Goal: Task Accomplishment & Management: Manage account settings

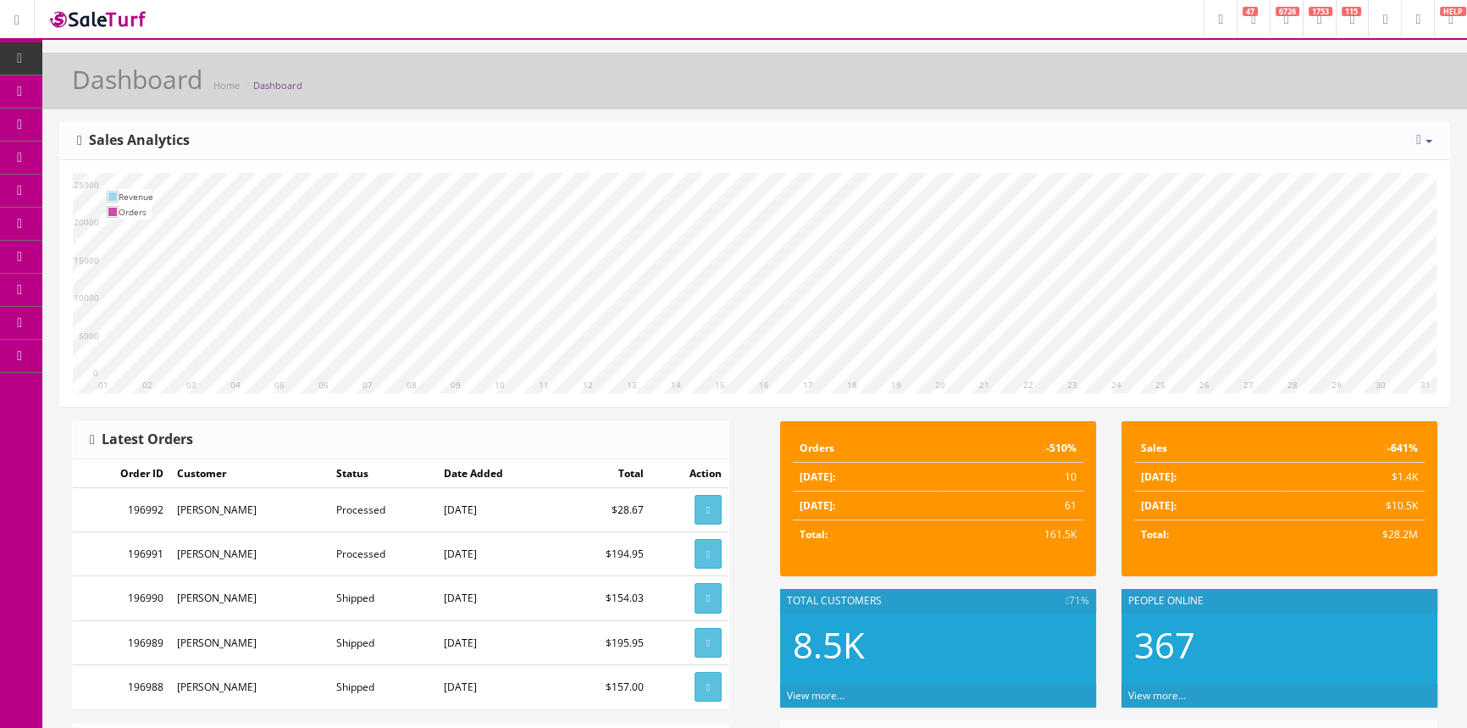
click at [125, 85] on span "Products" at bounding box center [122, 91] width 42 height 14
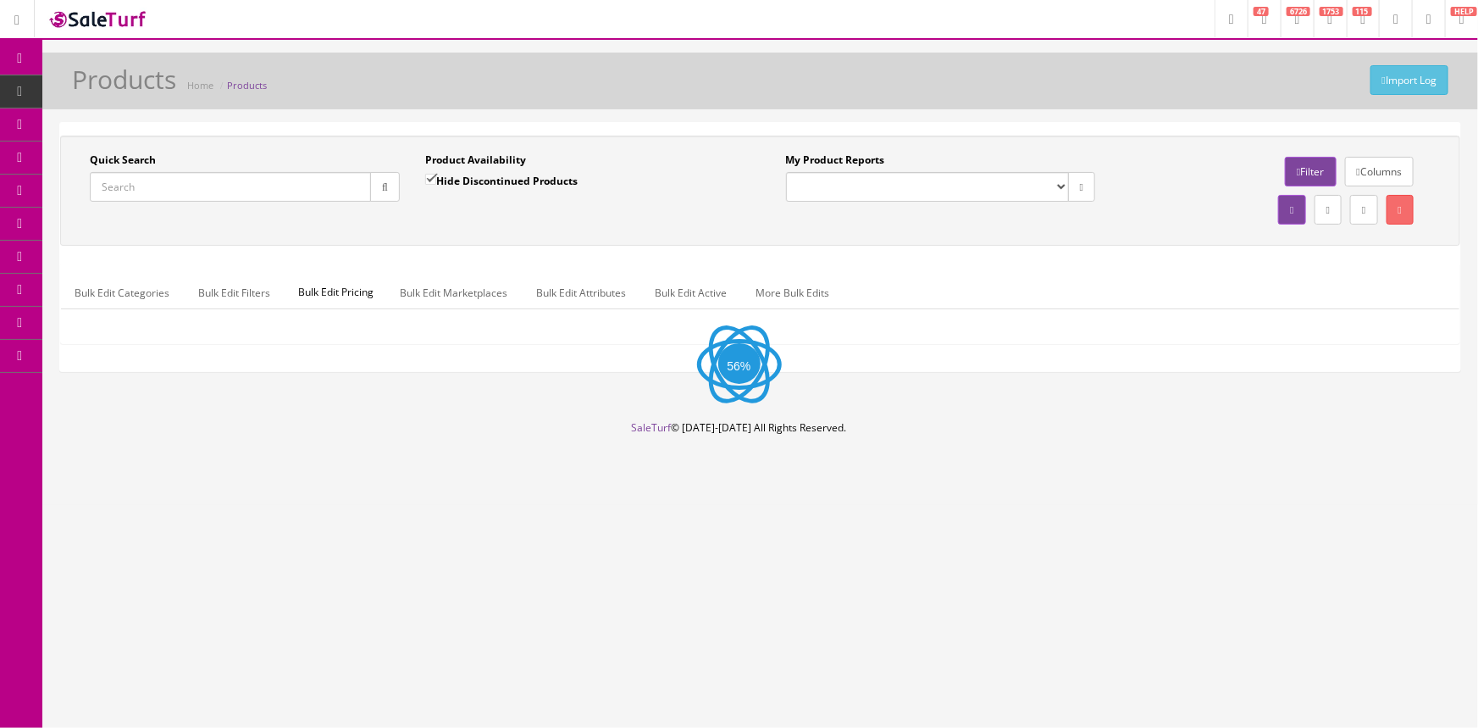
click at [254, 190] on input "Quick Search" at bounding box center [230, 187] width 281 height 30
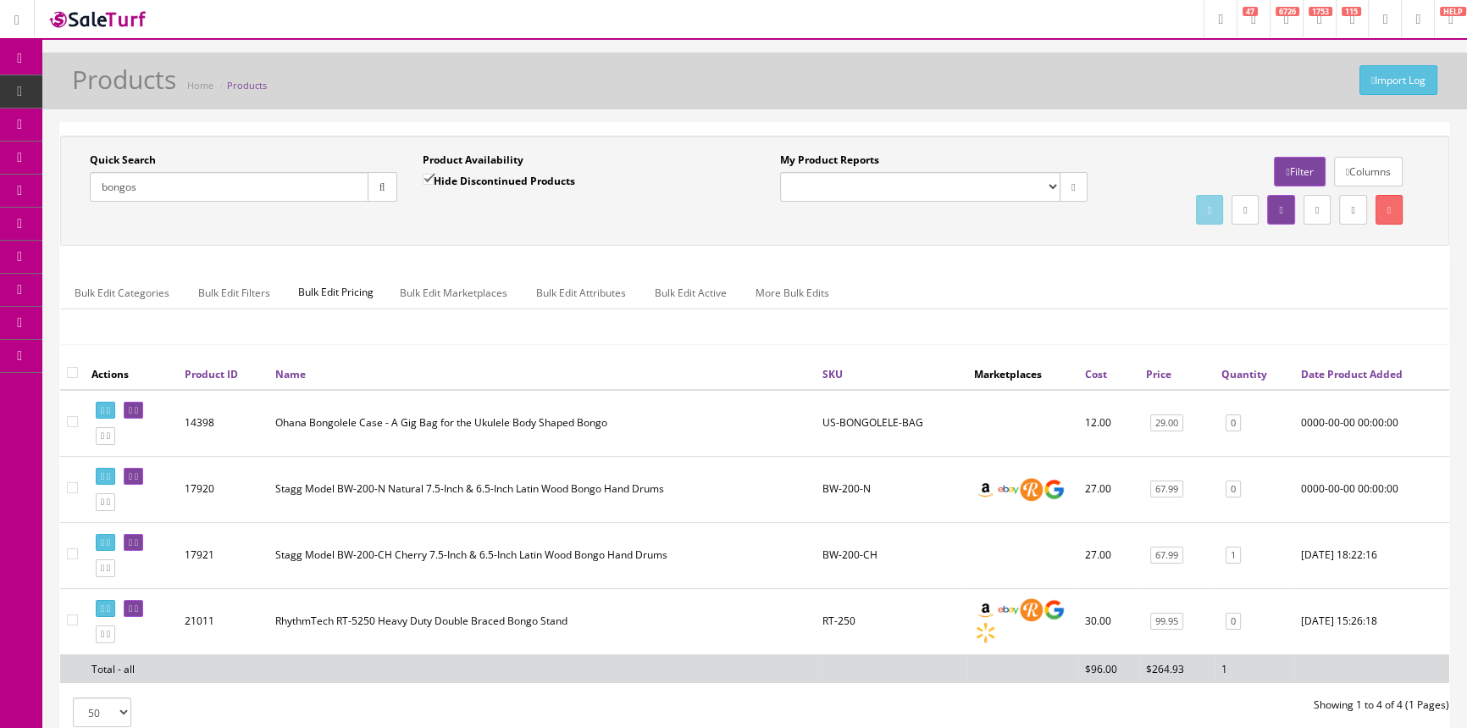
type input "bongos"
click at [115, 153] on span "POS Console" at bounding box center [131, 157] width 60 height 14
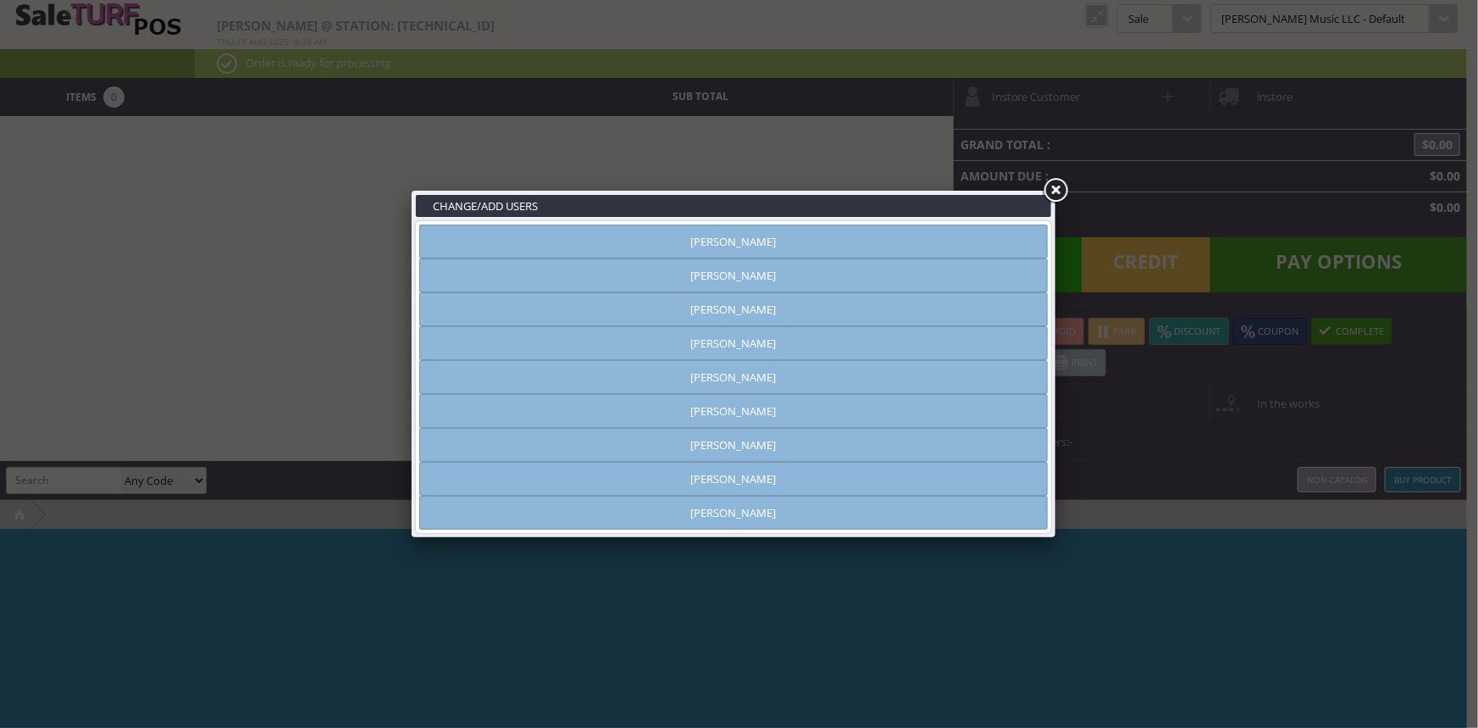
type input "[PERSON_NAME]"
drag, startPoint x: 780, startPoint y: 236, endPoint x: 1154, endPoint y: 161, distance: 381.0
click at [782, 237] on link "[PERSON_NAME]" at bounding box center [733, 242] width 629 height 34
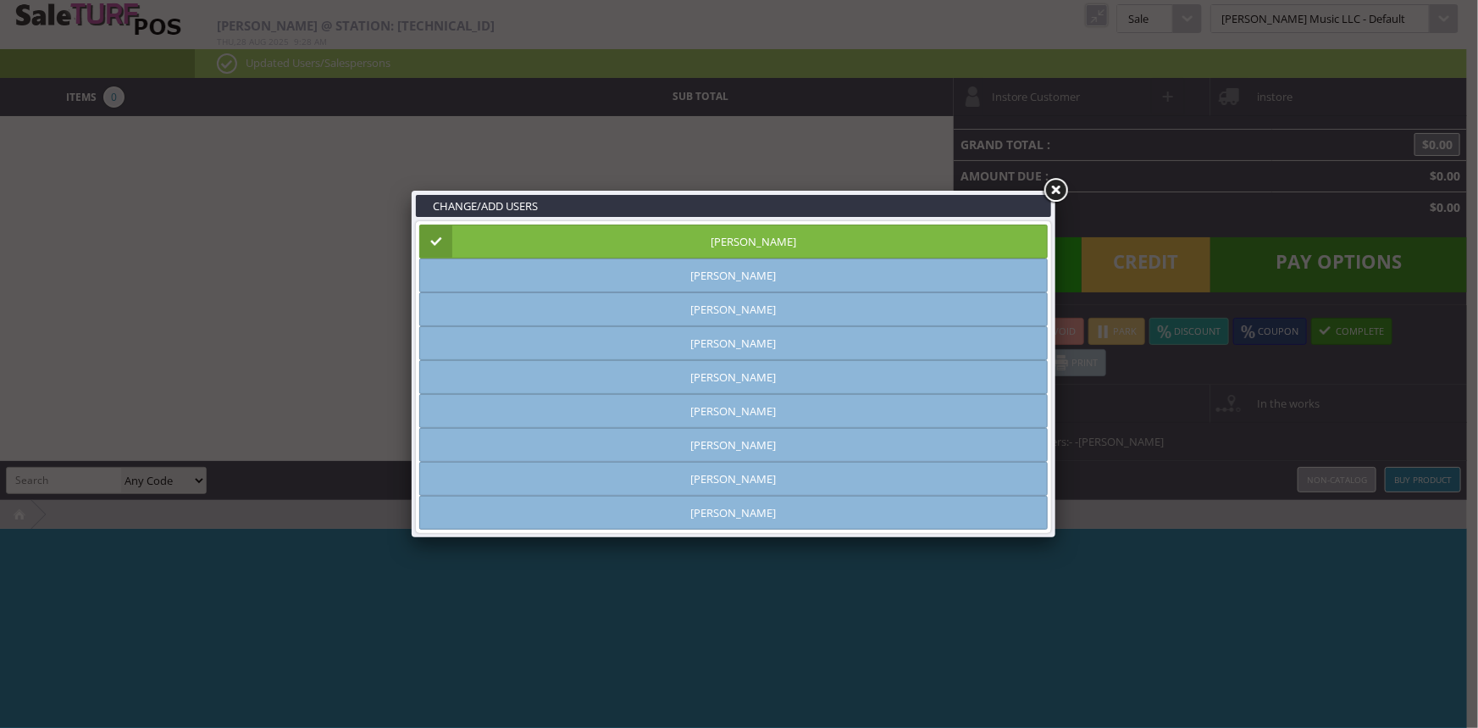
click at [1051, 191] on link at bounding box center [1055, 190] width 31 height 31
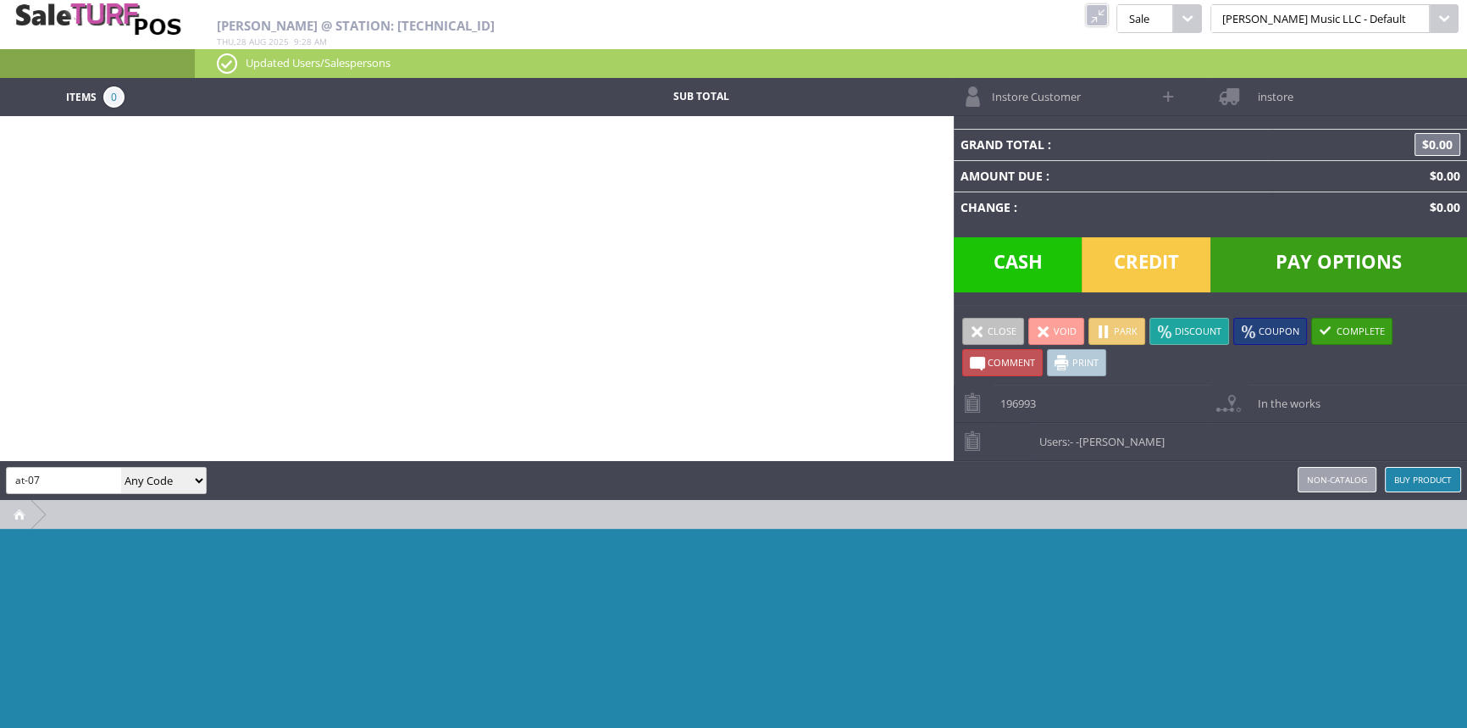
type input "at-07"
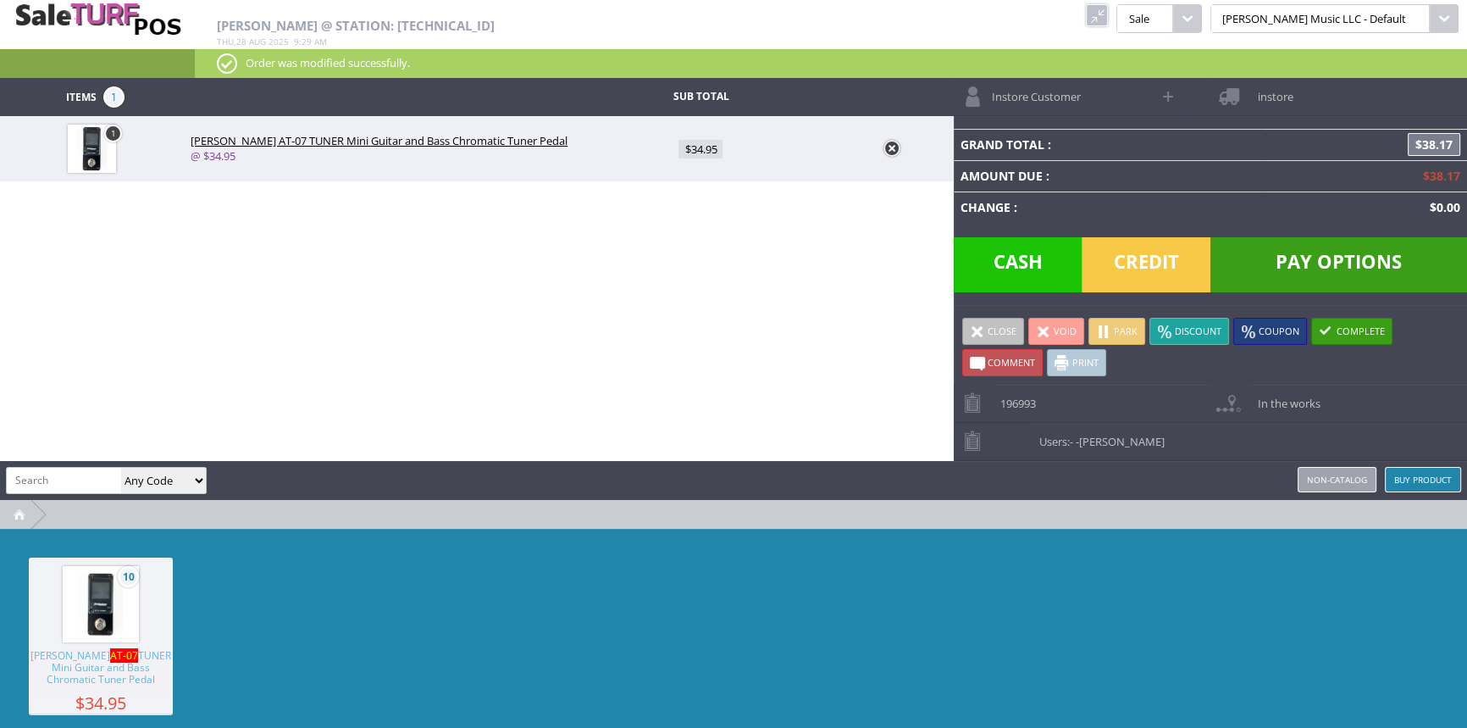
drag, startPoint x: 1134, startPoint y: 275, endPoint x: 1135, endPoint y: 264, distance: 11.1
click at [1134, 271] on span "Credit" at bounding box center [1146, 264] width 129 height 55
click at [1135, 263] on span "Credit" at bounding box center [1146, 264] width 129 height 55
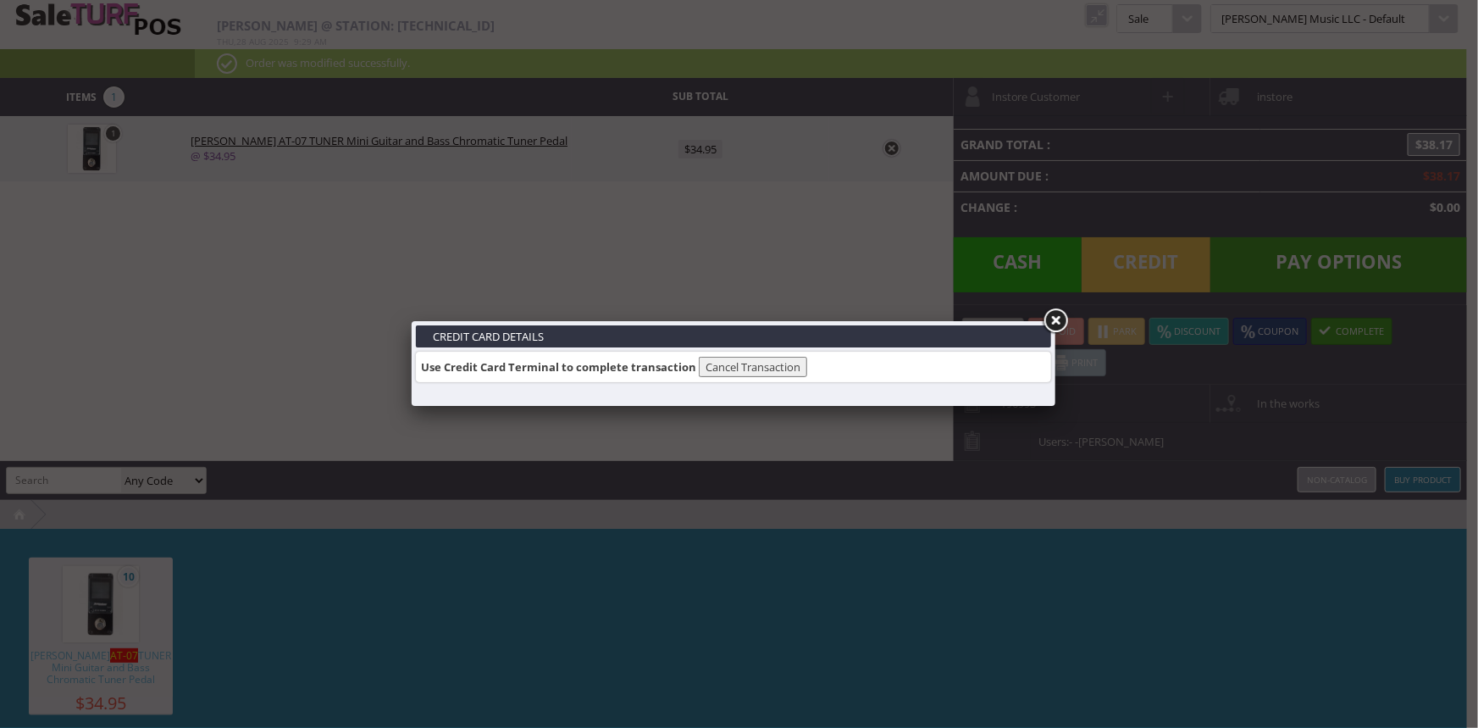
click at [1051, 317] on link at bounding box center [1055, 321] width 31 height 31
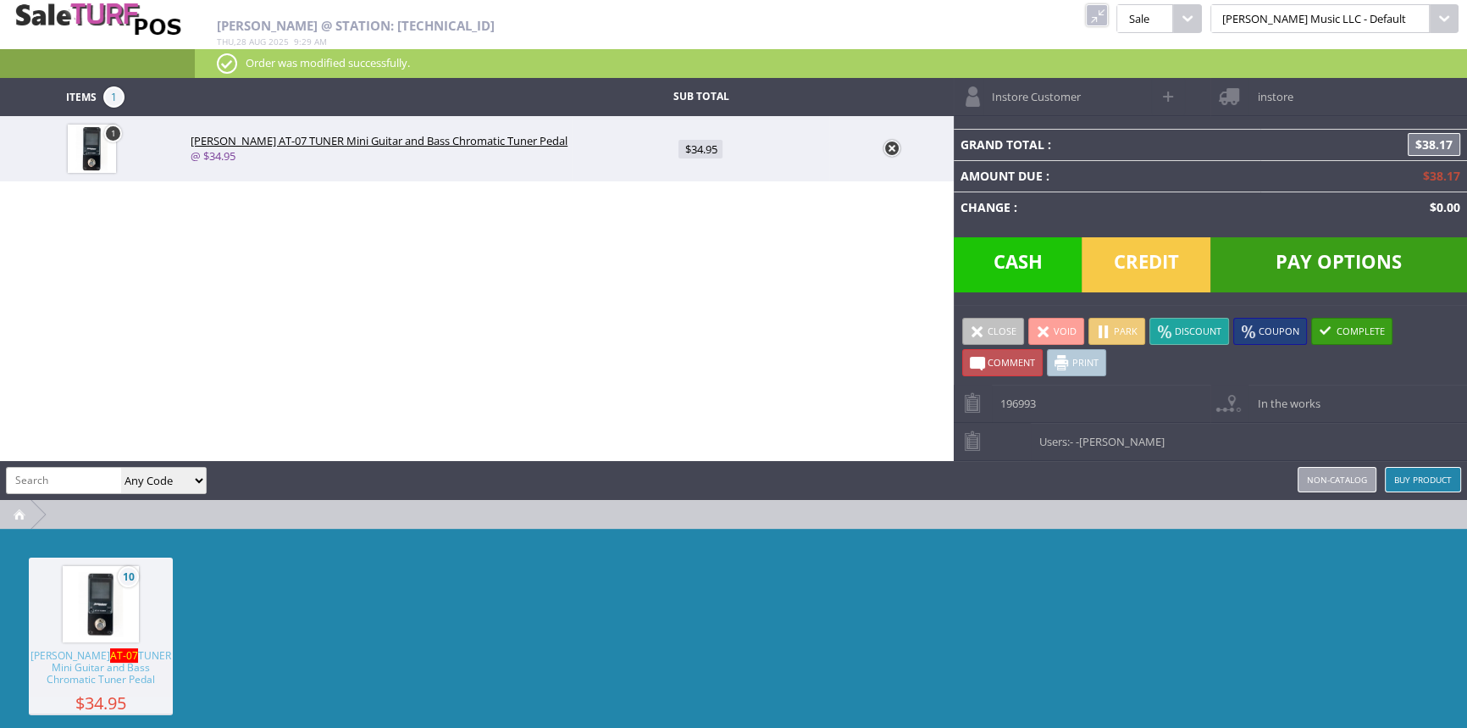
click at [1364, 259] on span "Pay Options" at bounding box center [1339, 264] width 257 height 55
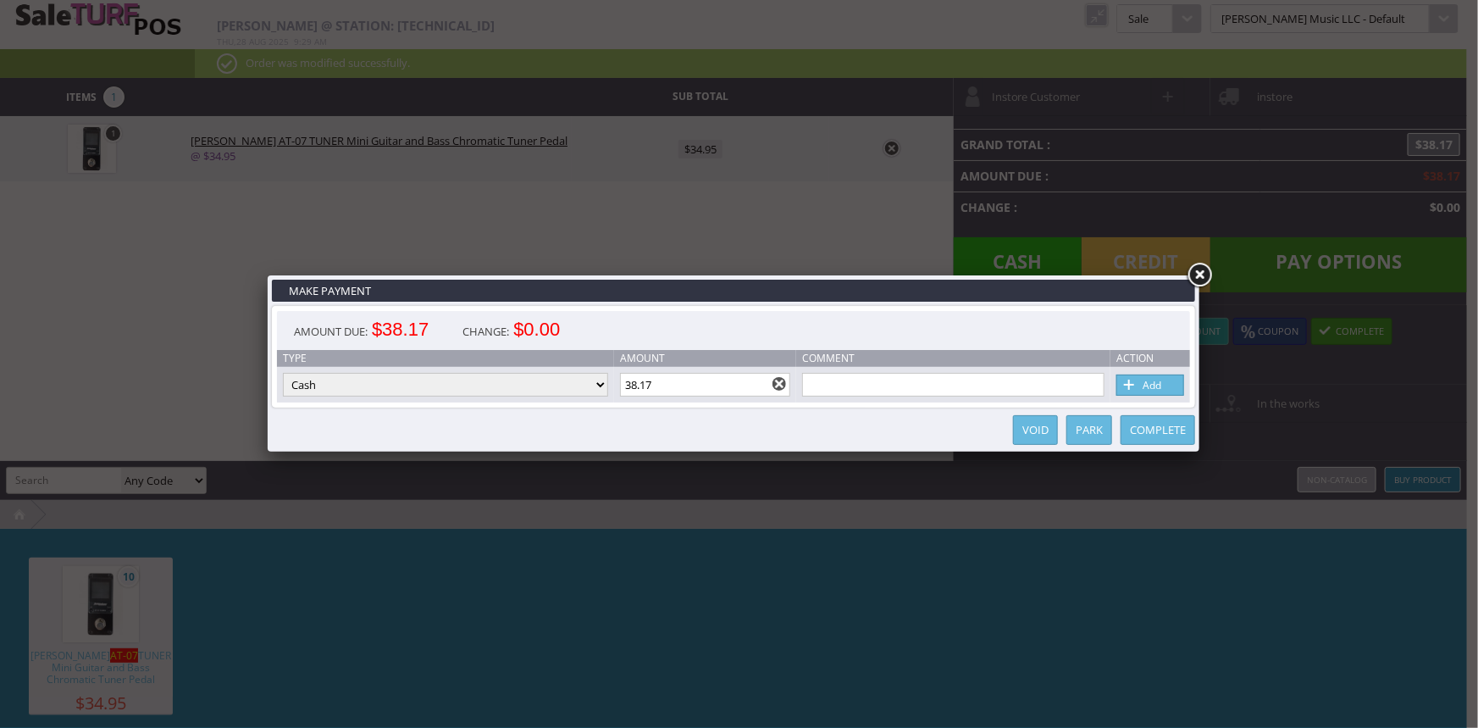
click at [1171, 382] on link "Add" at bounding box center [1151, 384] width 68 height 21
type input "0"
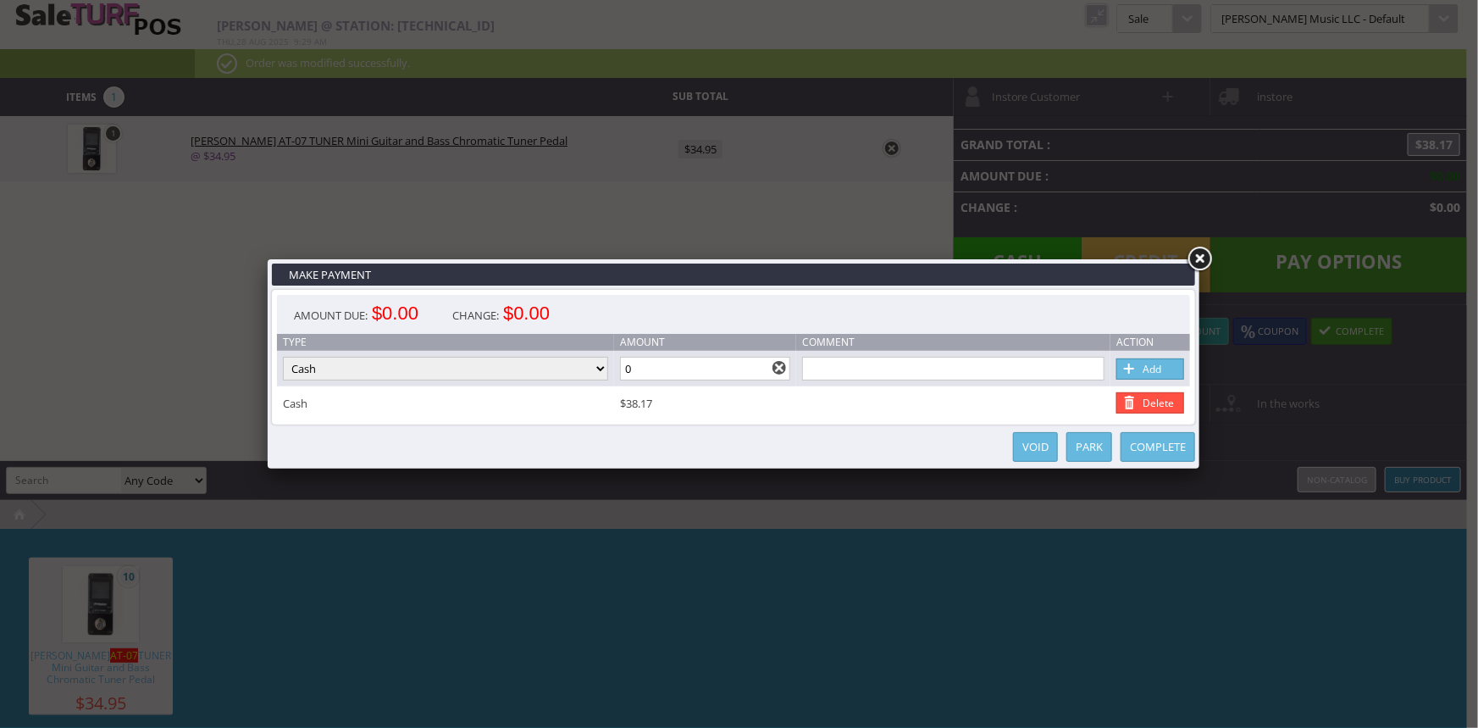
click at [1169, 449] on link "Complete" at bounding box center [1158, 447] width 75 height 30
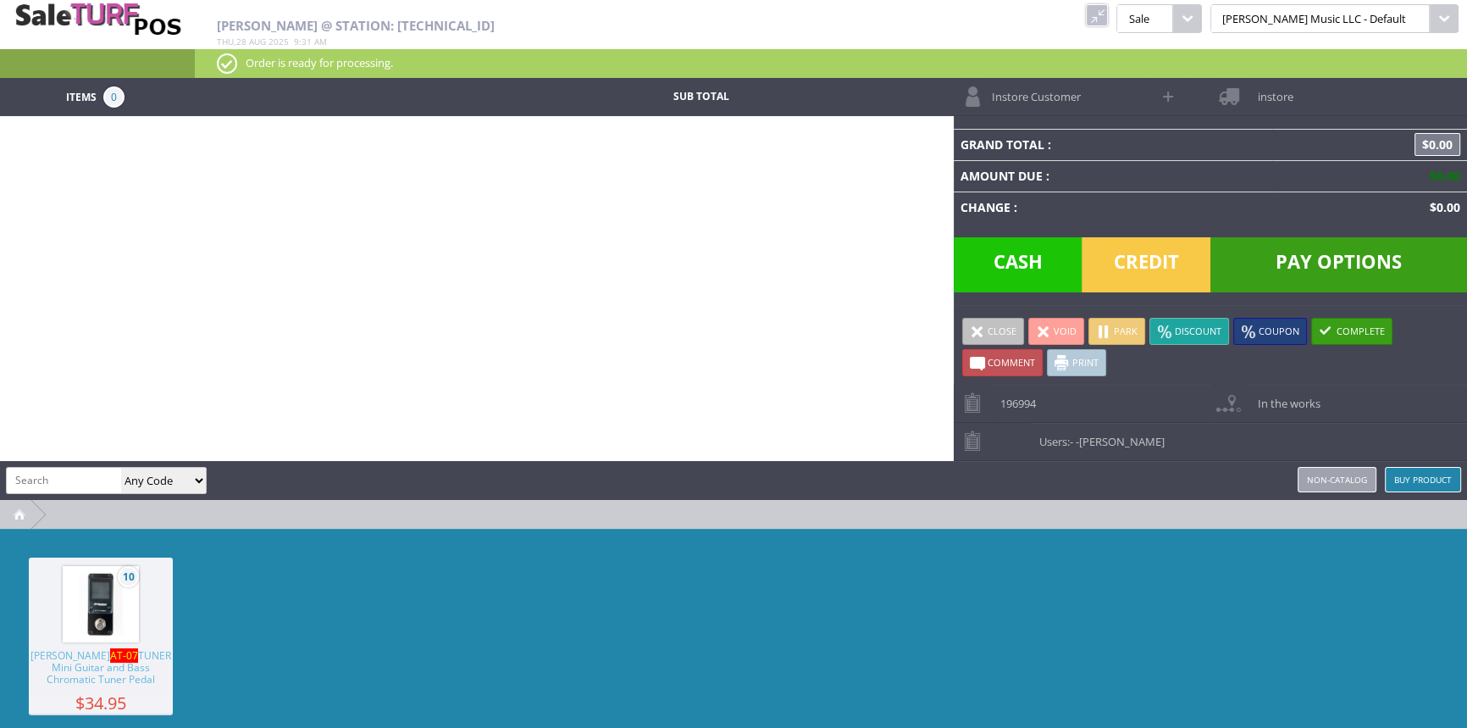
click at [1108, 17] on link at bounding box center [1097, 15] width 22 height 22
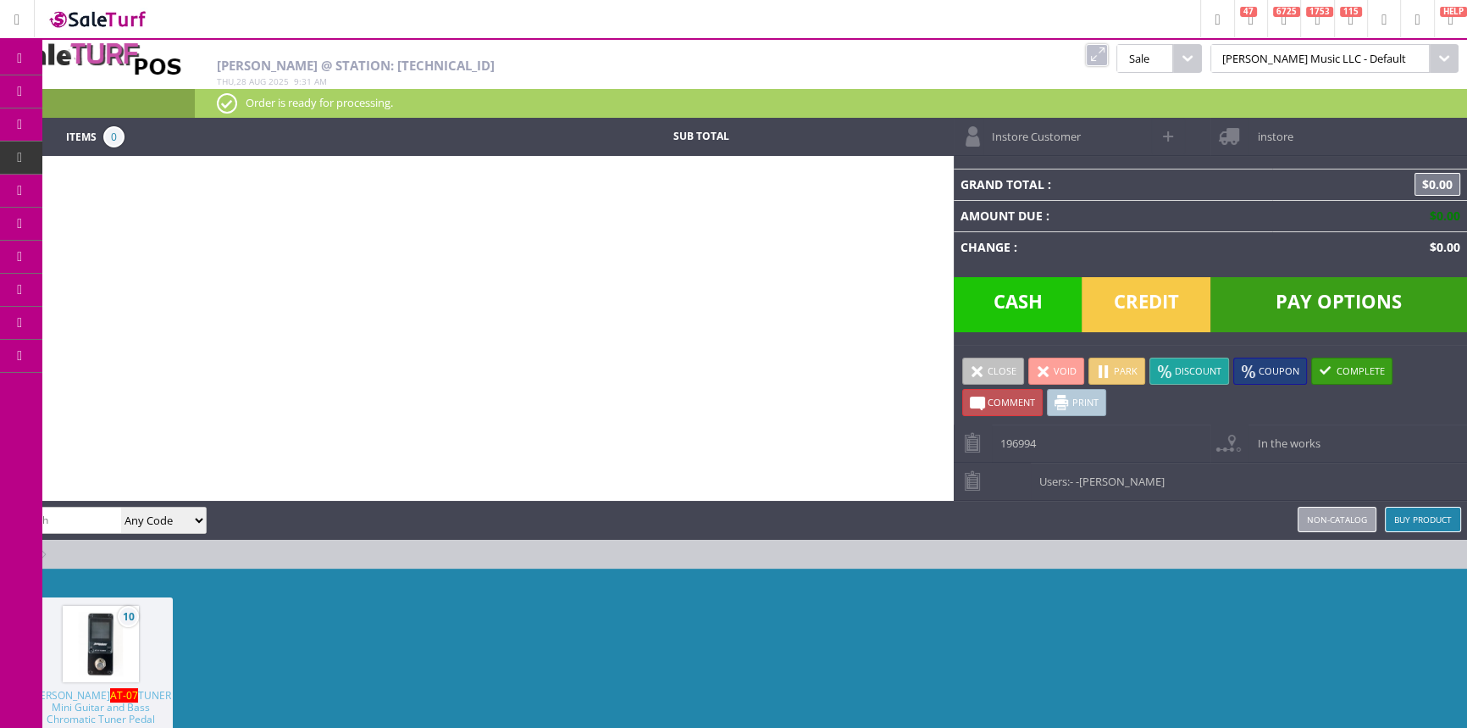
click at [26, 85] on icon at bounding box center [20, 92] width 18 height 14
click at [121, 86] on span "Products" at bounding box center [124, 91] width 46 height 15
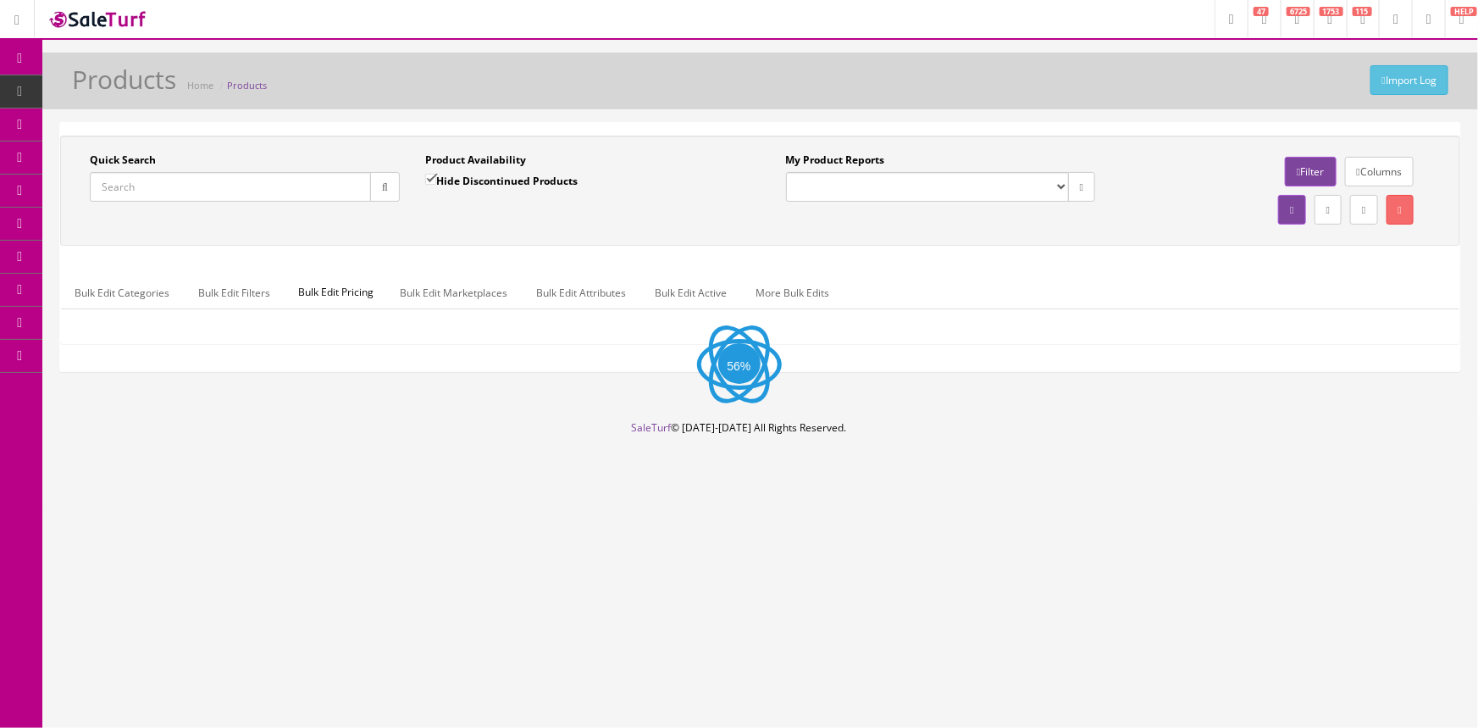
click at [233, 185] on input "Quick Search" at bounding box center [230, 187] width 281 height 30
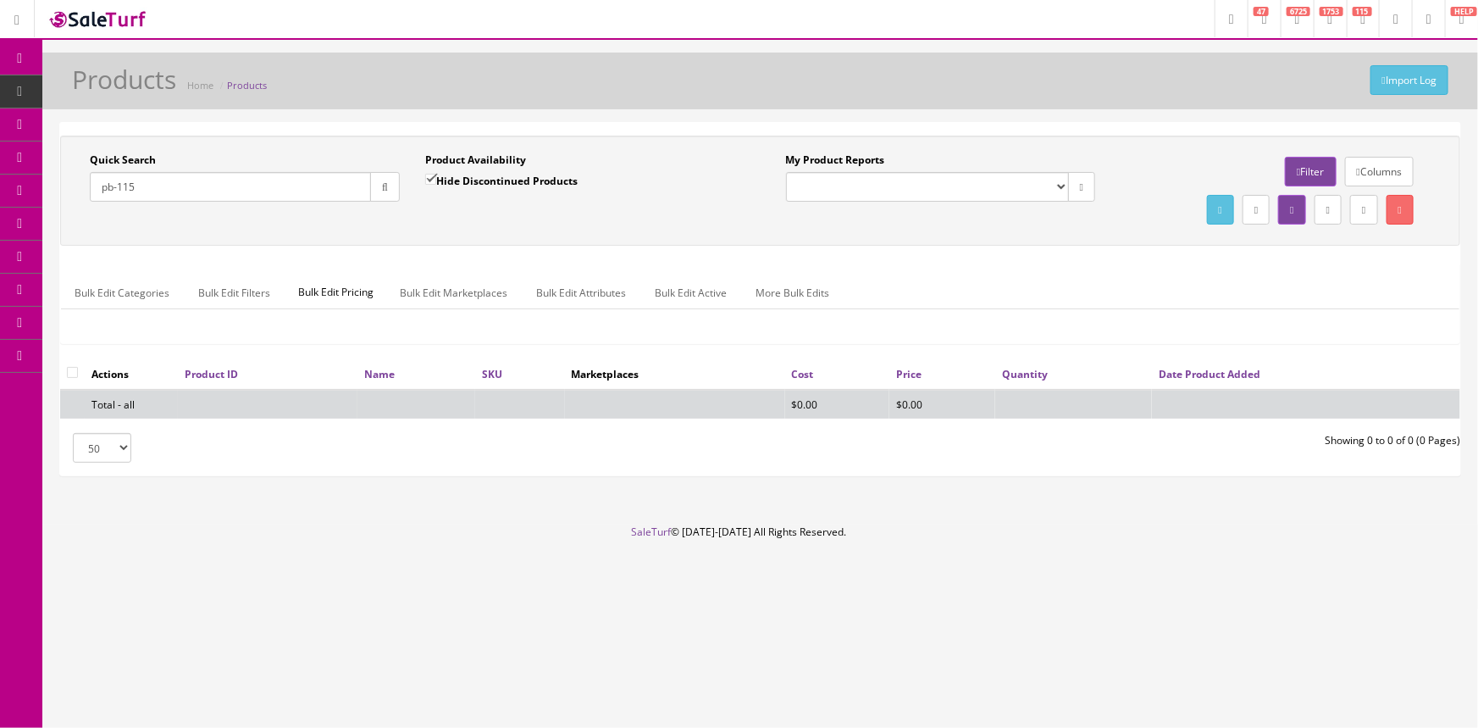
type input "pb-115"
click at [435, 183] on input "Hide Discontinued Products" at bounding box center [430, 179] width 11 height 11
checkbox input "false"
click at [119, 186] on input "pb-115" at bounding box center [230, 187] width 281 height 30
type input "p"
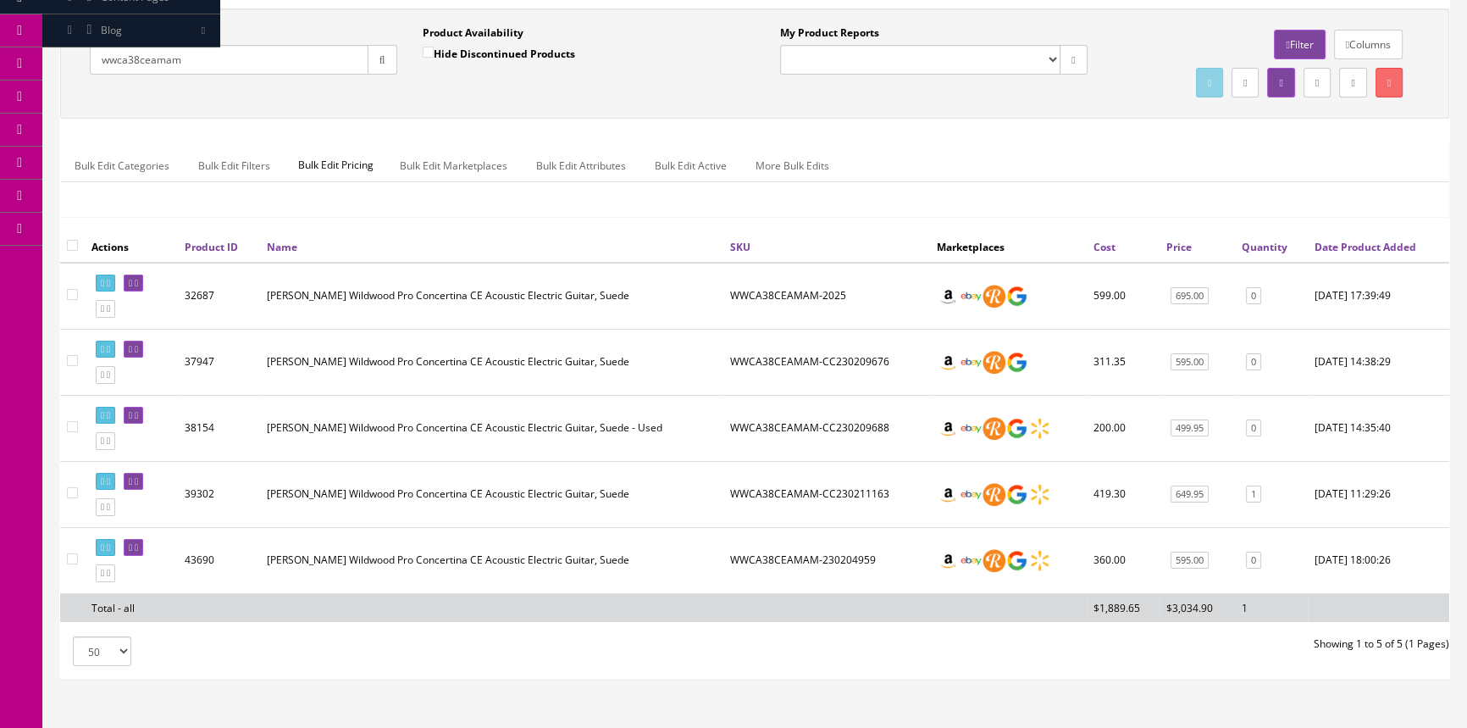
scroll to position [153, 0]
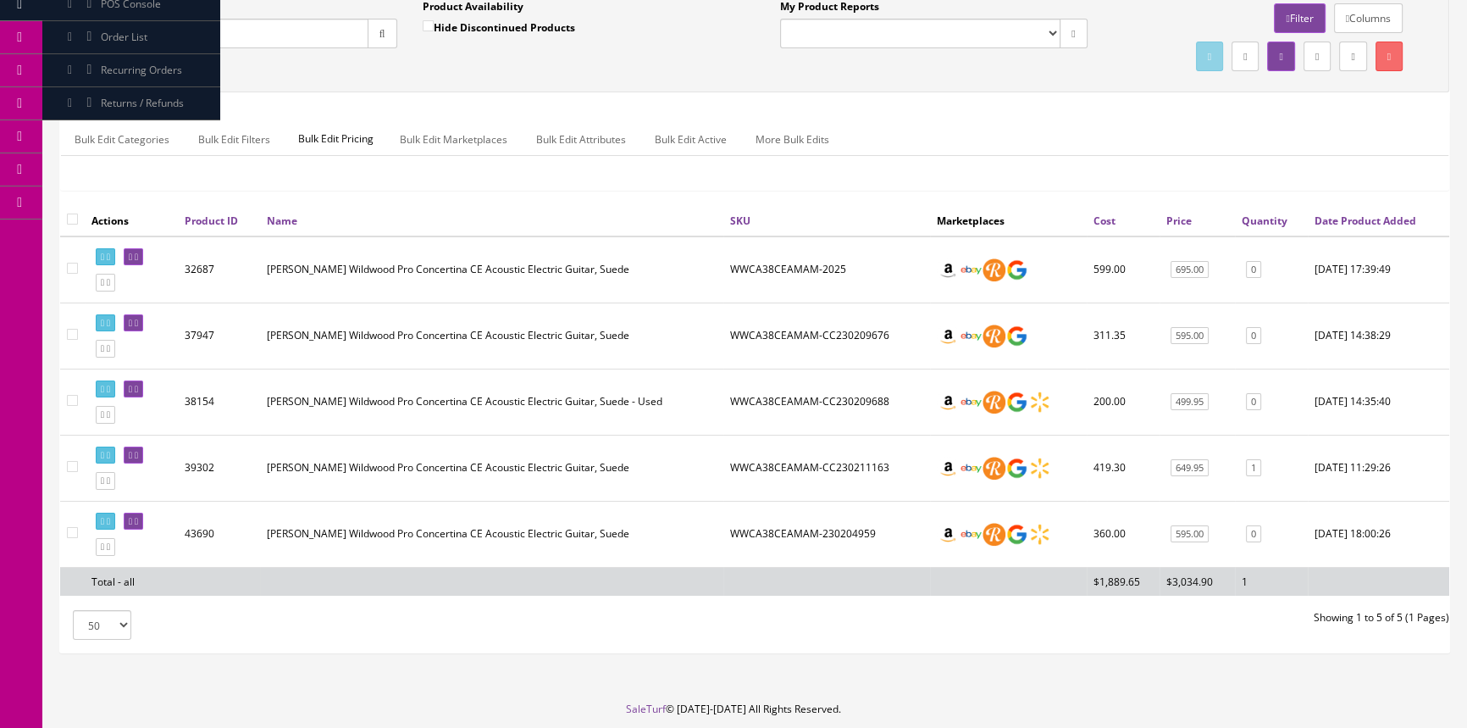
drag, startPoint x: 196, startPoint y: 36, endPoint x: 61, endPoint y: 65, distance: 137.9
click at [61, 65] on div "Quick Search wwca38ceamam Date From Product Availability Hide Discontinued Prod…" at bounding box center [755, 37] width 1390 height 110
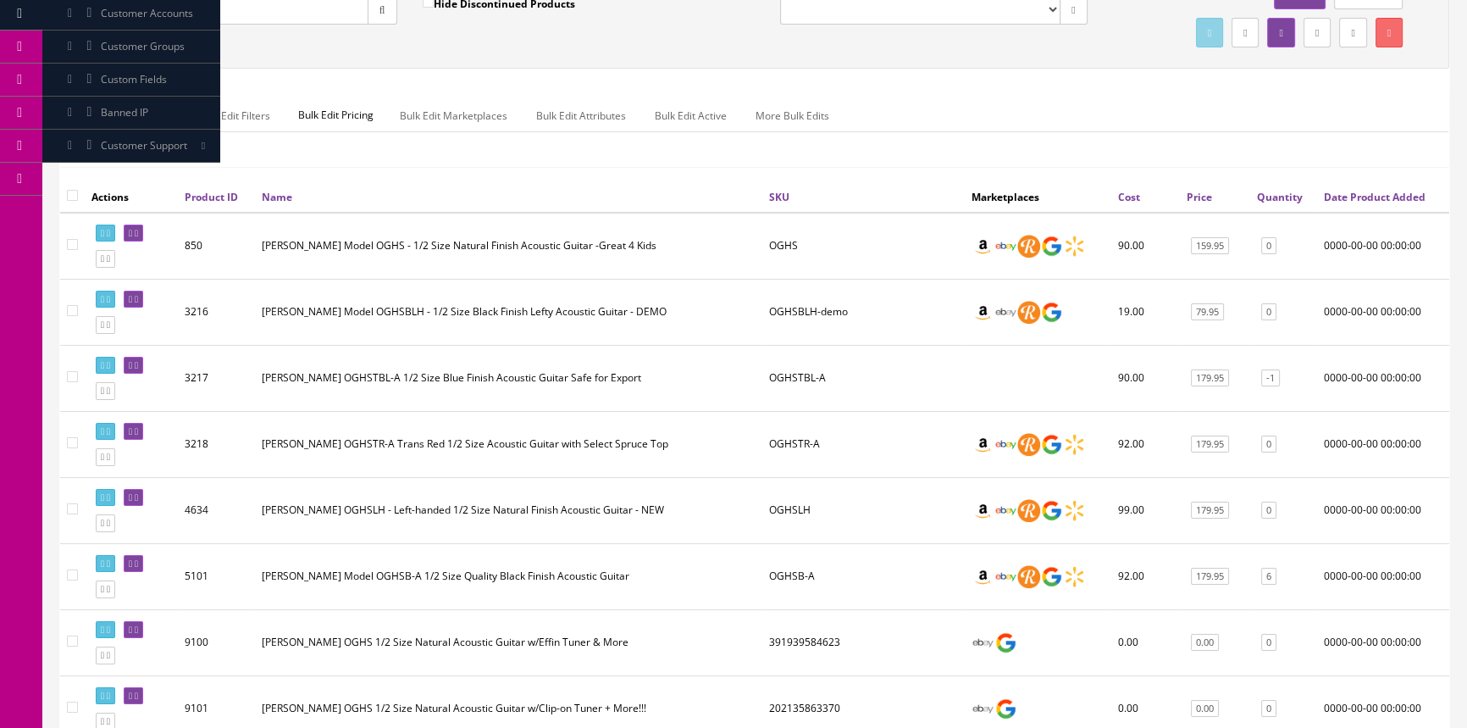
scroll to position [0, 0]
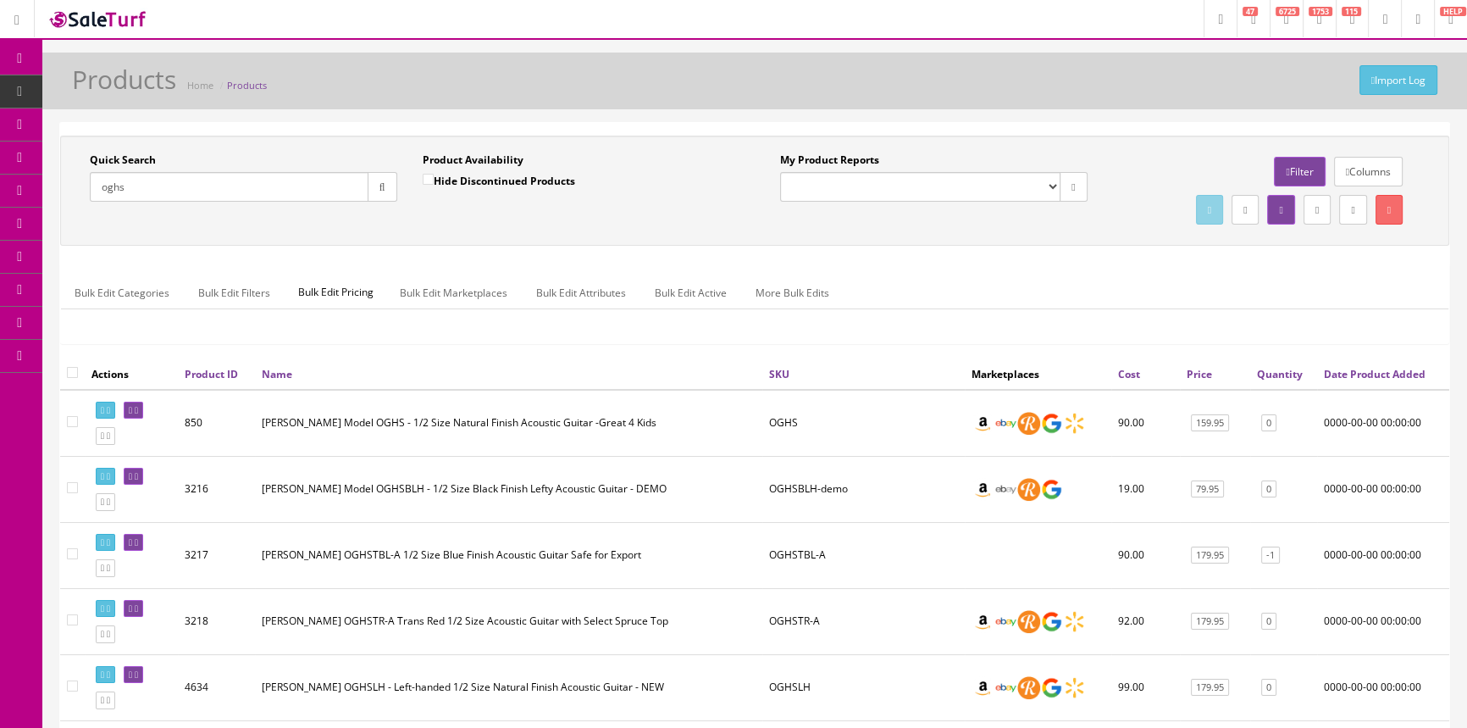
click at [1281, 377] on link "Quantity" at bounding box center [1280, 374] width 46 height 14
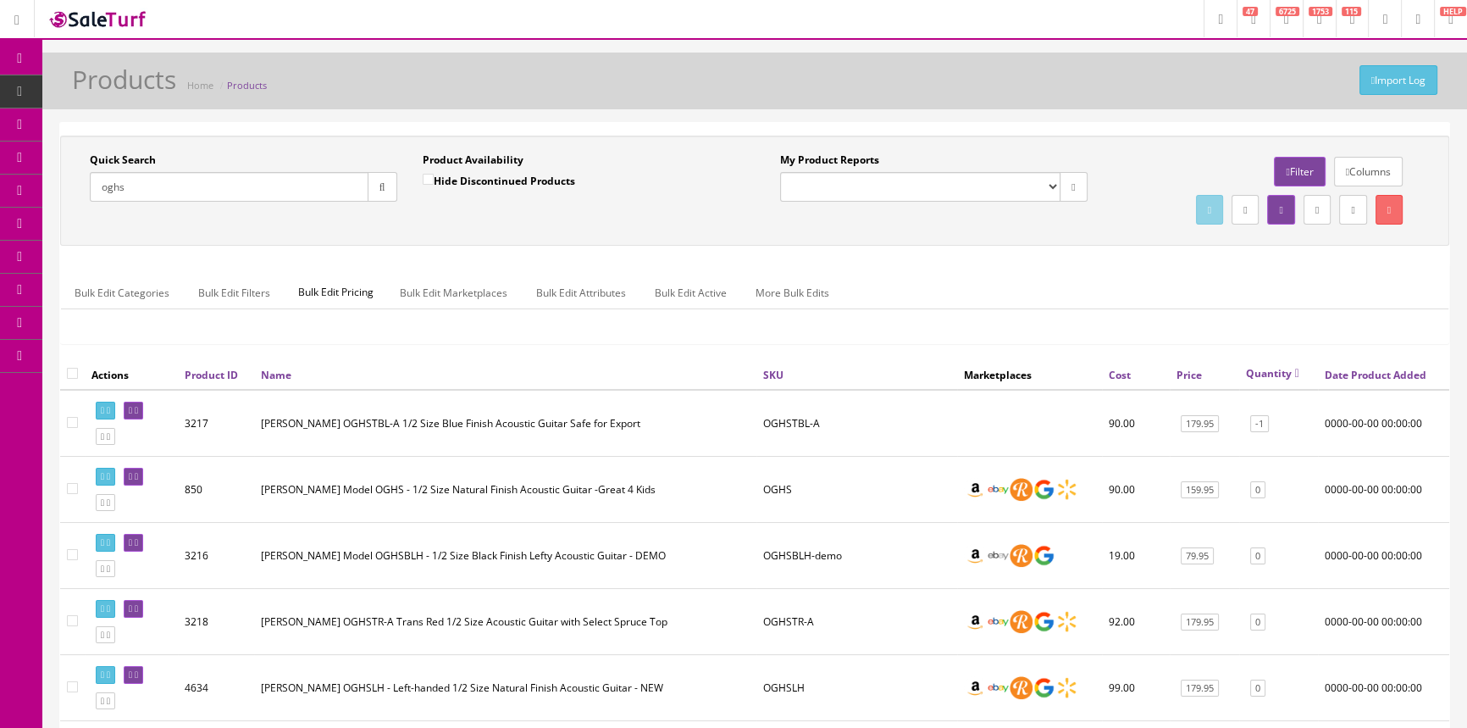
click at [1282, 375] on link "Quantity" at bounding box center [1272, 373] width 53 height 14
click at [218, 195] on input "oghs" at bounding box center [229, 187] width 279 height 30
type input "Flute"
click at [483, 193] on div "Hide Discontinued Products" at bounding box center [499, 187] width 153 height 30
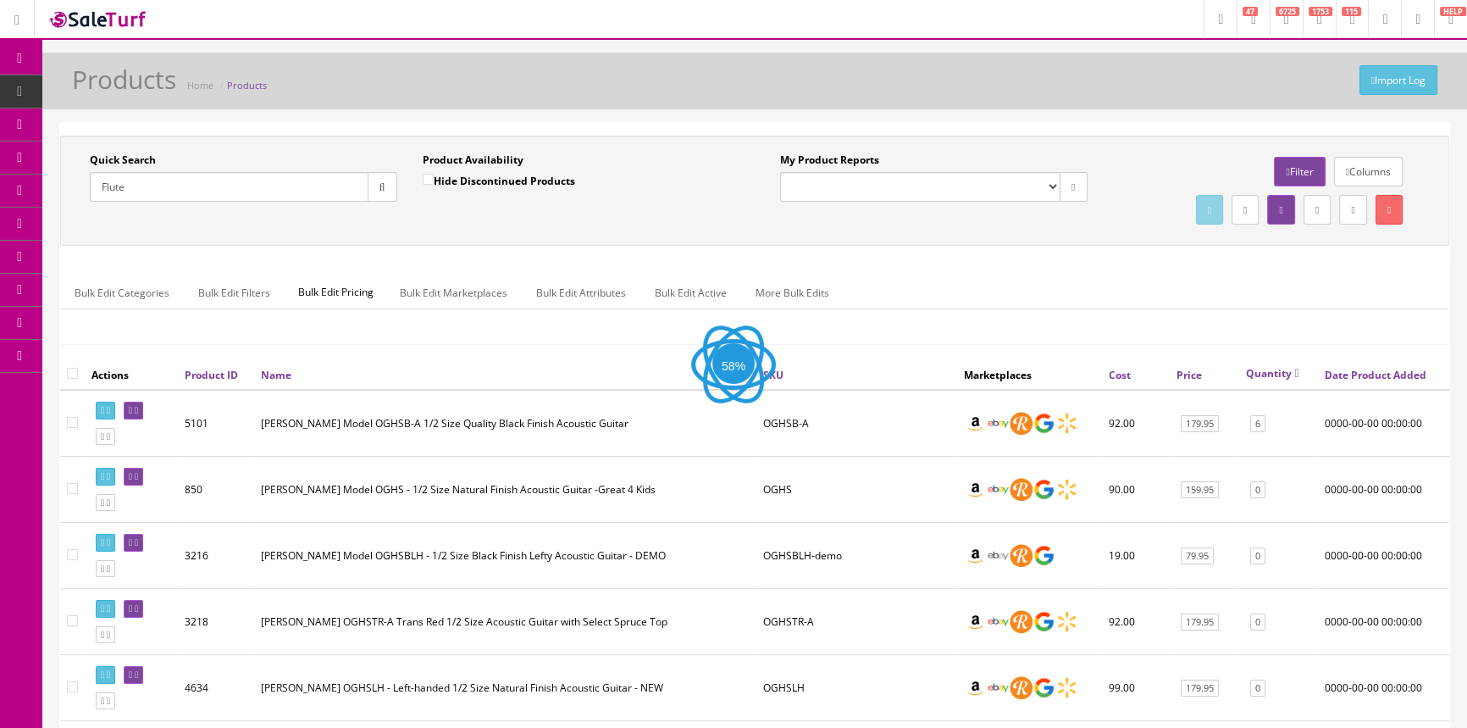
click at [483, 180] on label "Hide Discontinued Products" at bounding box center [499, 180] width 153 height 17
click at [434, 180] on input "Hide Discontinued Products" at bounding box center [428, 179] width 11 height 11
checkbox input "true"
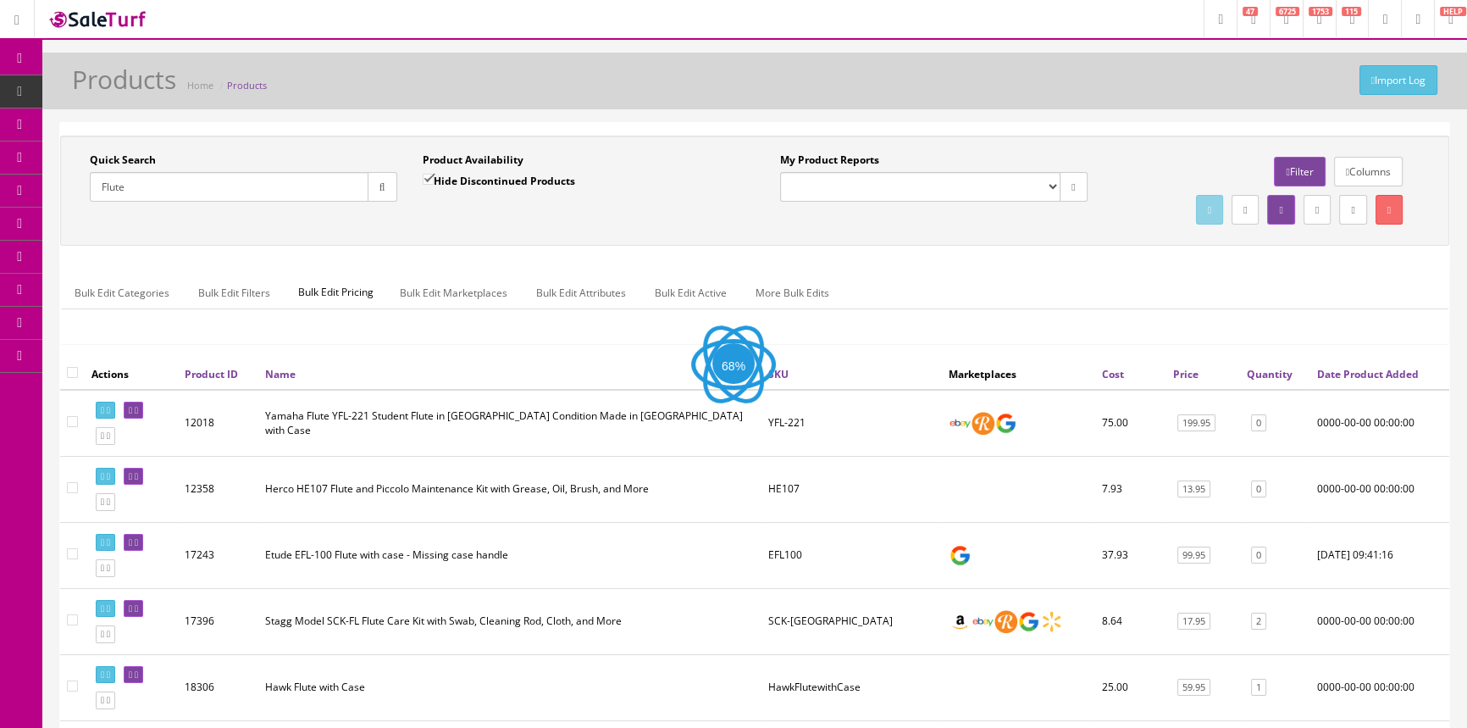
click at [391, 194] on button "button" at bounding box center [383, 187] width 30 height 30
drag, startPoint x: 479, startPoint y: 220, endPoint x: 686, endPoint y: 246, distance: 209.1
click at [480, 220] on div "Quick Search Flute Date From Product Availability Hide Discontinued Products Da…" at bounding box center [754, 191] width 1381 height 76
click at [1288, 165] on link "Filter" at bounding box center [1299, 172] width 51 height 30
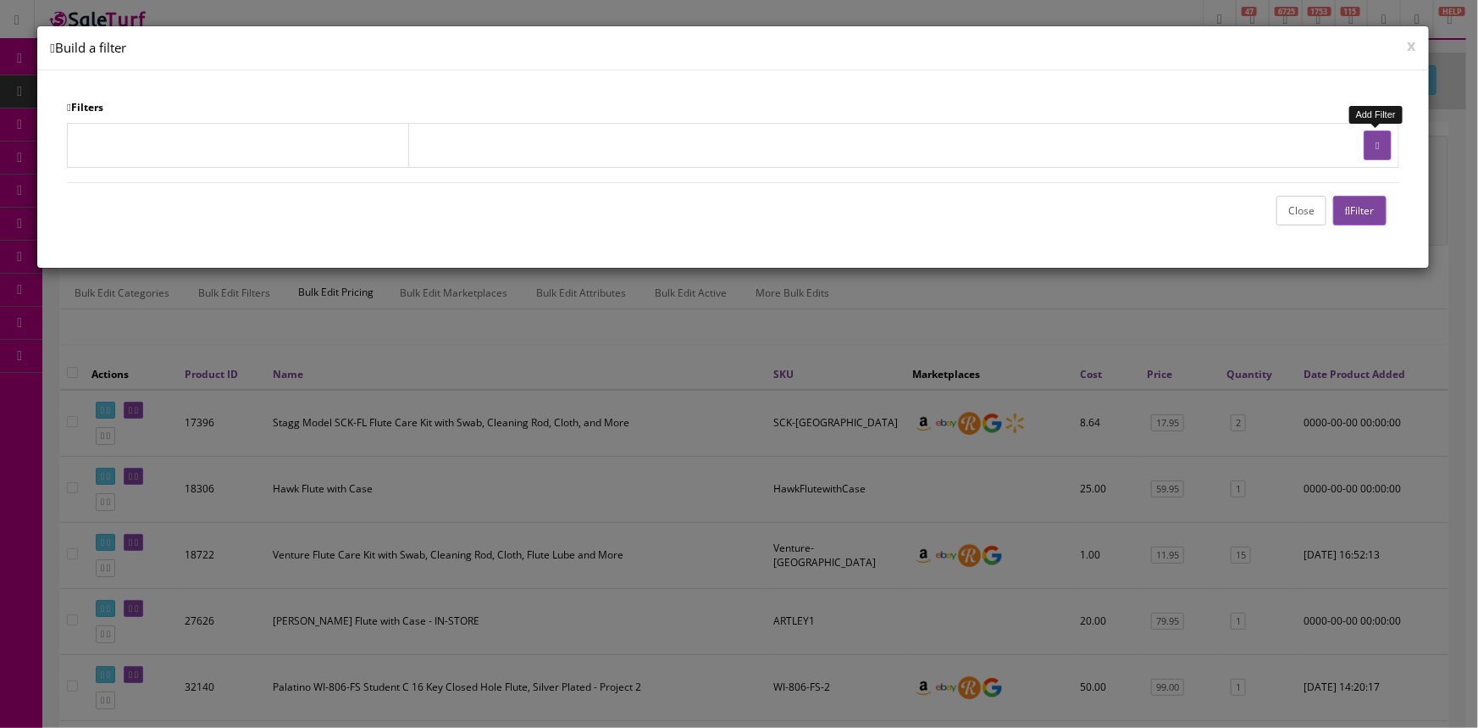
click at [1376, 148] on icon "button" at bounding box center [1377, 146] width 3 height 10
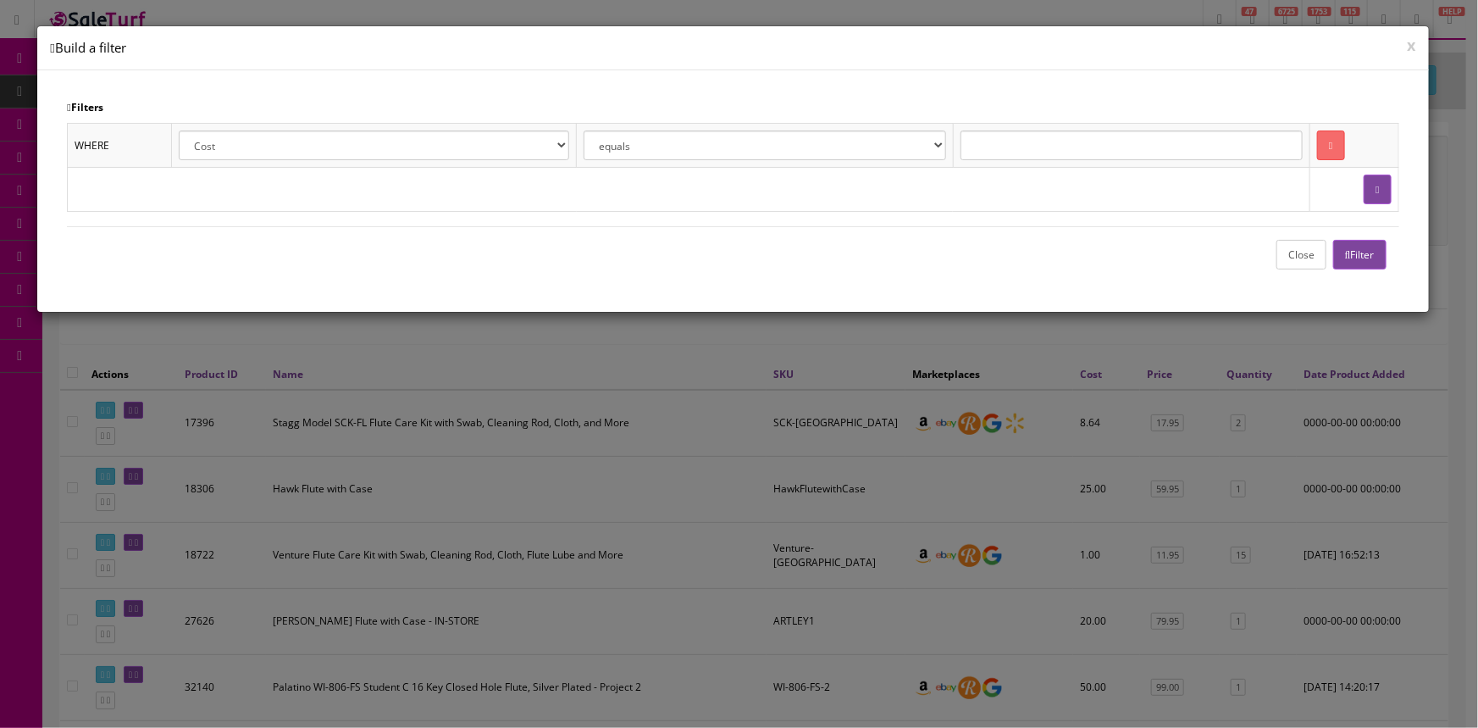
click at [569, 147] on select "Cost Price Amazon Price Ebay Price Reverb Price Walmart Price Retail Price Map …" at bounding box center [374, 145] width 391 height 30
select select "p.quantity"
click at [179, 130] on select "Cost Price Amazon Price Ebay Price Reverb Price Walmart Price Retail Price Map …" at bounding box center [374, 145] width 391 height 30
select select "is greater than"
type input "0"
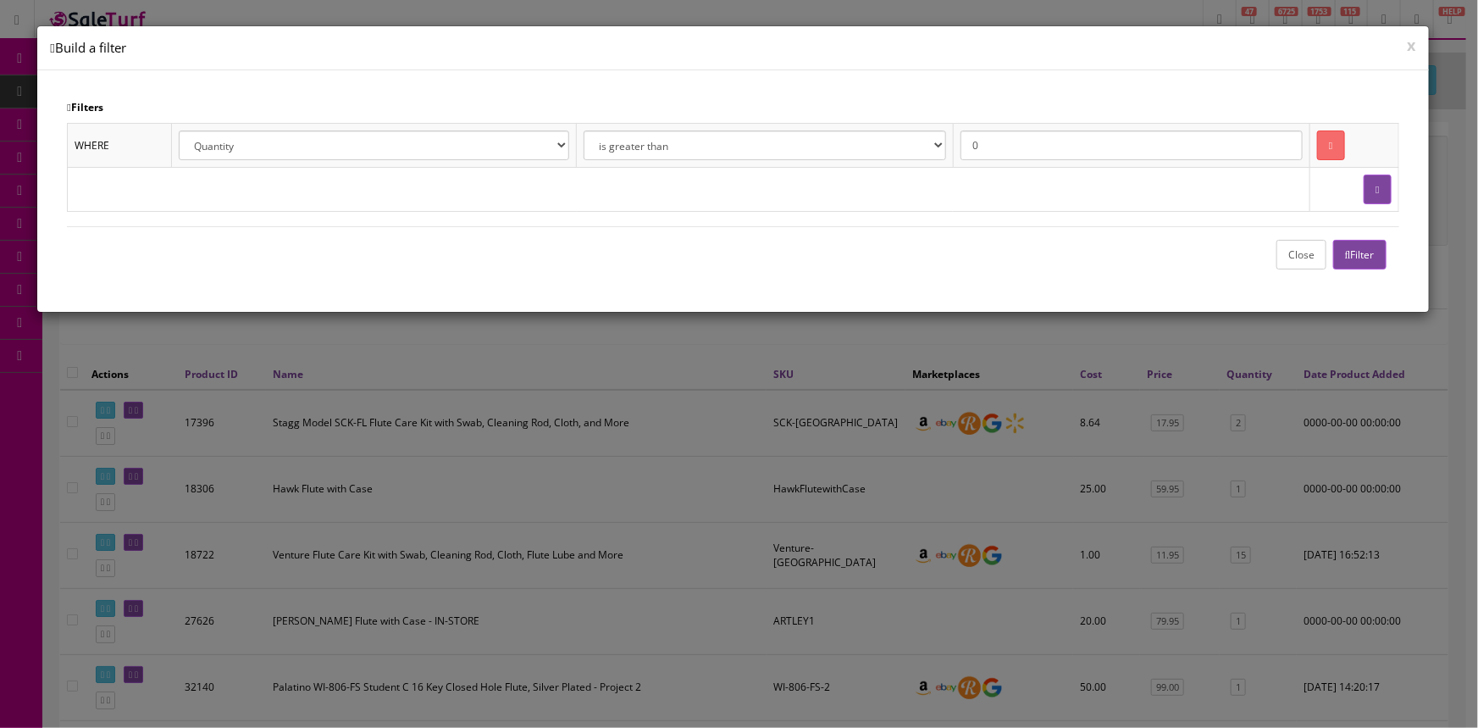
drag, startPoint x: 1382, startPoint y: 243, endPoint x: 1367, endPoint y: 254, distance: 18.8
click at [1381, 245] on button "Filter" at bounding box center [1360, 255] width 53 height 30
click at [1305, 262] on button "Close" at bounding box center [1302, 255] width 50 height 30
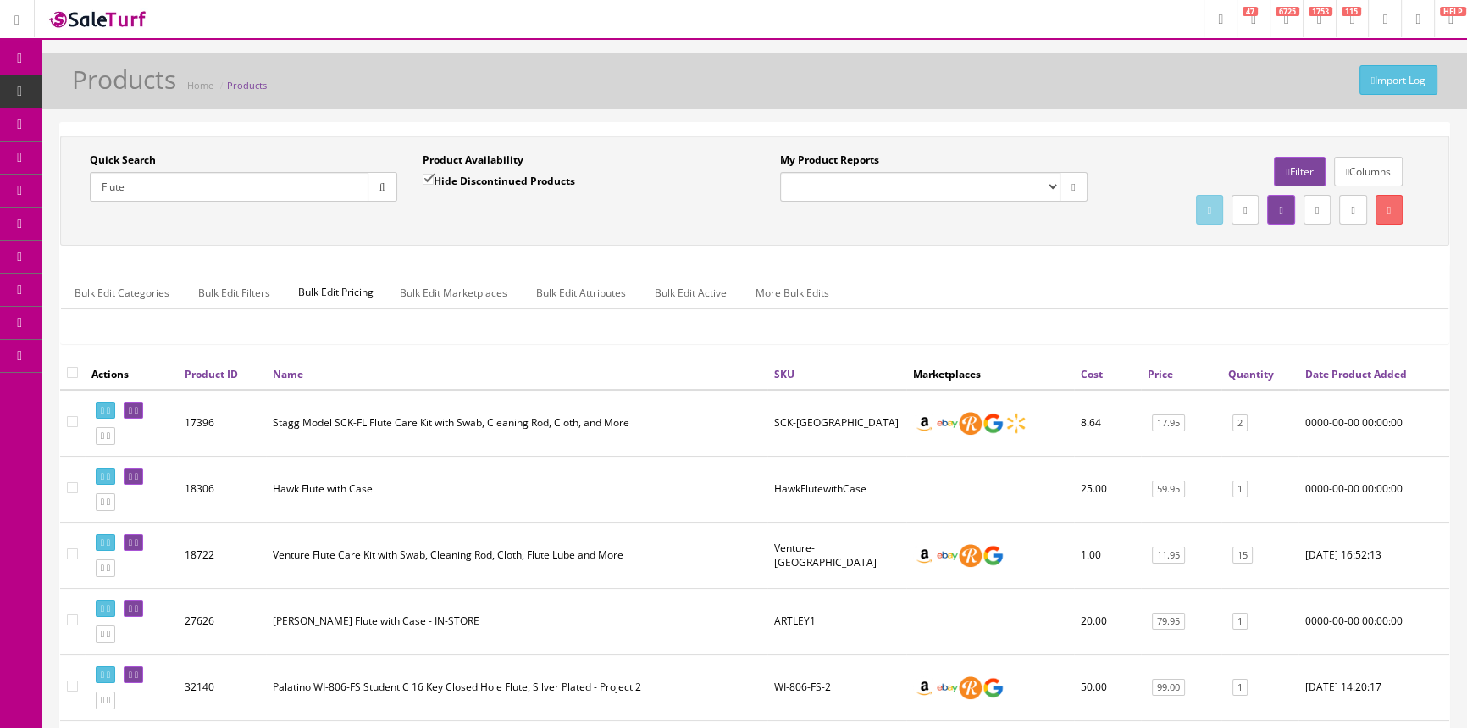
drag, startPoint x: 171, startPoint y: 186, endPoint x: 221, endPoint y: 218, distance: 59.5
click at [45, 207] on div "Research Trends Trending on Ebay Google Trends Amazon Insights (Login Before Cl…" at bounding box center [733, 503] width 1467 height 1006
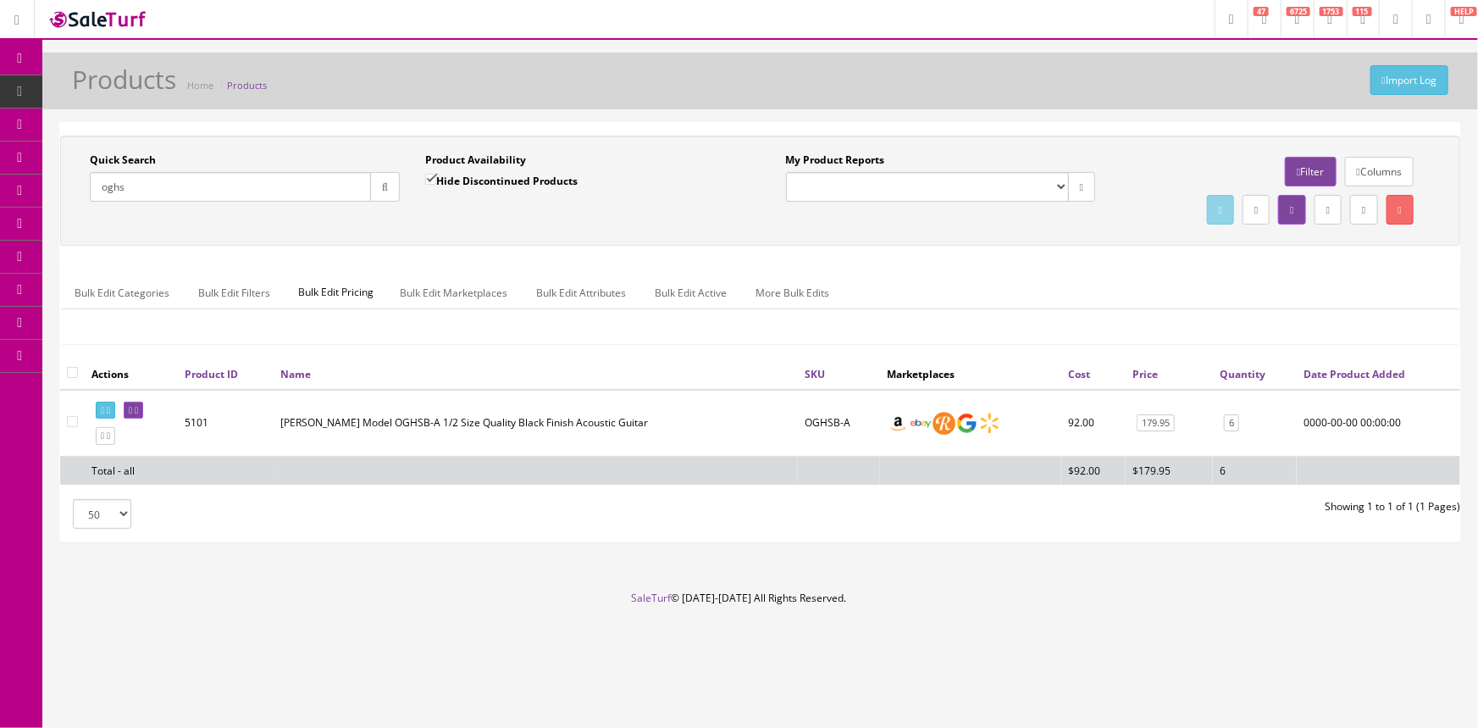
type input "oghs"
click at [430, 176] on input "Hide Discontinued Products" at bounding box center [430, 179] width 11 height 11
click at [425, 174] on input "Hide Discontinued Products" at bounding box center [430, 179] width 11 height 11
checkbox input "true"
click at [140, 188] on input "oghs" at bounding box center [230, 187] width 281 height 30
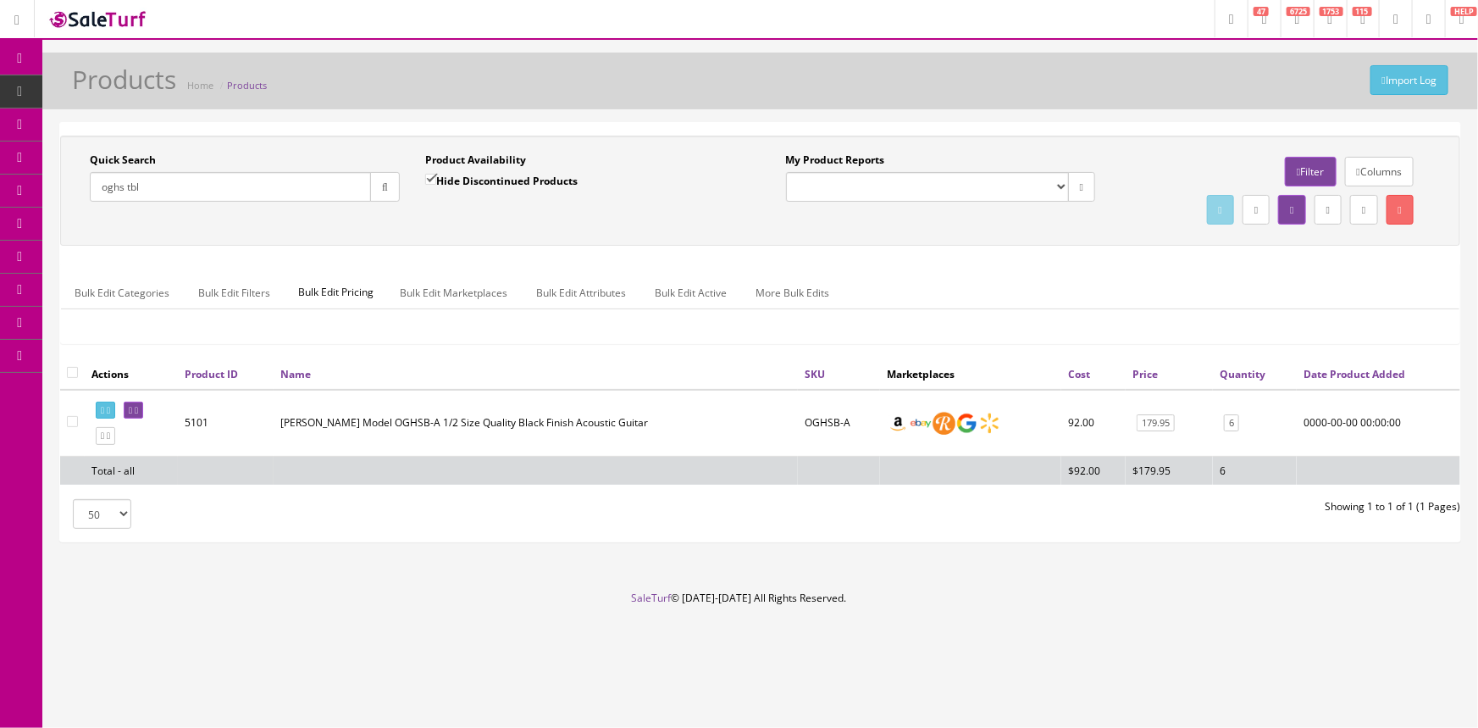
type input "oghs tbl"
click at [428, 180] on input "Hide Discontinued Products" at bounding box center [430, 179] width 11 height 11
checkbox input "false"
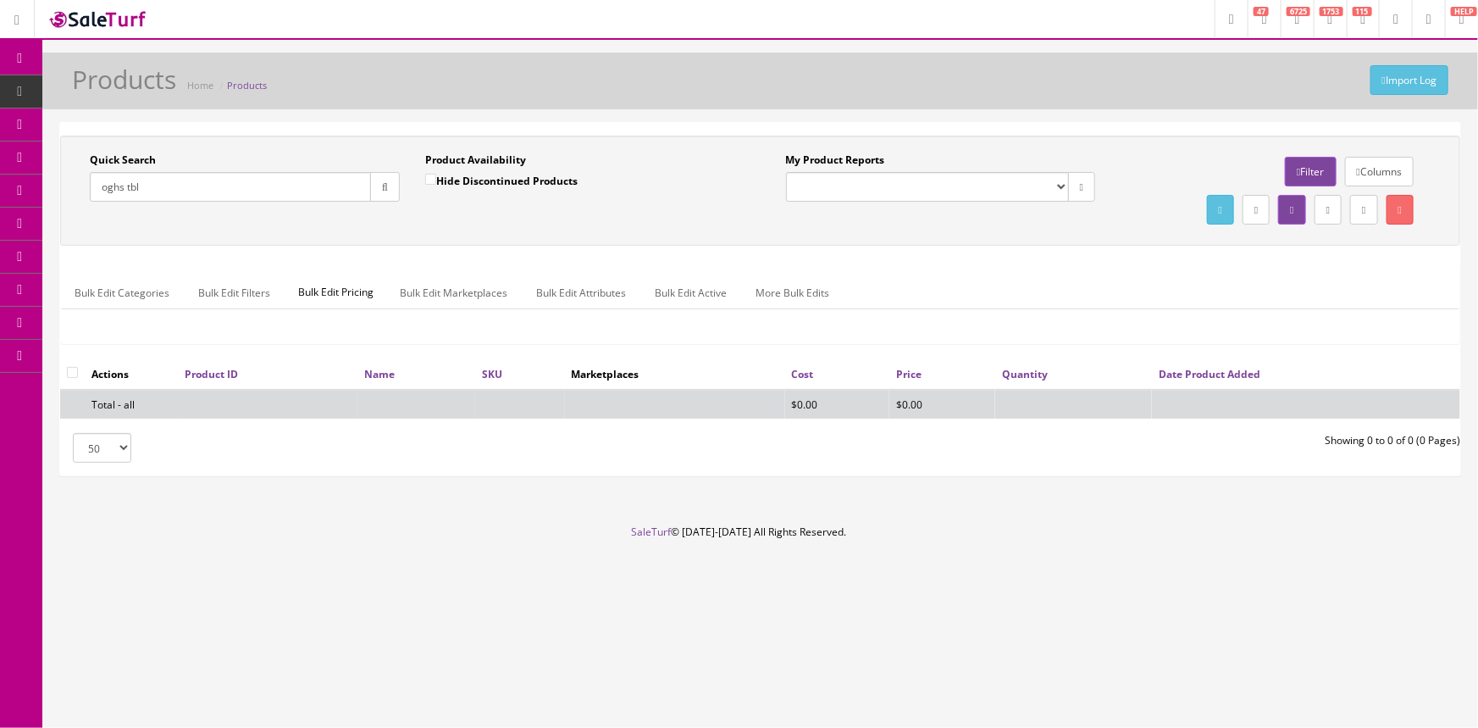
click at [186, 182] on input "oghs tbl" at bounding box center [230, 187] width 281 height 30
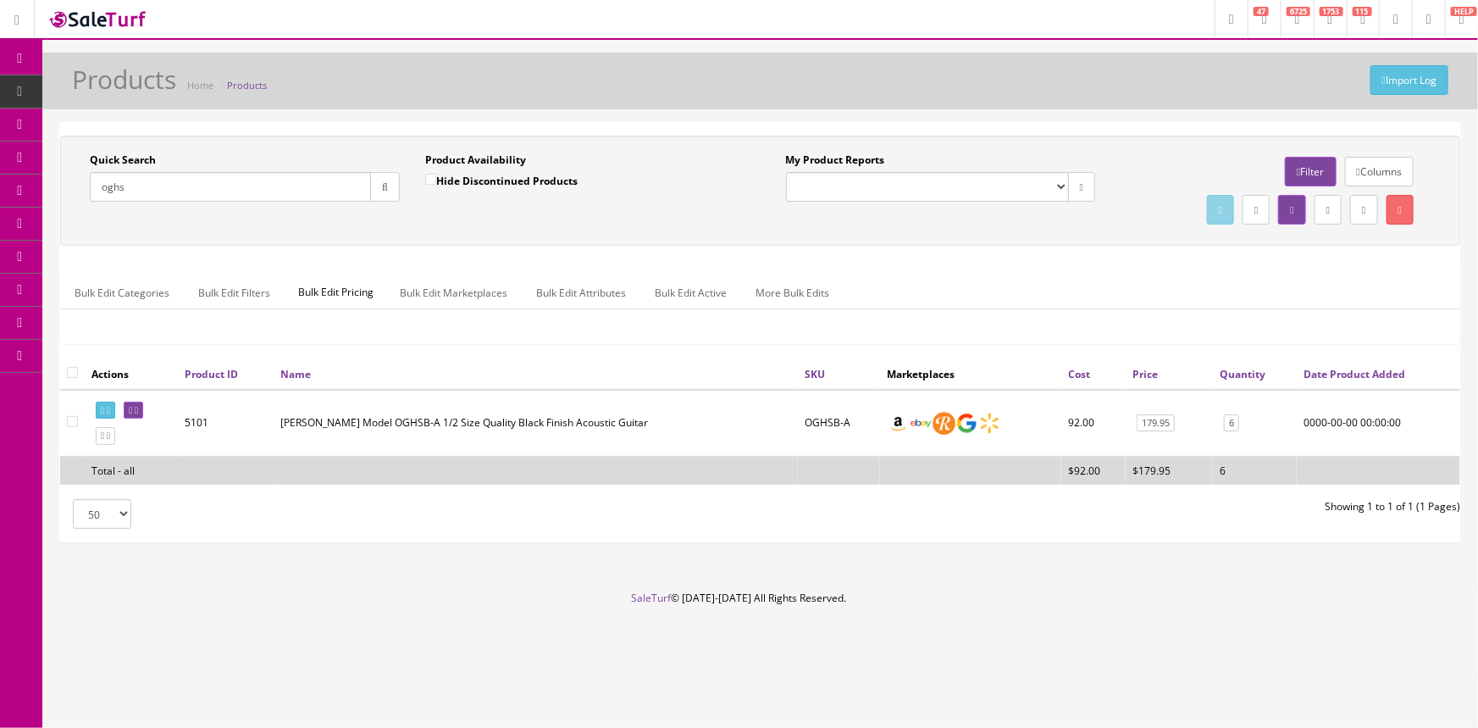
click at [1285, 167] on link "Filter" at bounding box center [1310, 172] width 51 height 30
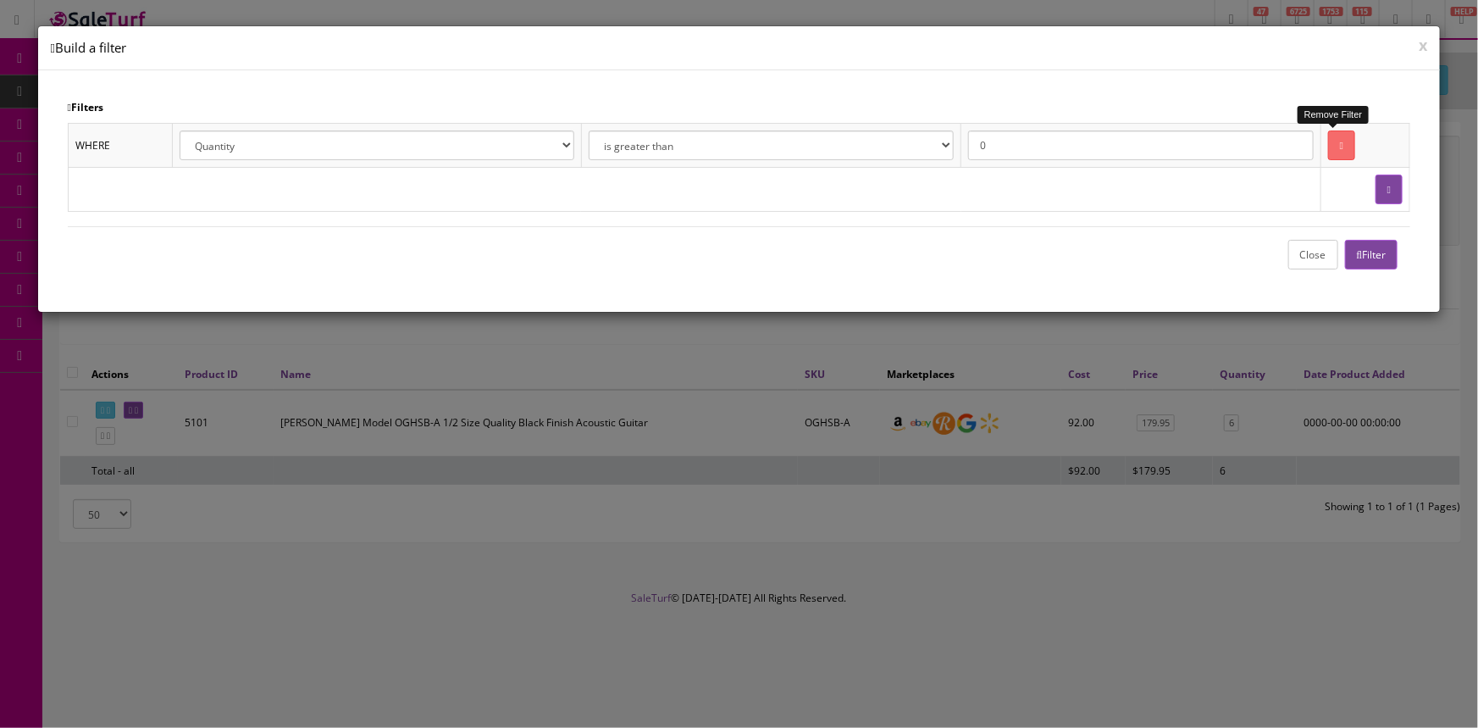
drag, startPoint x: 1332, startPoint y: 144, endPoint x: 1386, endPoint y: 217, distance: 90.8
click at [1340, 144] on icon at bounding box center [1341, 146] width 3 height 10
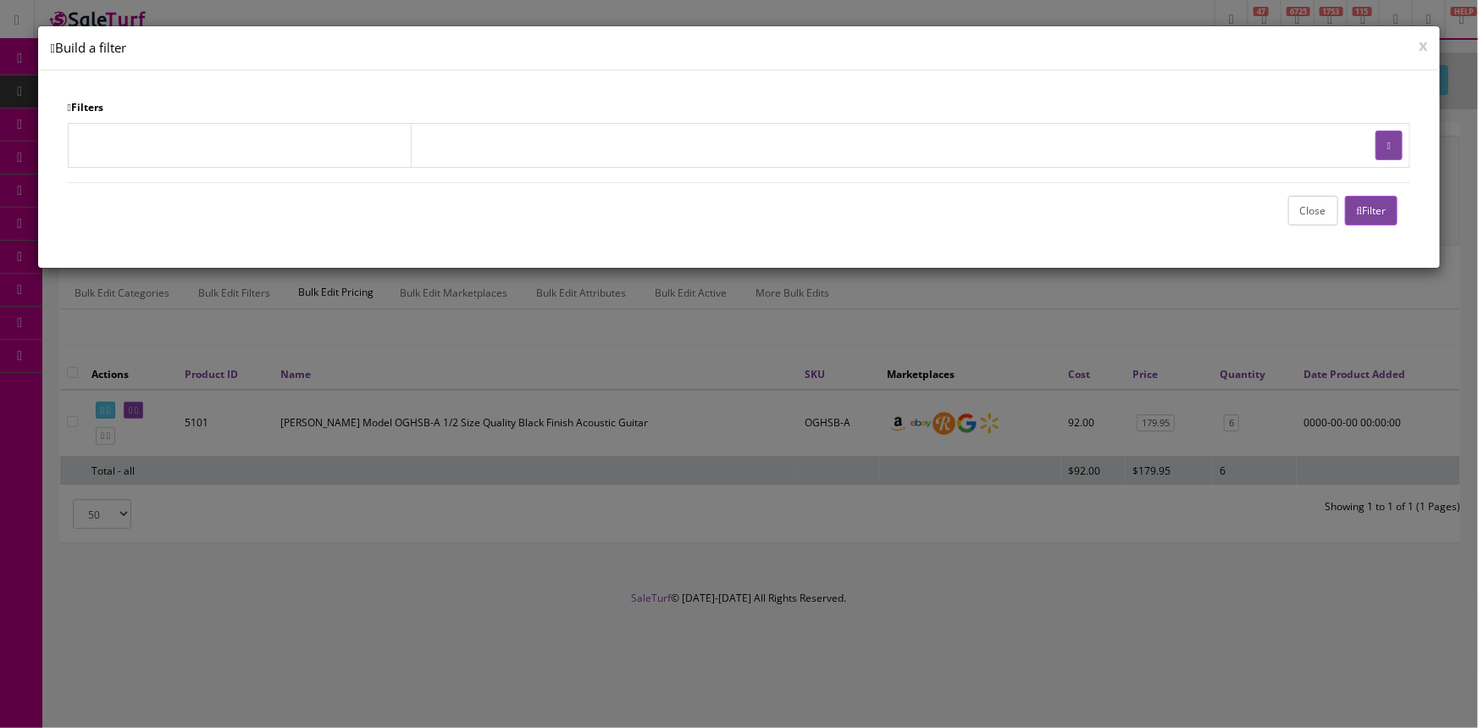
click at [1391, 232] on div "Close Filter" at bounding box center [740, 210] width 1344 height 56
click at [1391, 208] on button "Filter" at bounding box center [1371, 211] width 53 height 30
click at [1321, 214] on button "Close" at bounding box center [1314, 211] width 50 height 30
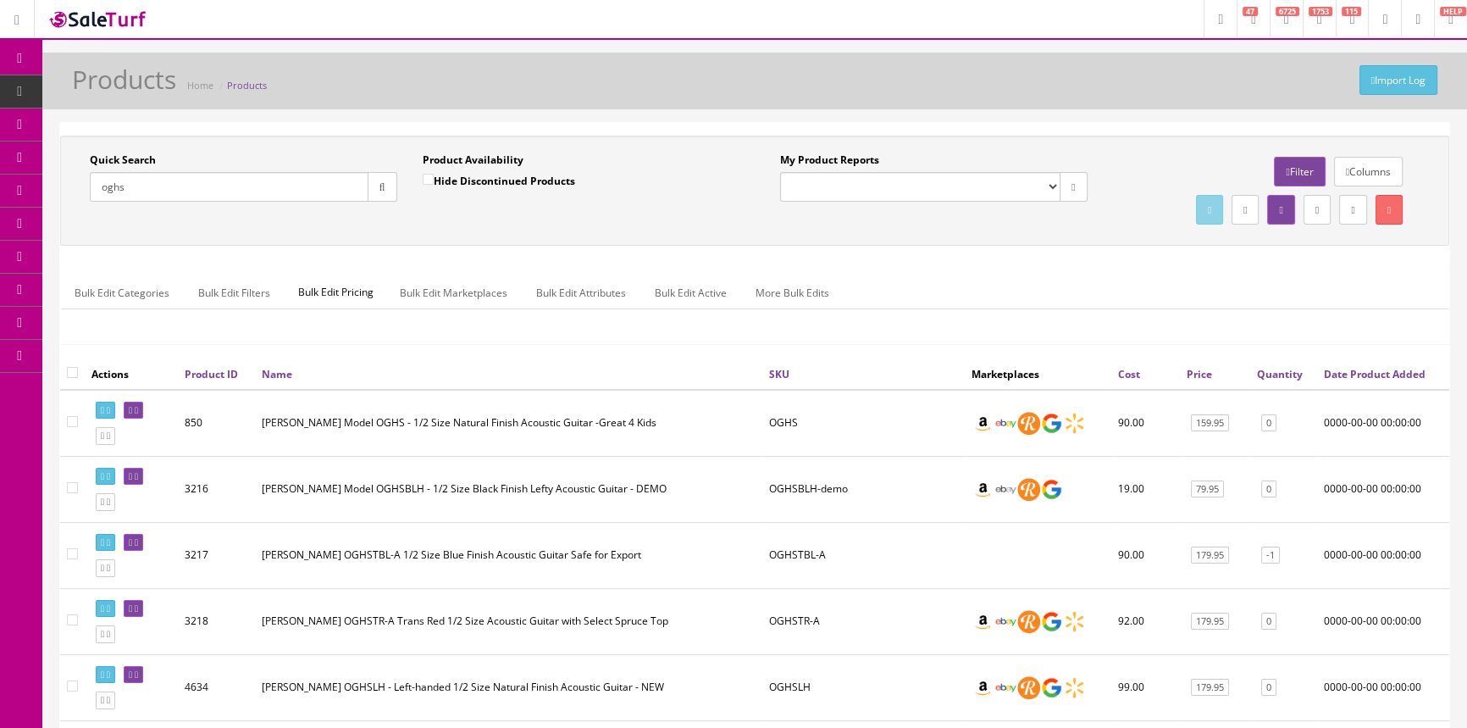
click at [201, 186] on input "oghs" at bounding box center [229, 187] width 279 height 30
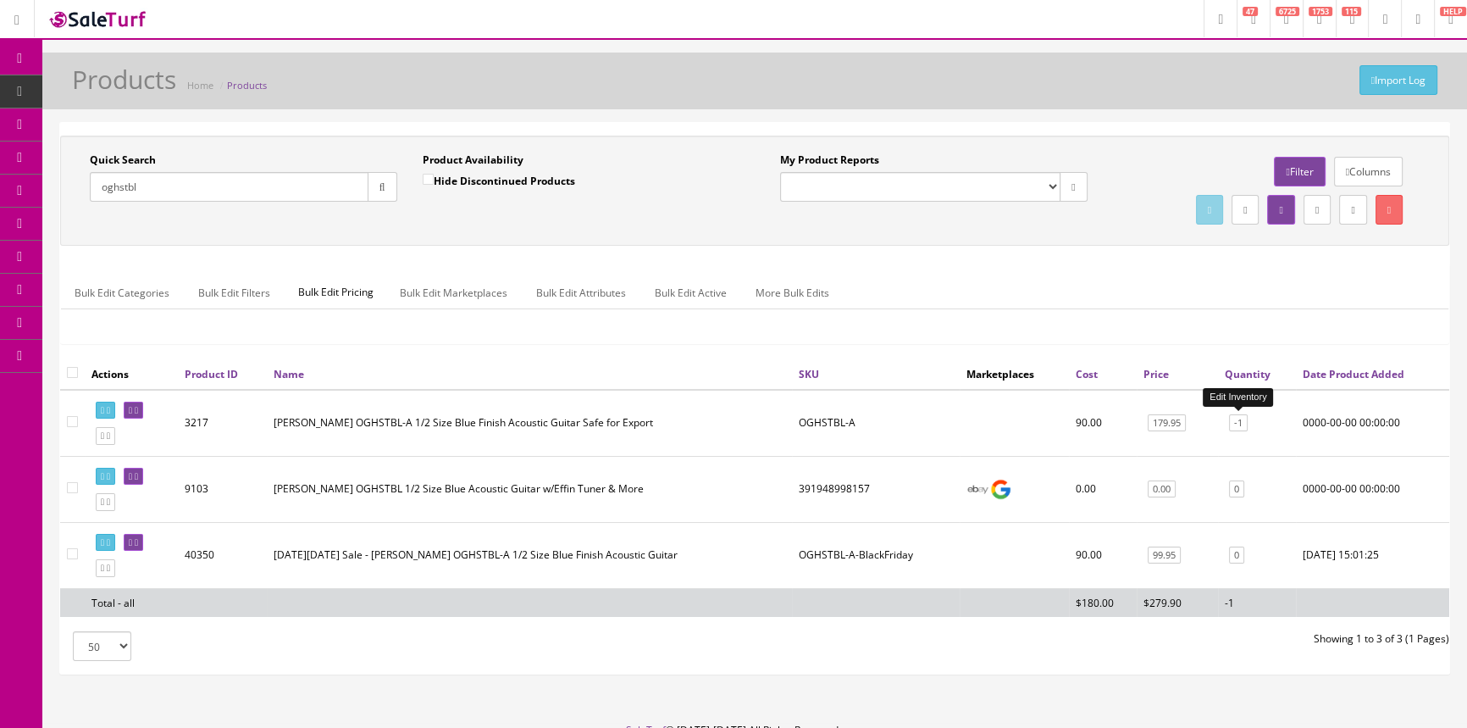
type input "oghstbl"
click at [1238, 418] on link "-1" at bounding box center [1238, 423] width 19 height 18
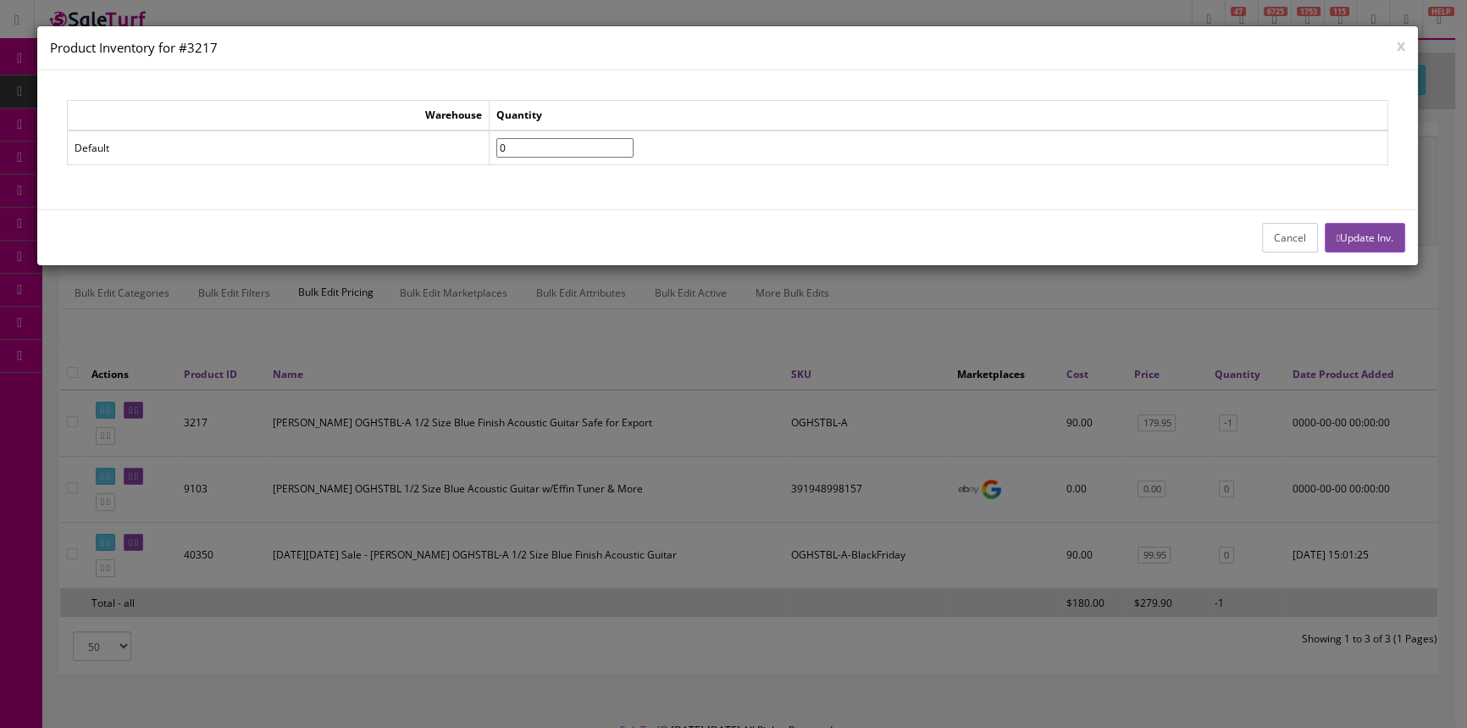
click at [634, 144] on input"] "0" at bounding box center [564, 147] width 137 height 19
type input"] "1"
click at [634, 144] on input"] "1" at bounding box center [564, 147] width 137 height 19
click at [1381, 263] on div "Cancel Update Inv." at bounding box center [727, 237] width 1381 height 56
click at [1388, 230] on button "Update Inv." at bounding box center [1365, 238] width 80 height 30
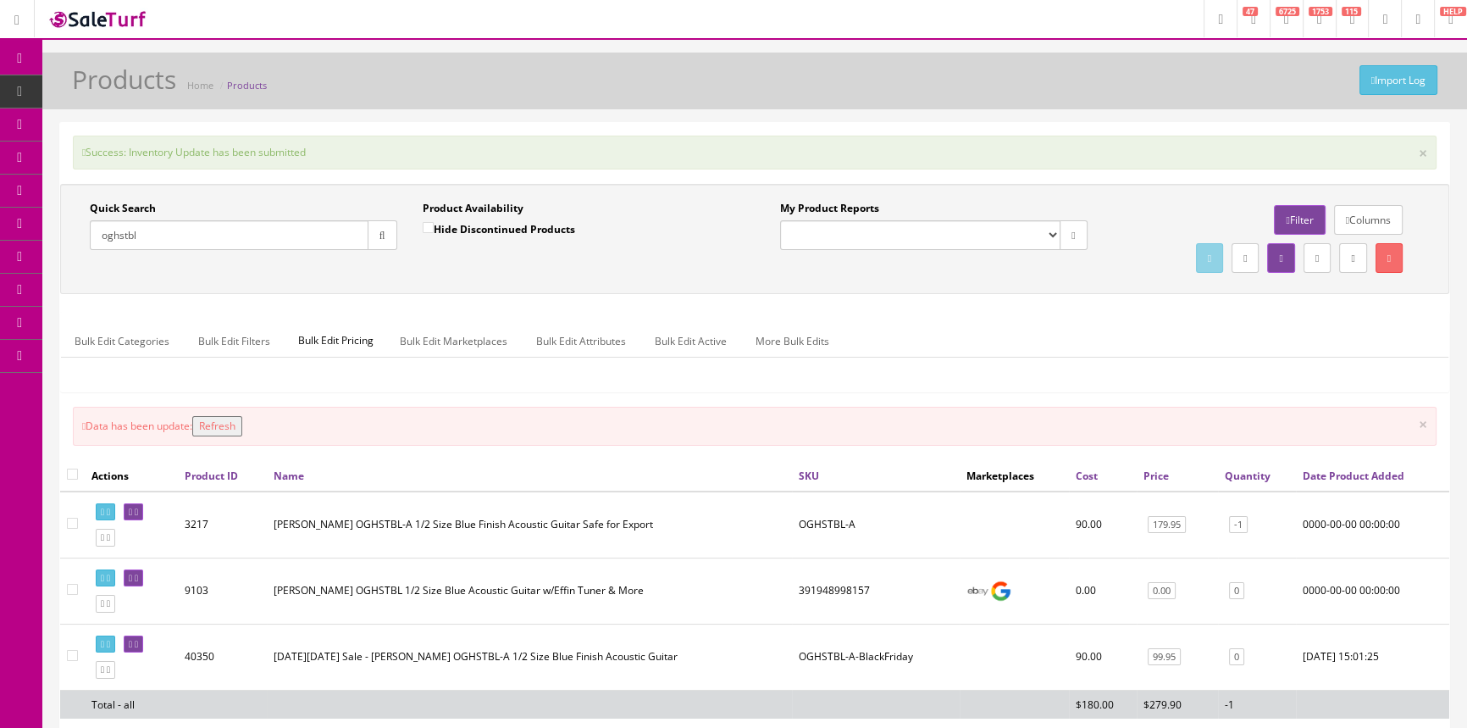
click at [144, 160] on span "POS Console" at bounding box center [131, 157] width 60 height 14
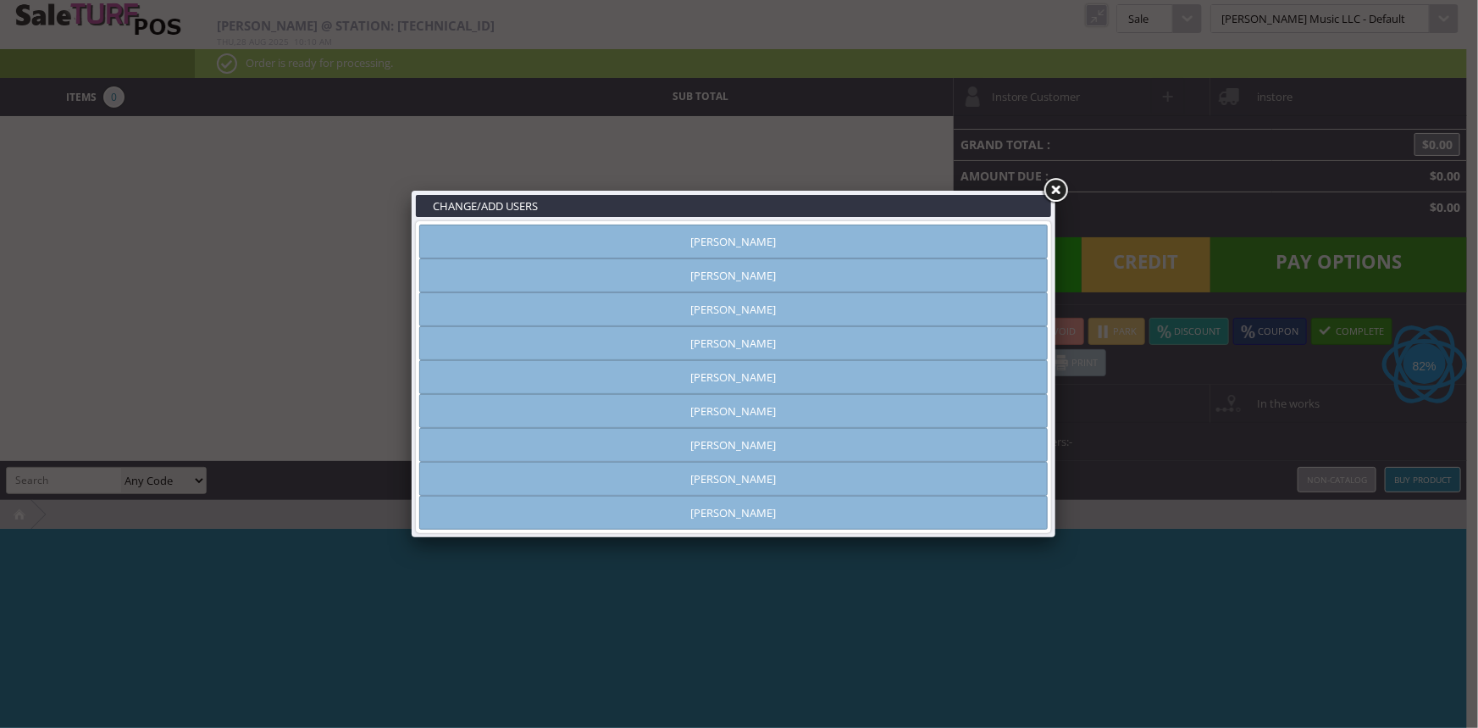
type input "[PERSON_NAME]"
click at [911, 235] on link "[PERSON_NAME]" at bounding box center [733, 242] width 629 height 34
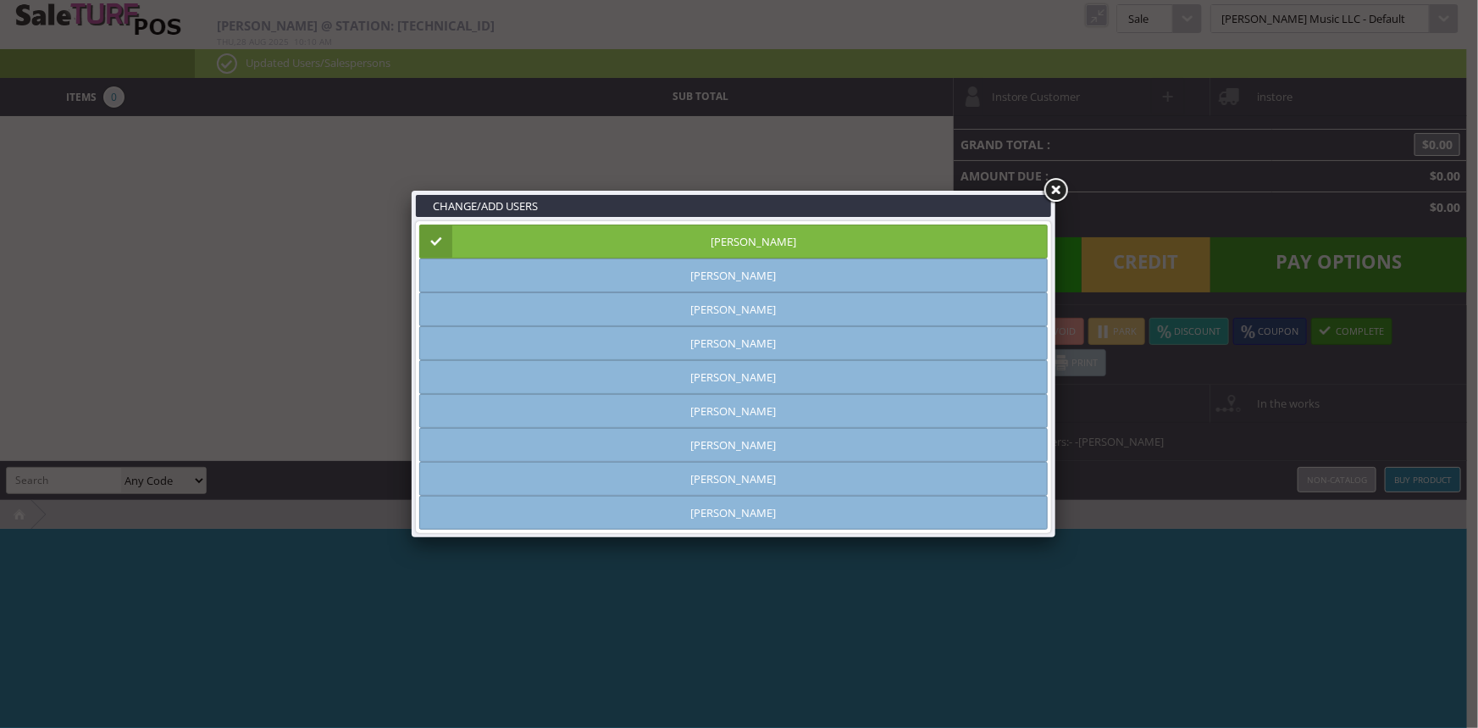
click at [1056, 187] on link at bounding box center [1055, 190] width 31 height 31
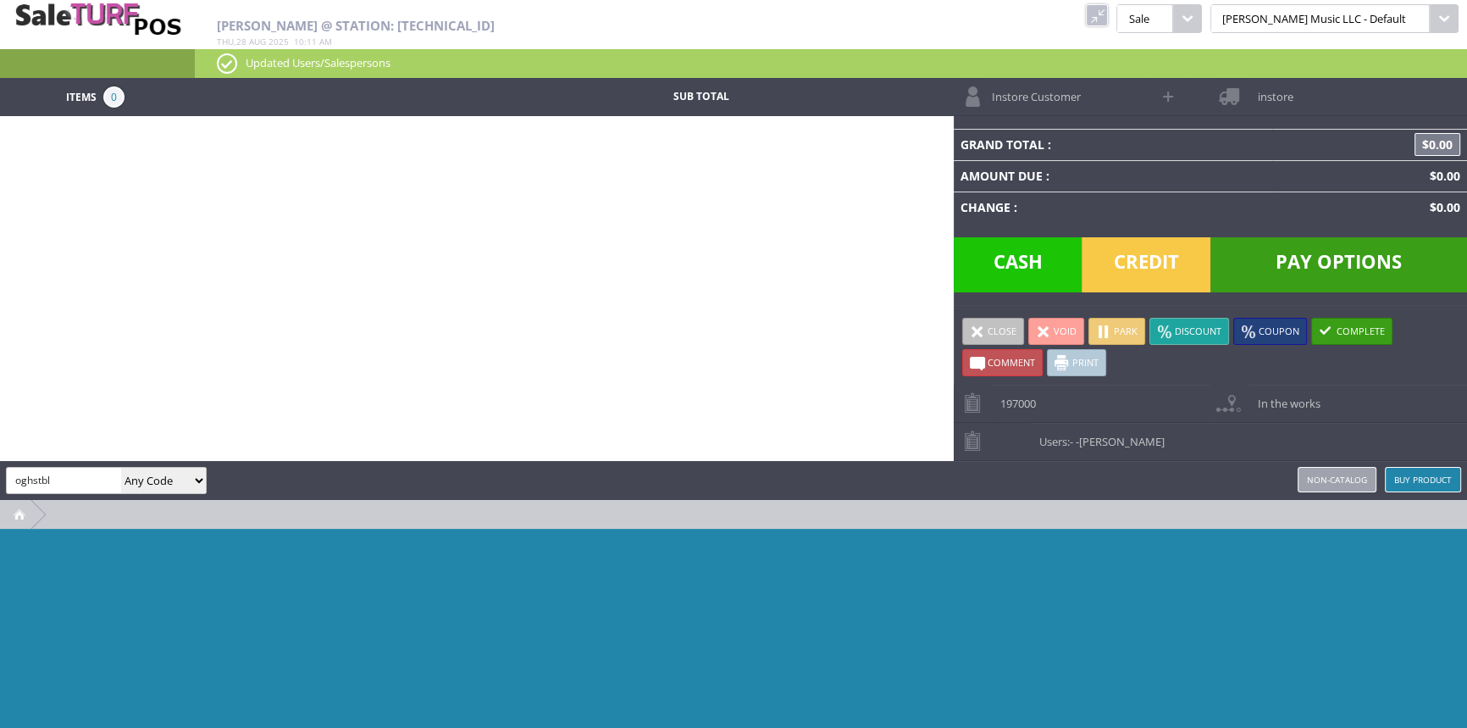
type input "oghstbl"
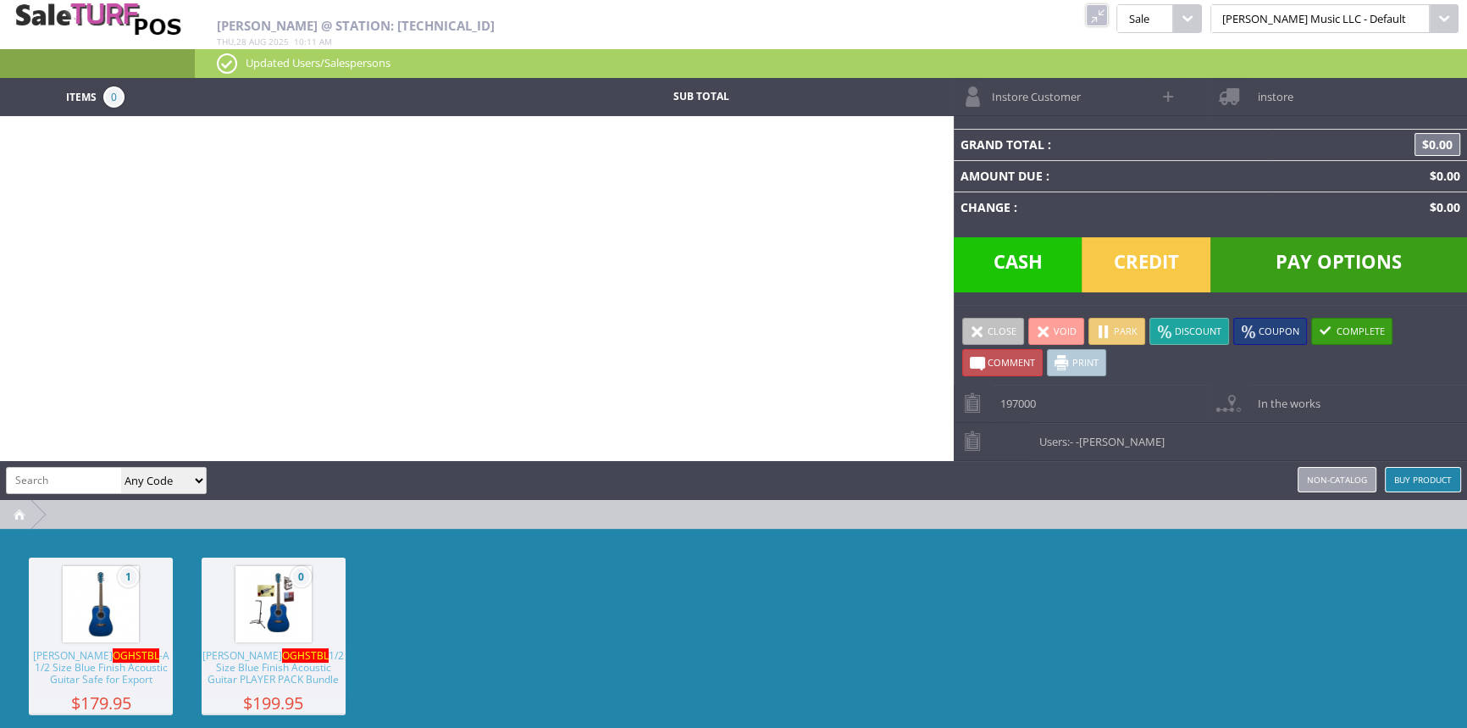
click at [93, 607] on img at bounding box center [101, 604] width 64 height 64
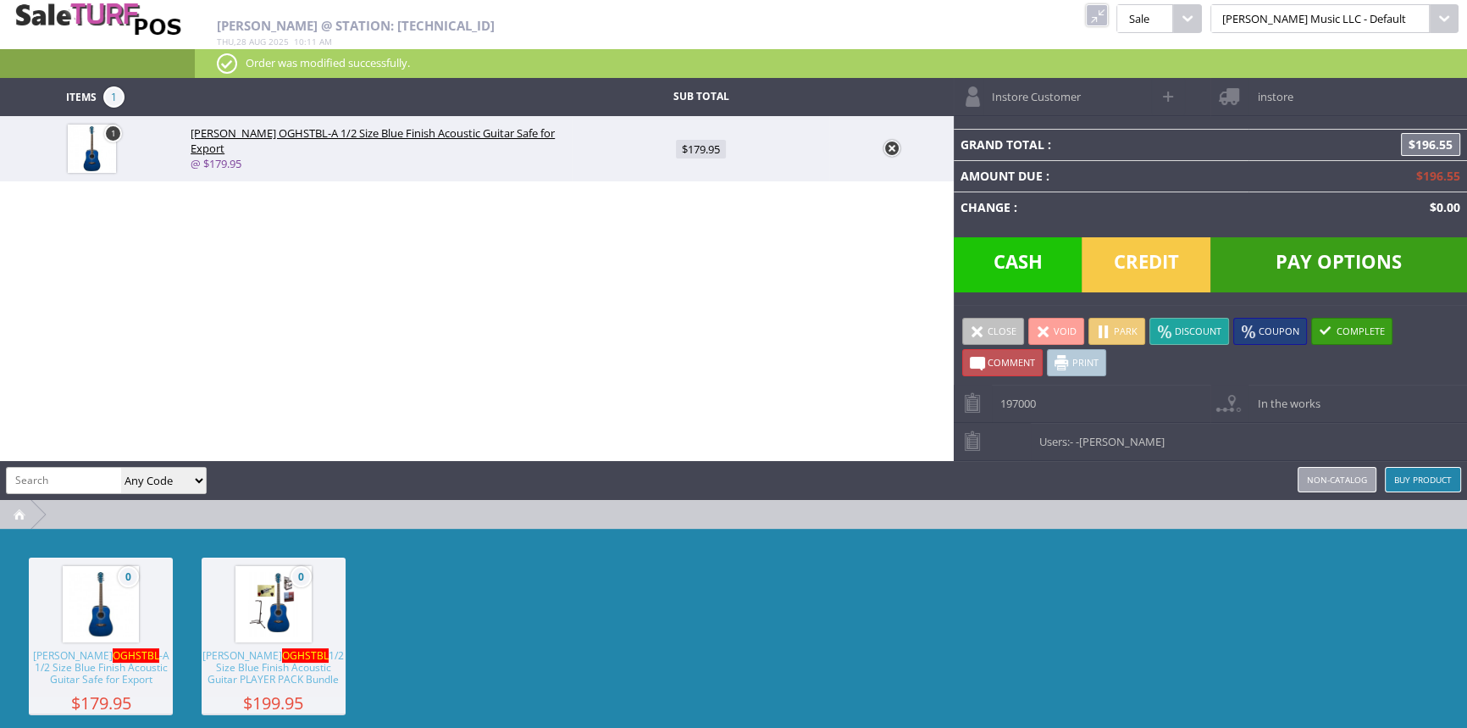
click at [696, 147] on span "$179.95" at bounding box center [701, 149] width 50 height 19
type input "179.95"
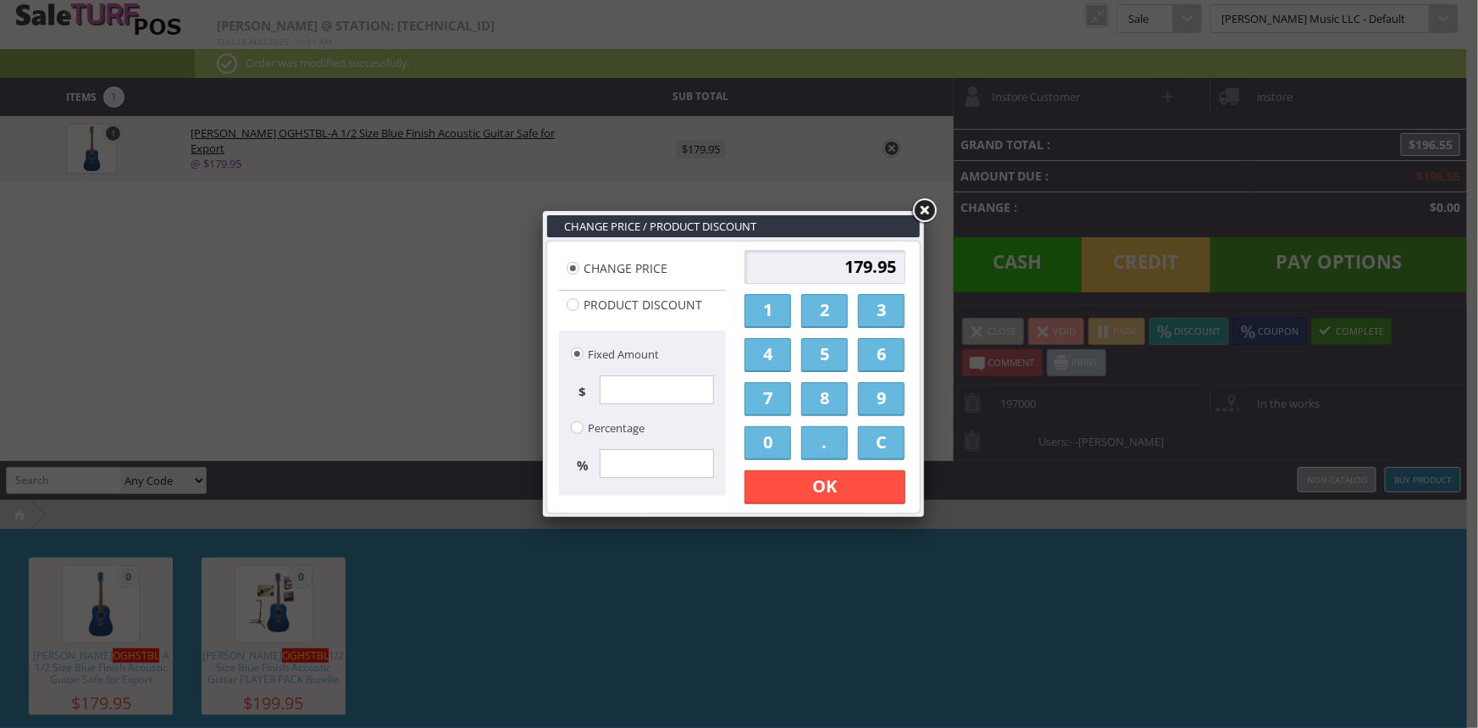
click at [852, 263] on input "179.95" at bounding box center [825, 267] width 161 height 34
type input "129.95"
click at [825, 477] on link "OK" at bounding box center [825, 487] width 161 height 34
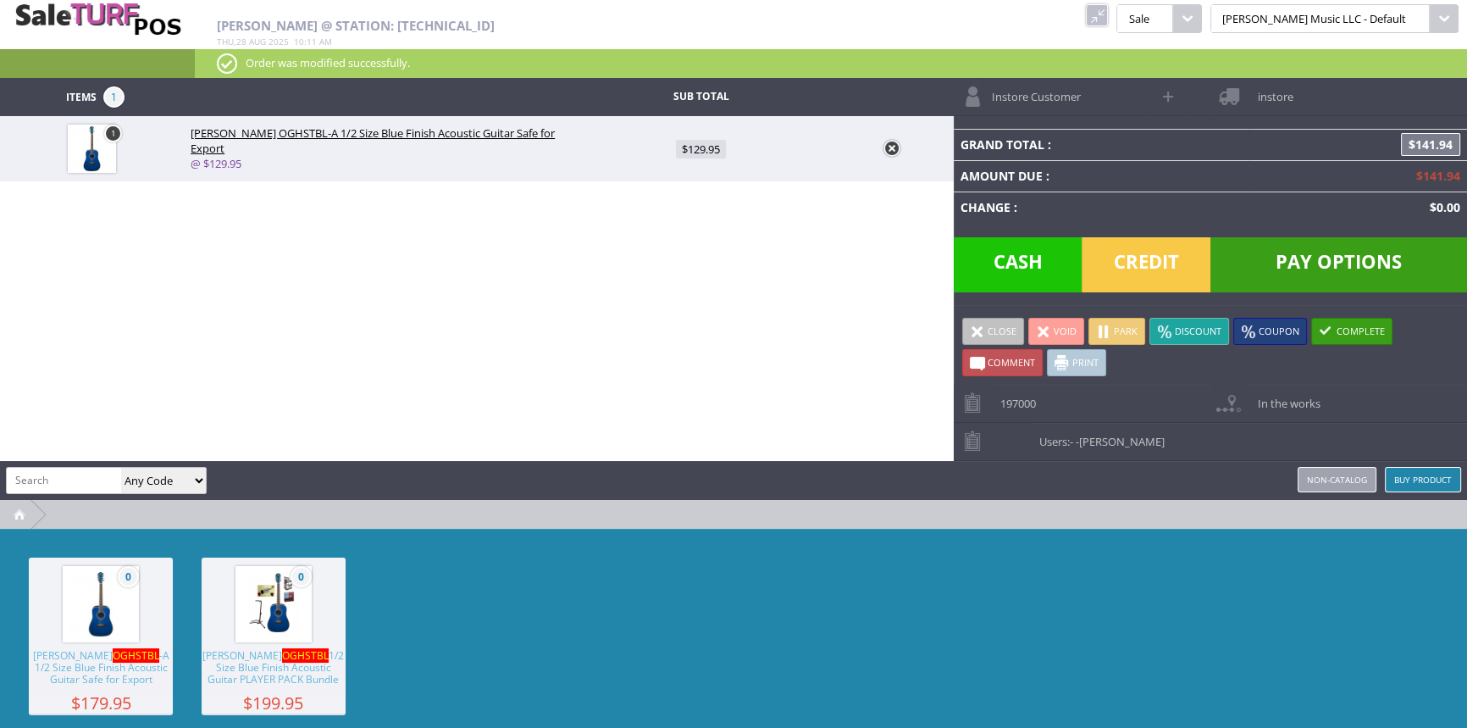
click at [1191, 264] on span "Credit" at bounding box center [1146, 264] width 129 height 55
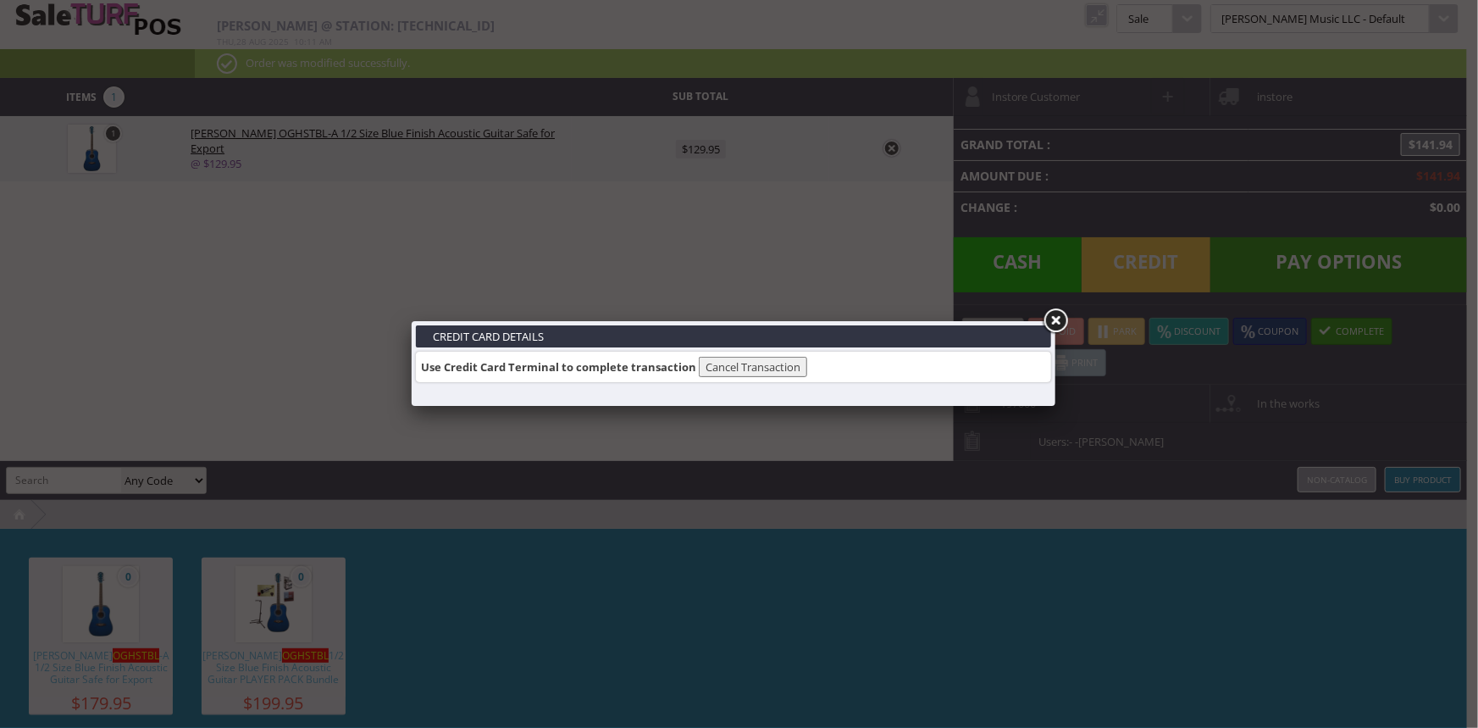
click at [1056, 315] on link at bounding box center [1055, 321] width 31 height 31
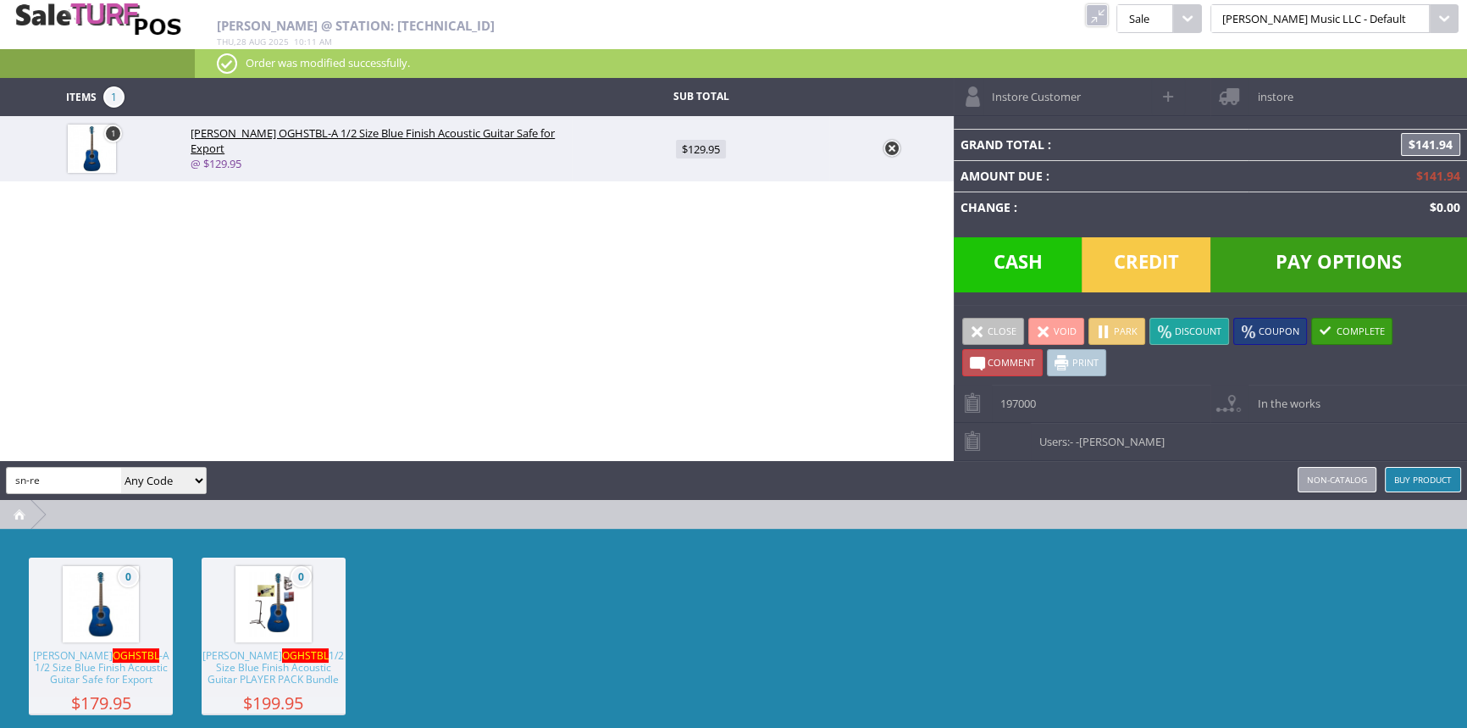
type input "sn-re"
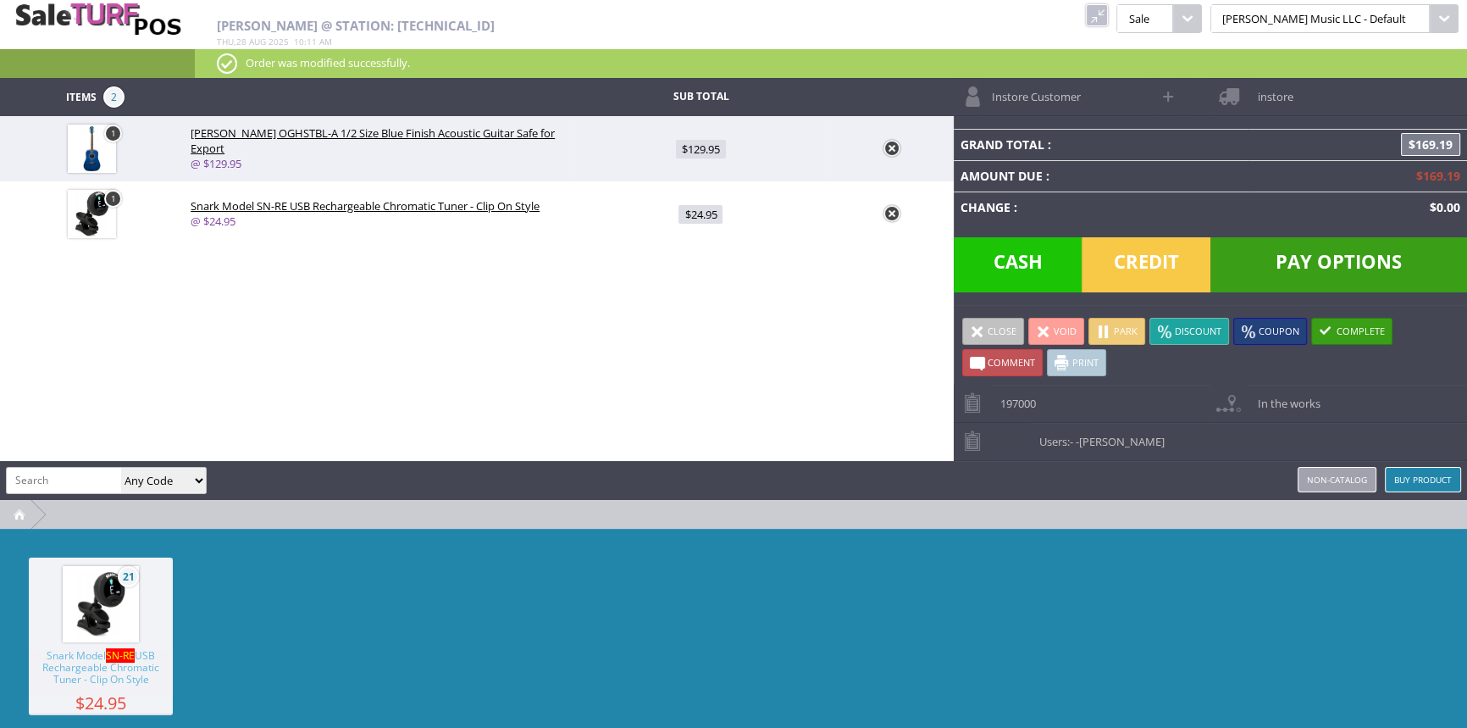
click at [1163, 259] on span "Credit" at bounding box center [1146, 264] width 129 height 55
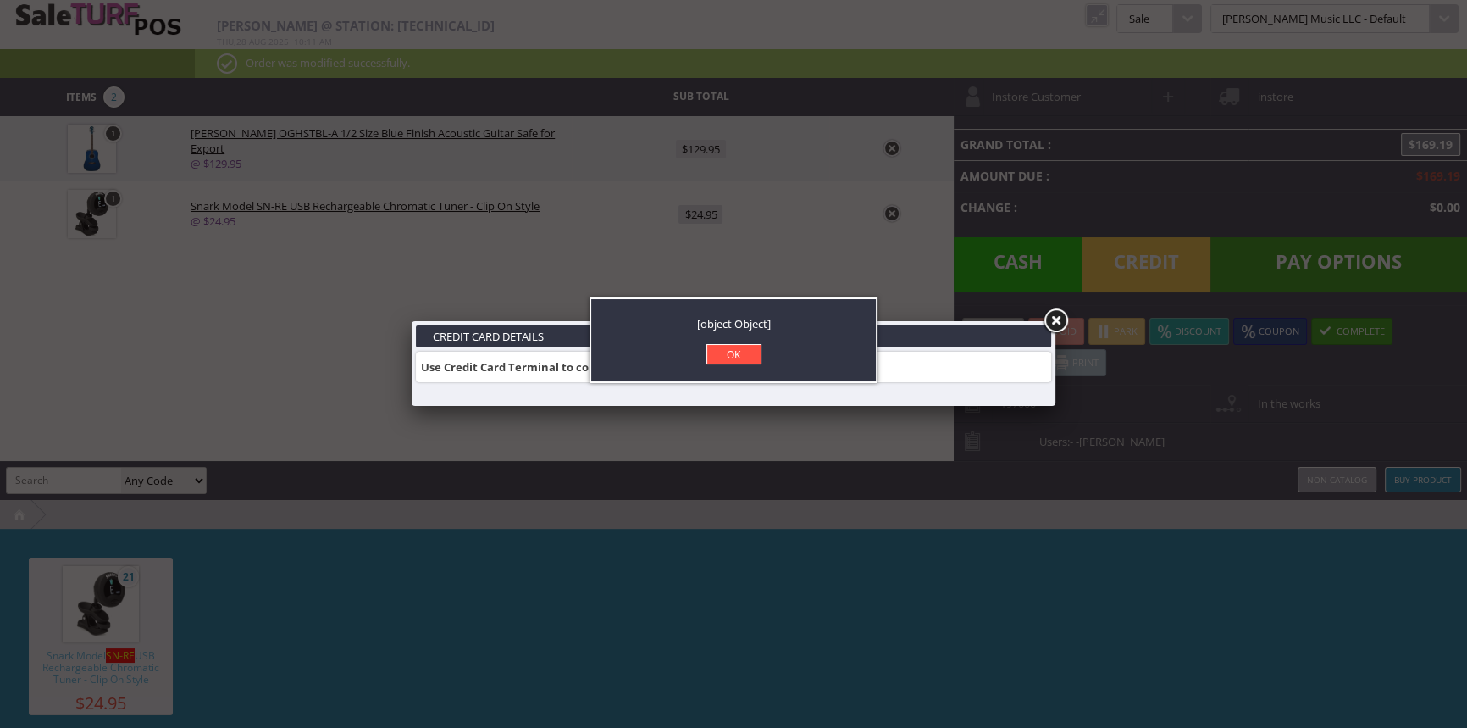
click at [736, 356] on link "OK" at bounding box center [734, 354] width 55 height 20
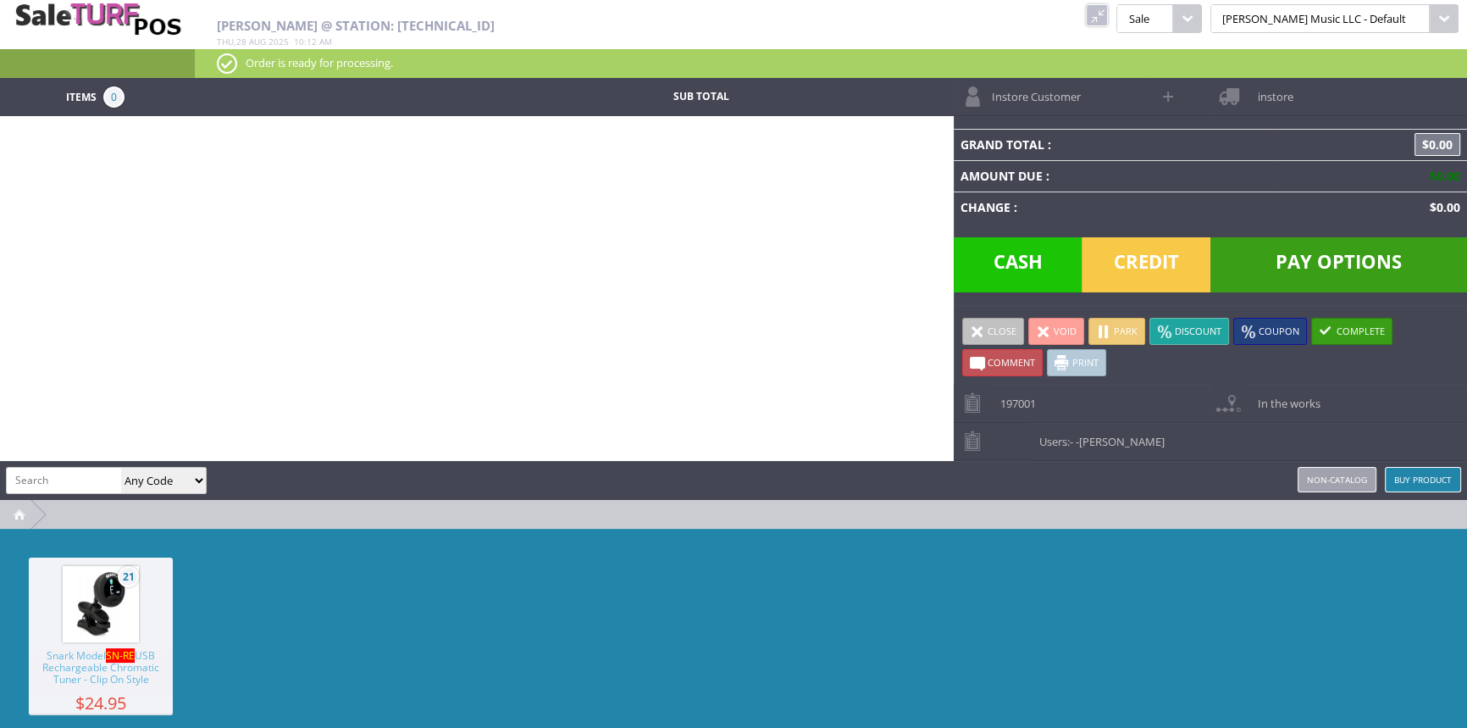
click at [1108, 16] on link at bounding box center [1097, 15] width 22 height 22
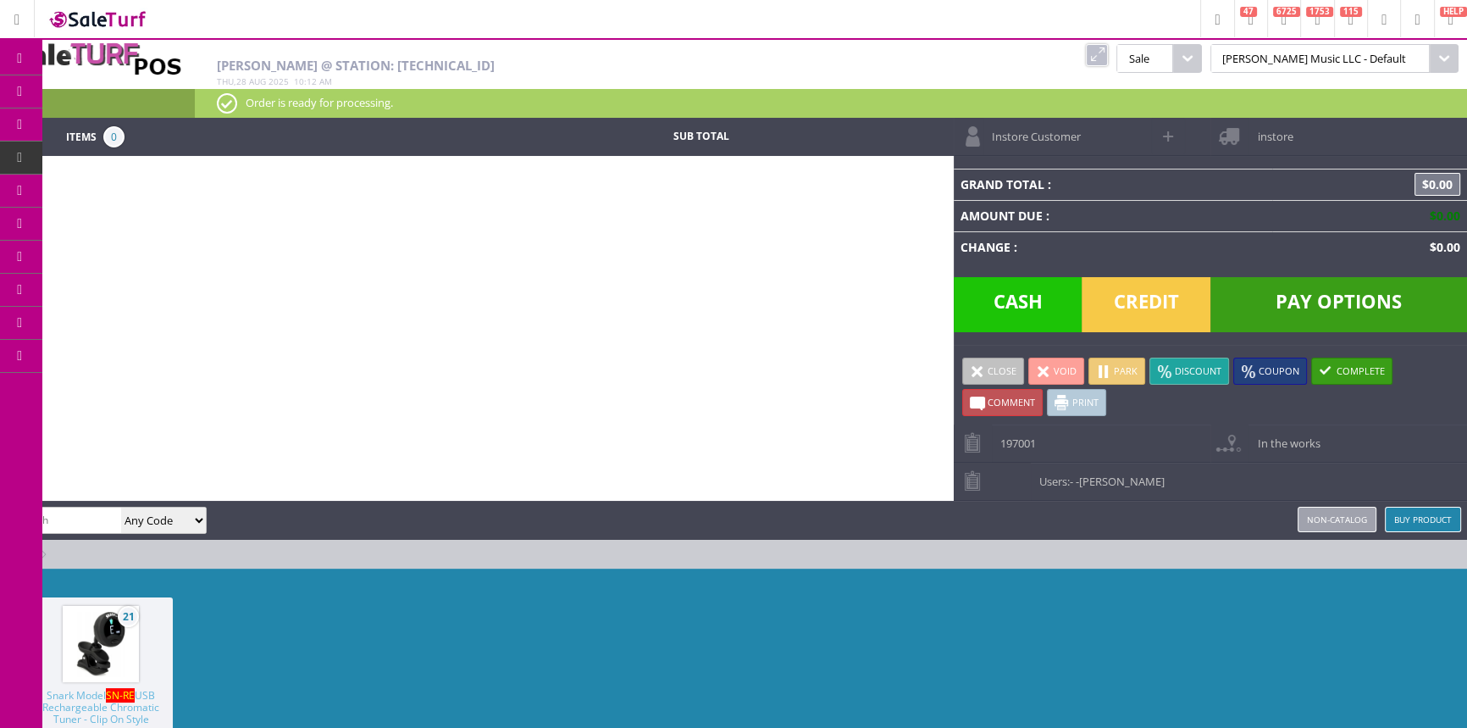
drag, startPoint x: 110, startPoint y: 86, endPoint x: 111, endPoint y: 30, distance: 56.8
click at [111, 89] on span "Products" at bounding box center [124, 91] width 46 height 15
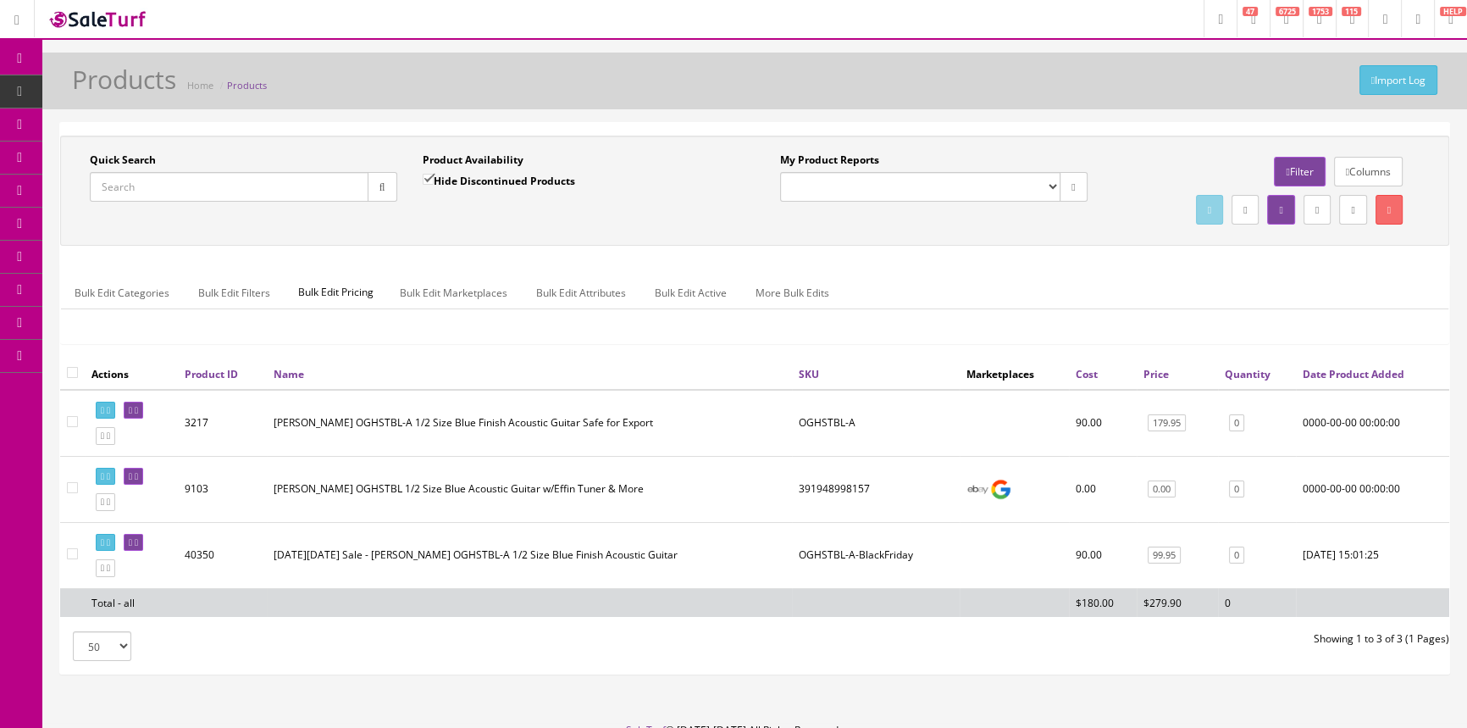
click at [169, 193] on input "Quick Search" at bounding box center [229, 187] width 279 height 30
click at [1237, 422] on link "0" at bounding box center [1236, 423] width 15 height 18
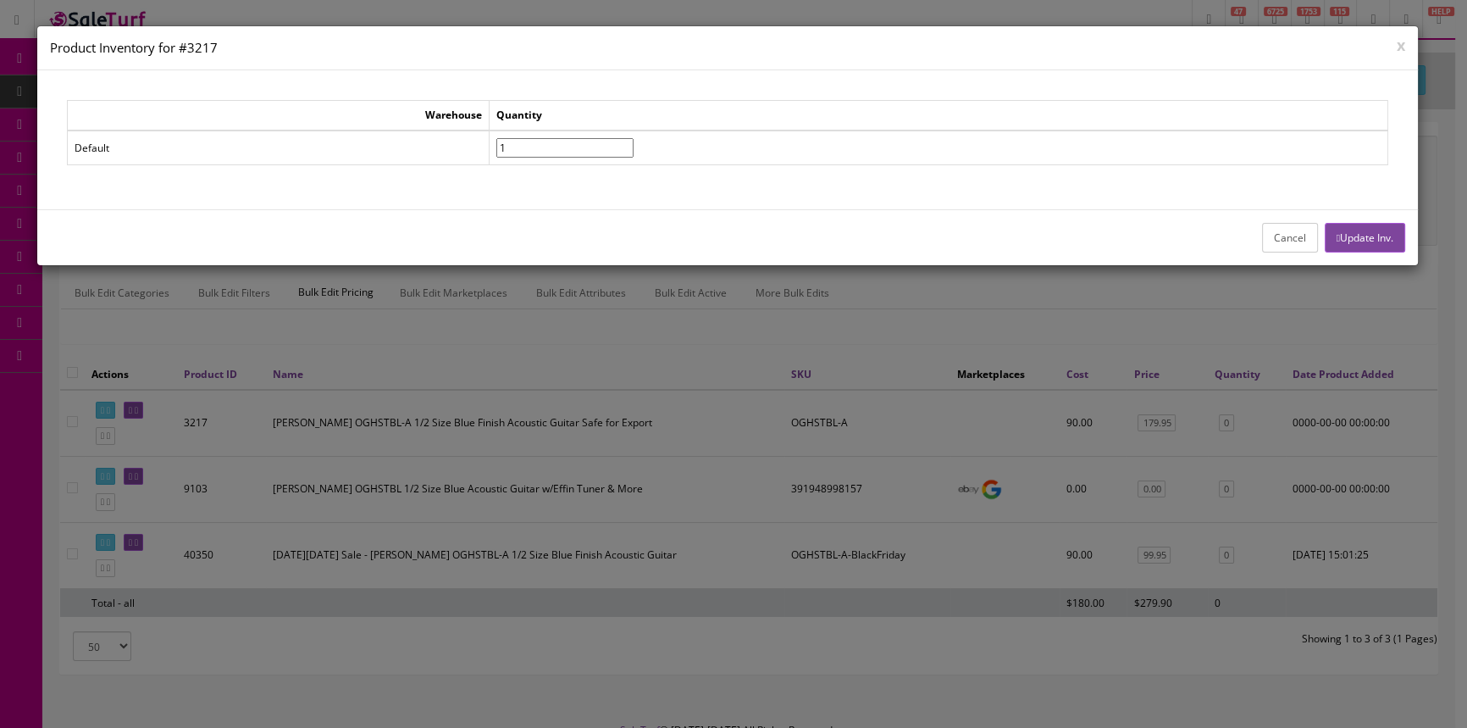
type input"] "1"
click at [634, 141] on input"] "1" at bounding box center [564, 147] width 137 height 19
click at [1369, 228] on button "Update Inv." at bounding box center [1365, 238] width 80 height 30
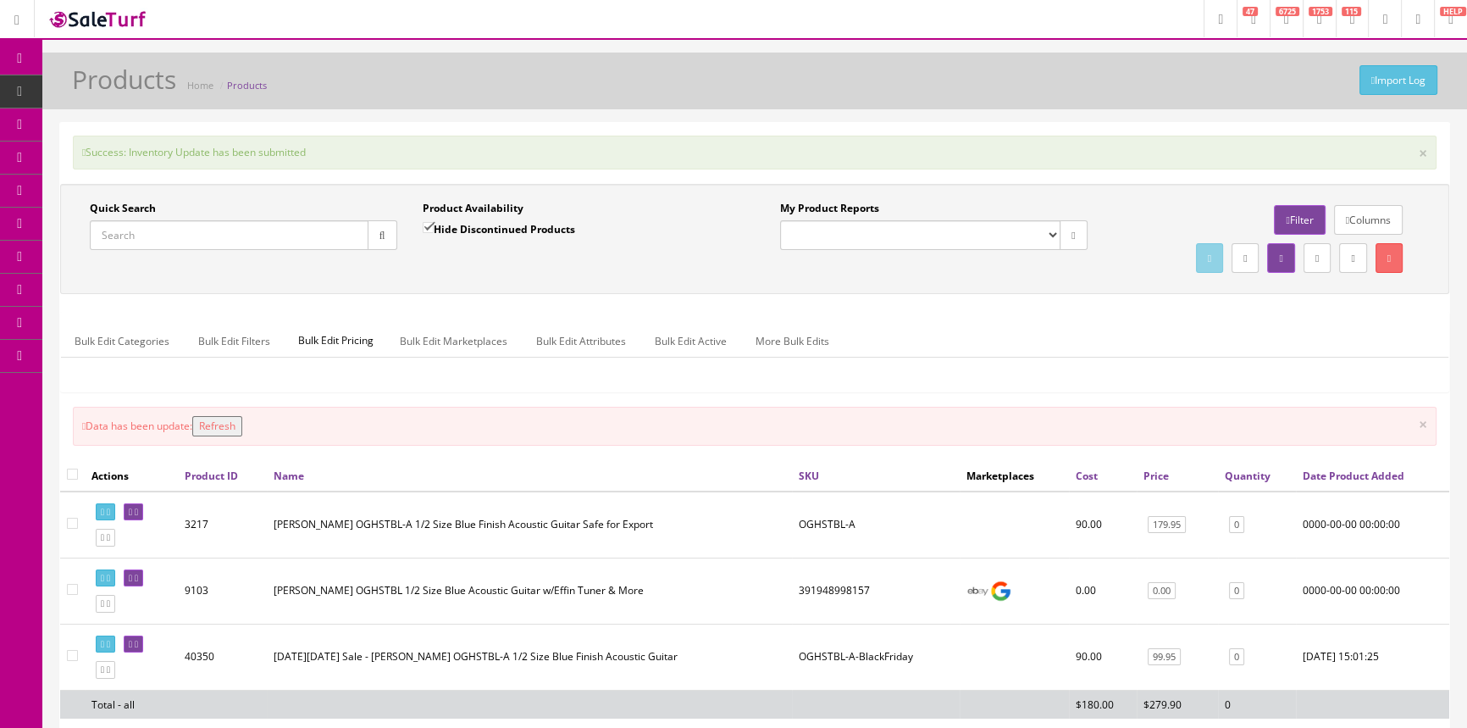
click at [222, 429] on button "Refresh" at bounding box center [217, 426] width 50 height 20
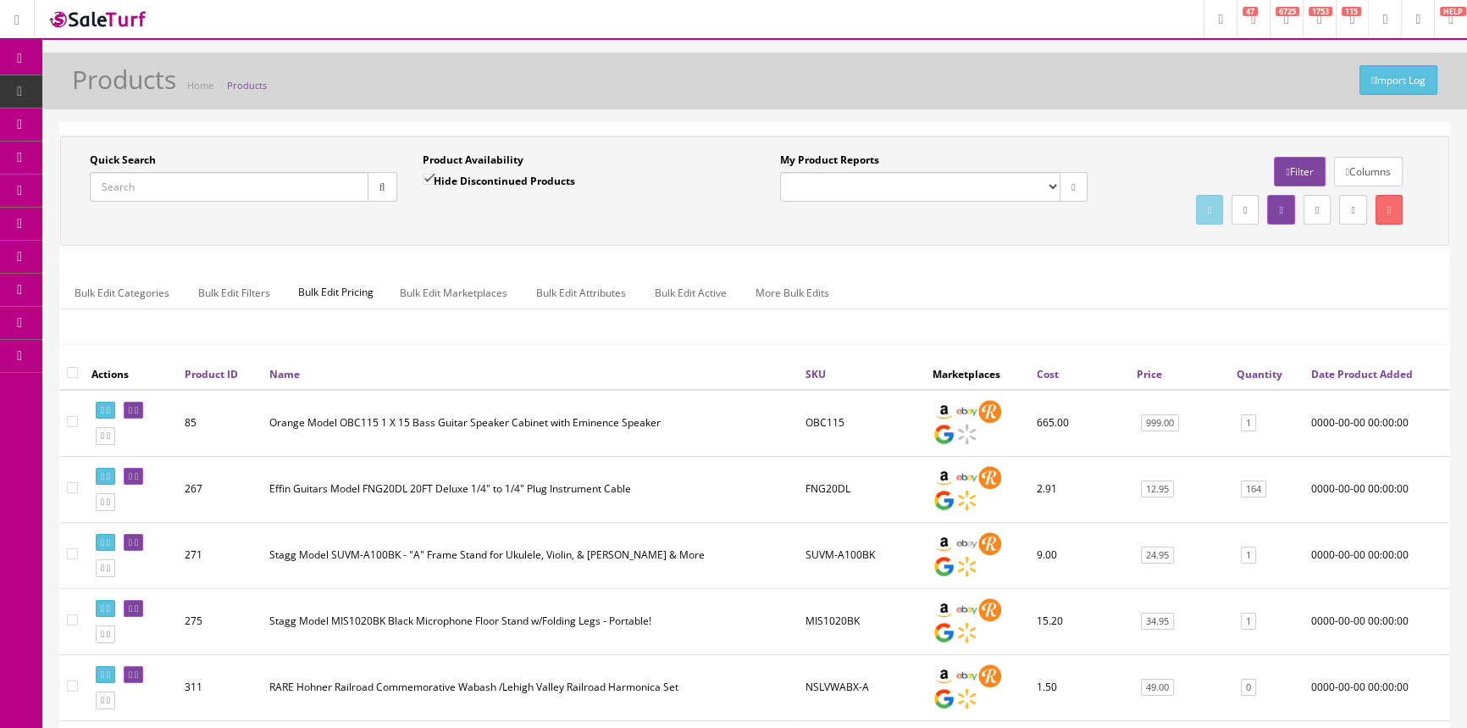
click at [297, 178] on input "Quick Search" at bounding box center [229, 187] width 279 height 30
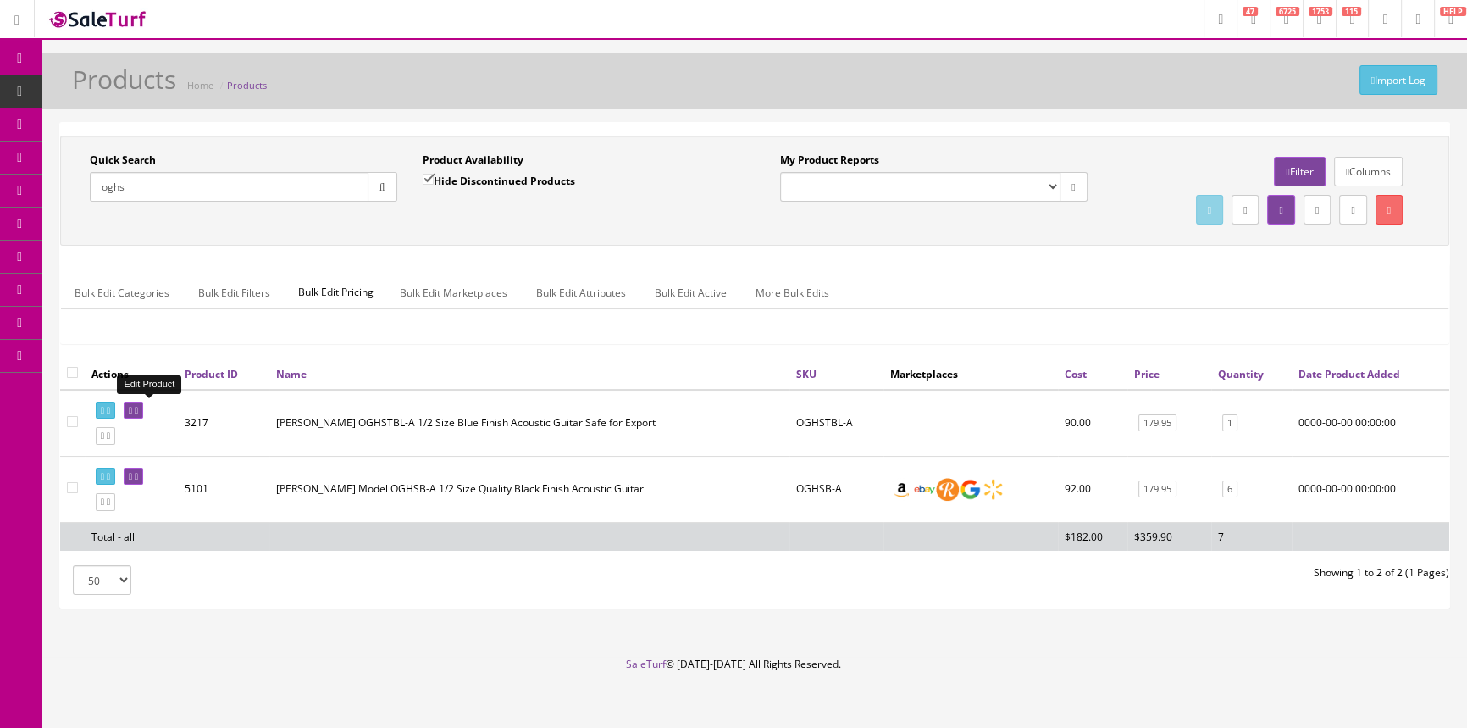
type input "oghs"
click at [132, 407] on icon at bounding box center [130, 410] width 3 height 9
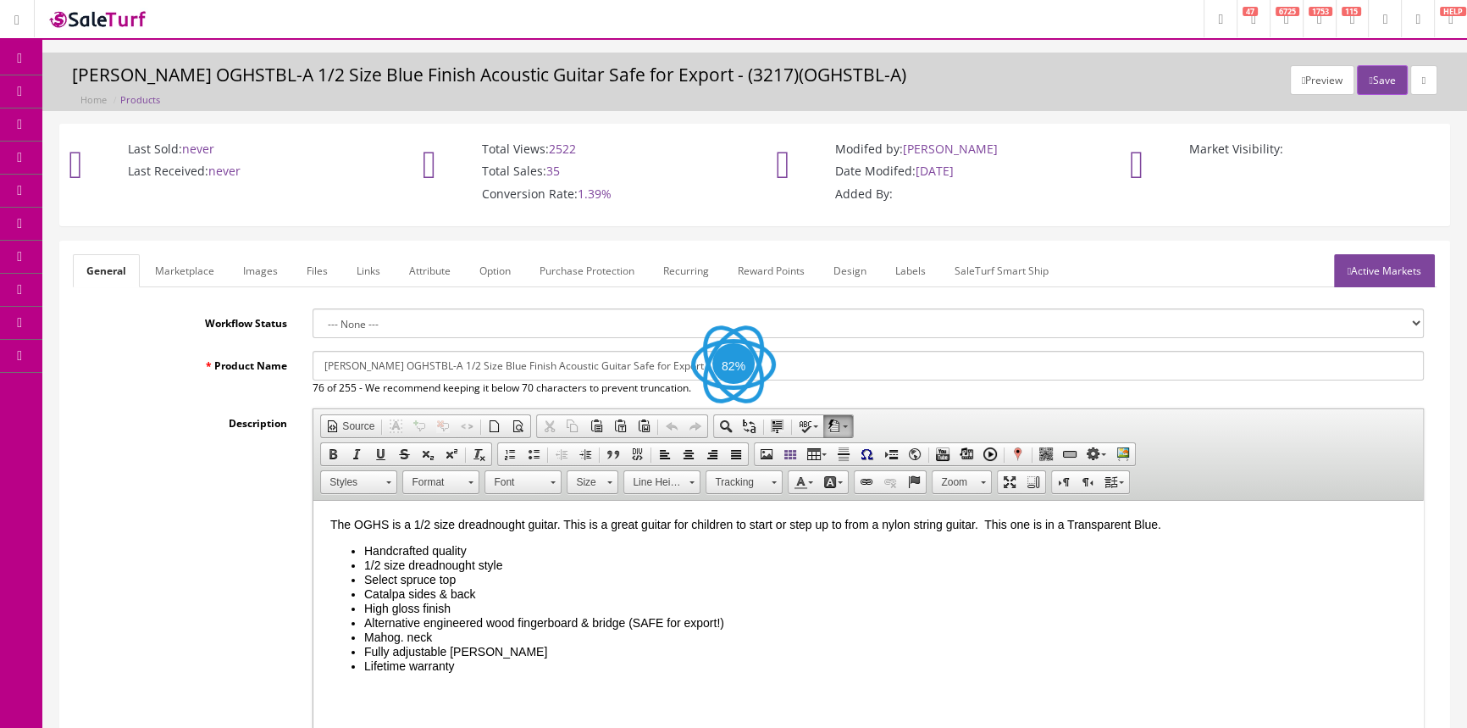
click at [910, 275] on link "Labels" at bounding box center [911, 270] width 58 height 33
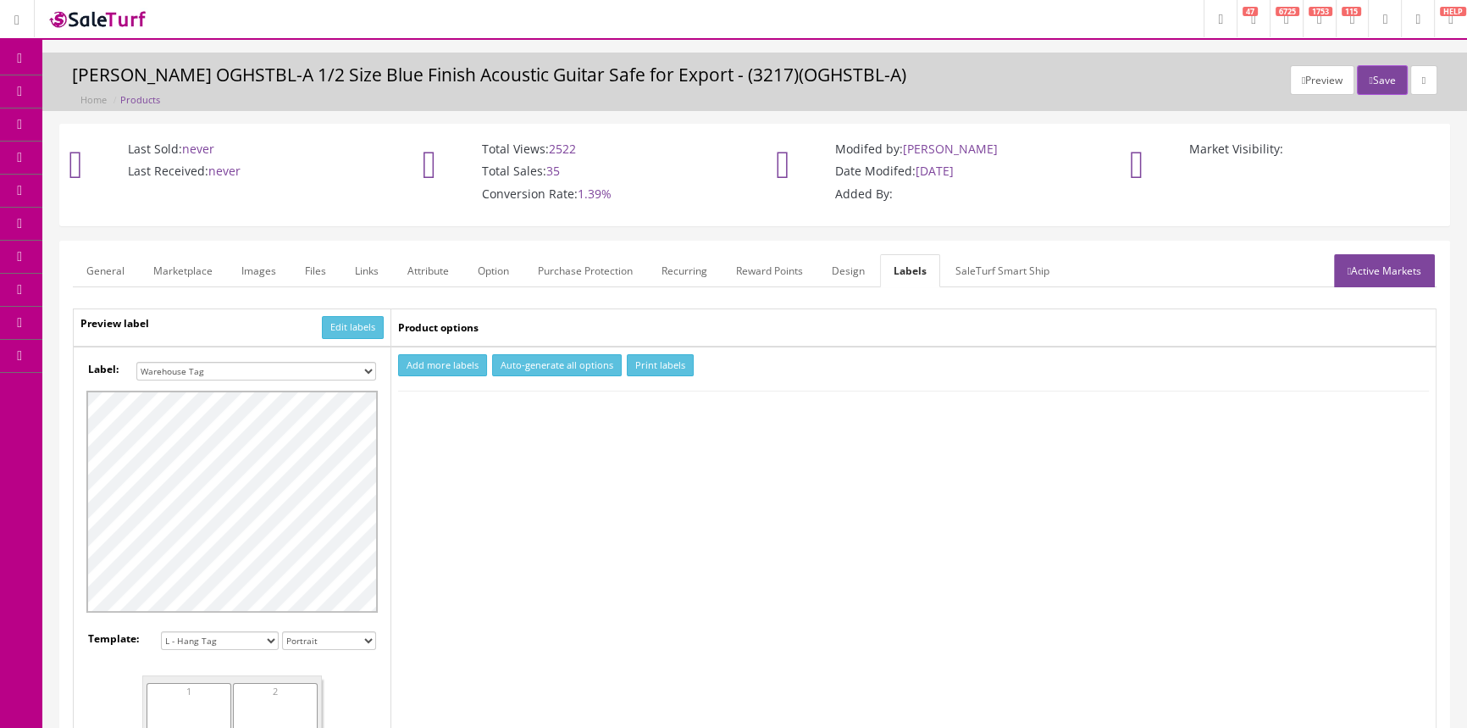
click at [309, 371] on select "Small Label 2 x 1 Label Shoe label 100 barcodes Dymo Label 2 X 1 Sticker Labels…" at bounding box center [256, 371] width 240 height 19
select select "16"
click at [136, 362] on select "Small Label 2 x 1 Label Shoe label 100 barcodes Dymo Label 2 X 1 Sticker Labels…" at bounding box center [256, 371] width 240 height 19
click at [465, 364] on button "Add more labels" at bounding box center [442, 365] width 89 height 23
type input "1"
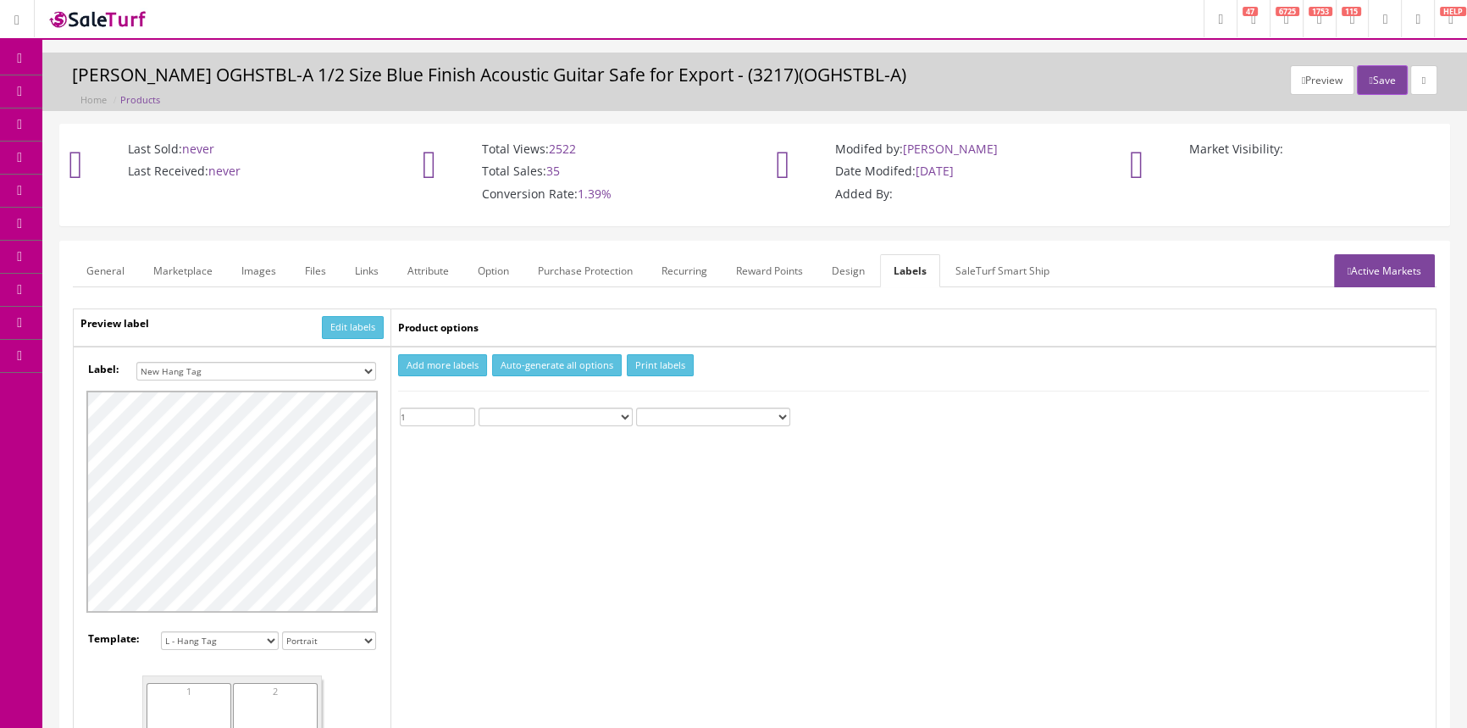
click at [466, 411] on input "1" at bounding box center [437, 417] width 75 height 19
click at [644, 362] on button "Print labels" at bounding box center [660, 365] width 67 height 23
click at [105, 92] on link "Products" at bounding box center [131, 91] width 178 height 33
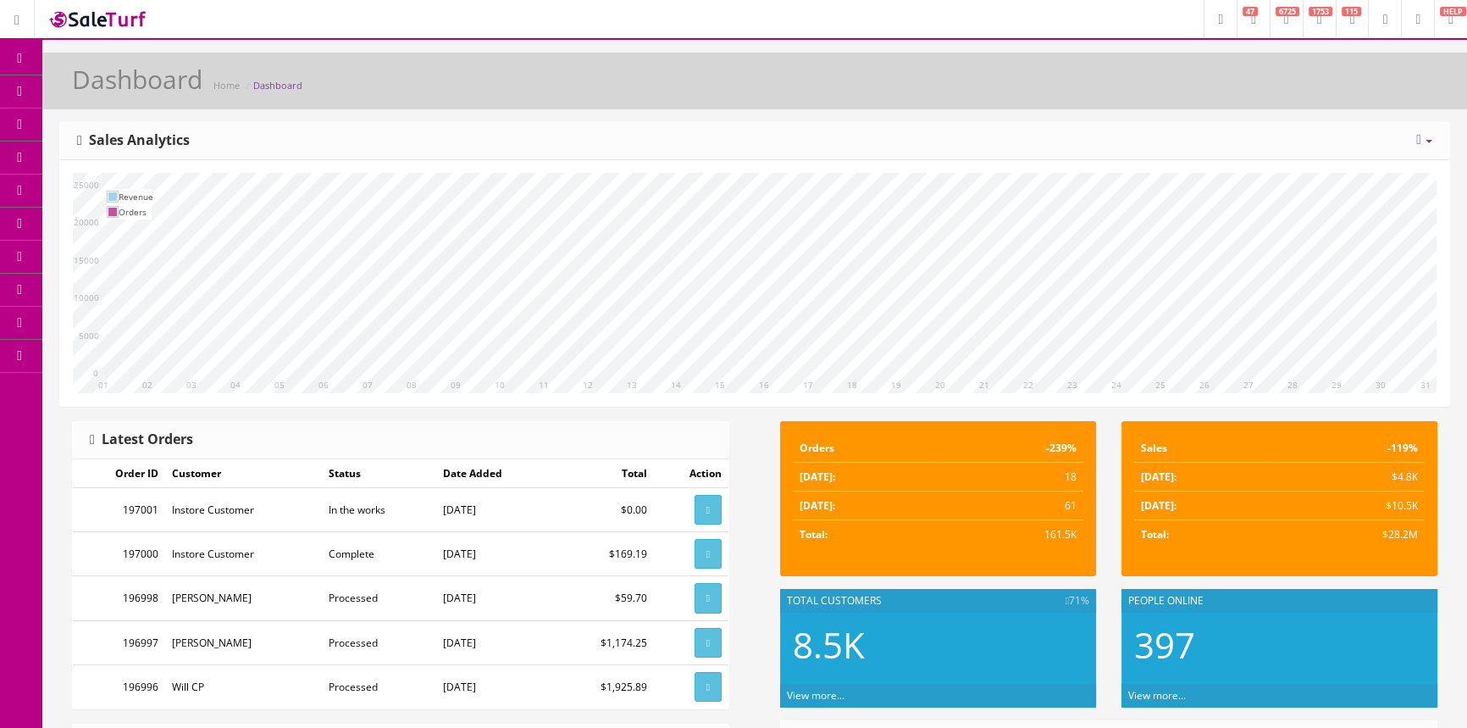
click at [95, 92] on icon at bounding box center [89, 91] width 18 height 14
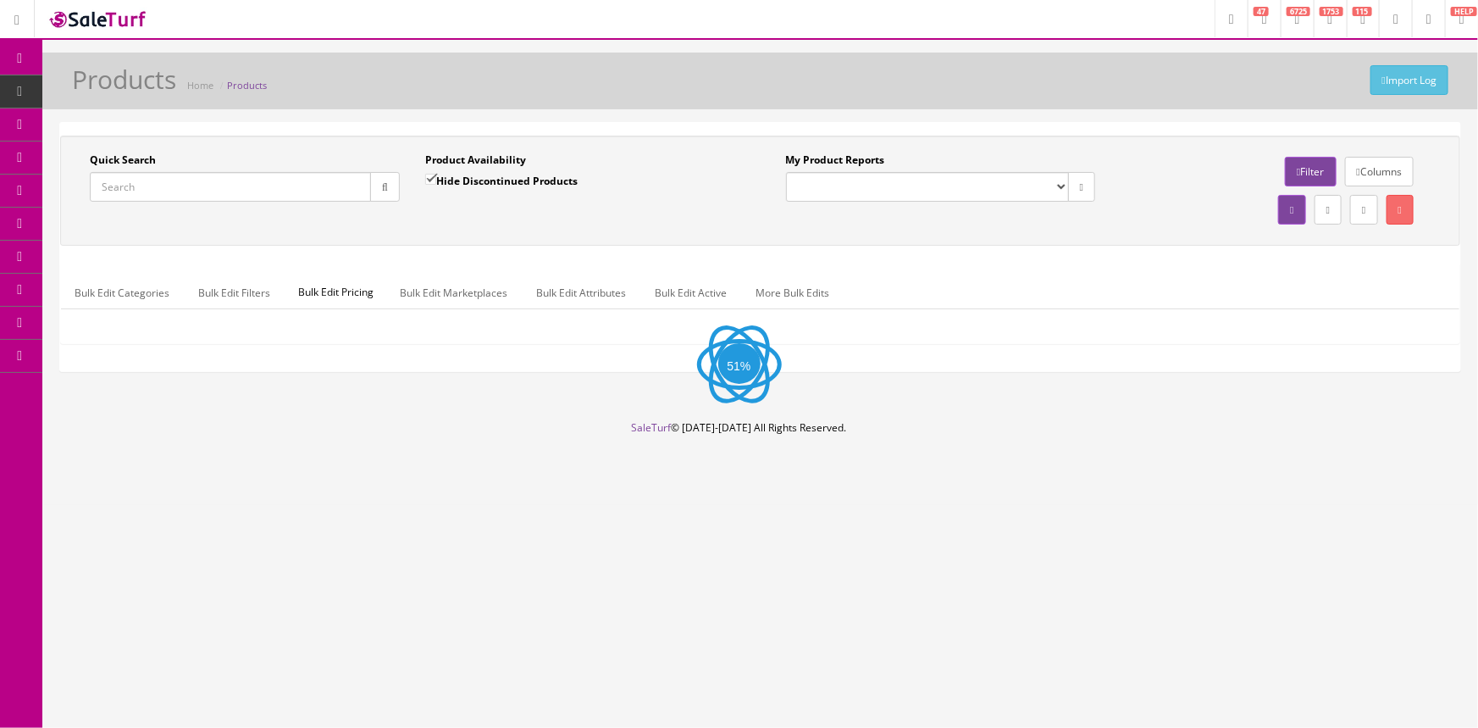
click at [217, 186] on input "Quick Search" at bounding box center [230, 187] width 281 height 30
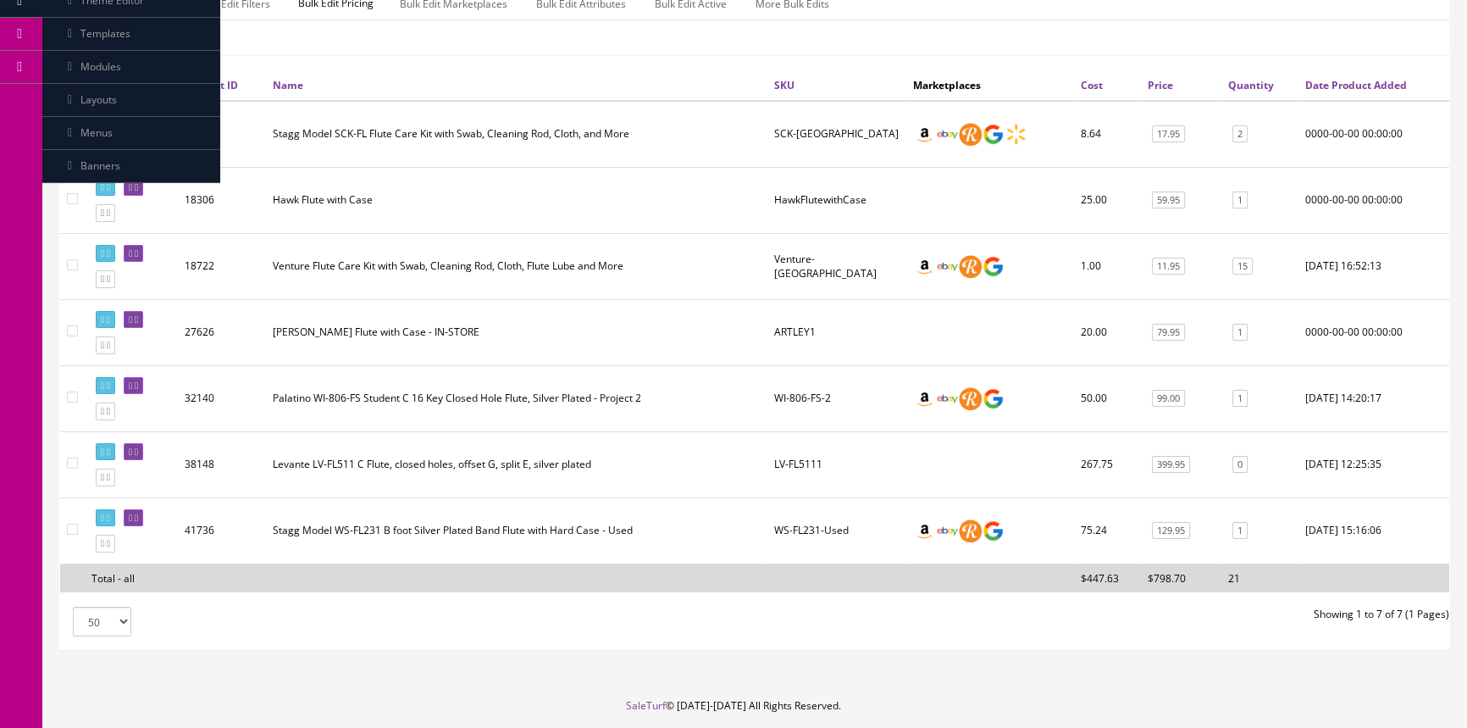
scroll to position [263, 0]
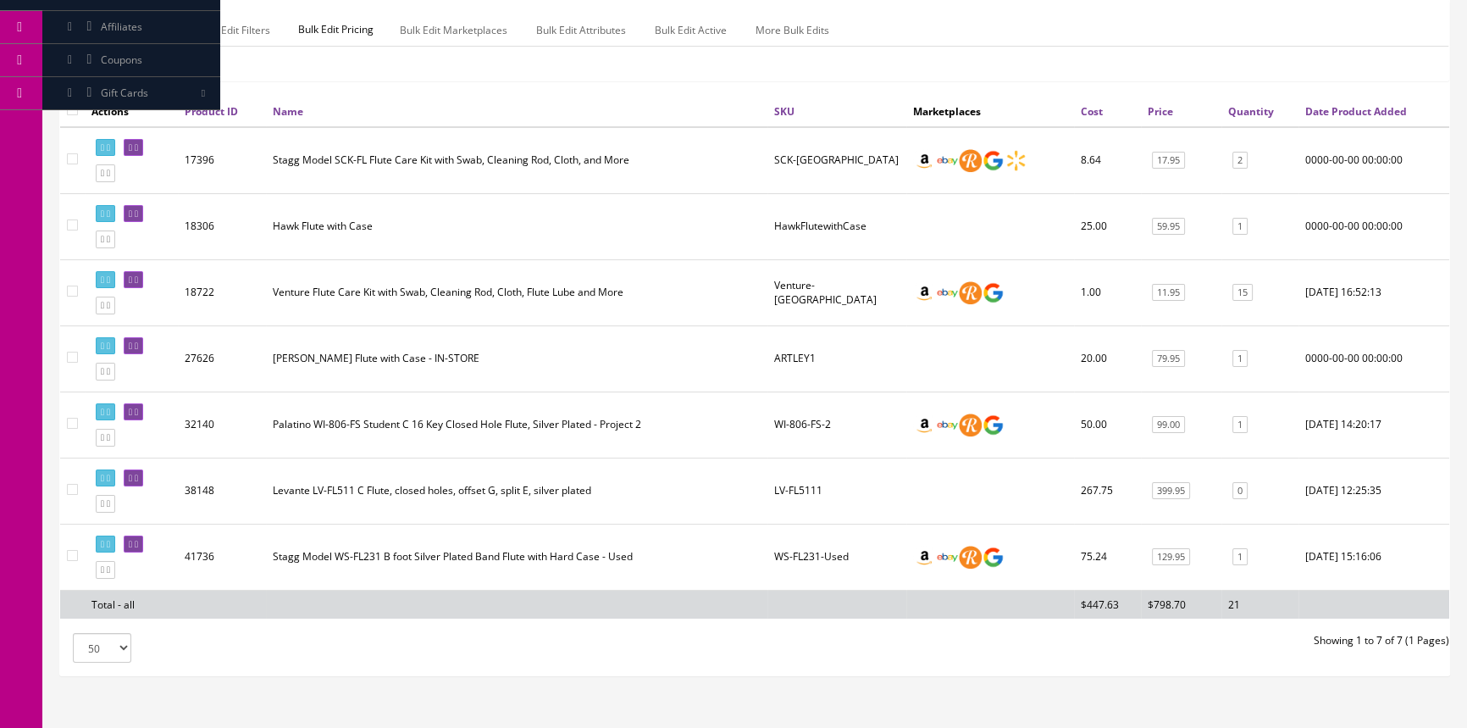
click at [321, 559] on td "Stagg Model WS-FL231 B foot Silver Plated Band Flute with Hard Case - Used" at bounding box center [517, 557] width 502 height 66
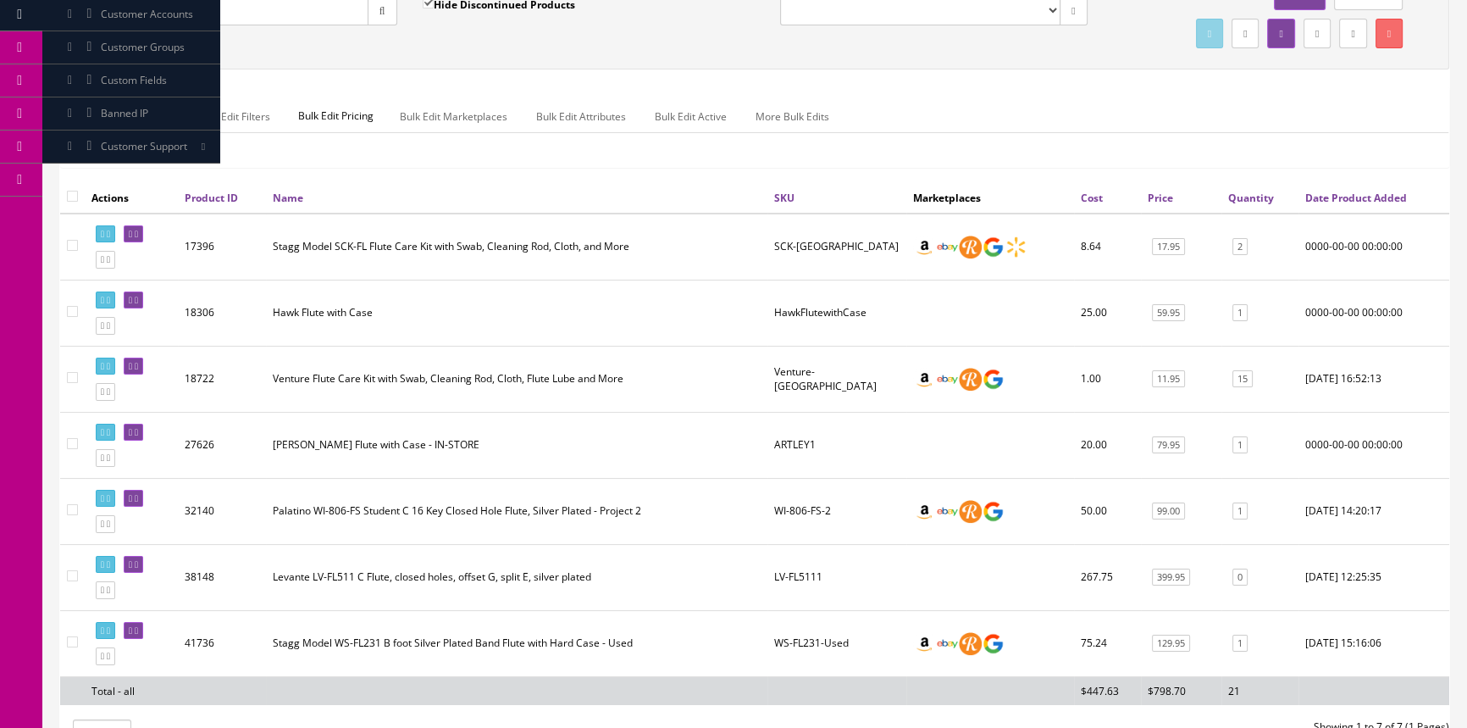
scroll to position [0, 0]
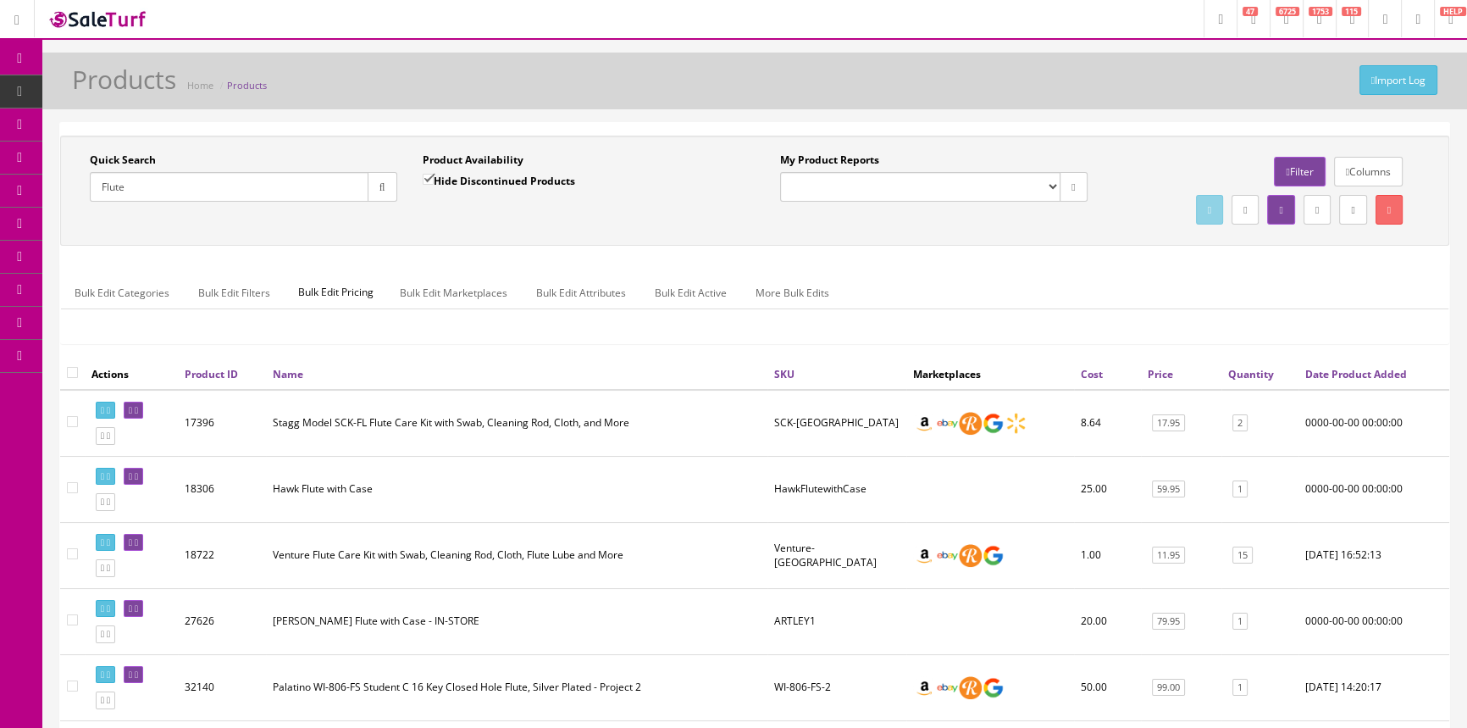
drag, startPoint x: 149, startPoint y: 185, endPoint x: 95, endPoint y: 186, distance: 54.2
click at [95, 186] on input "Flute" at bounding box center [229, 187] width 279 height 30
type input "ft-1"
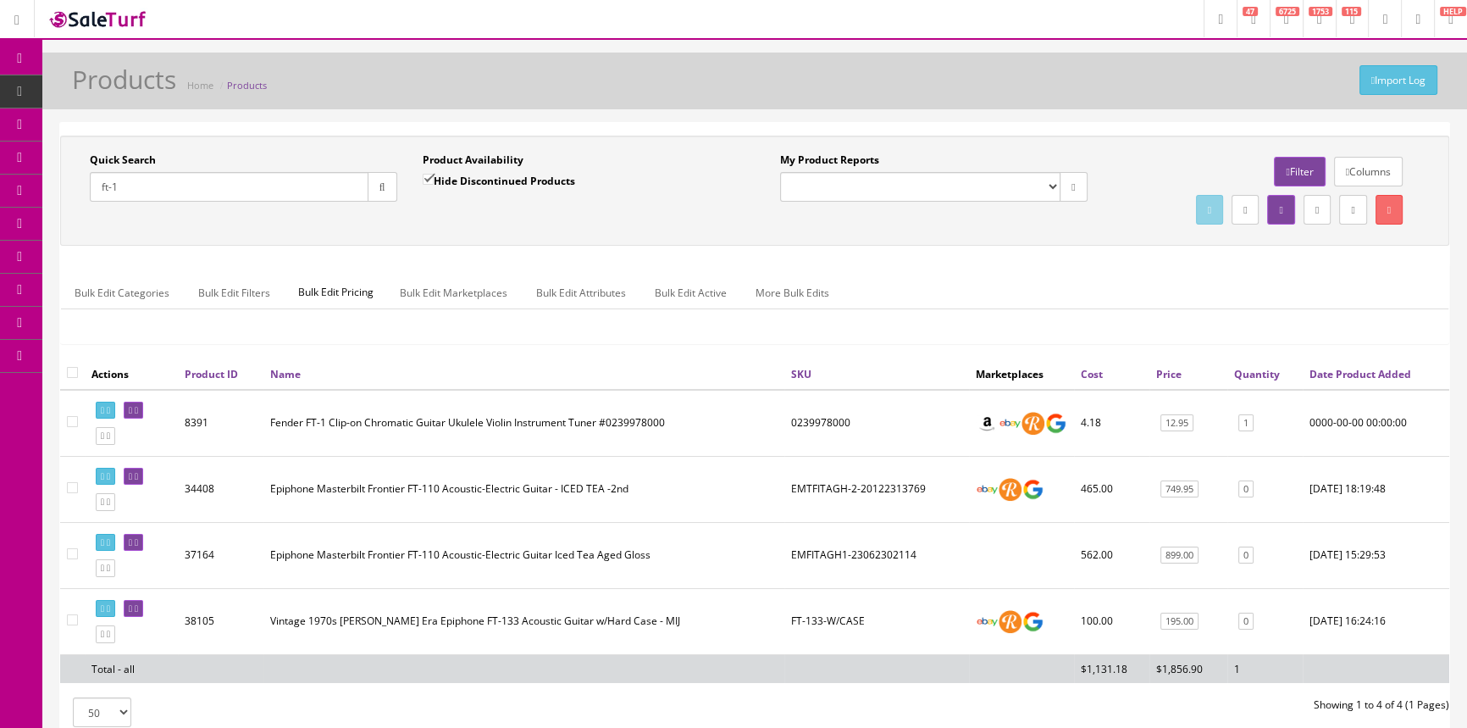
click at [155, 197] on input "ft-1" at bounding box center [229, 187] width 279 height 30
type input "saxophone"
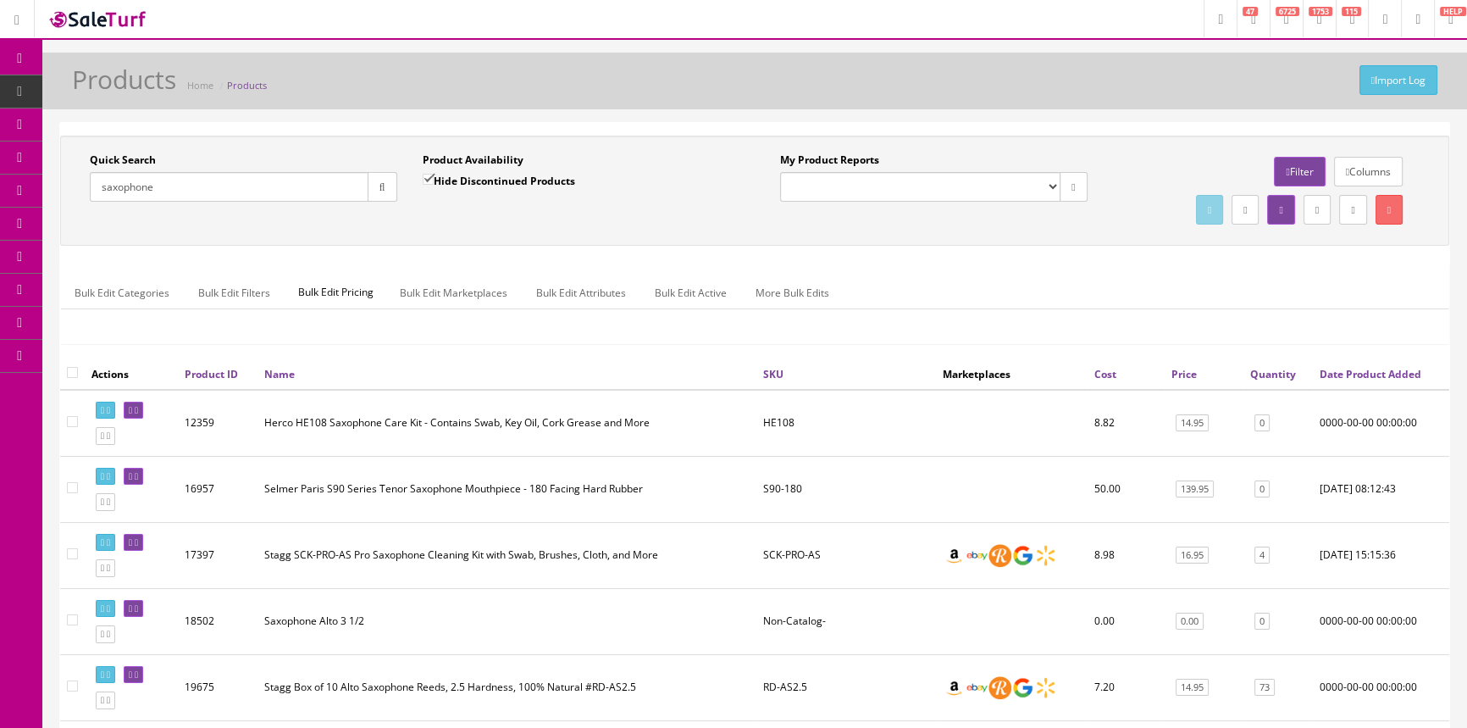
drag, startPoint x: 178, startPoint y: 190, endPoint x: 92, endPoint y: 202, distance: 87.4
click at [92, 202] on div "Quick Search saxophone Date From" at bounding box center [243, 184] width 333 height 62
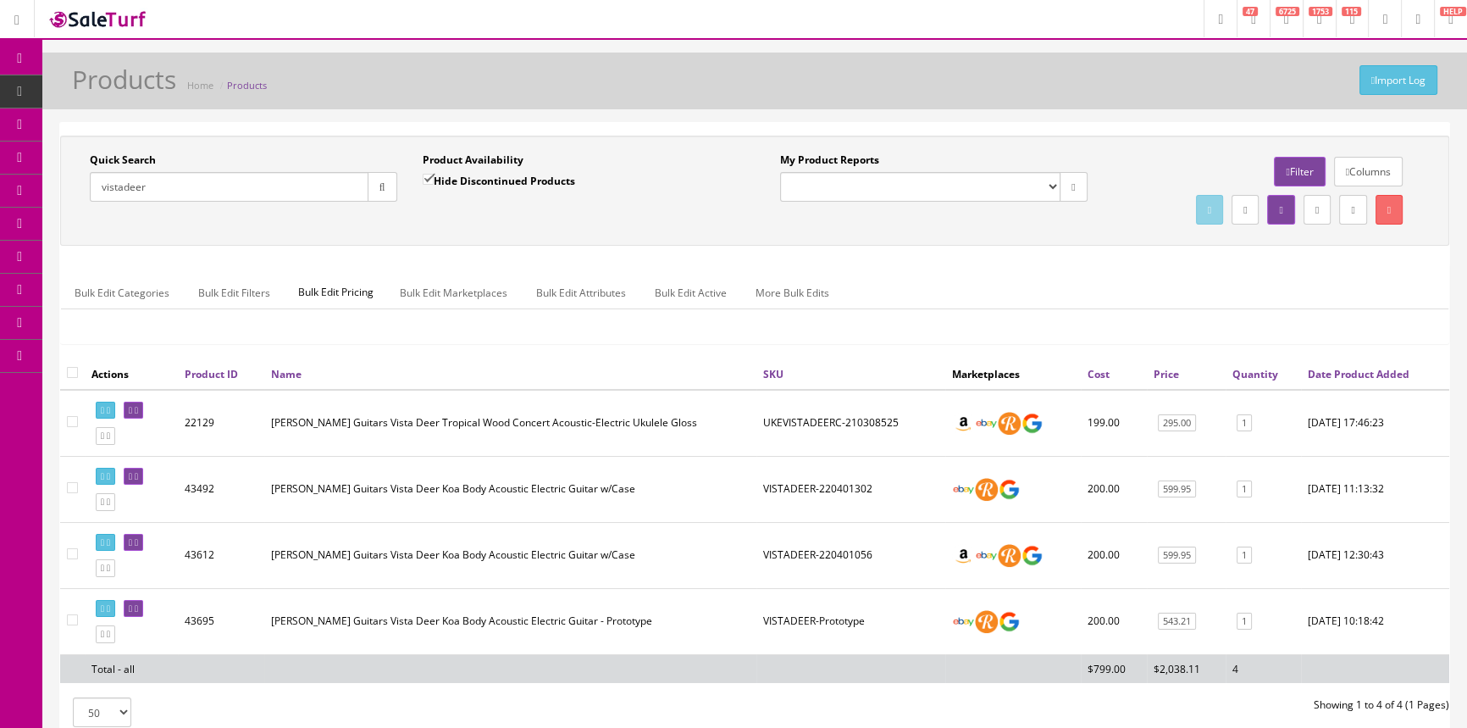
type input "vistadeer"
click at [434, 176] on input "Hide Discontinued Products" at bounding box center [428, 179] width 11 height 11
checkbox input "false"
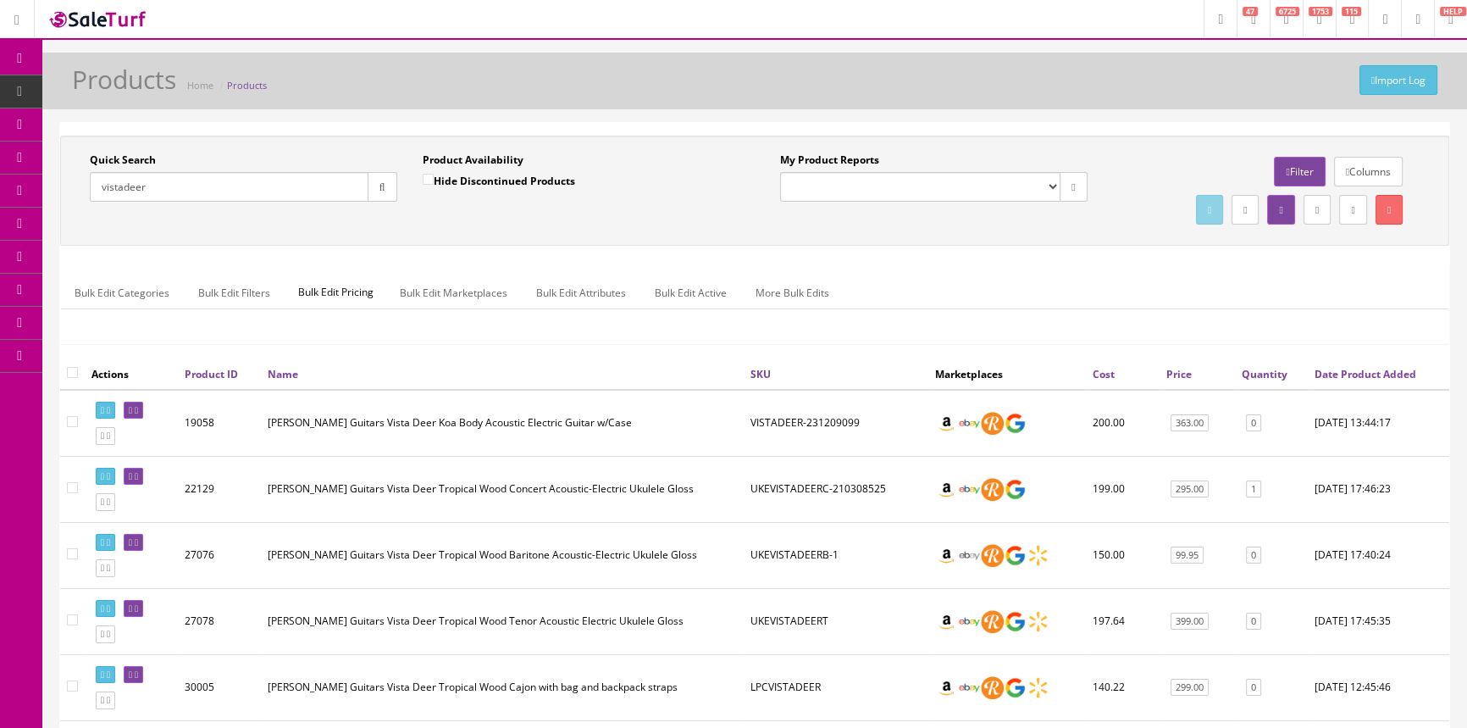
drag, startPoint x: 180, startPoint y: 186, endPoint x: 64, endPoint y: 194, distance: 115.5
click at [64, 194] on div "Quick Search [GEOGRAPHIC_DATA] Date From Product Availability Hide Discontinued…" at bounding box center [409, 184] width 691 height 62
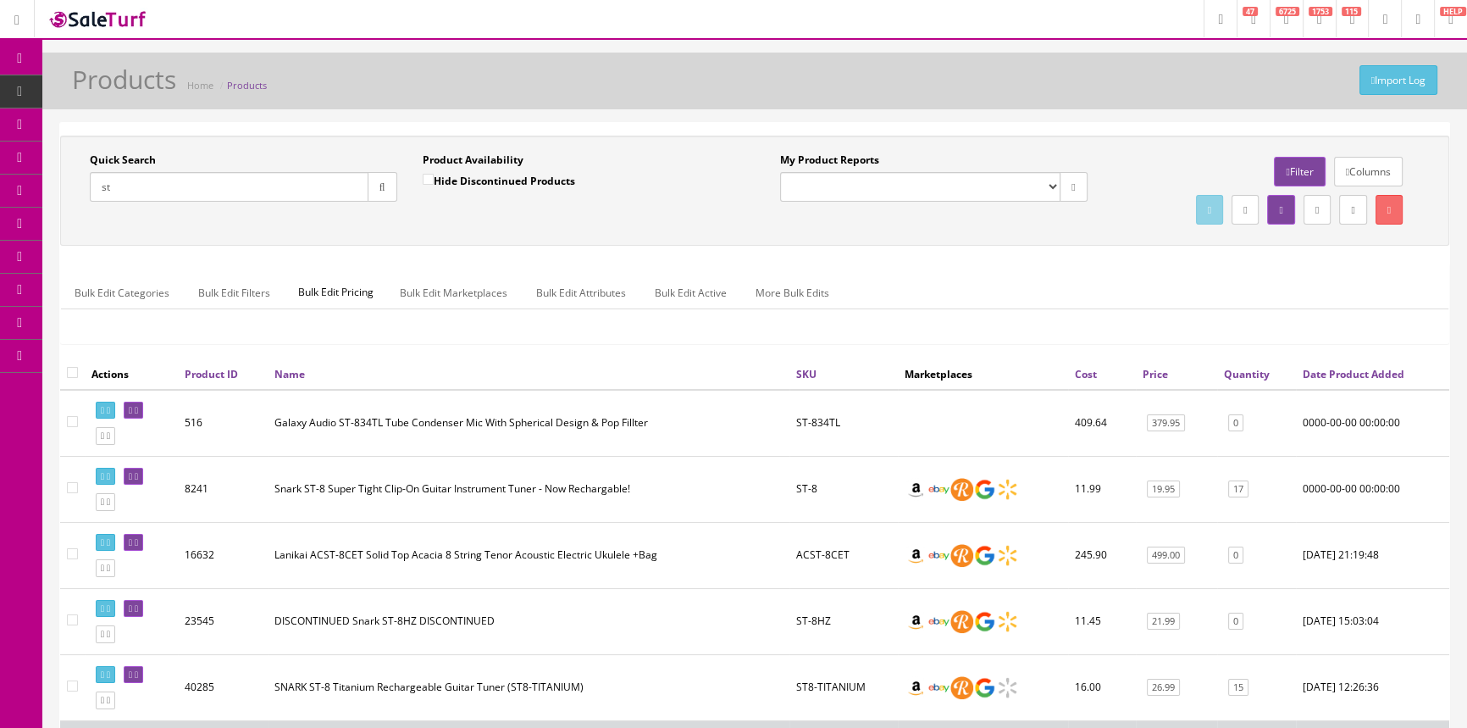
type input "s"
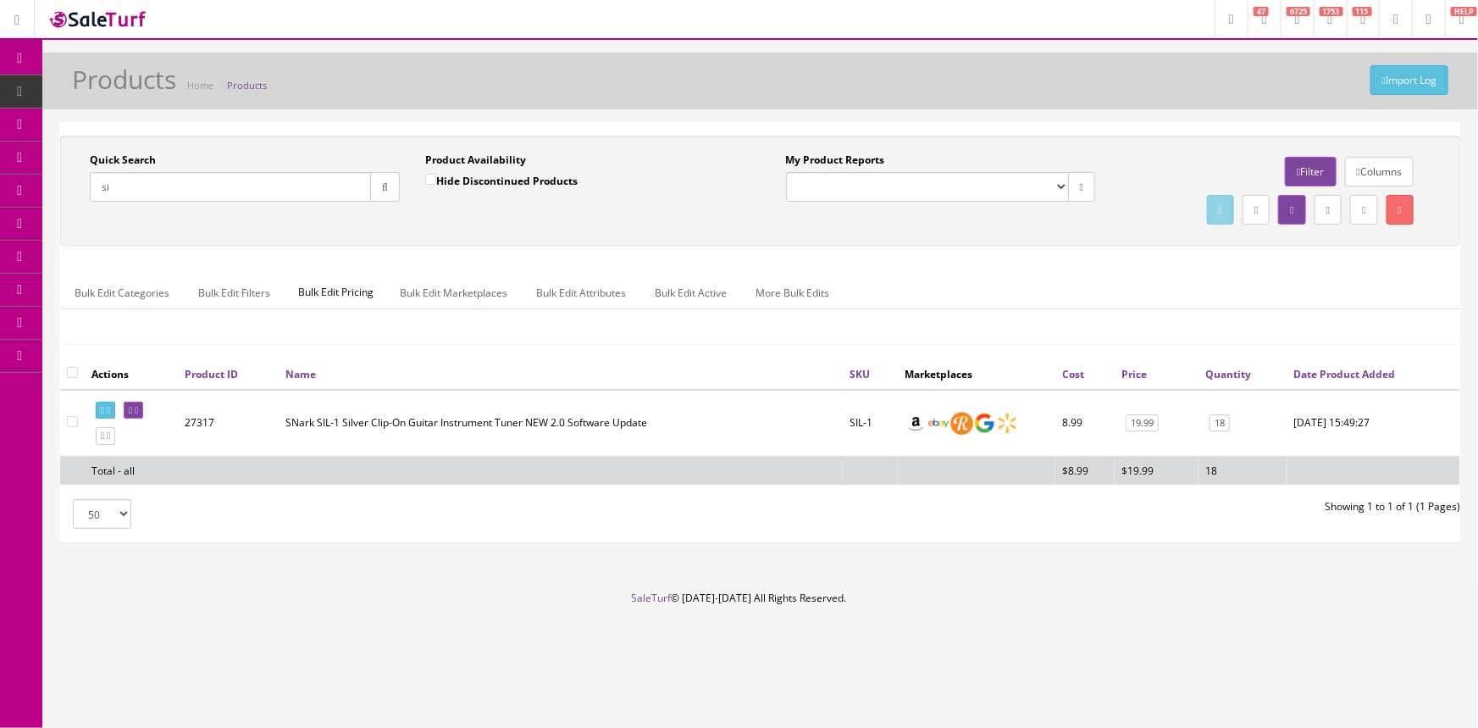
type input "s"
drag, startPoint x: 140, startPoint y: 186, endPoint x: 88, endPoint y: 191, distance: 51.9
click at [88, 191] on div "Quick Search sil-blk Date From" at bounding box center [245, 184] width 336 height 62
paste input "UK-PPC412-AD"
click at [389, 186] on button "button" at bounding box center [385, 187] width 30 height 30
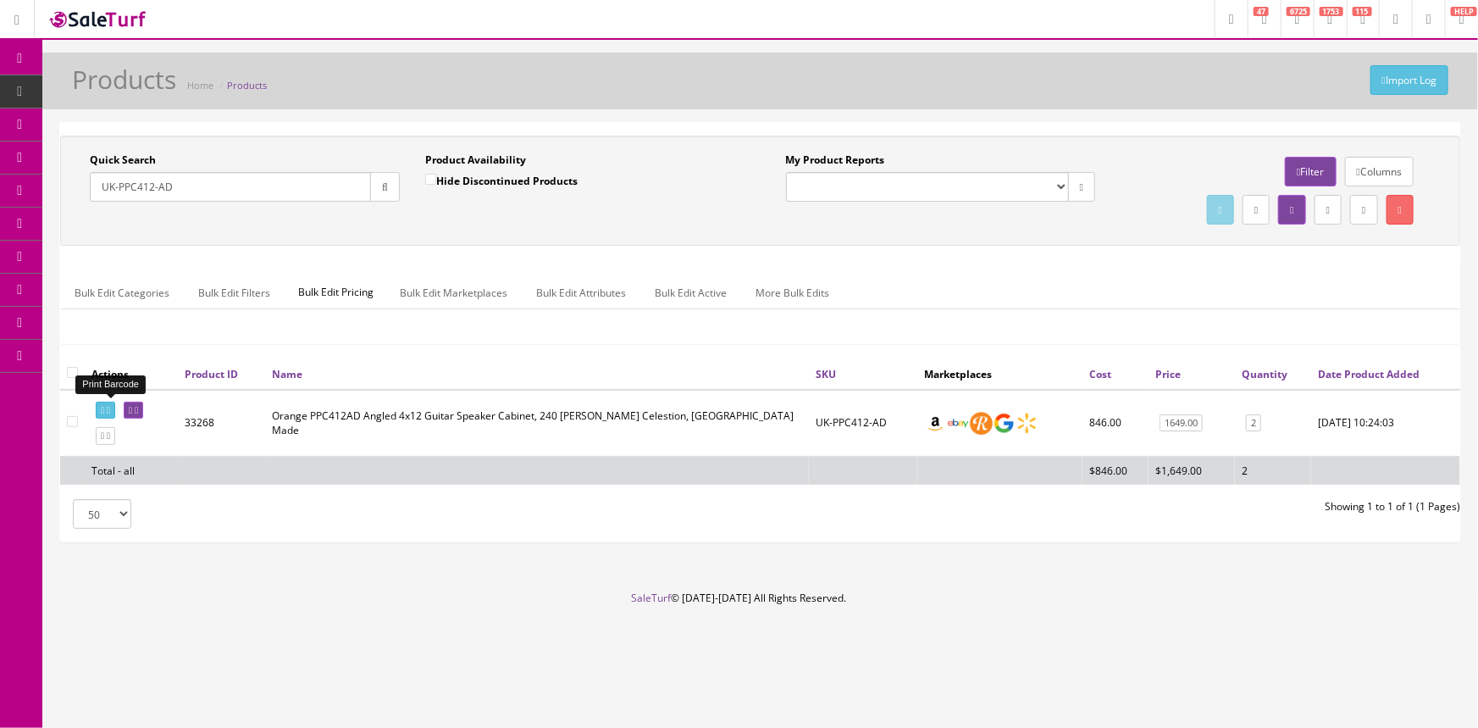
click at [103, 411] on icon at bounding box center [102, 410] width 3 height 9
click at [294, 178] on input "UK-PPC412-AD" at bounding box center [230, 187] width 281 height 30
type input "U"
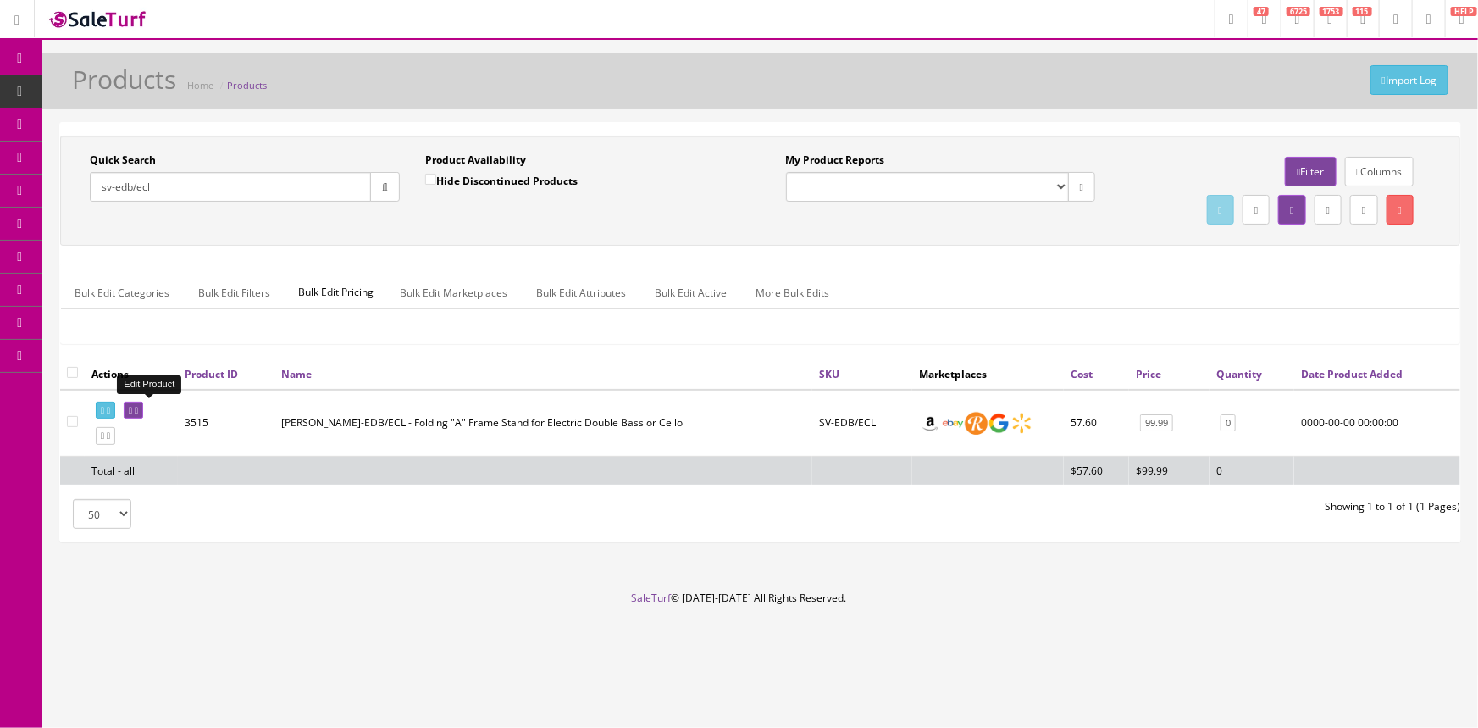
type input "sv-edb/ecl"
click at [143, 408] on link at bounding box center [133, 411] width 19 height 18
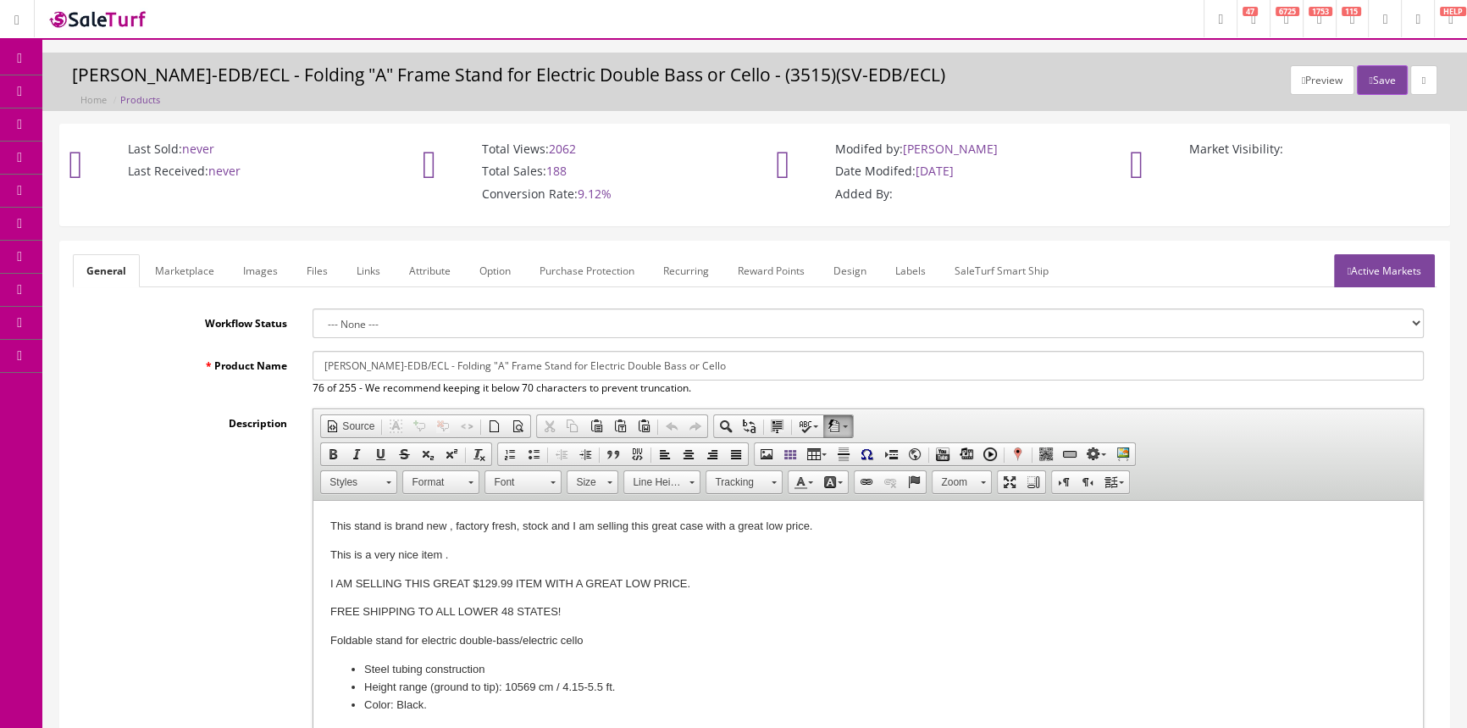
click at [142, 91] on span "Products" at bounding box center [122, 91] width 42 height 14
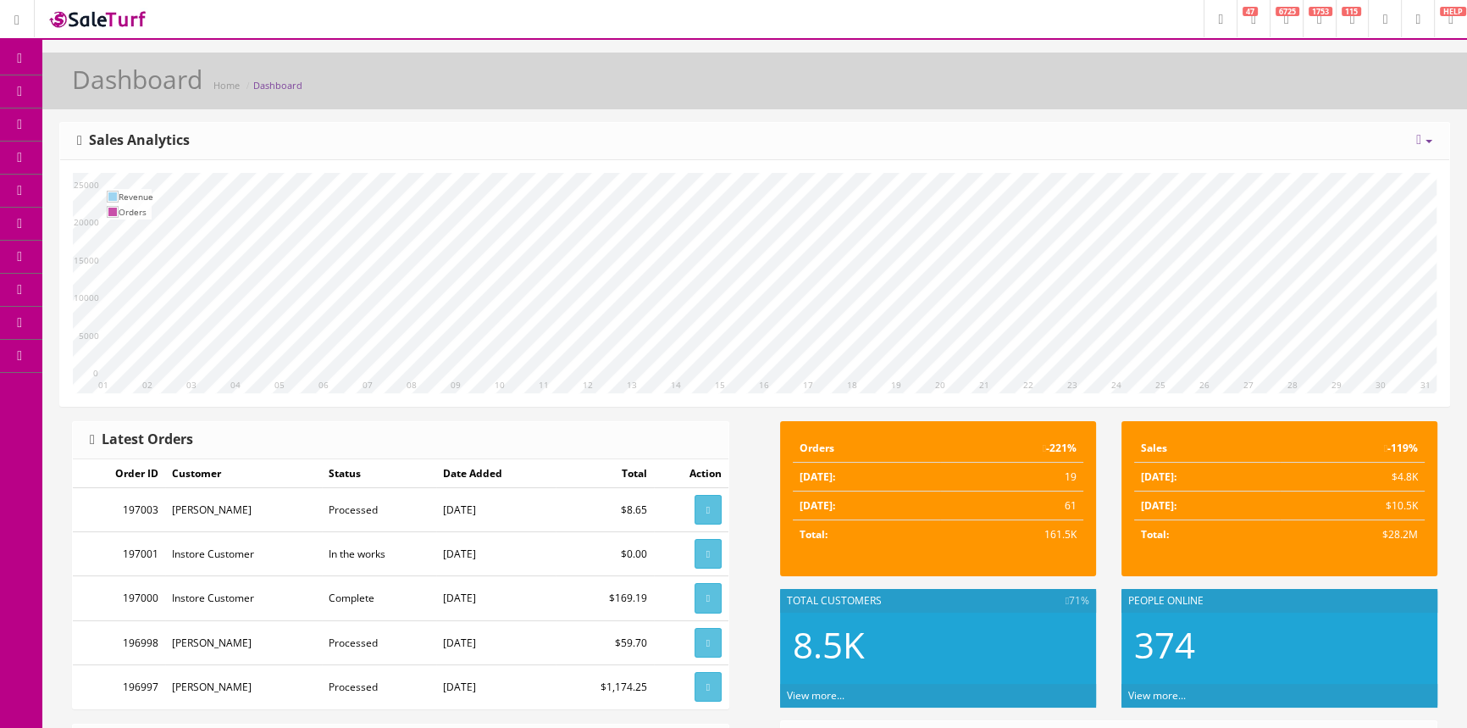
click at [164, 87] on link "Products" at bounding box center [131, 91] width 178 height 33
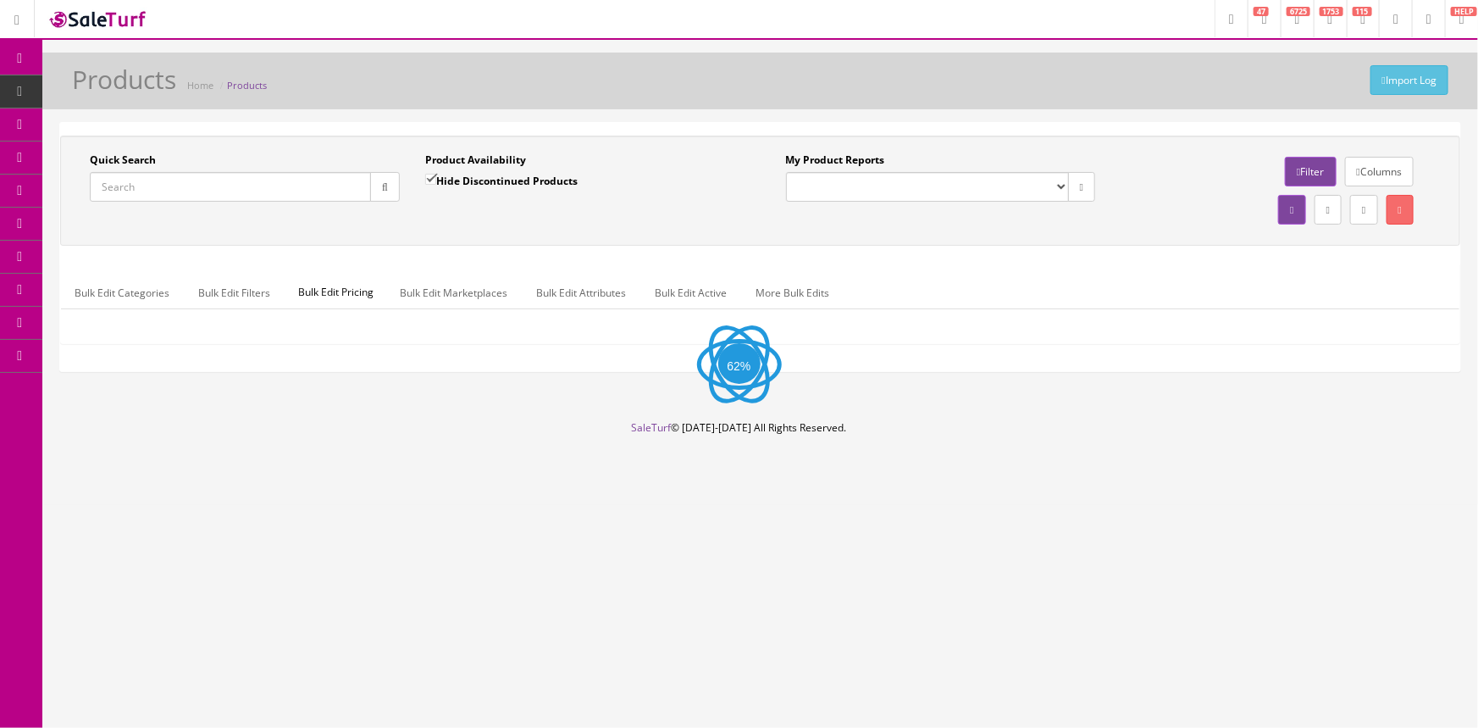
click at [199, 188] on input "Quick Search" at bounding box center [230, 187] width 281 height 30
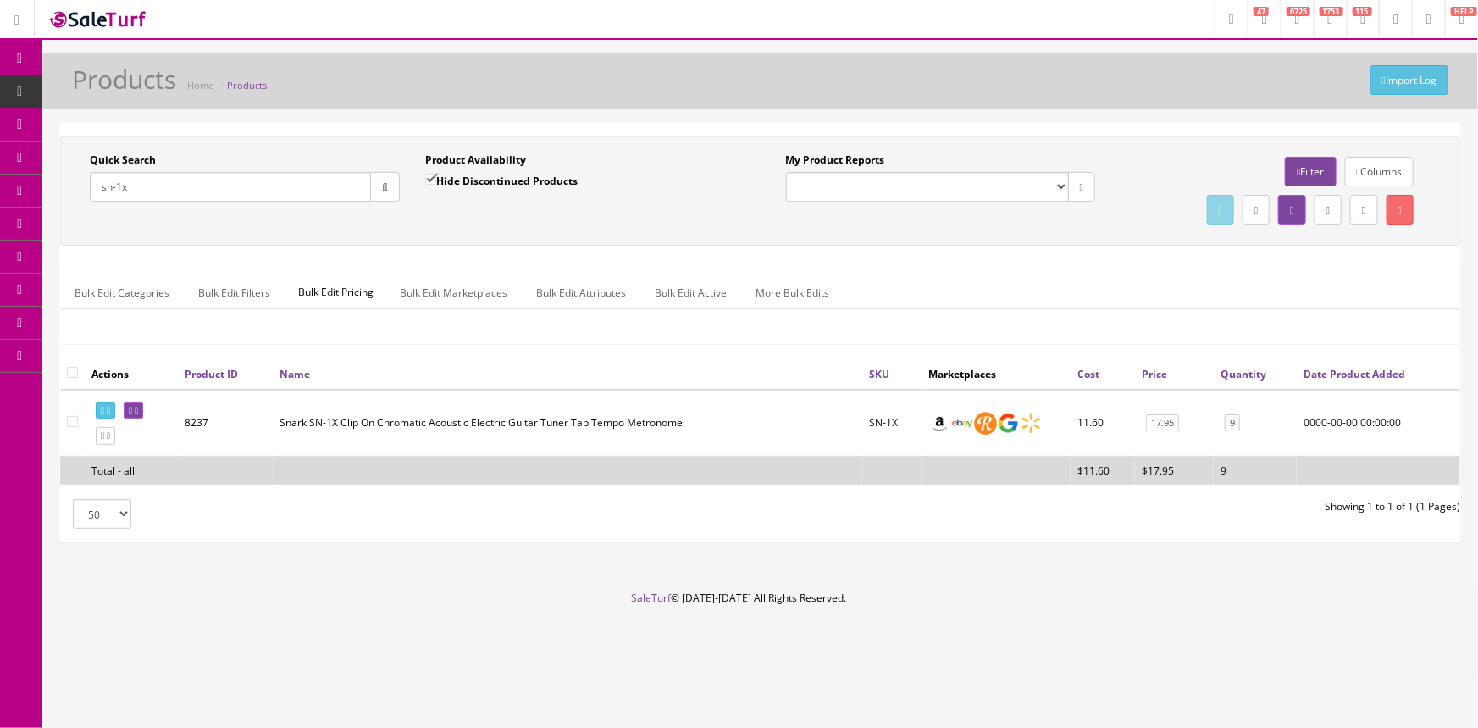
drag, startPoint x: 148, startPoint y: 190, endPoint x: 97, endPoint y: 207, distance: 54.4
click at [97, 207] on div "Quick Search sn-1x Date From" at bounding box center [245, 184] width 336 height 62
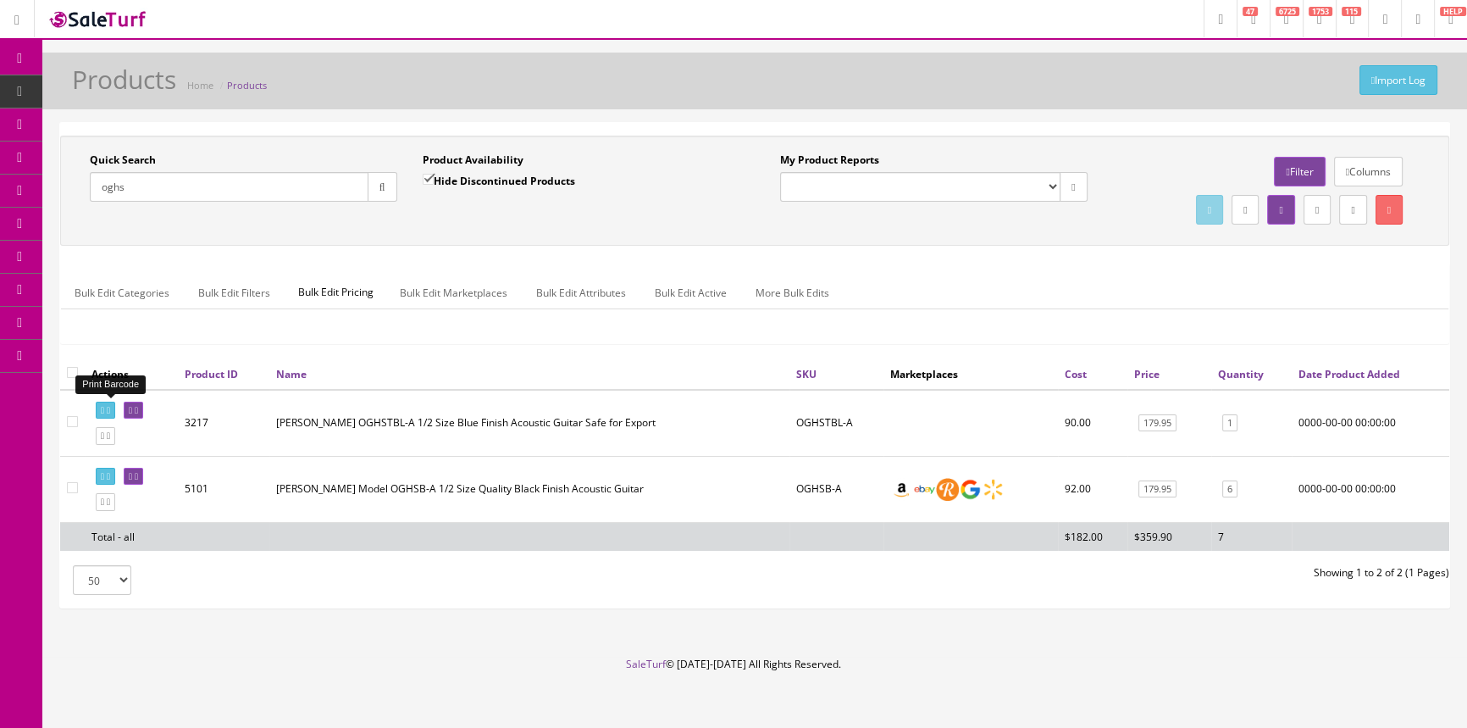
type input "oghs"
click at [103, 407] on icon at bounding box center [102, 410] width 3 height 9
click at [425, 178] on input "Hide Discontinued Products" at bounding box center [428, 179] width 11 height 11
checkbox input "false"
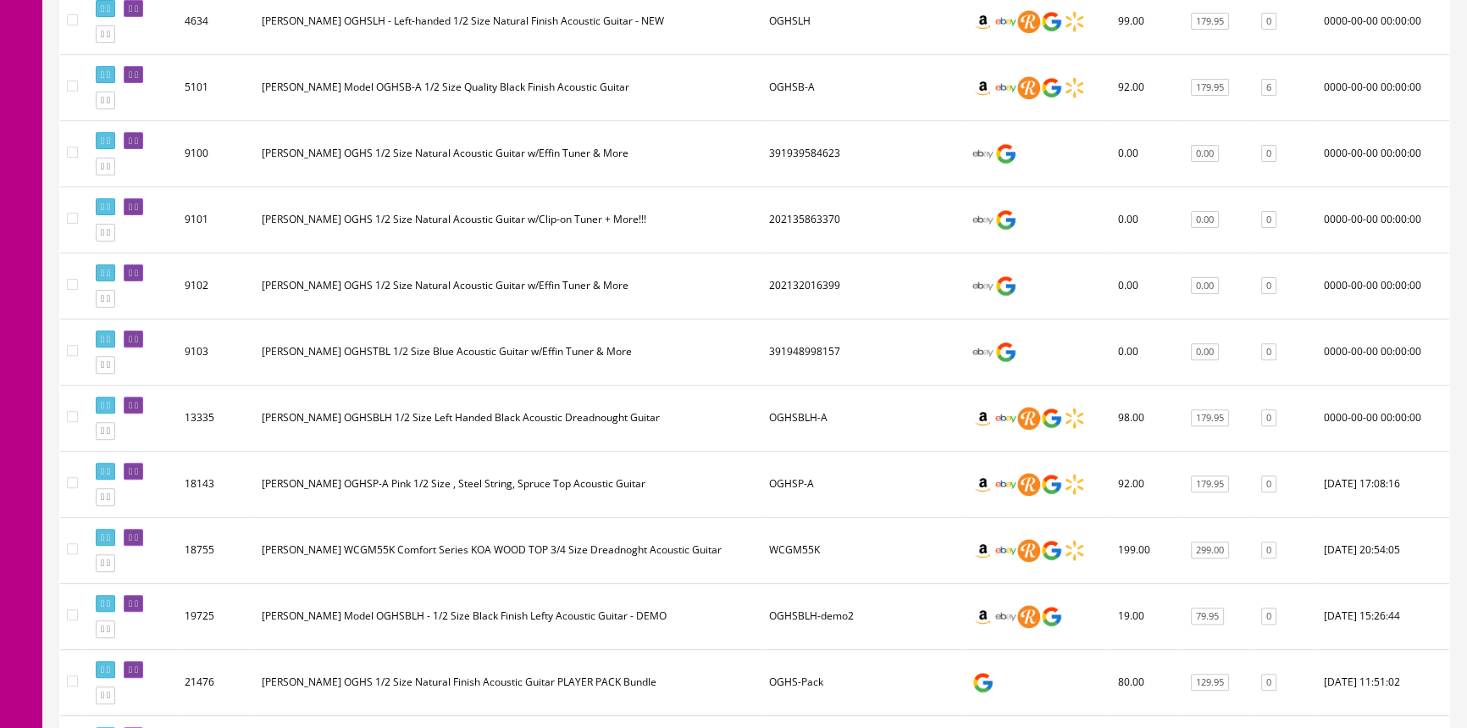
scroll to position [693, 0]
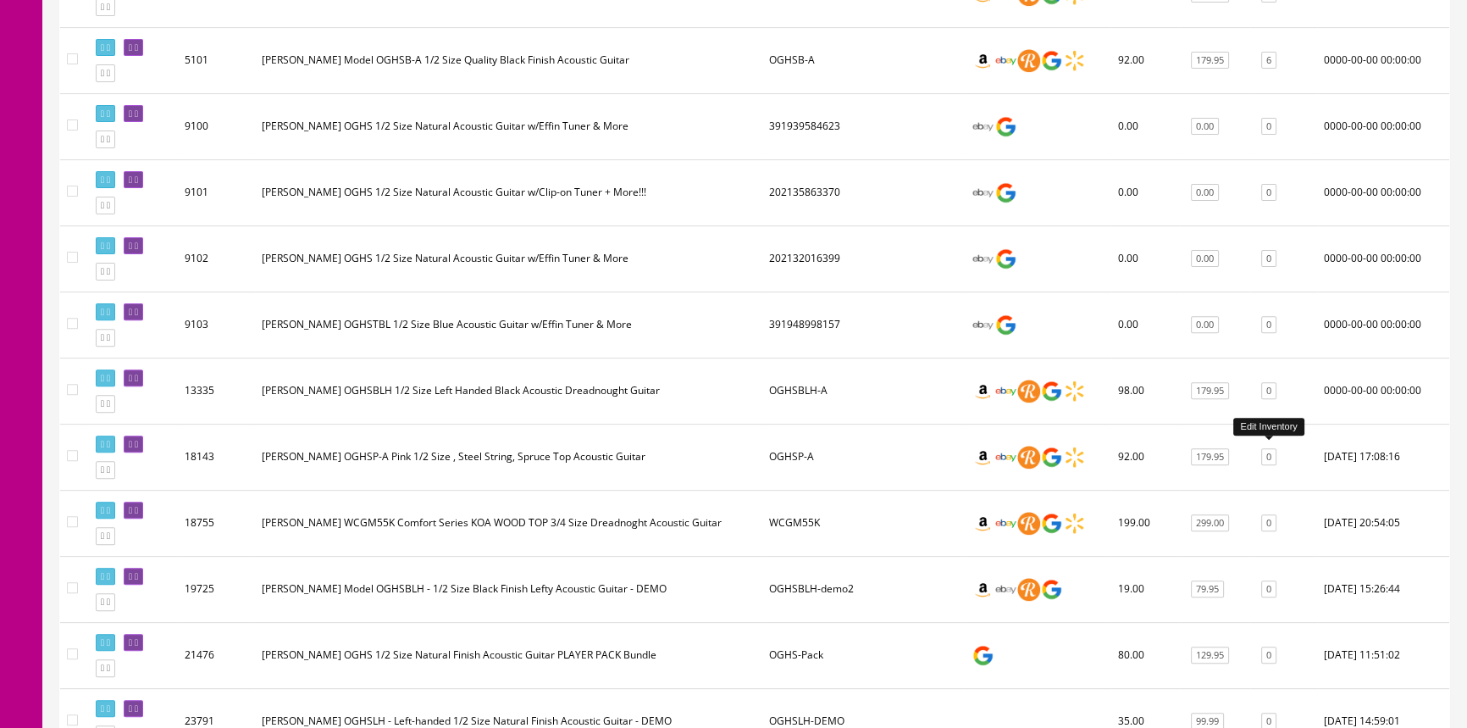
click at [1271, 448] on link "0" at bounding box center [1269, 457] width 15 height 18
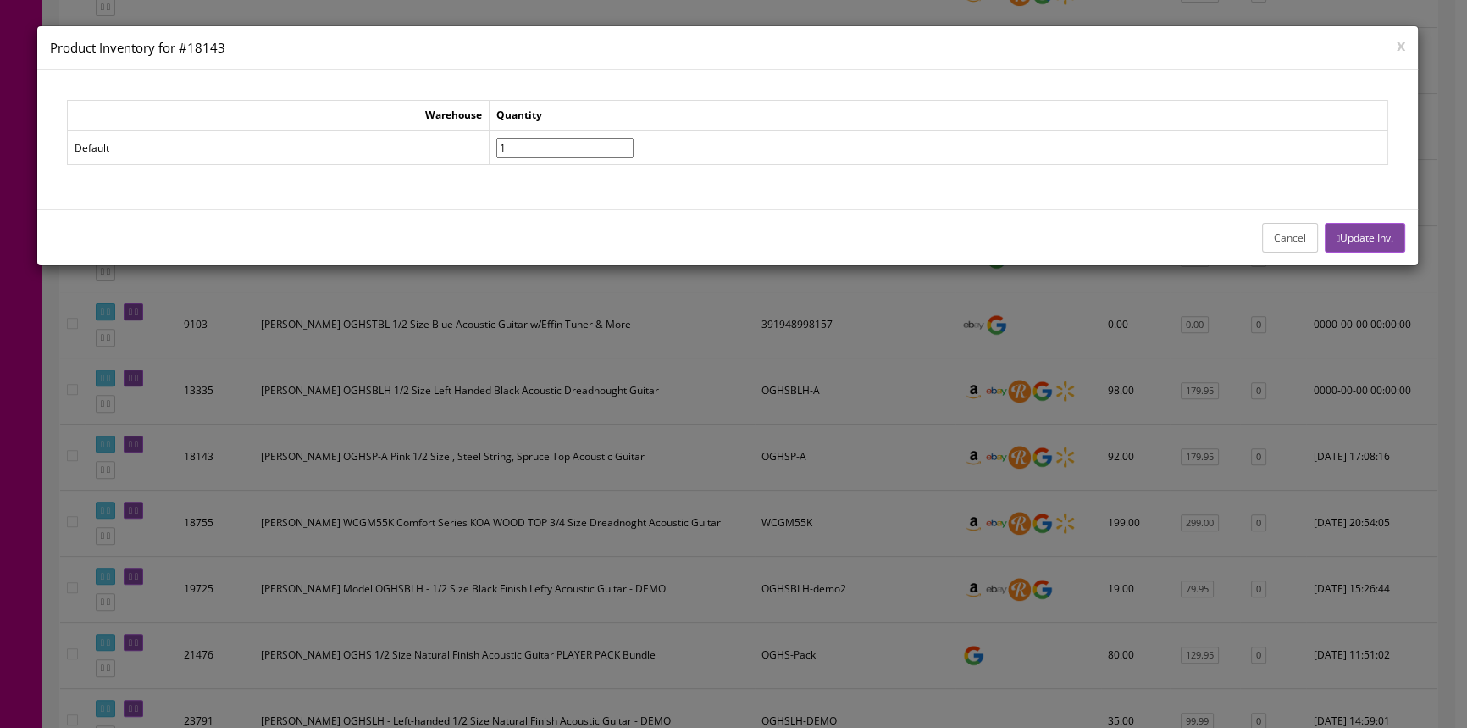
type input"] "1"
click at [634, 142] on input"] "1" at bounding box center [564, 147] width 137 height 19
click at [1342, 236] on button "Update Inv." at bounding box center [1365, 238] width 80 height 30
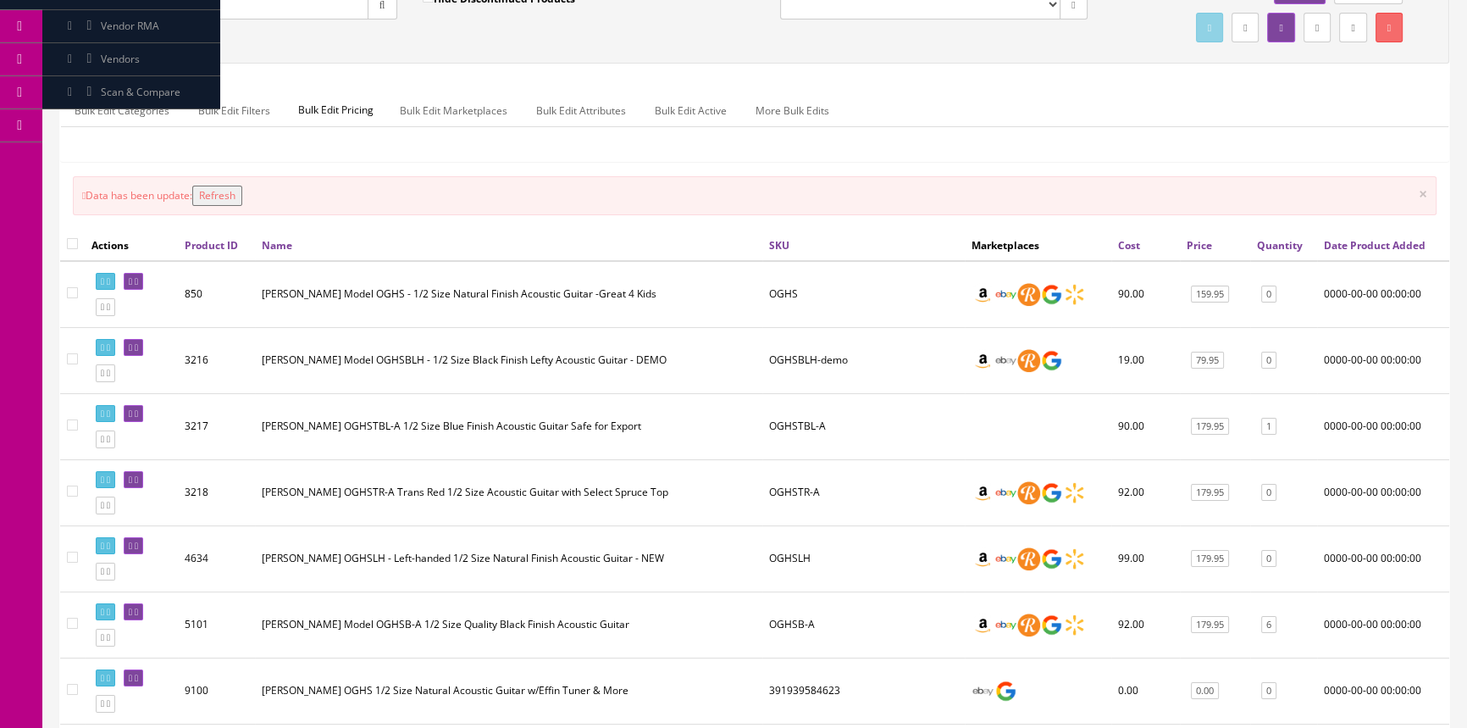
scroll to position [0, 0]
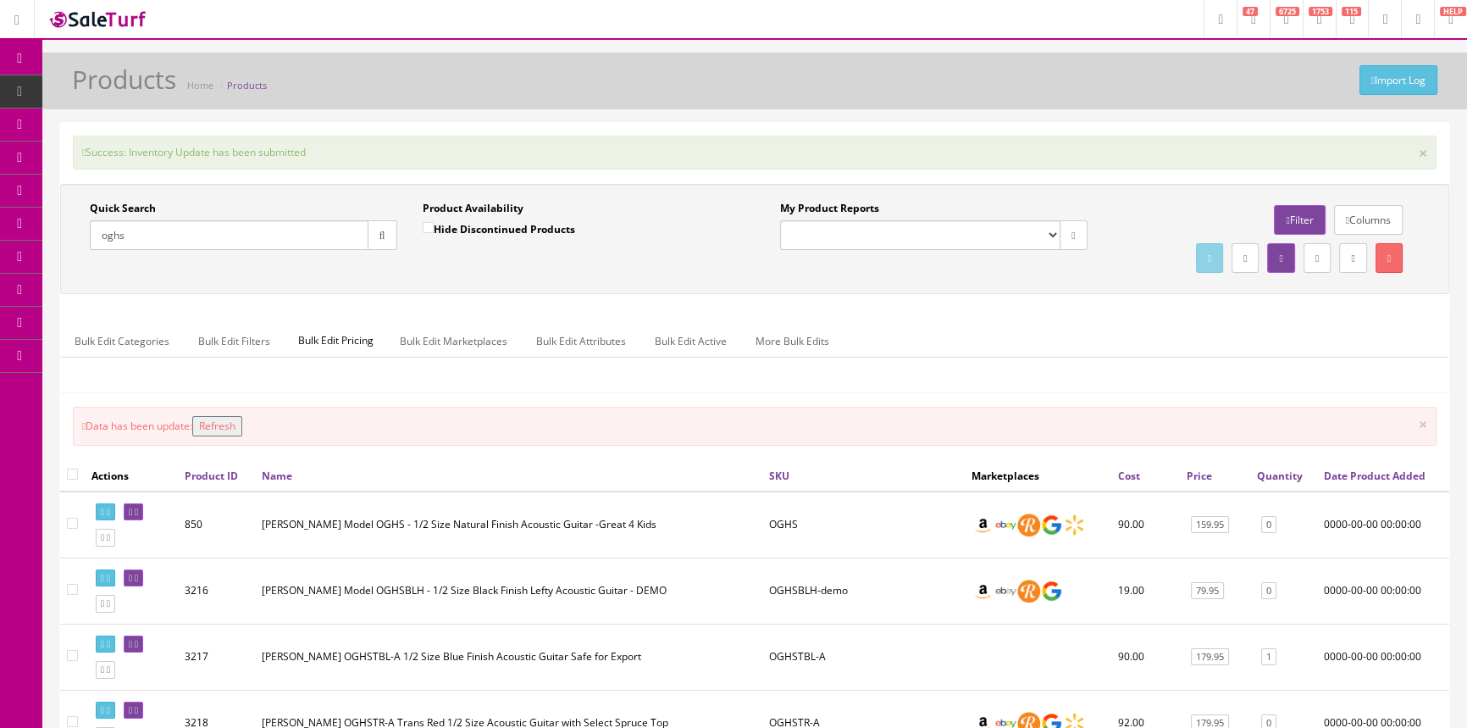
drag, startPoint x: 228, startPoint y: 420, endPoint x: 238, endPoint y: 423, distance: 10.5
click at [229, 423] on button "Refresh" at bounding box center [217, 426] width 50 height 20
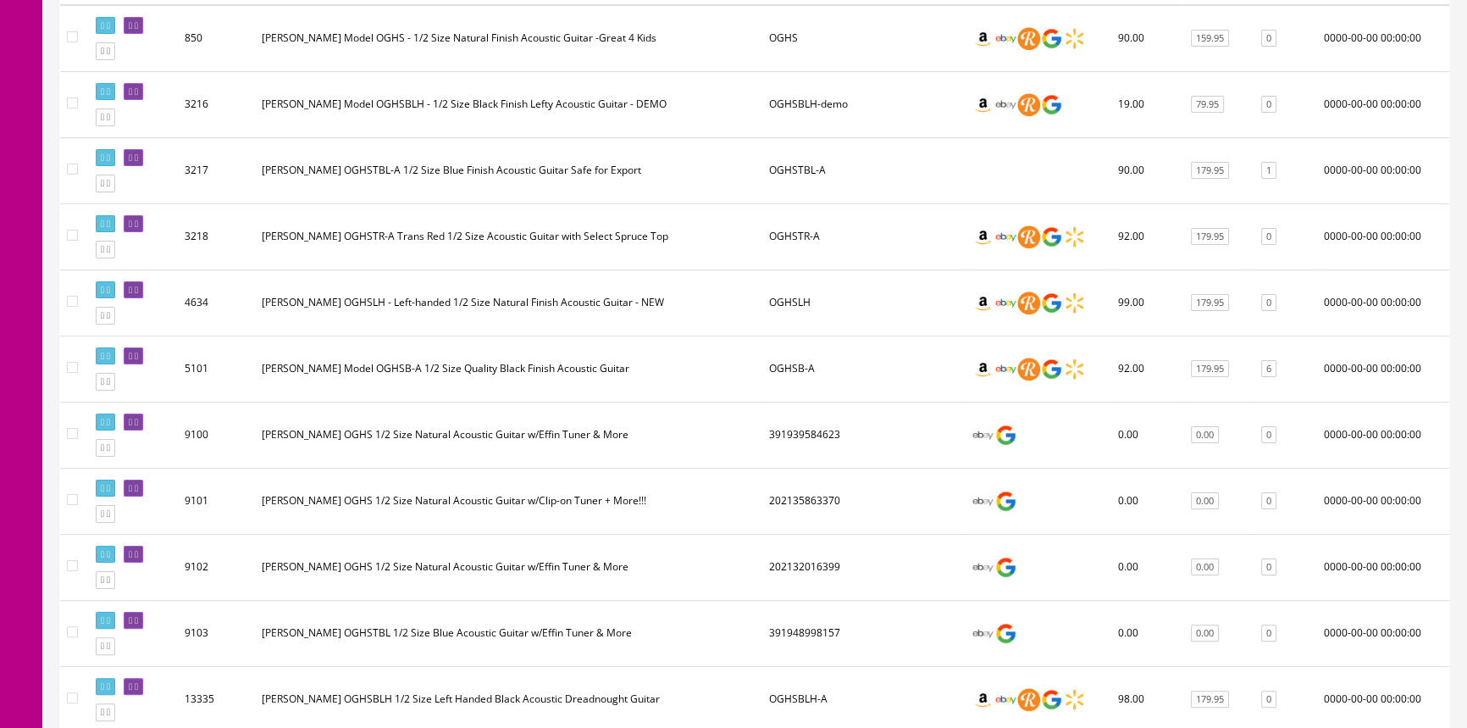
scroll to position [616, 0]
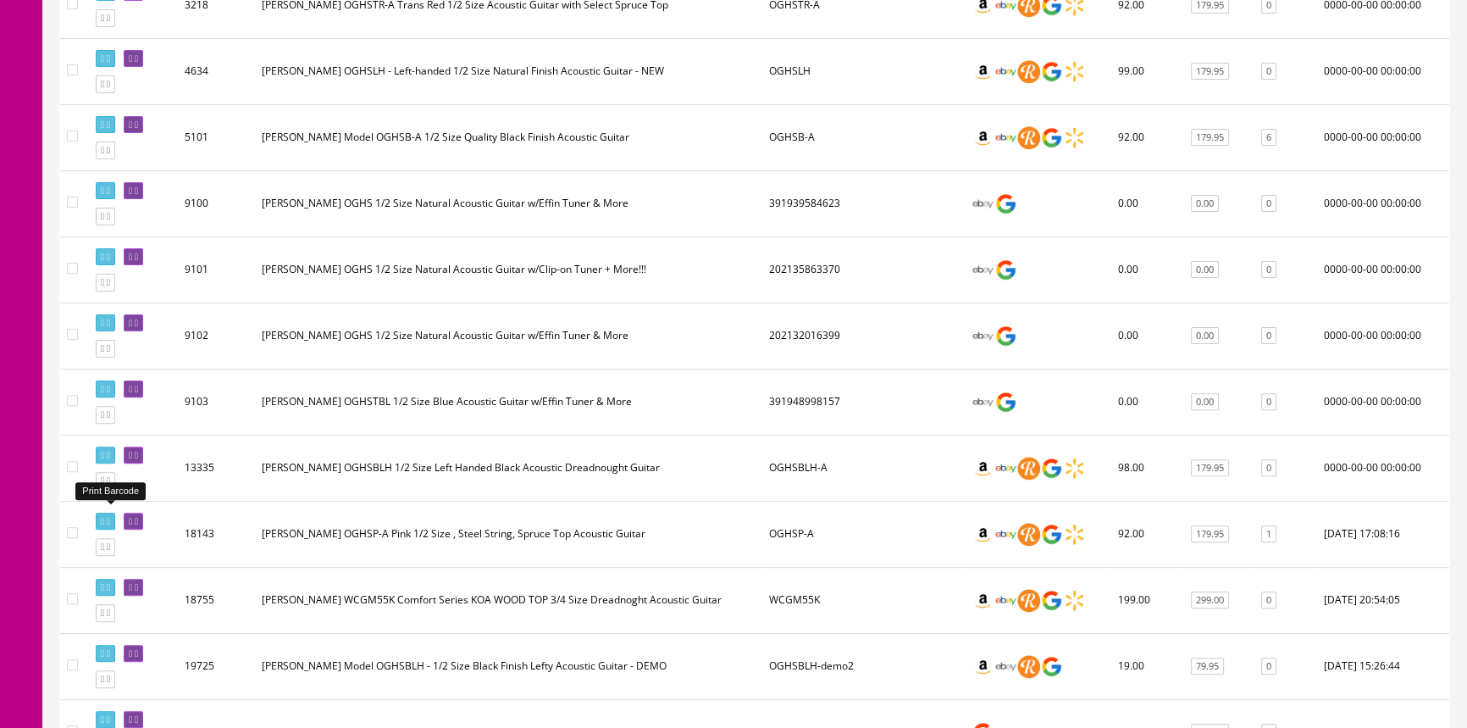
click at [104, 517] on icon at bounding box center [102, 521] width 3 height 9
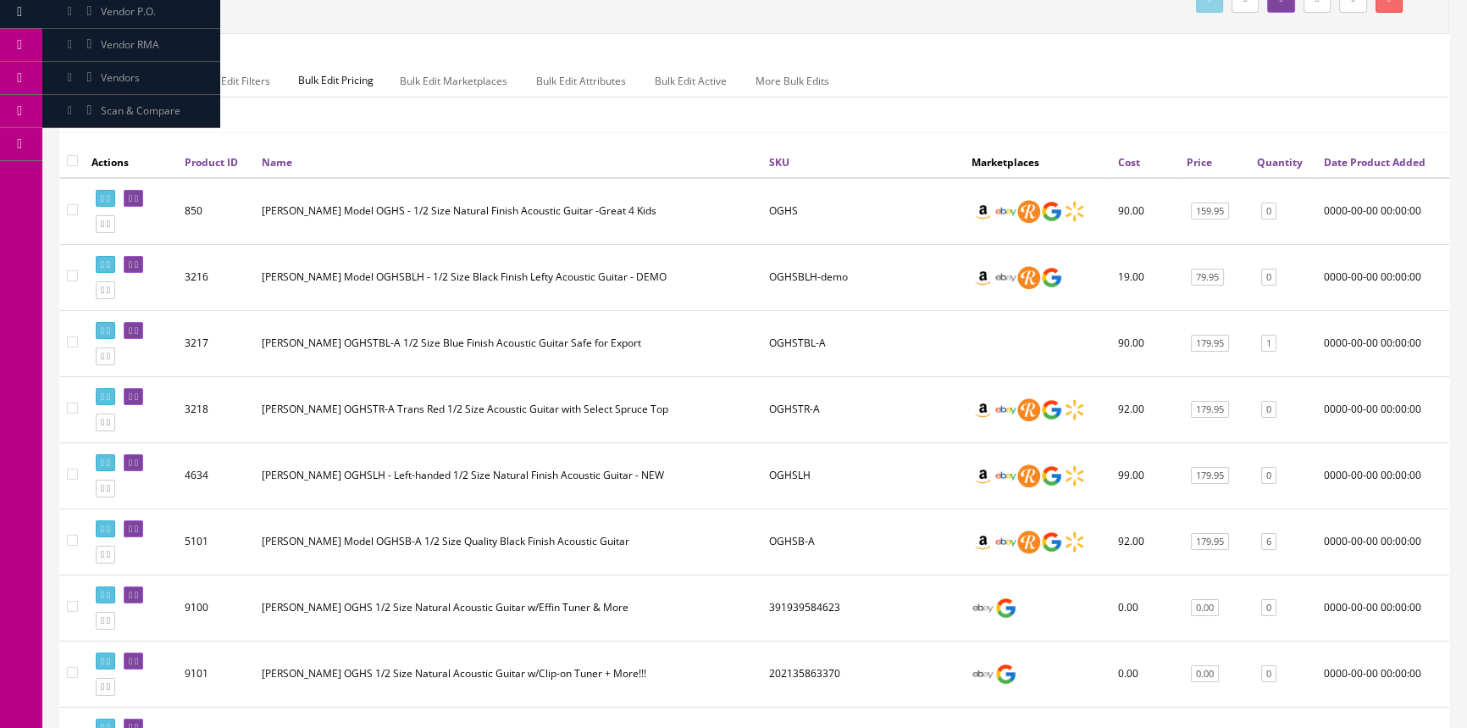
scroll to position [0, 0]
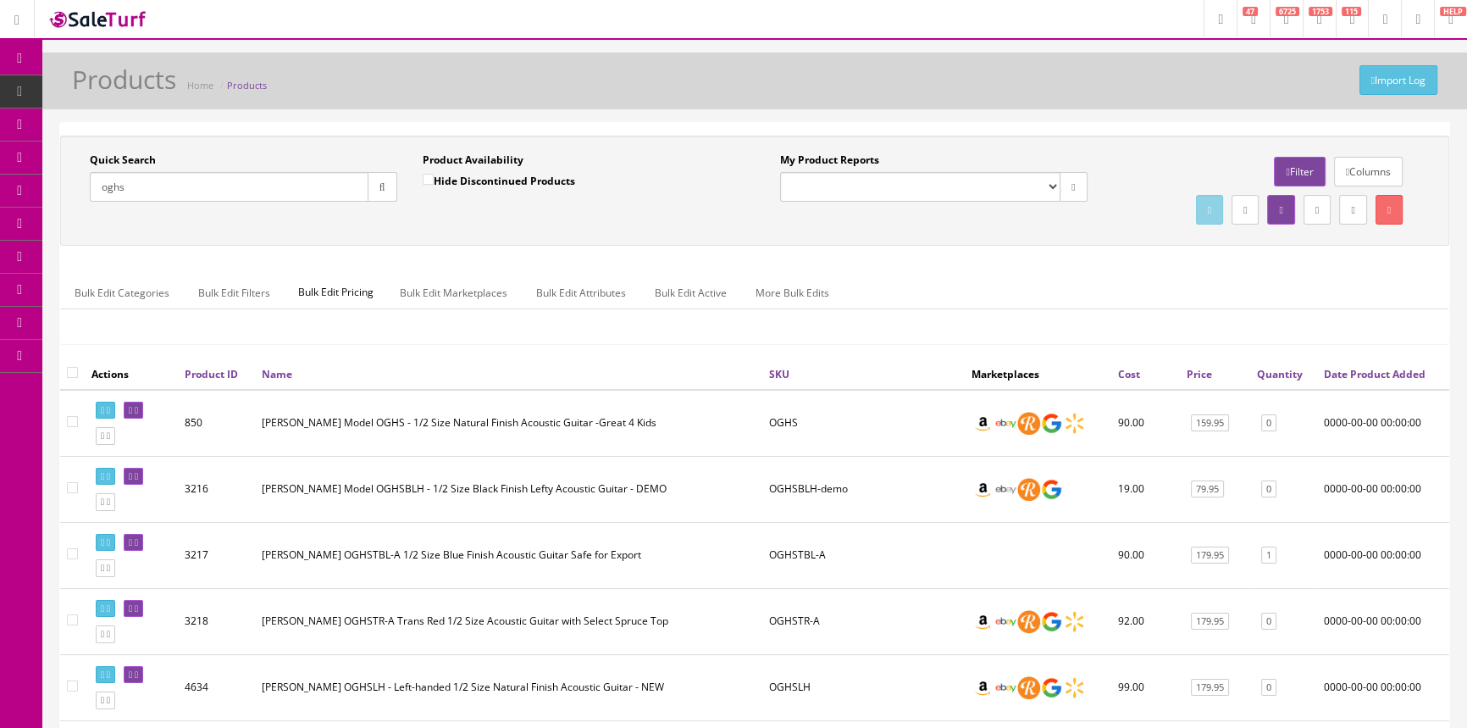
click at [220, 197] on input "oghs" at bounding box center [229, 187] width 279 height 30
type input "o"
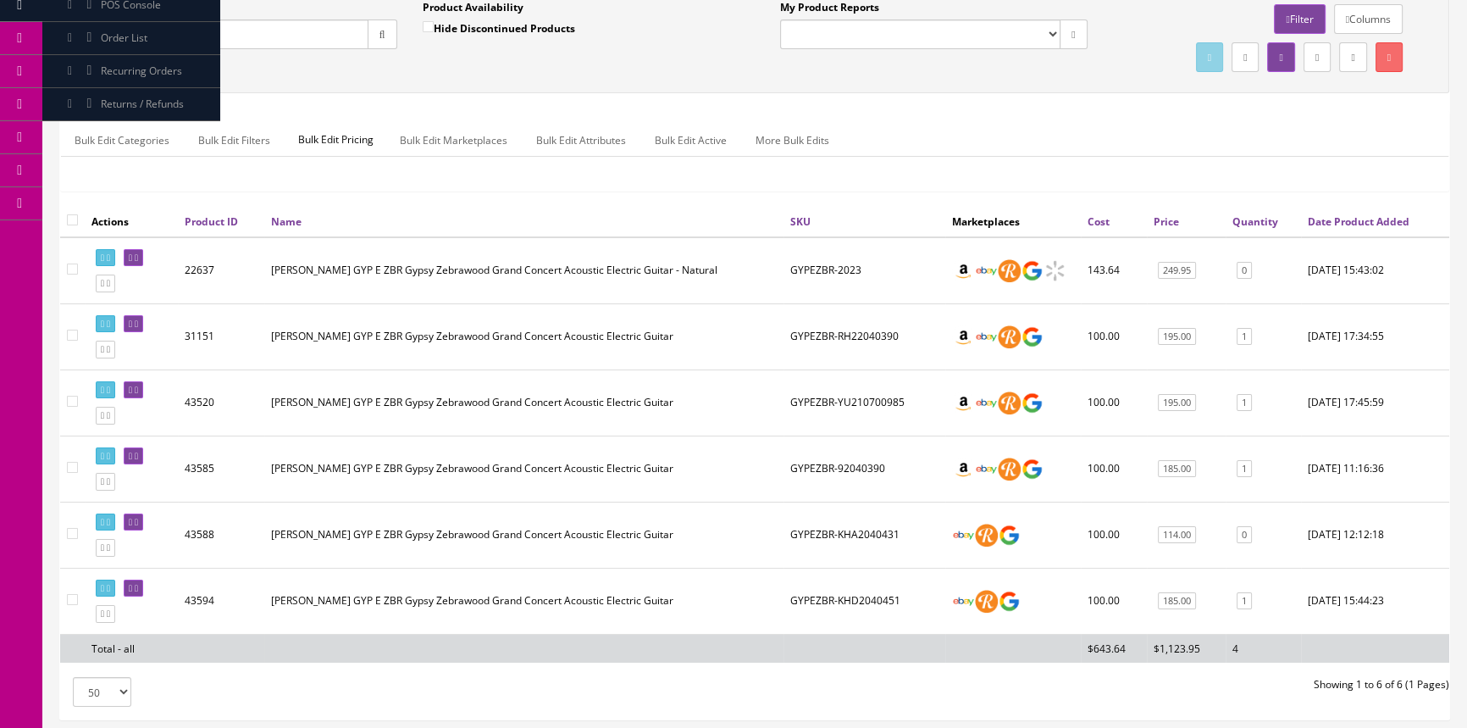
scroll to position [153, 0]
type input "gypezbr"
click at [138, 518] on icon at bounding box center [136, 521] width 3 height 9
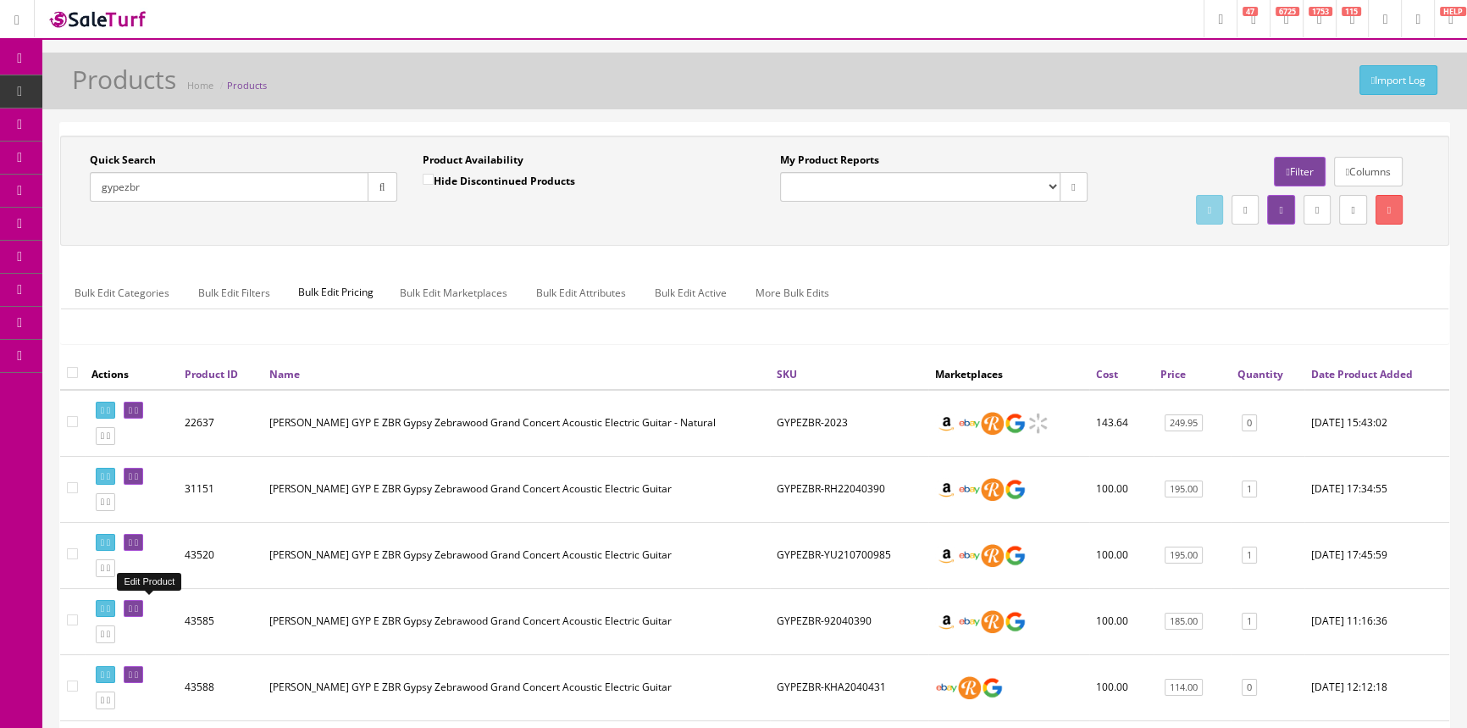
click at [138, 607] on icon at bounding box center [136, 608] width 3 height 9
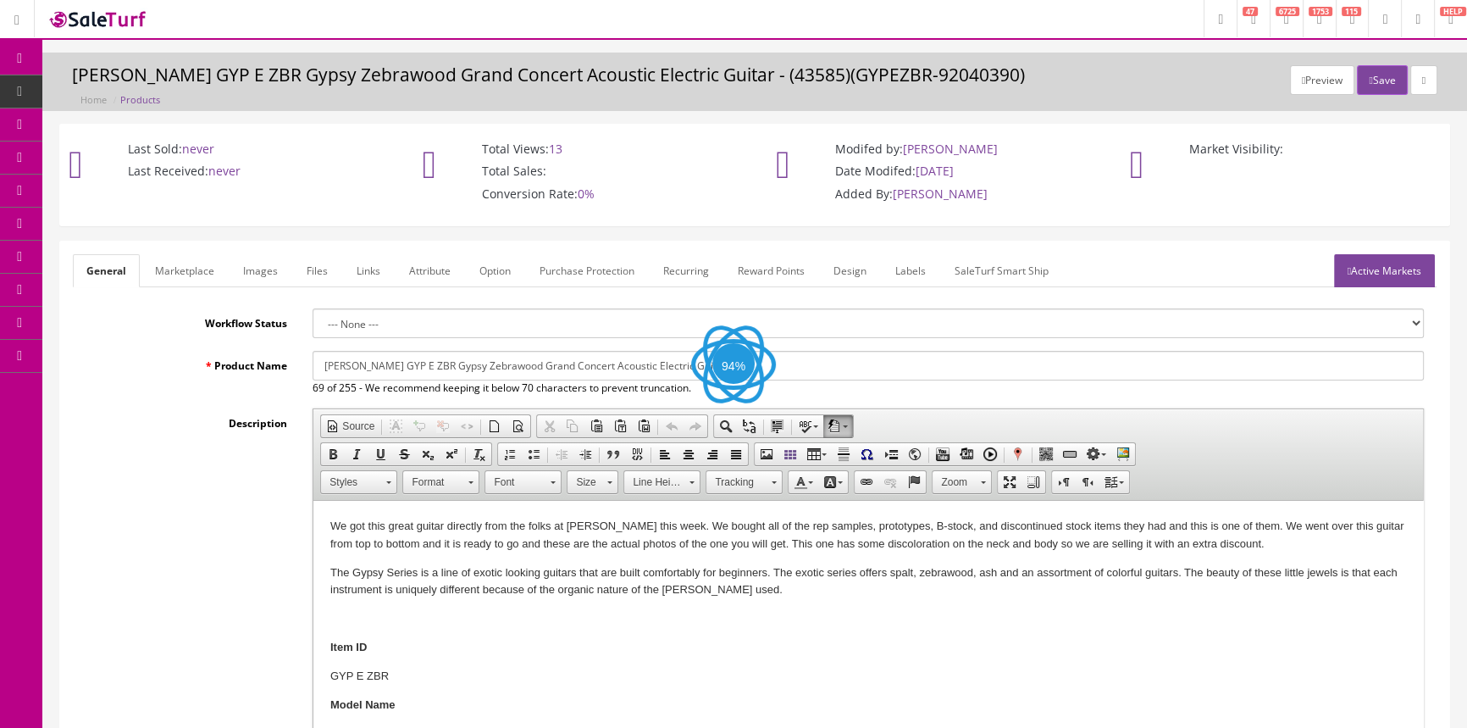
click at [254, 271] on link "Images" at bounding box center [261, 270] width 62 height 33
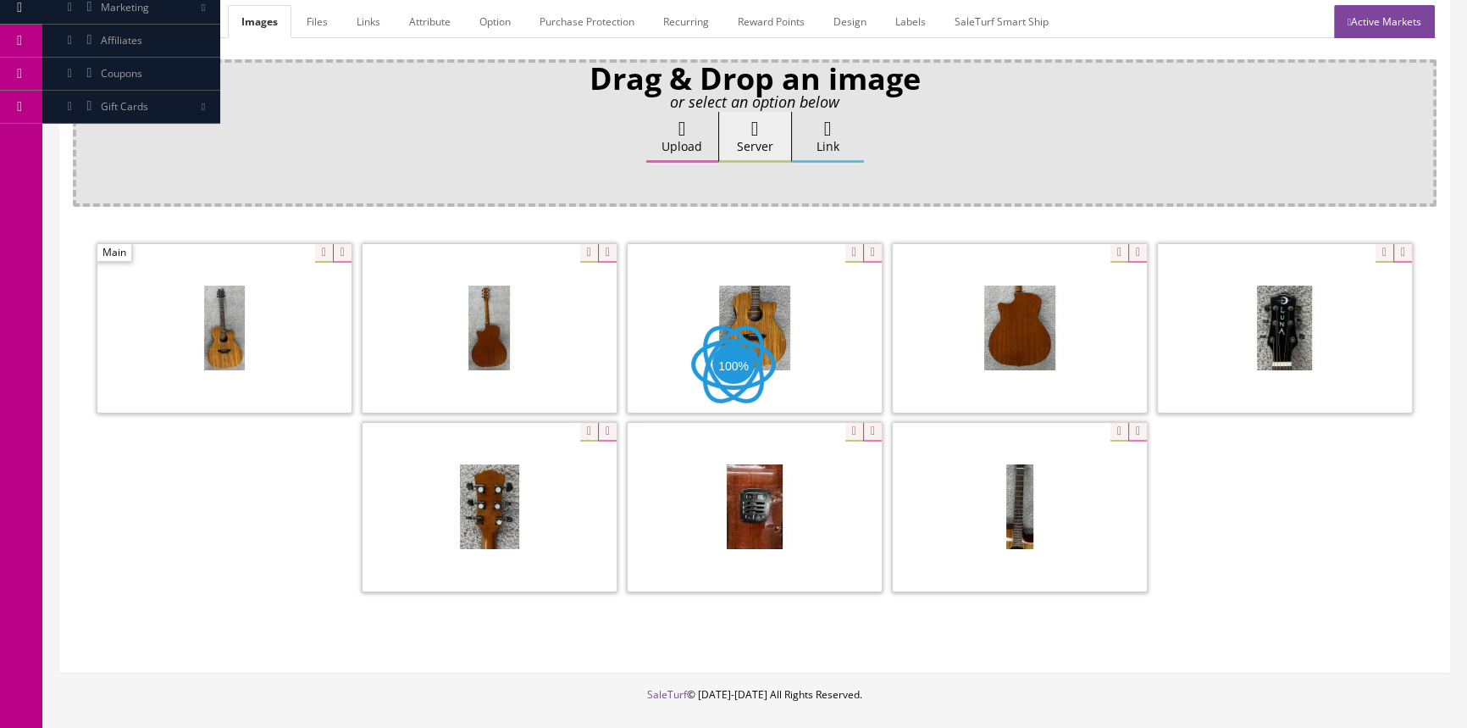
scroll to position [308, 0]
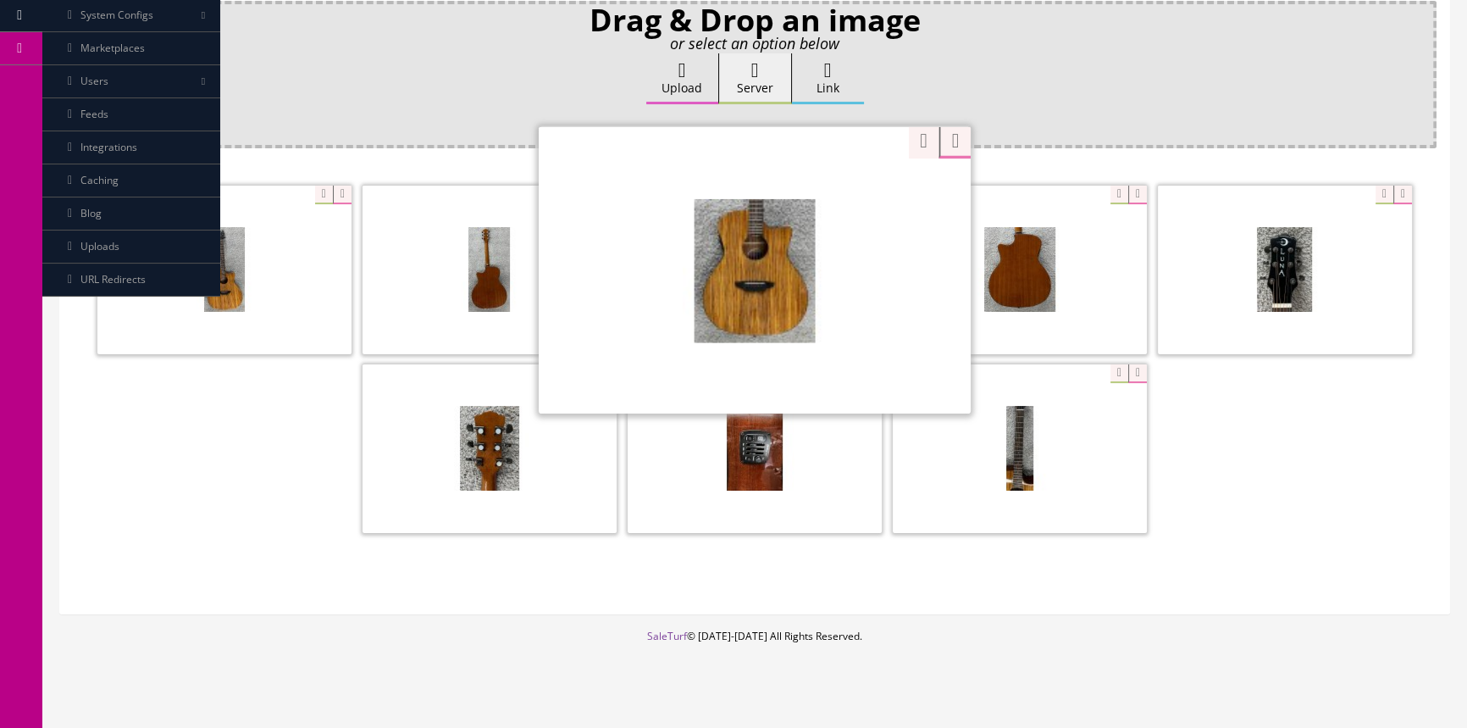
click at [846, 183] on div "Zoom" at bounding box center [755, 269] width 432 height 288
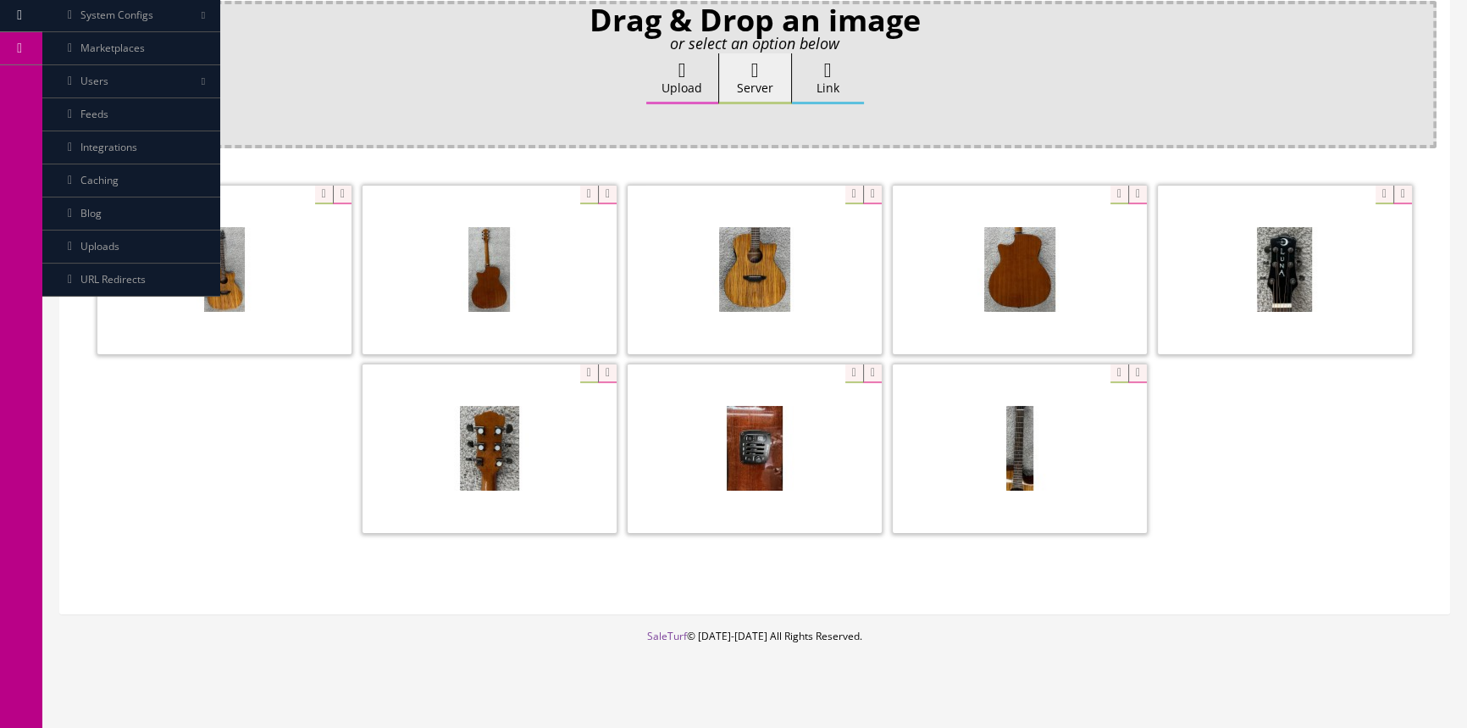
click at [311, 480] on div at bounding box center [755, 361] width 1364 height 358
click at [574, 371] on div at bounding box center [490, 447] width 254 height 169
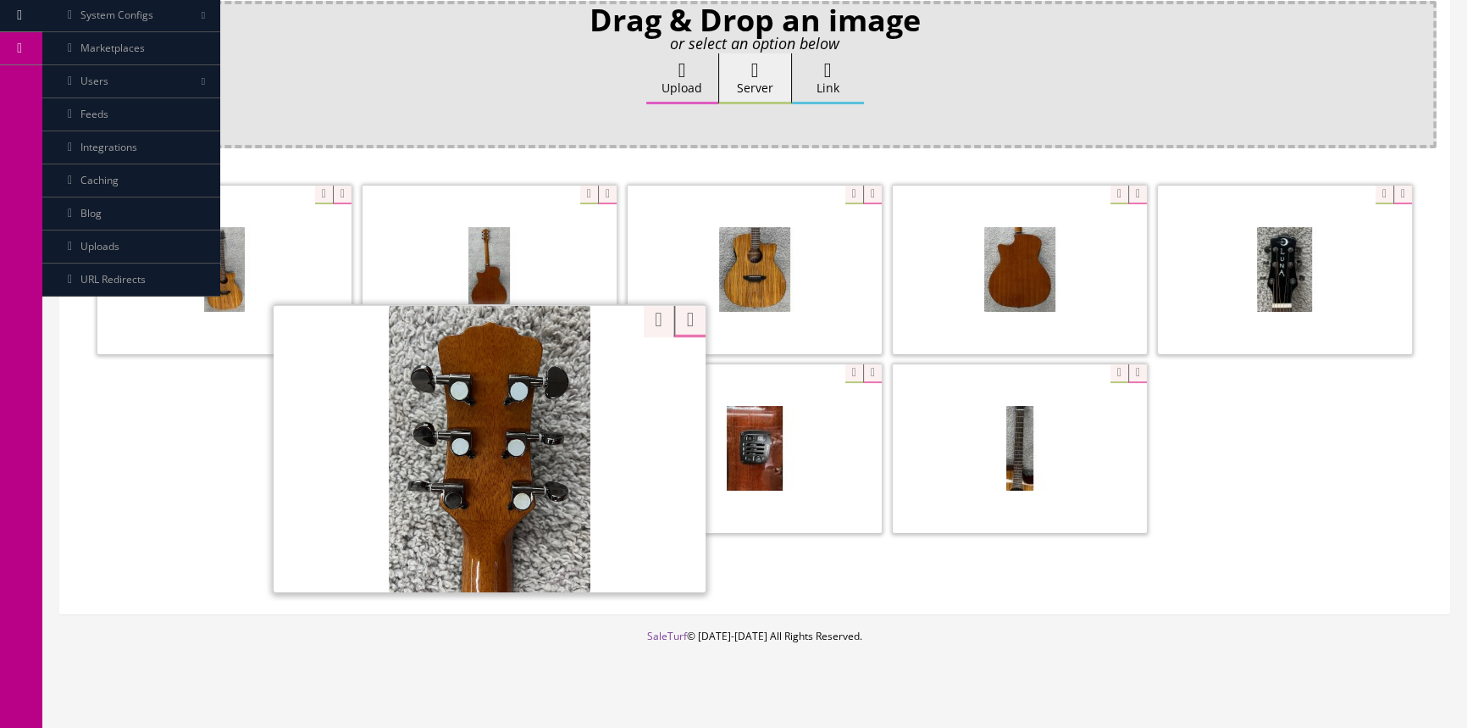
click at [186, 554] on div "Drag & Drop an image or select an option below Upload Server Link Ok WM Left To…" at bounding box center [755, 301] width 1364 height 600
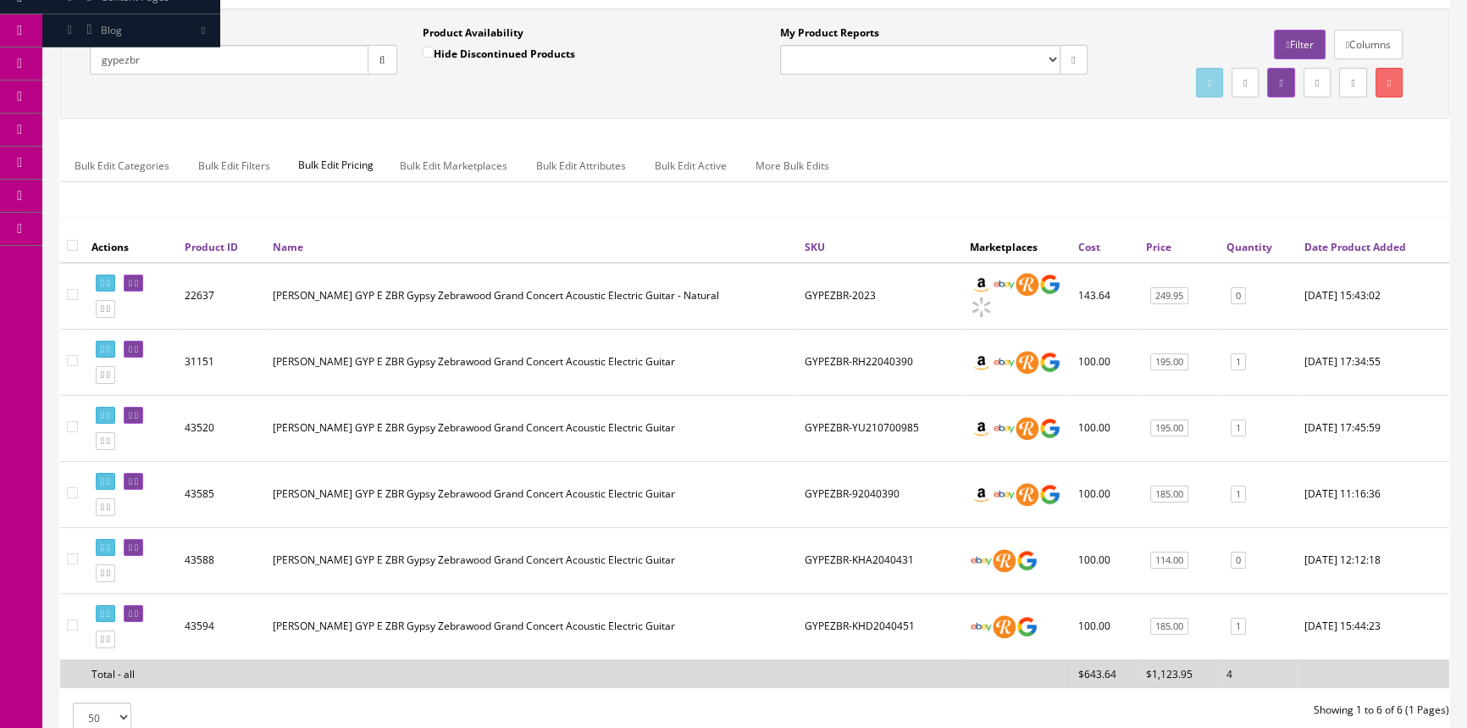
scroll to position [153, 0]
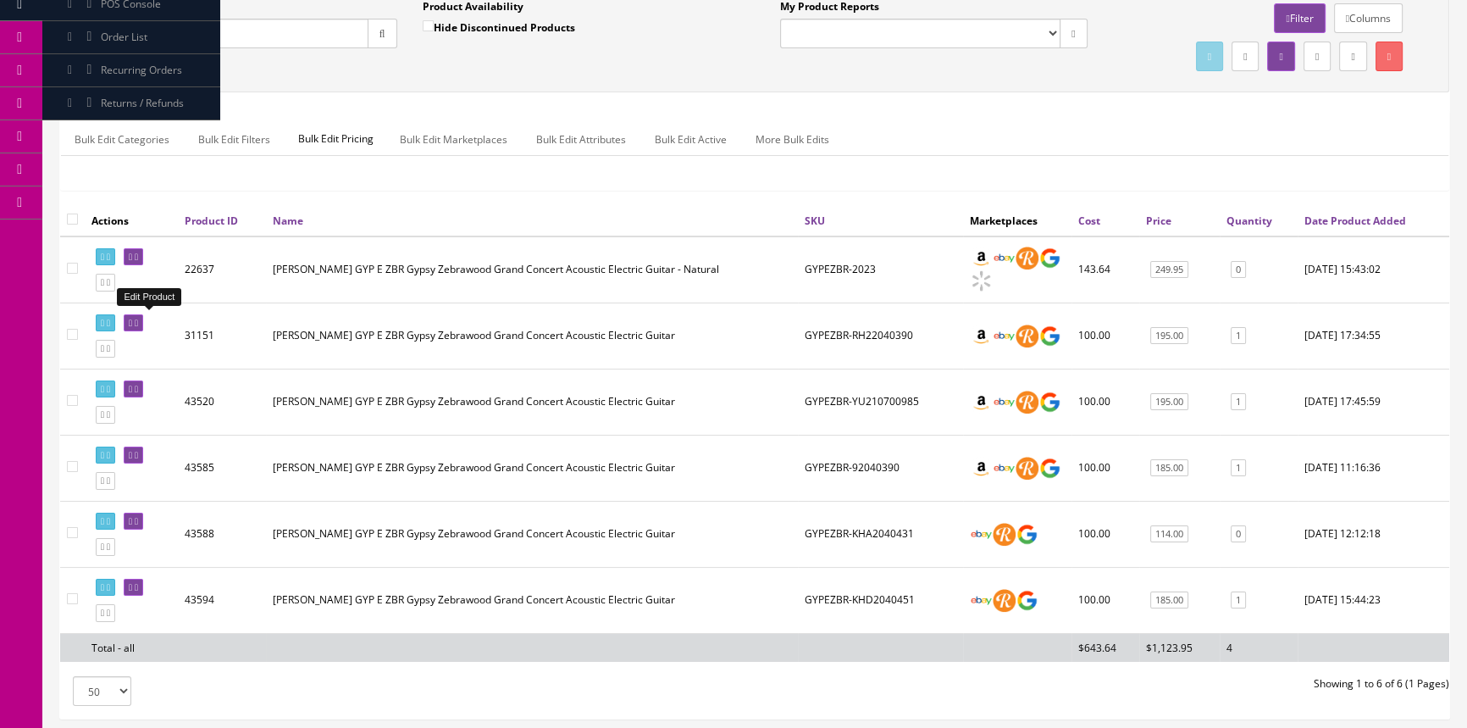
click at [132, 320] on icon at bounding box center [130, 323] width 3 height 9
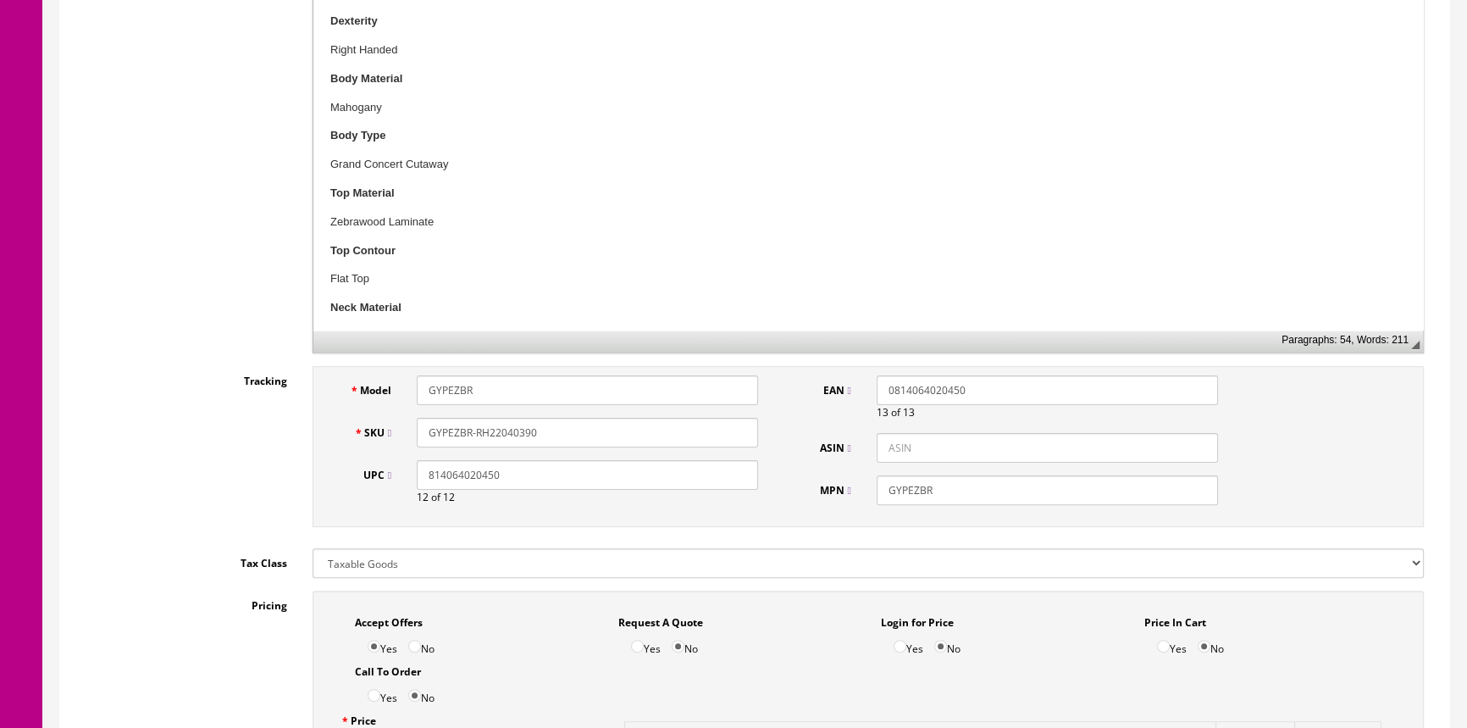
scroll to position [539, 0]
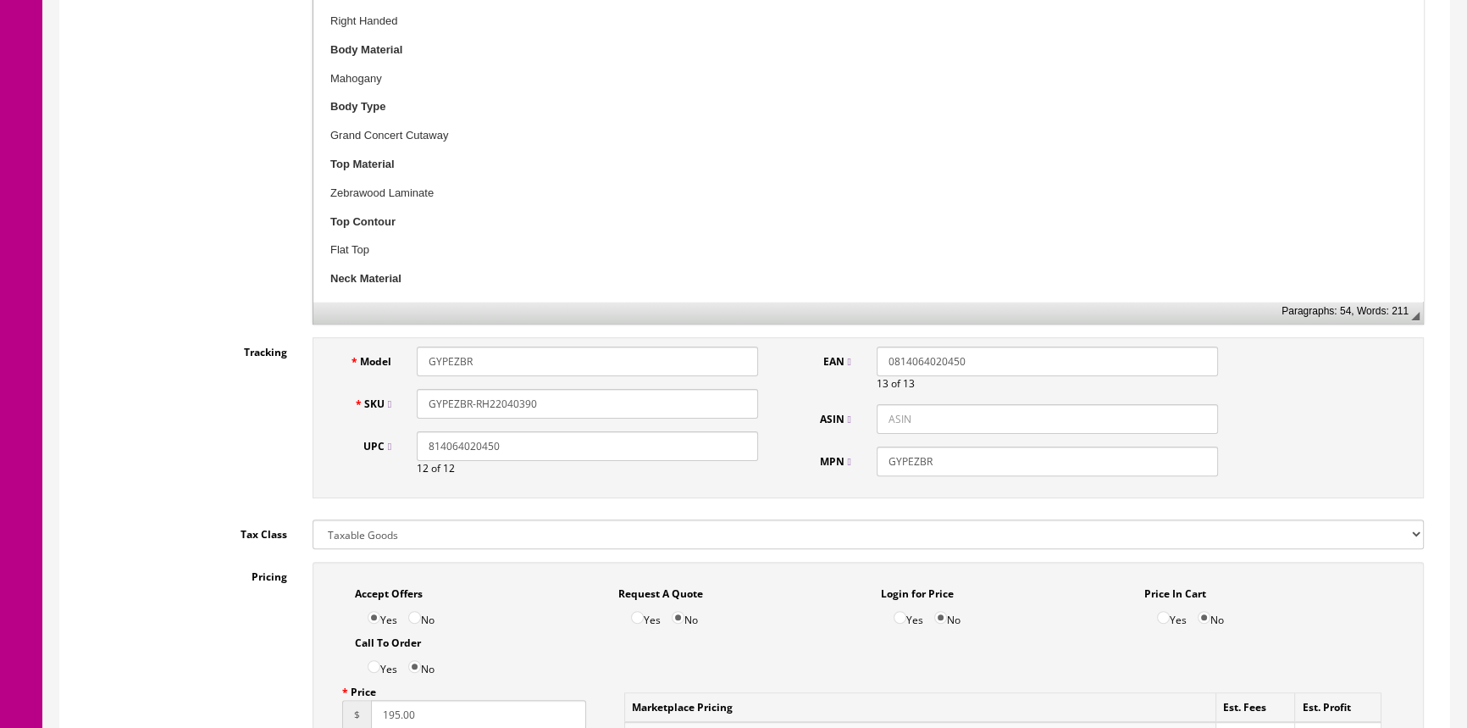
click at [546, 397] on input "GYPEZBR-RH22040390" at bounding box center [587, 404] width 341 height 30
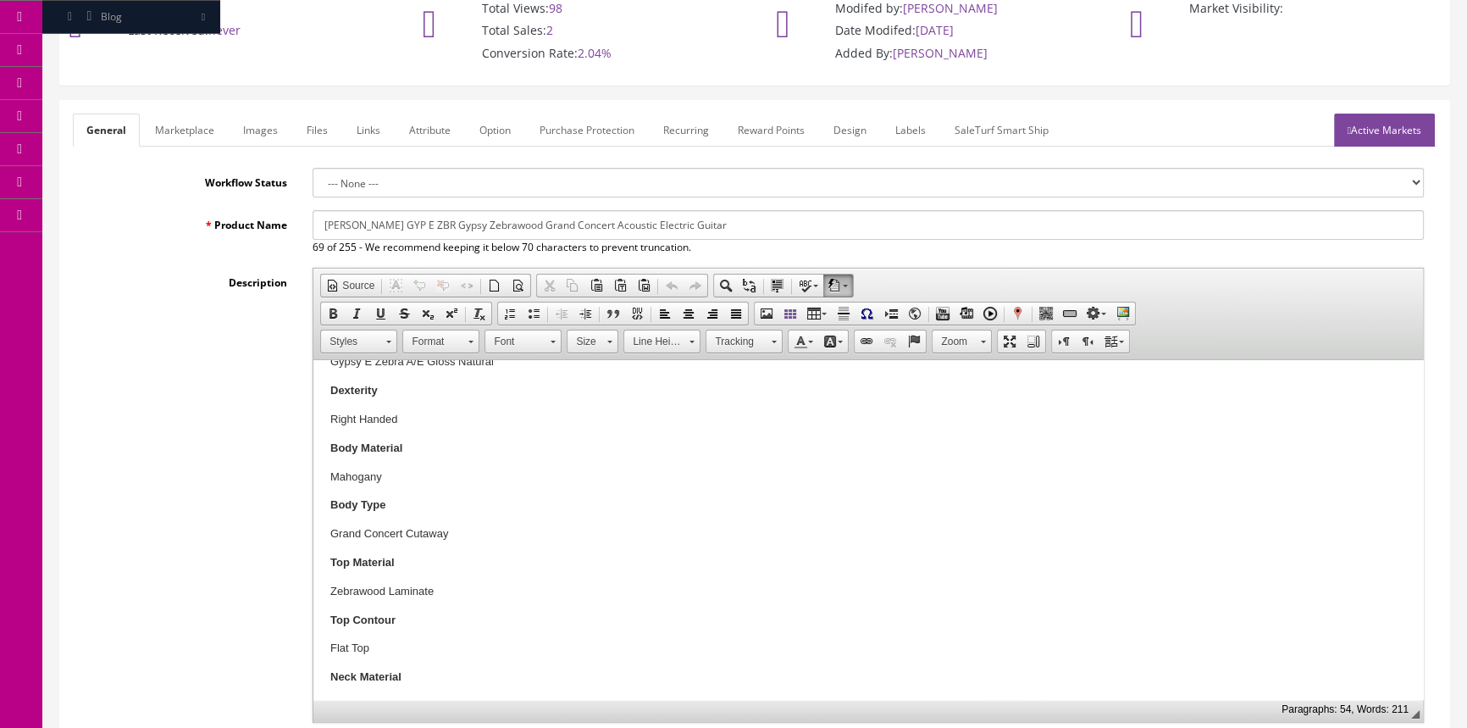
scroll to position [0, 0]
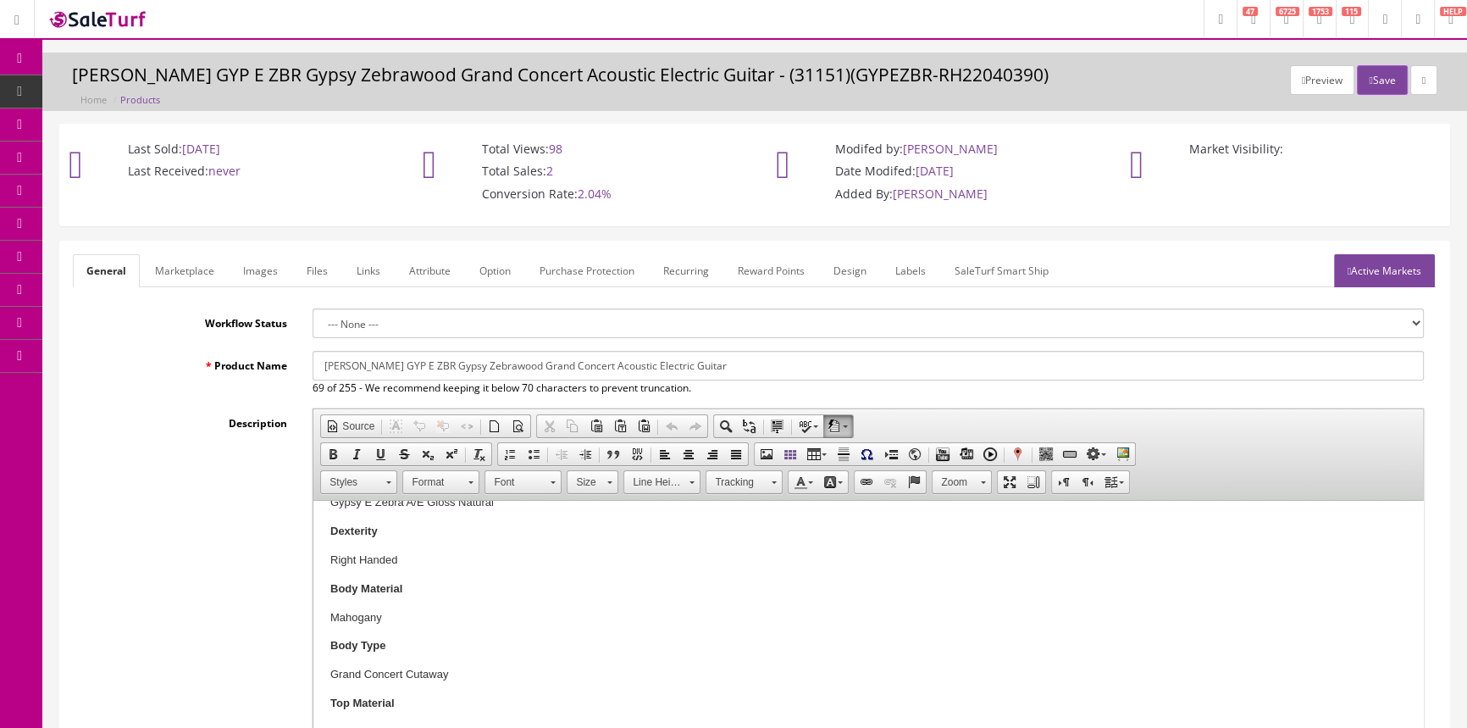
click at [250, 267] on link "Images" at bounding box center [261, 270] width 62 height 33
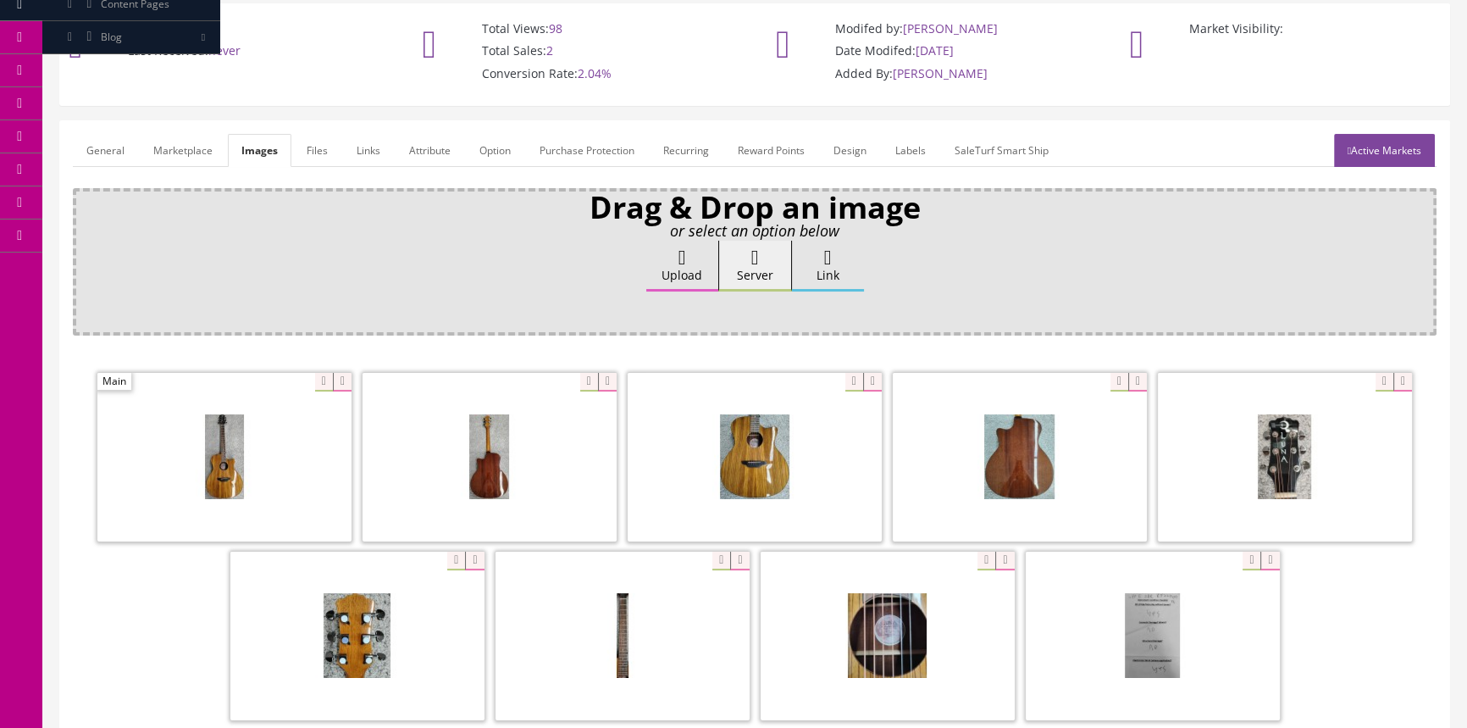
scroll to position [153, 0]
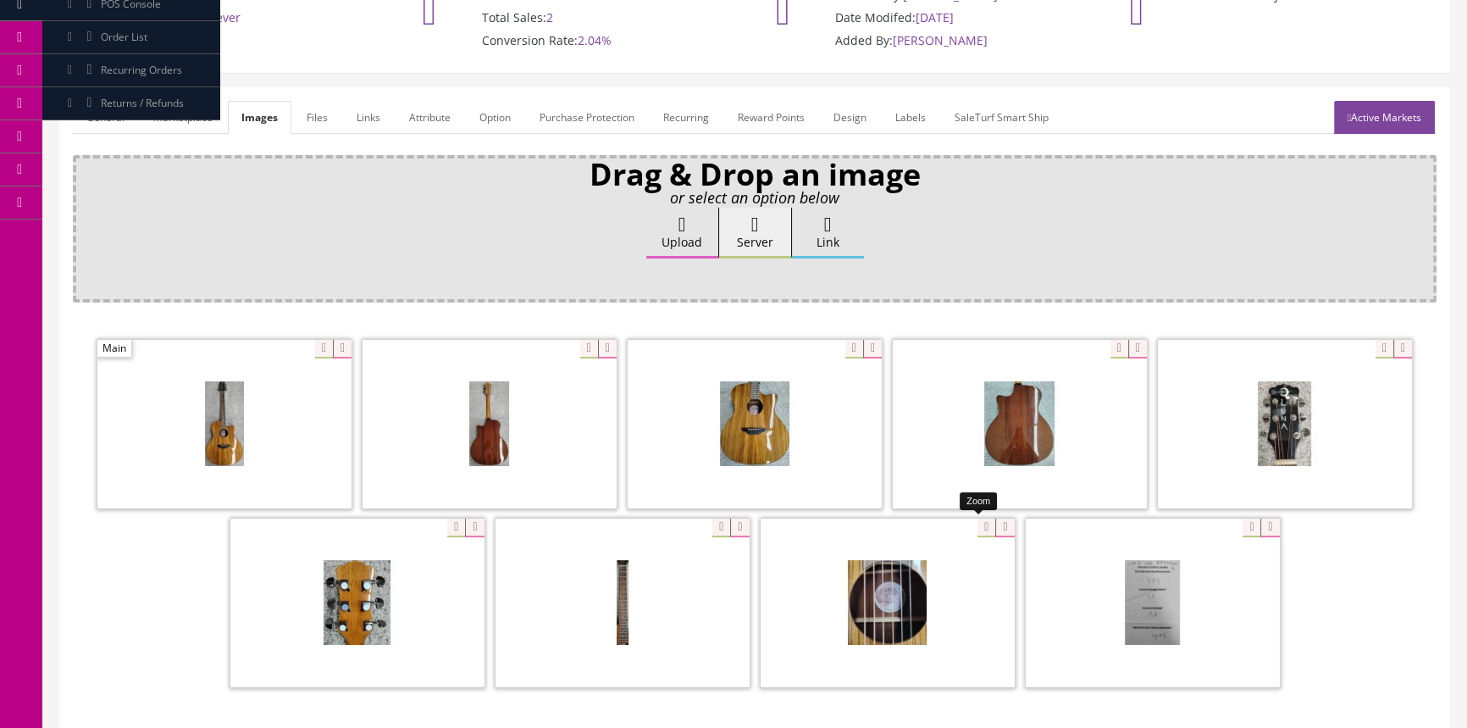
click at [976, 523] on div at bounding box center [888, 602] width 254 height 169
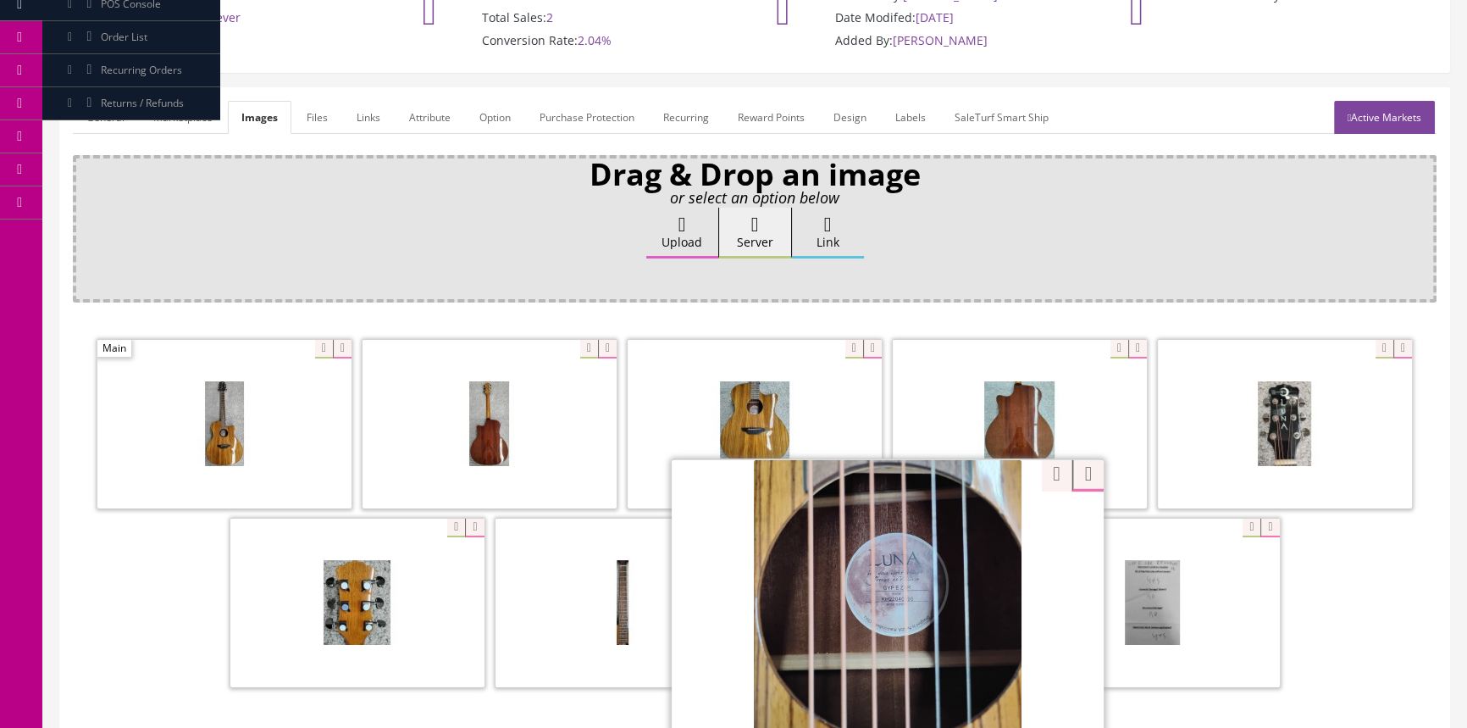
click at [1034, 470] on div at bounding box center [755, 515] width 1364 height 358
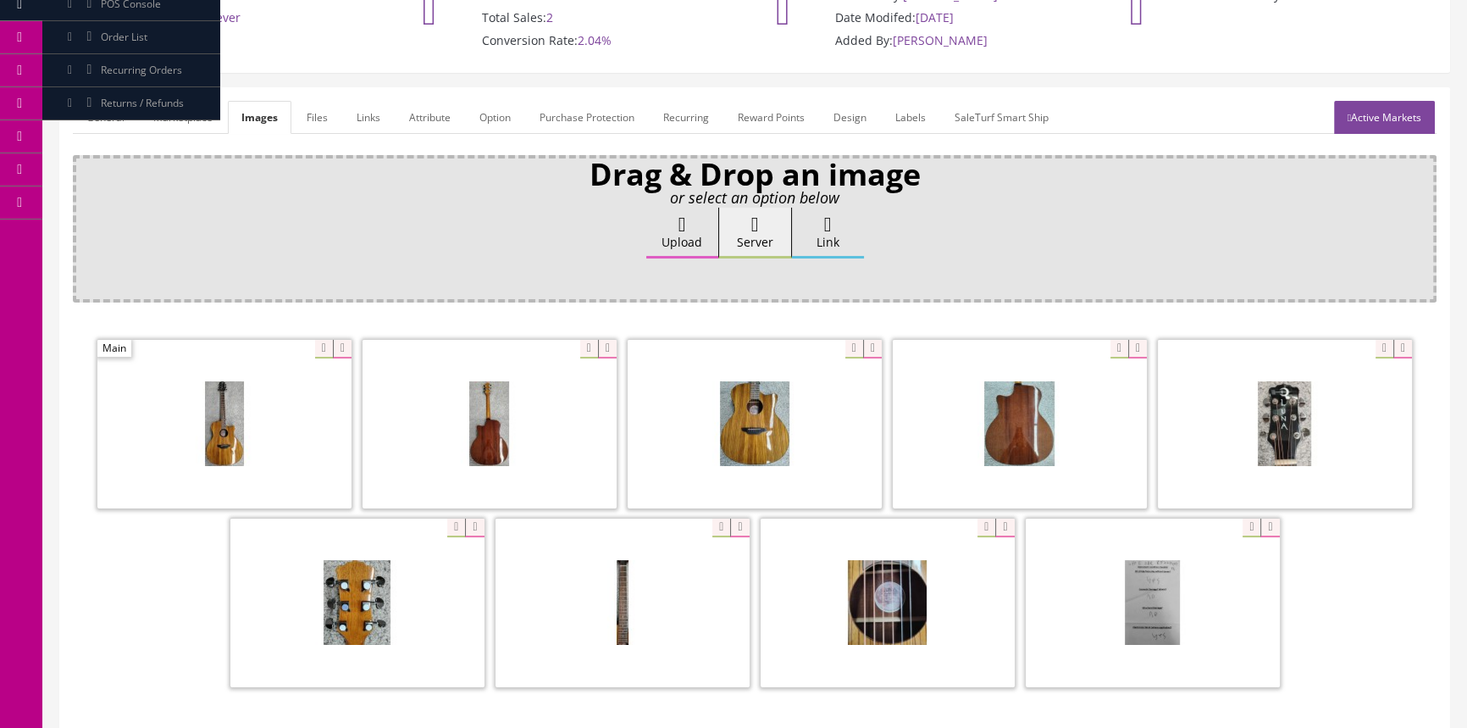
click at [97, 116] on link "General" at bounding box center [105, 117] width 65 height 33
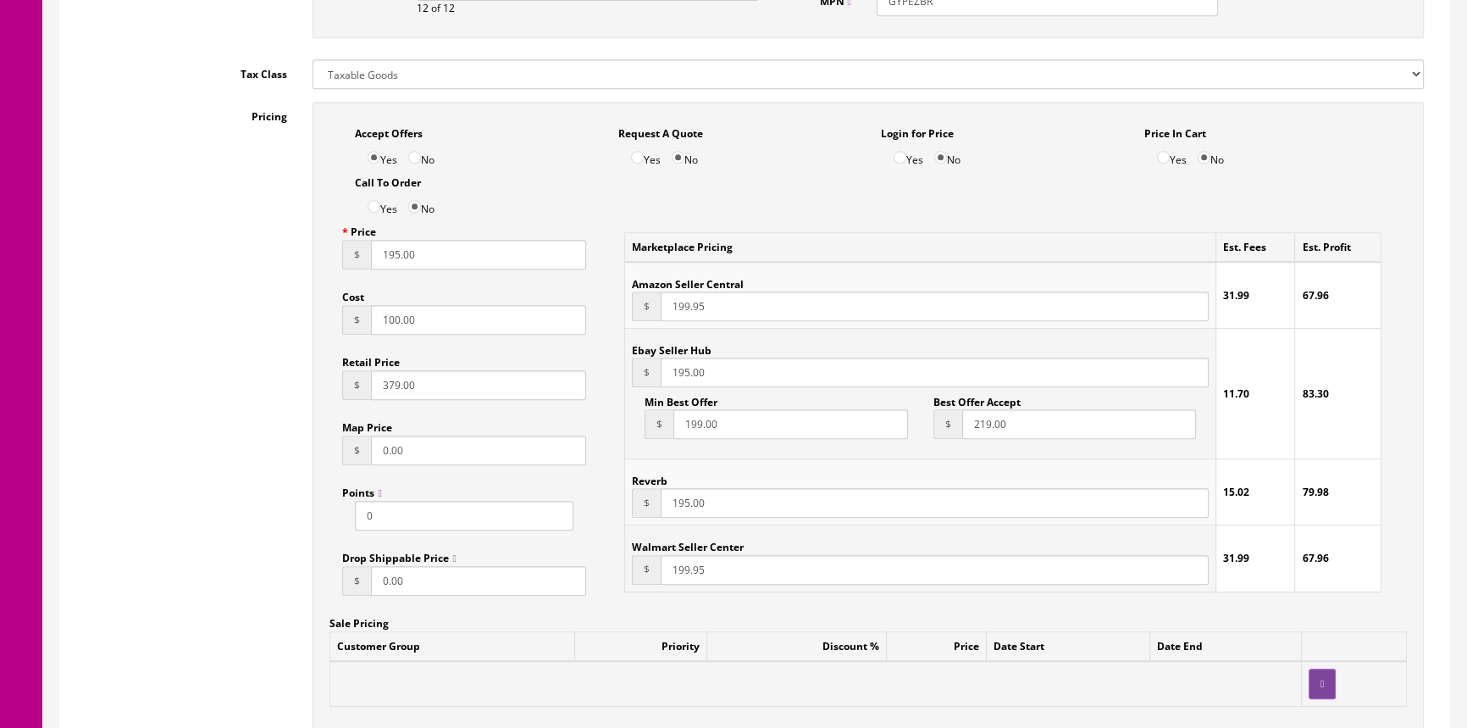
scroll to position [693, 0]
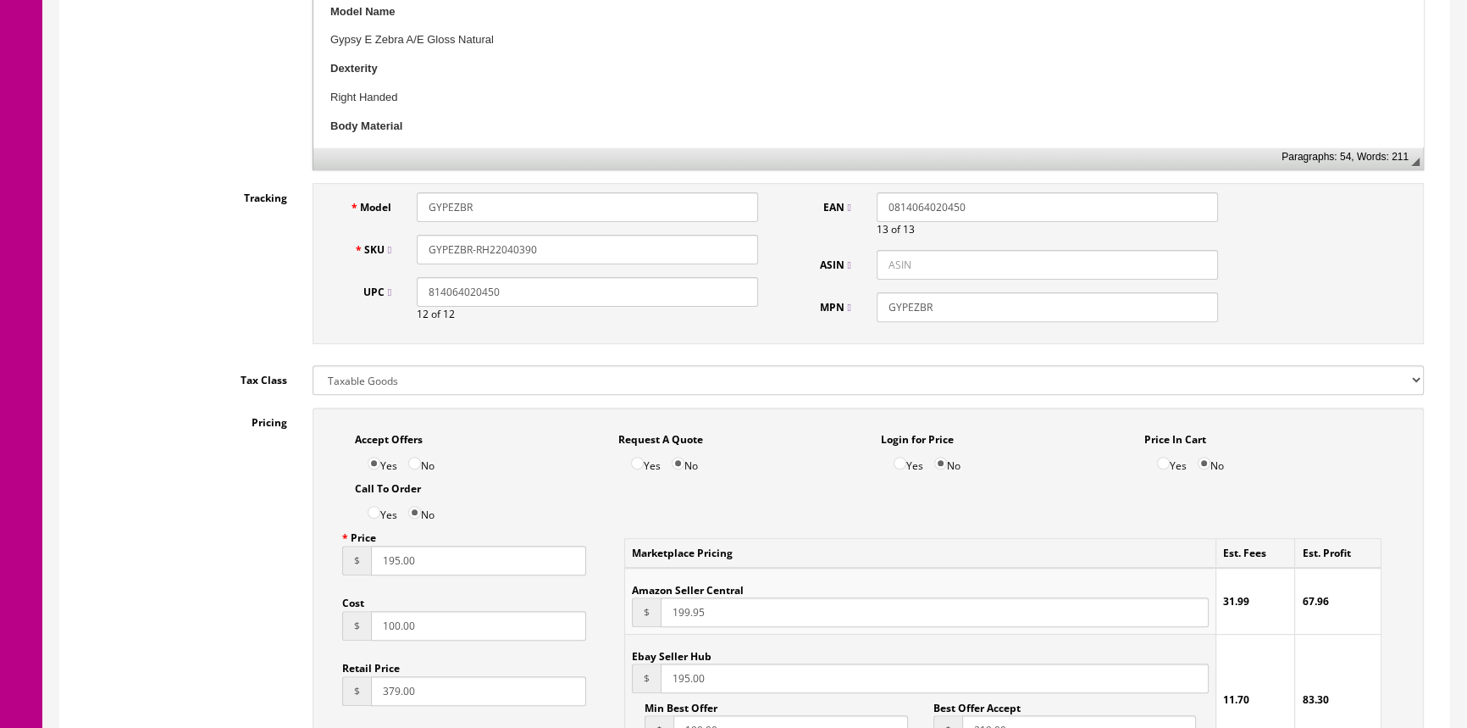
click at [576, 245] on input "GYPEZBR-RH22040390" at bounding box center [587, 250] width 341 height 30
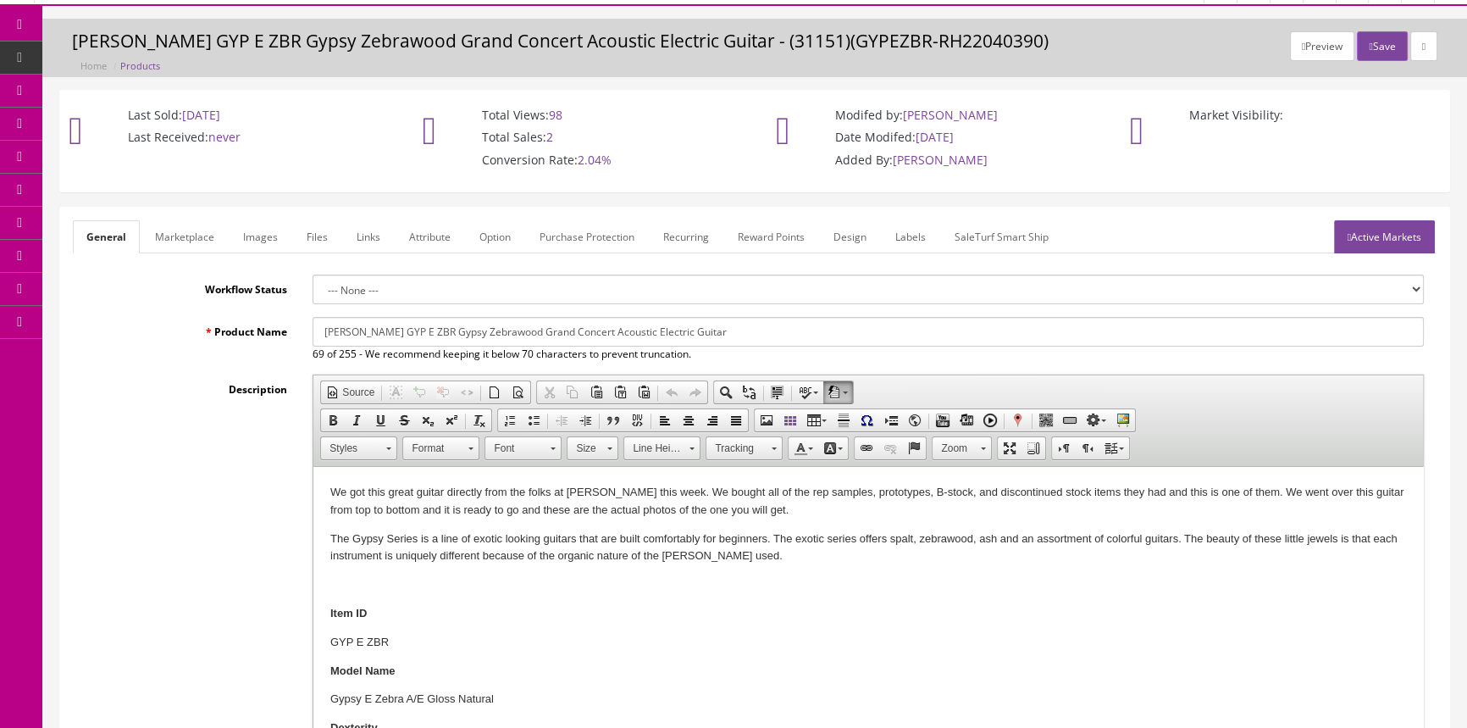
scroll to position [0, 0]
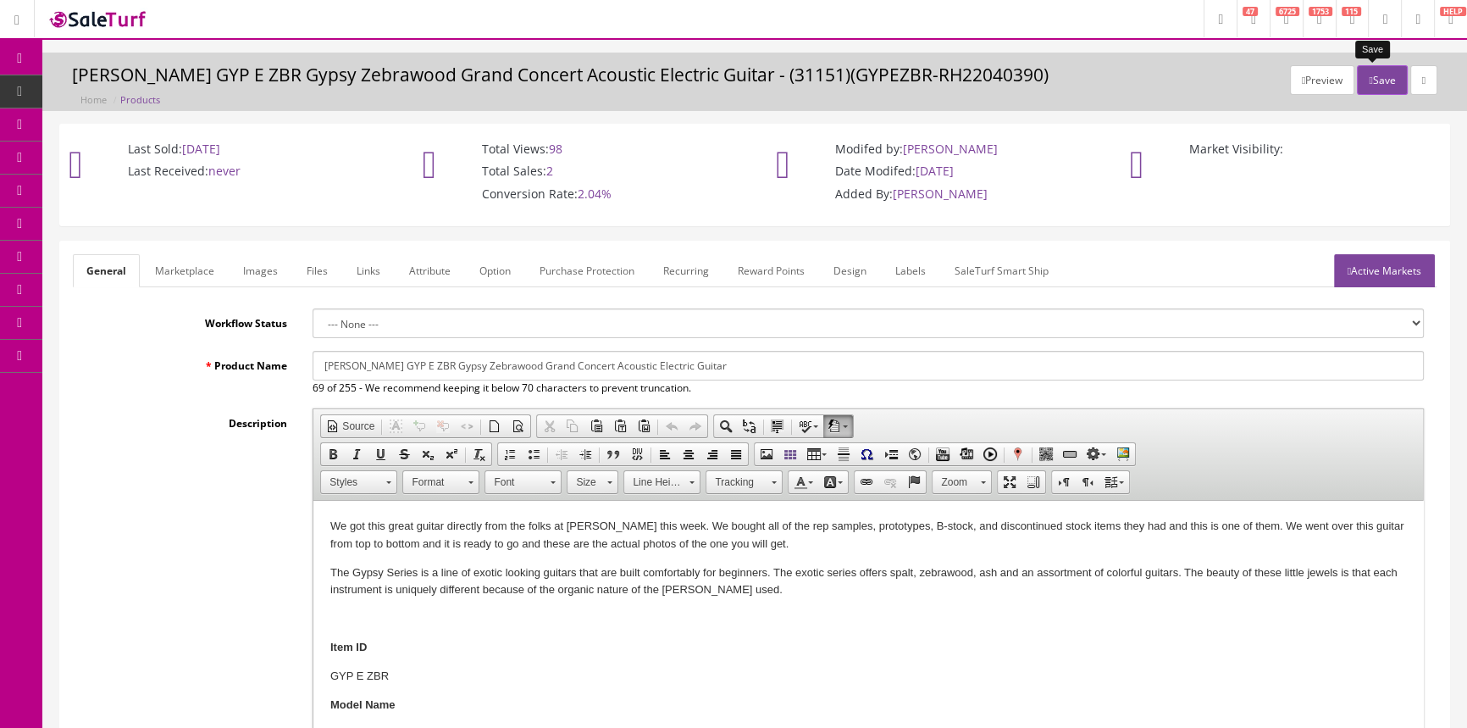
type input "GYPEZBR-KH22040396"
click at [1379, 82] on button "Save" at bounding box center [1382, 80] width 50 height 30
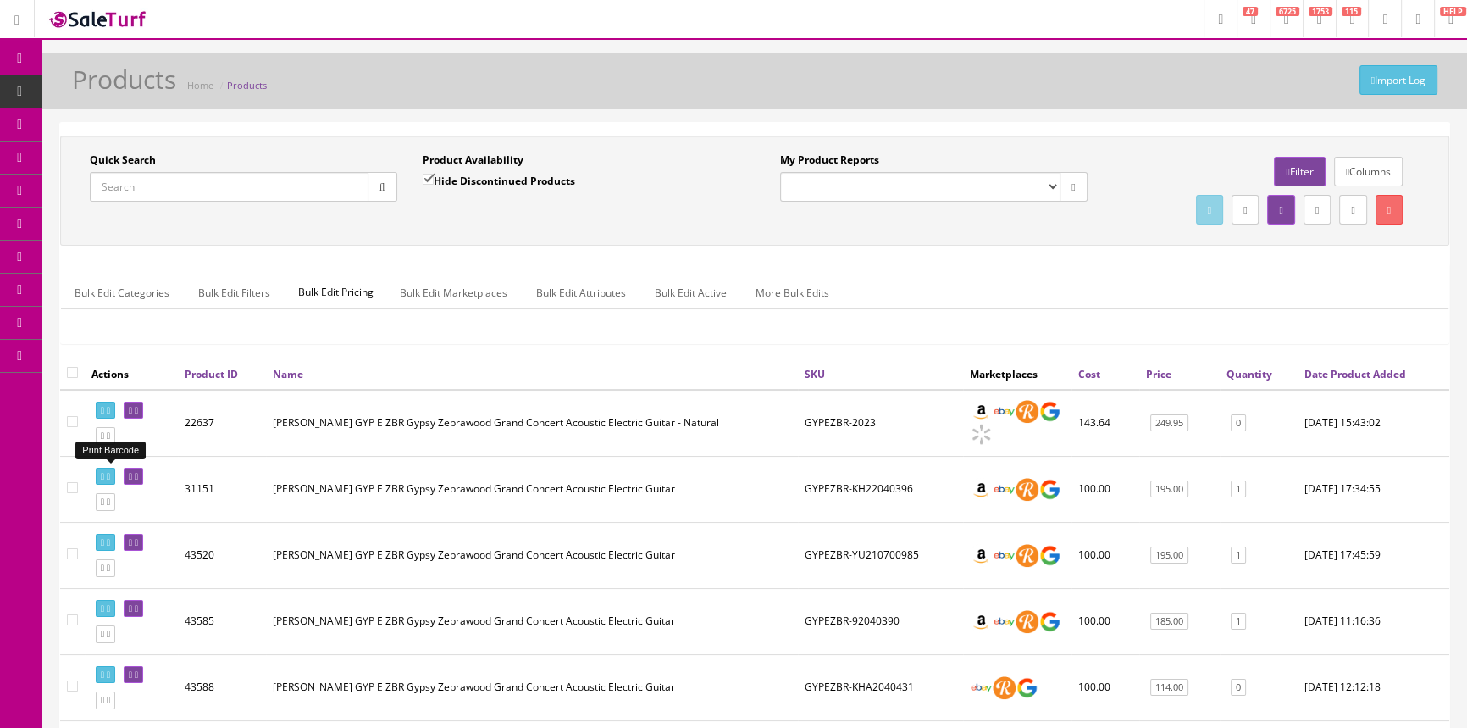
click at [103, 474] on icon at bounding box center [102, 476] width 3 height 9
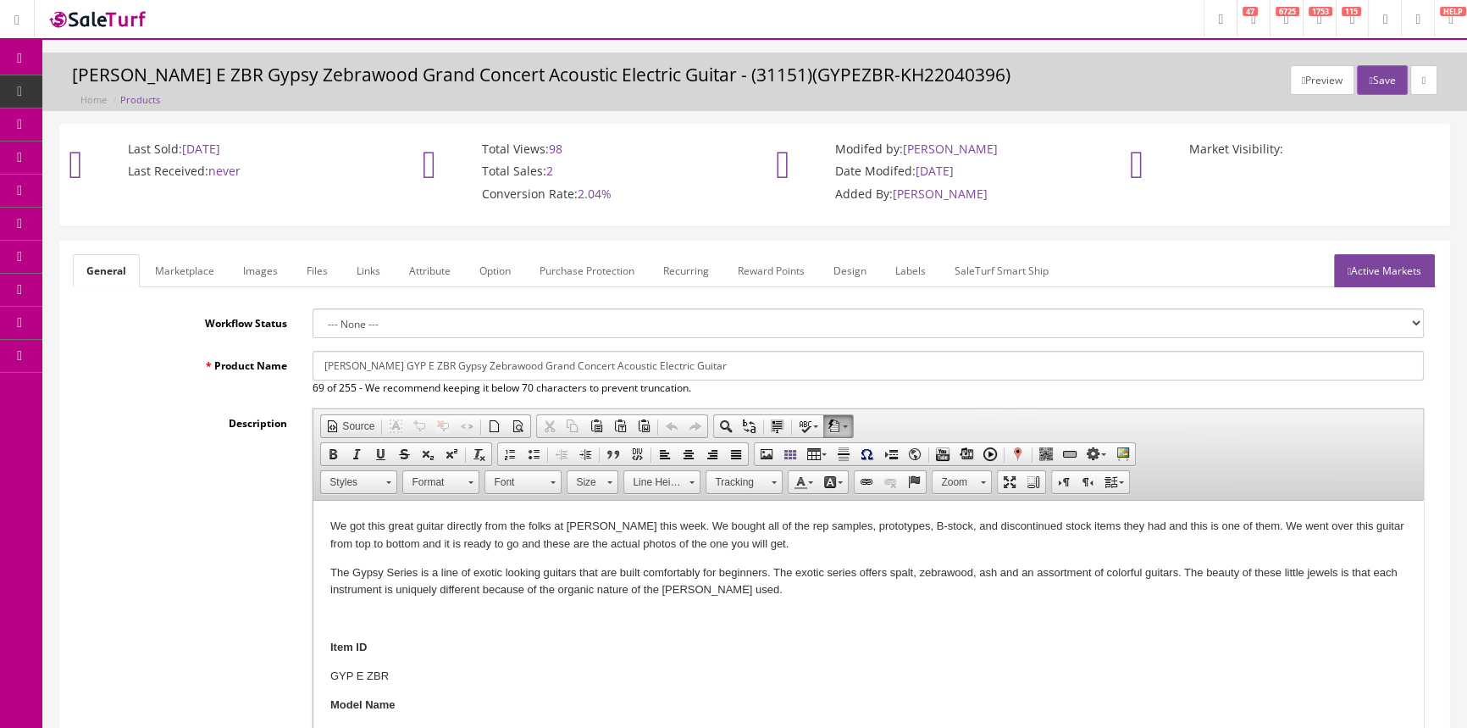
click at [144, 96] on span "Products" at bounding box center [130, 91] width 42 height 14
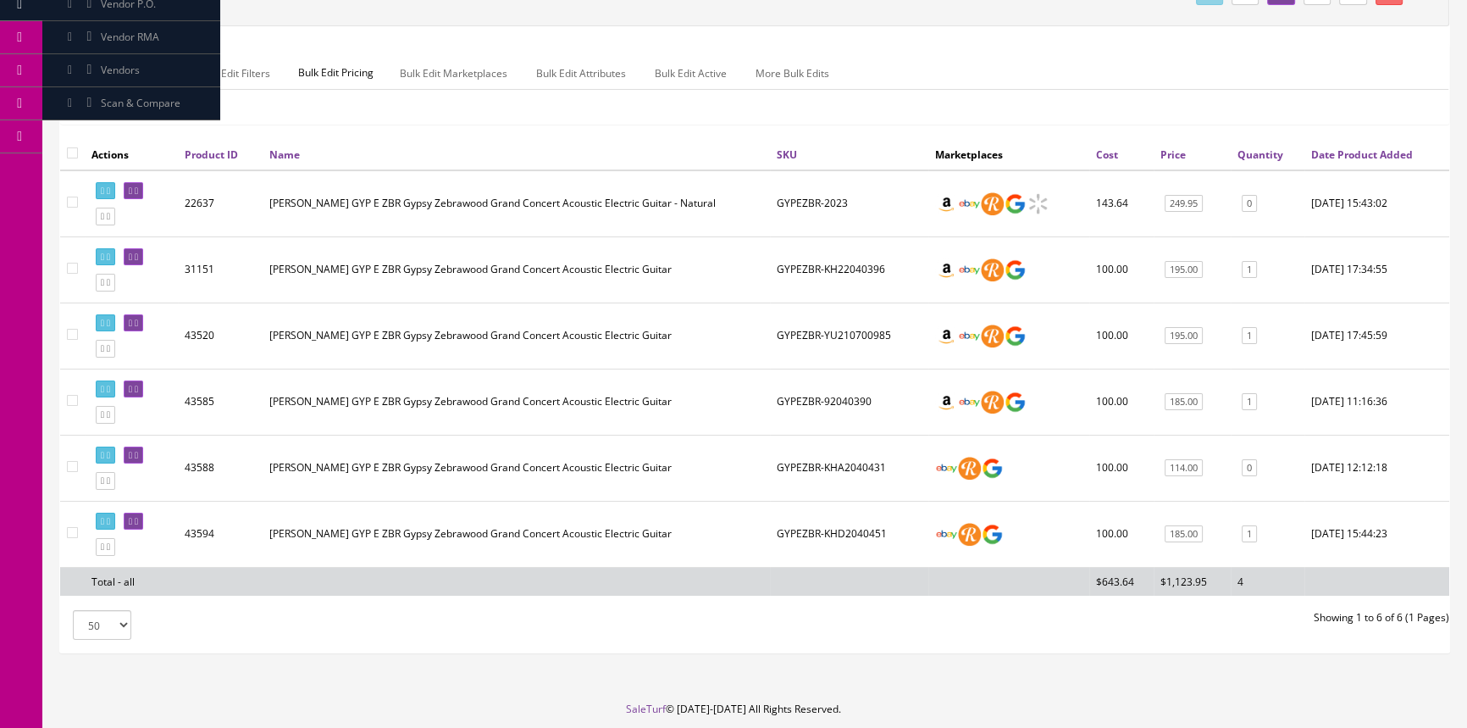
scroll to position [230, 0]
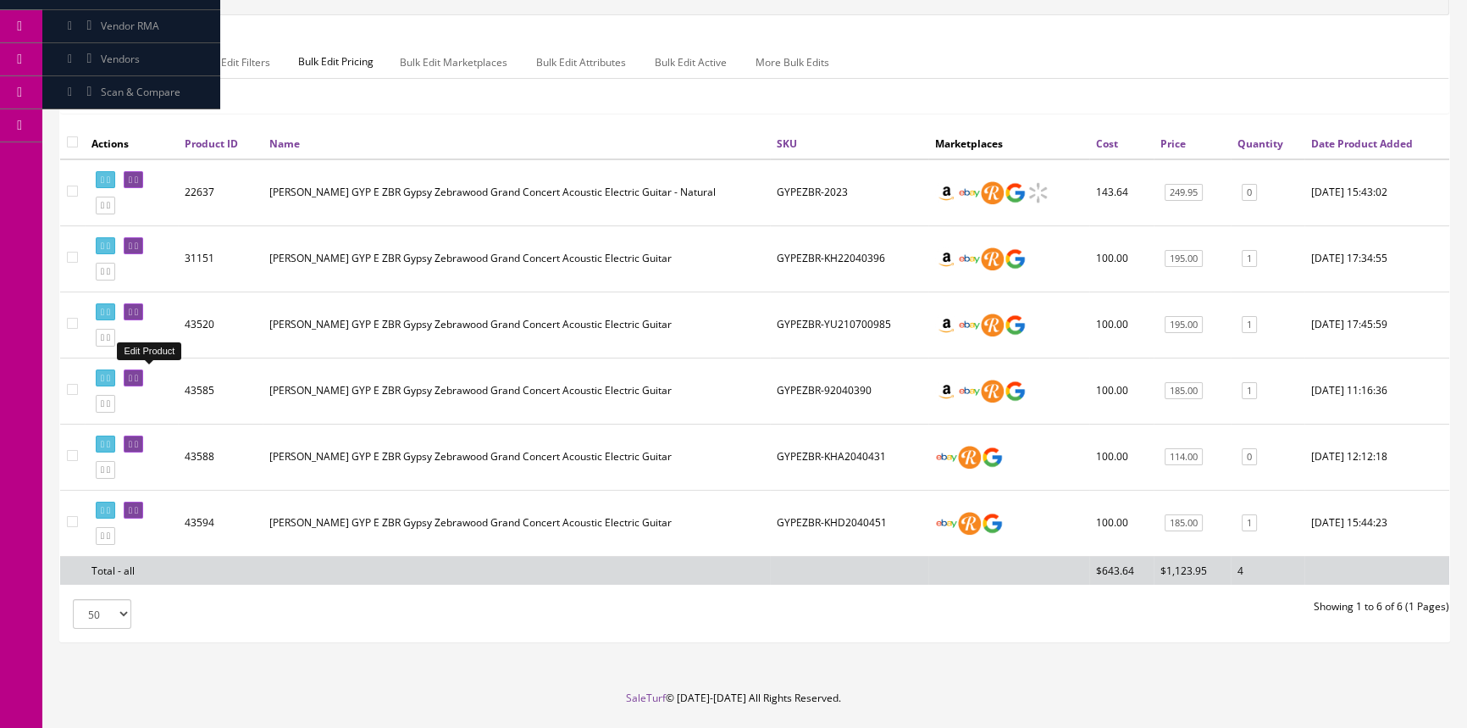
click at [132, 374] on icon at bounding box center [130, 378] width 3 height 9
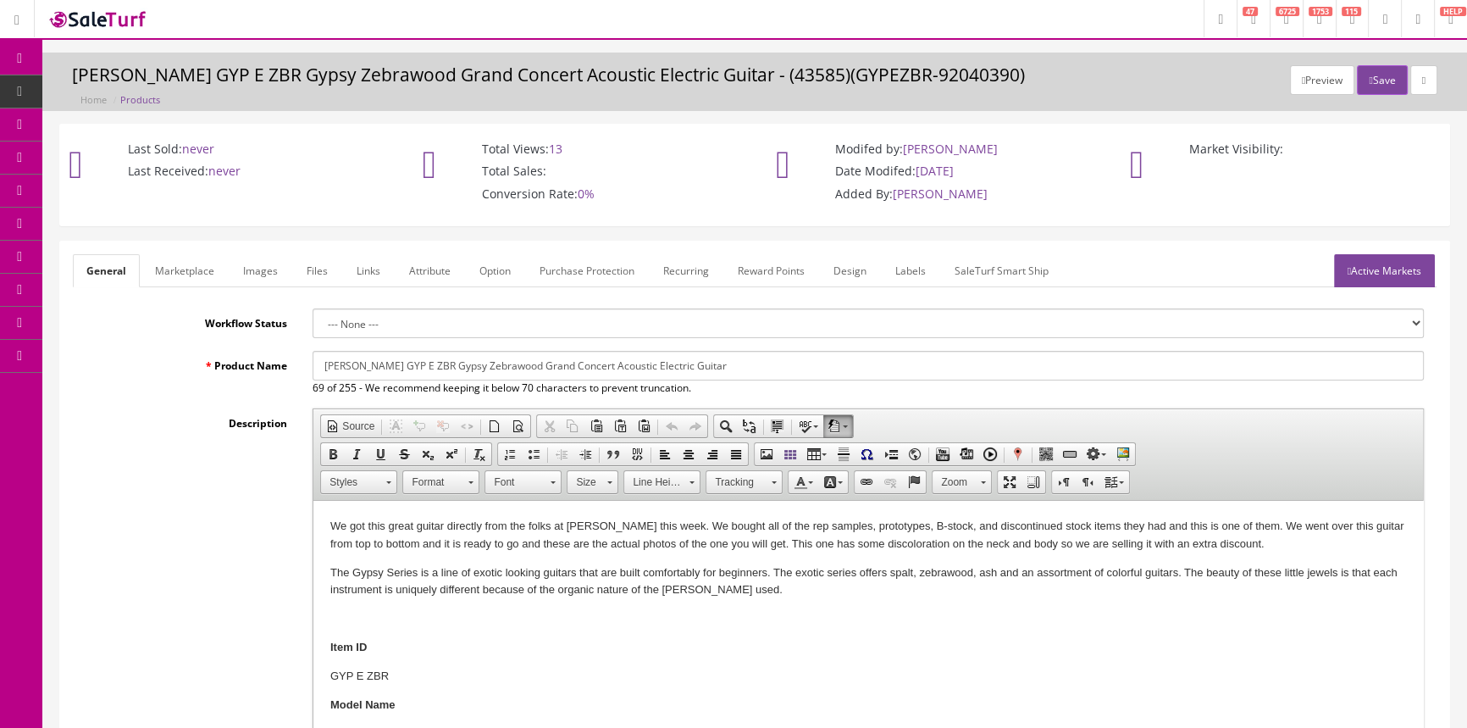
click at [262, 271] on link "Images" at bounding box center [261, 270] width 62 height 33
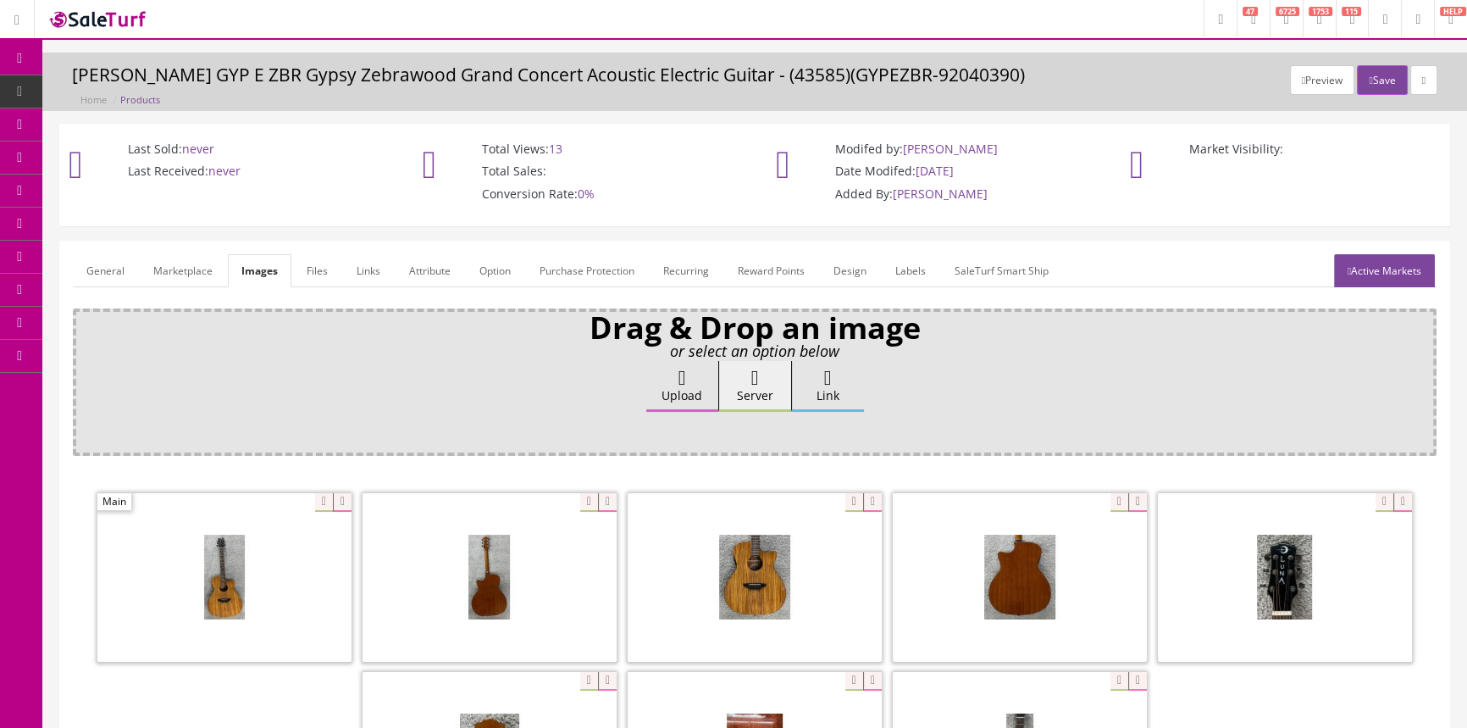
click at [111, 262] on link "General" at bounding box center [105, 270] width 65 height 33
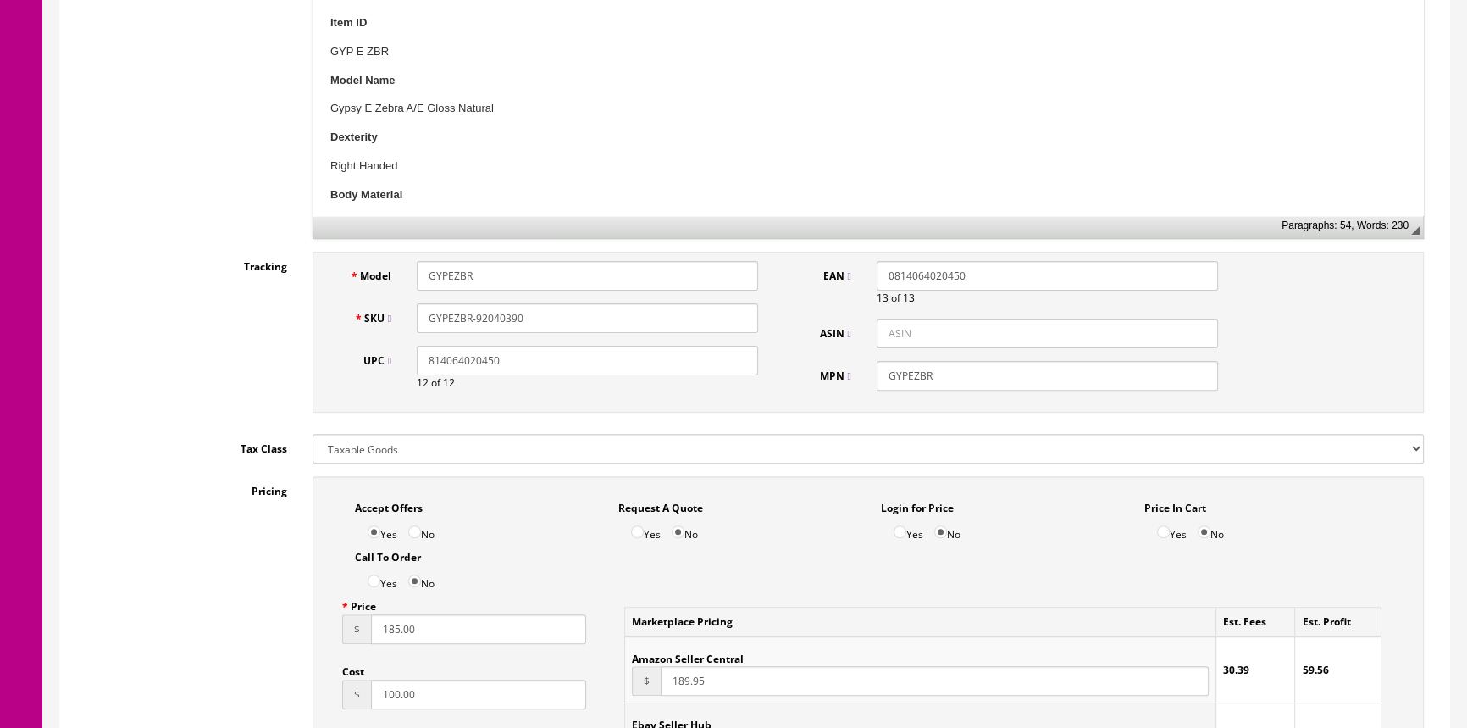
scroll to position [616, 0]
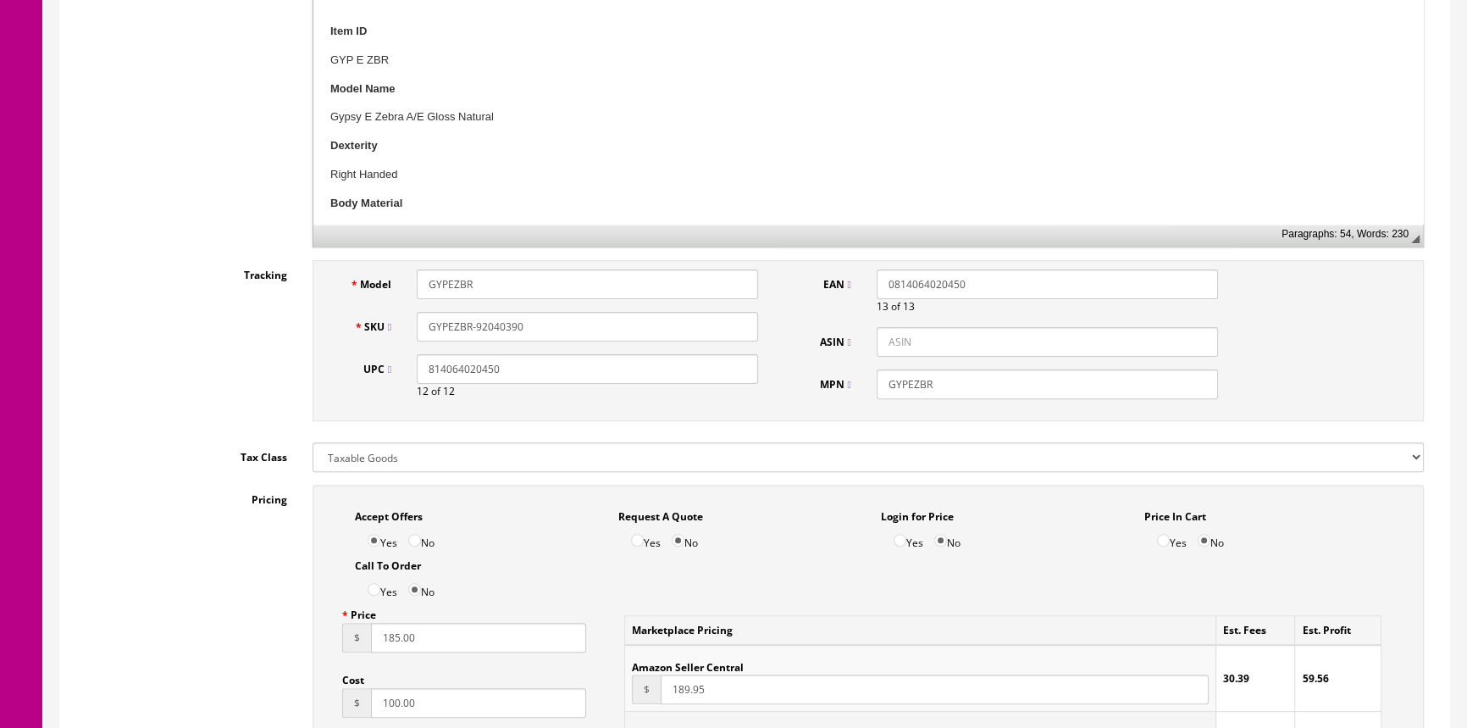
click at [474, 326] on input "GYPEZBR-92040390" at bounding box center [587, 327] width 341 height 30
click at [572, 326] on input "GYPEZBR-KH92040390" at bounding box center [587, 327] width 341 height 30
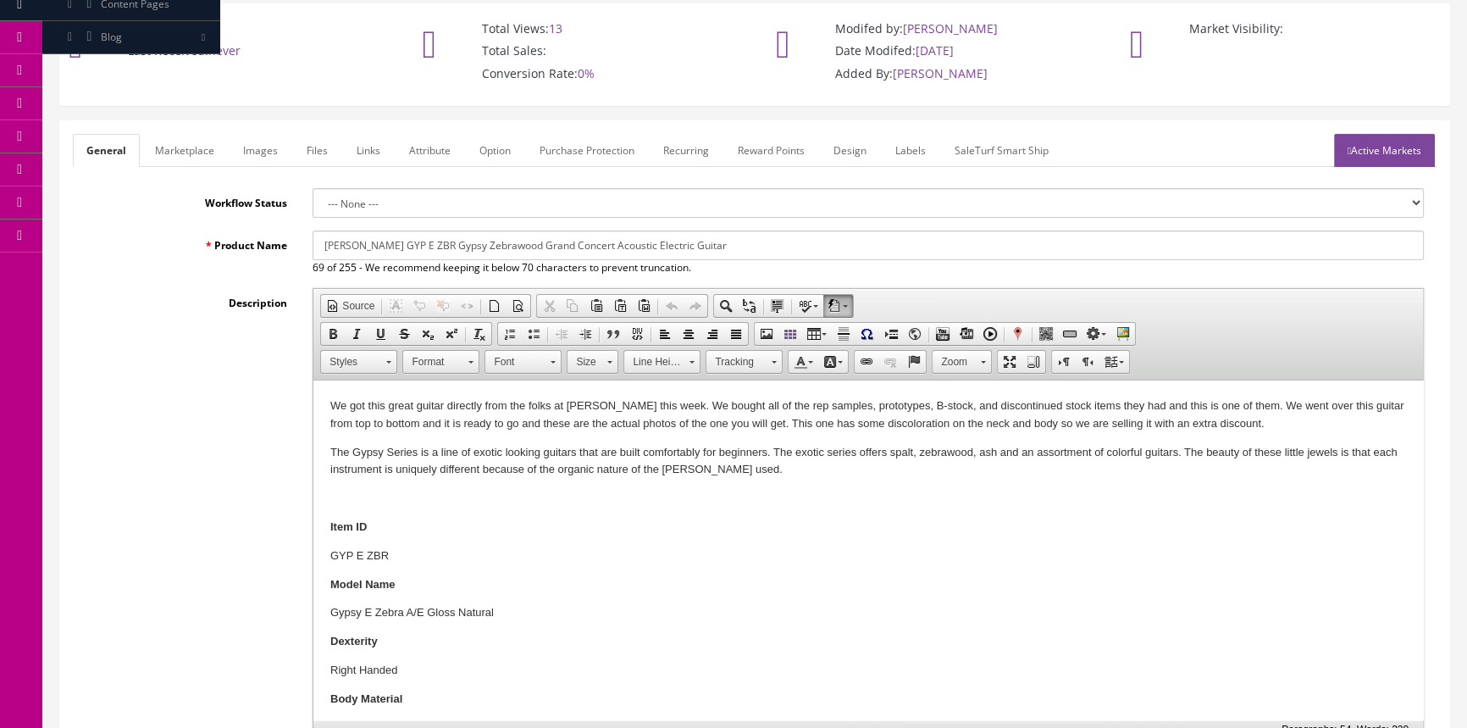
scroll to position [76, 0]
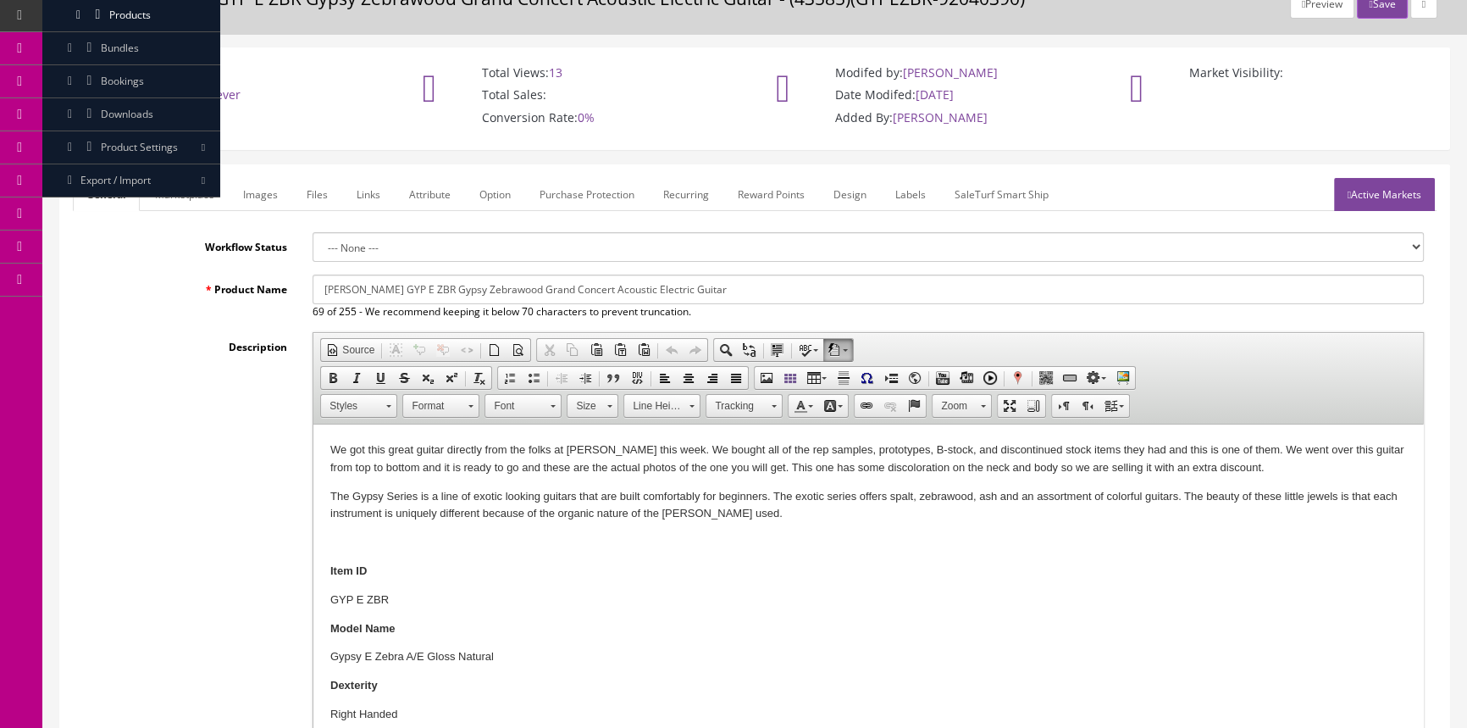
type input "GYPEZBR-KH22040390"
click at [261, 185] on link "Images" at bounding box center [261, 194] width 62 height 33
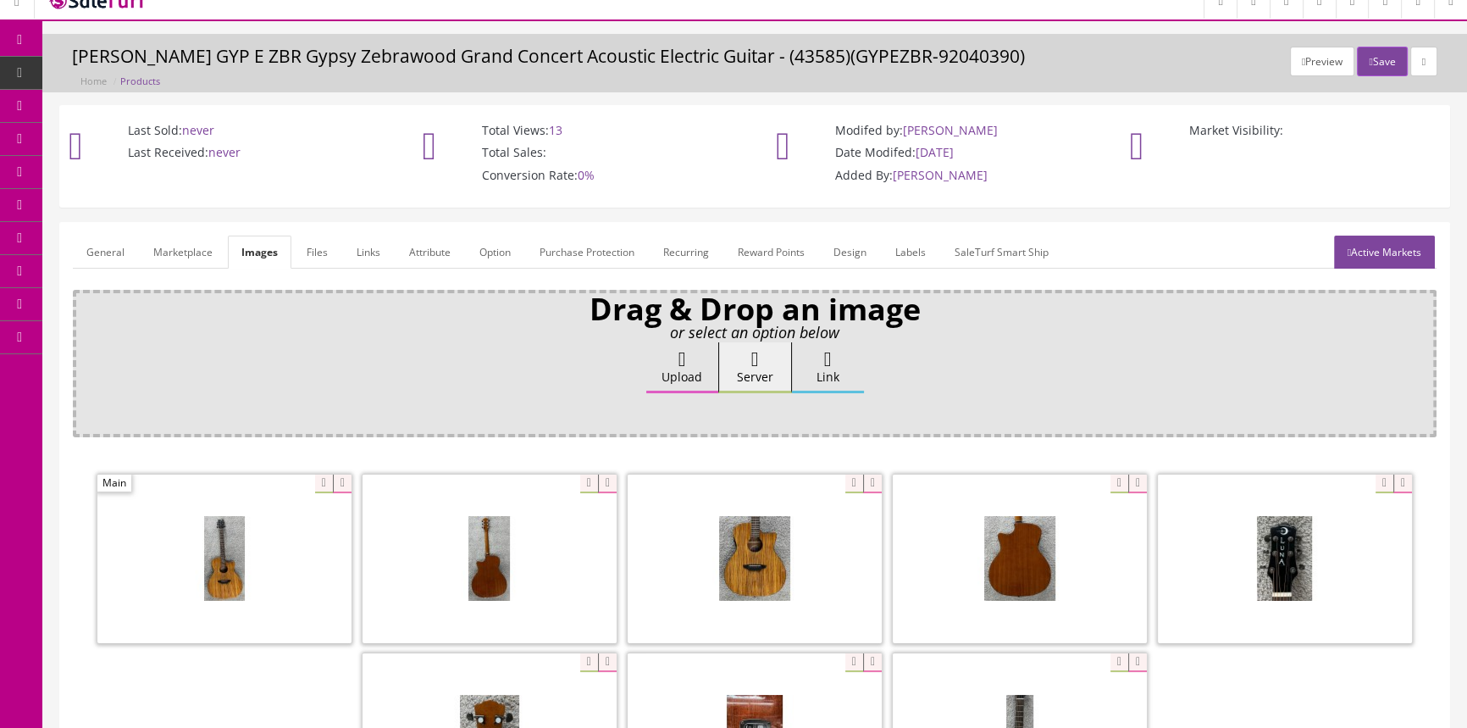
scroll to position [0, 0]
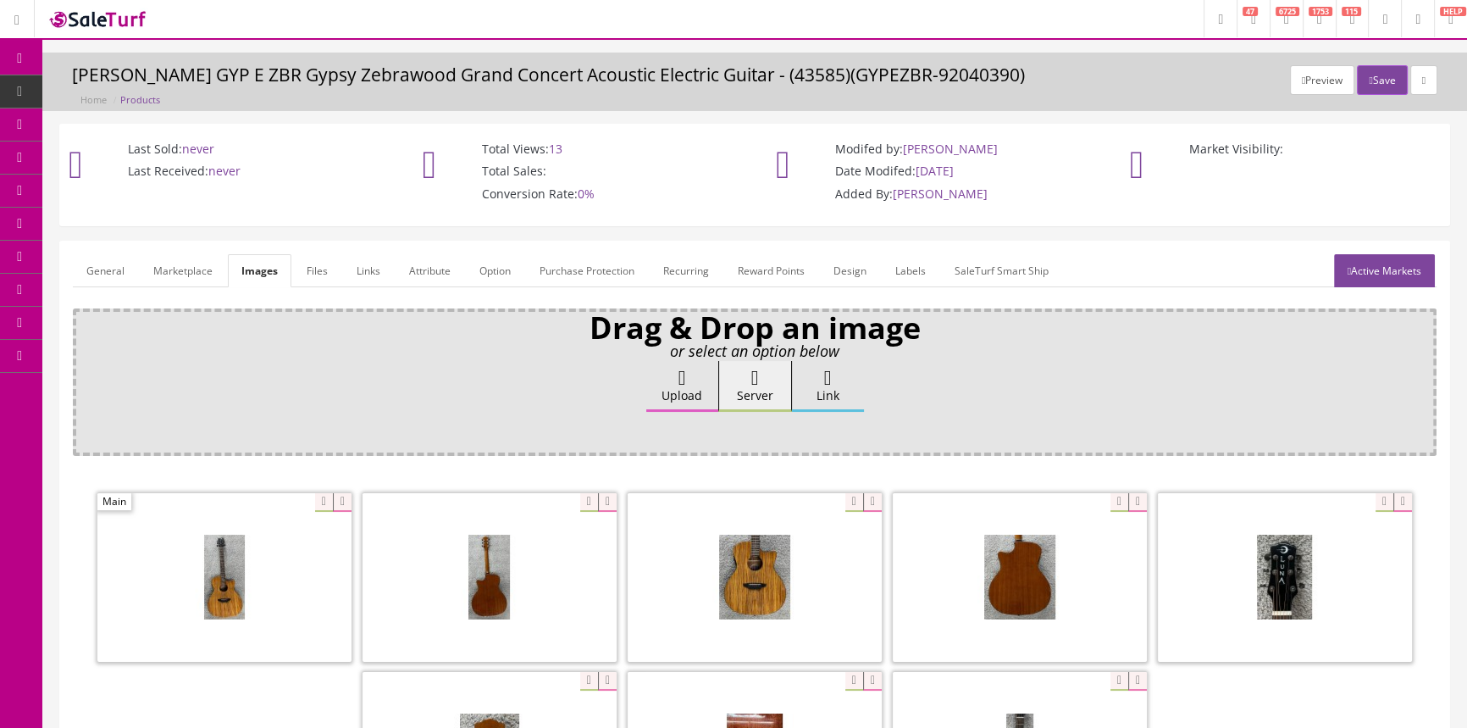
click at [110, 267] on link "General" at bounding box center [105, 270] width 65 height 33
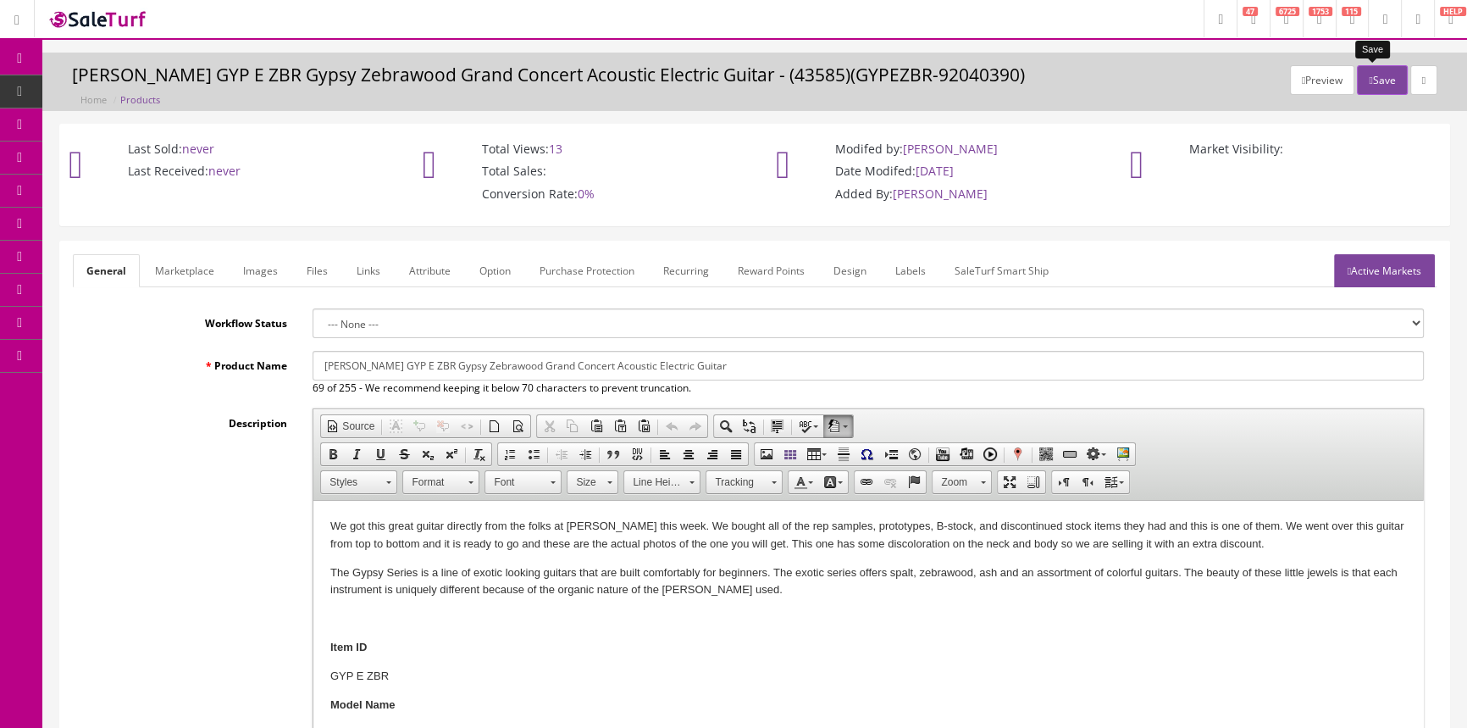
click at [1372, 80] on button "Save" at bounding box center [1382, 80] width 50 height 30
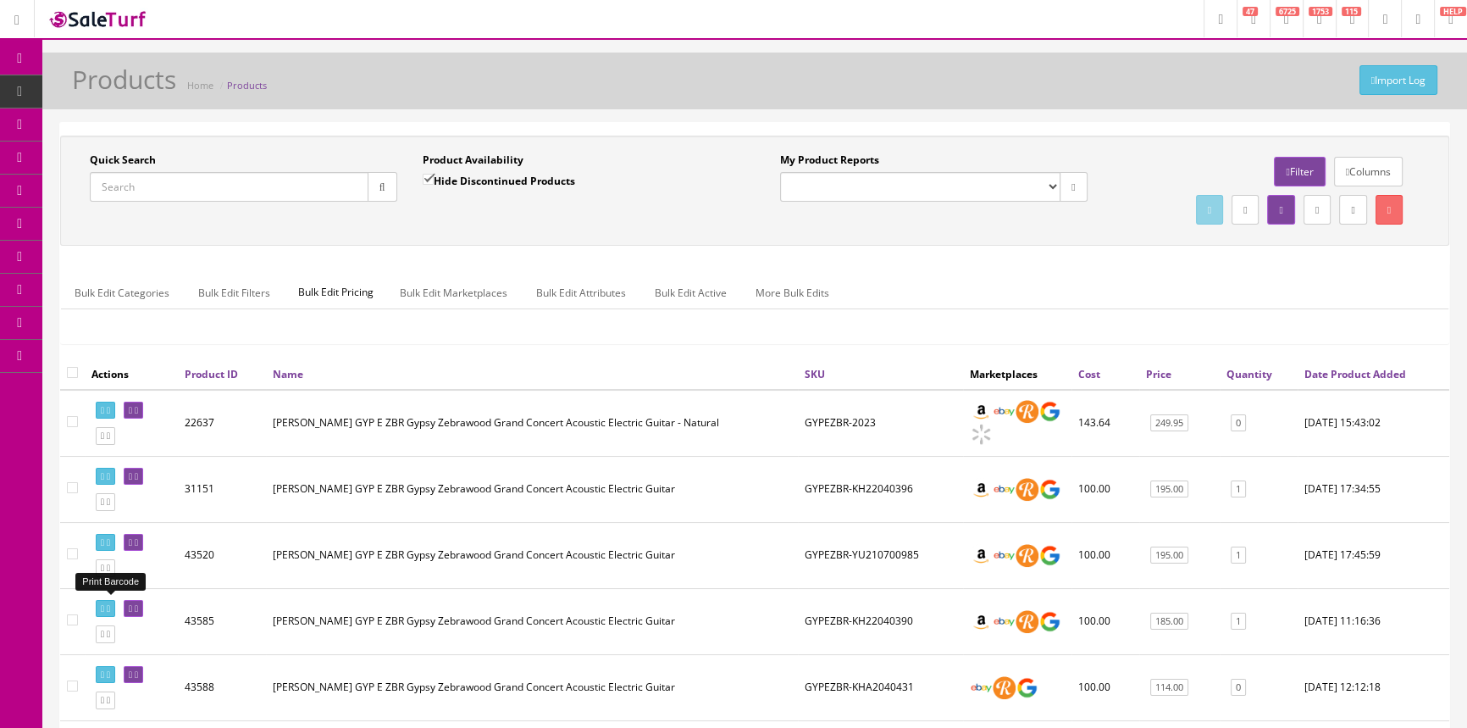
click at [102, 604] on icon at bounding box center [102, 608] width 3 height 9
click at [277, 191] on input "Quick Search" at bounding box center [229, 187] width 279 height 30
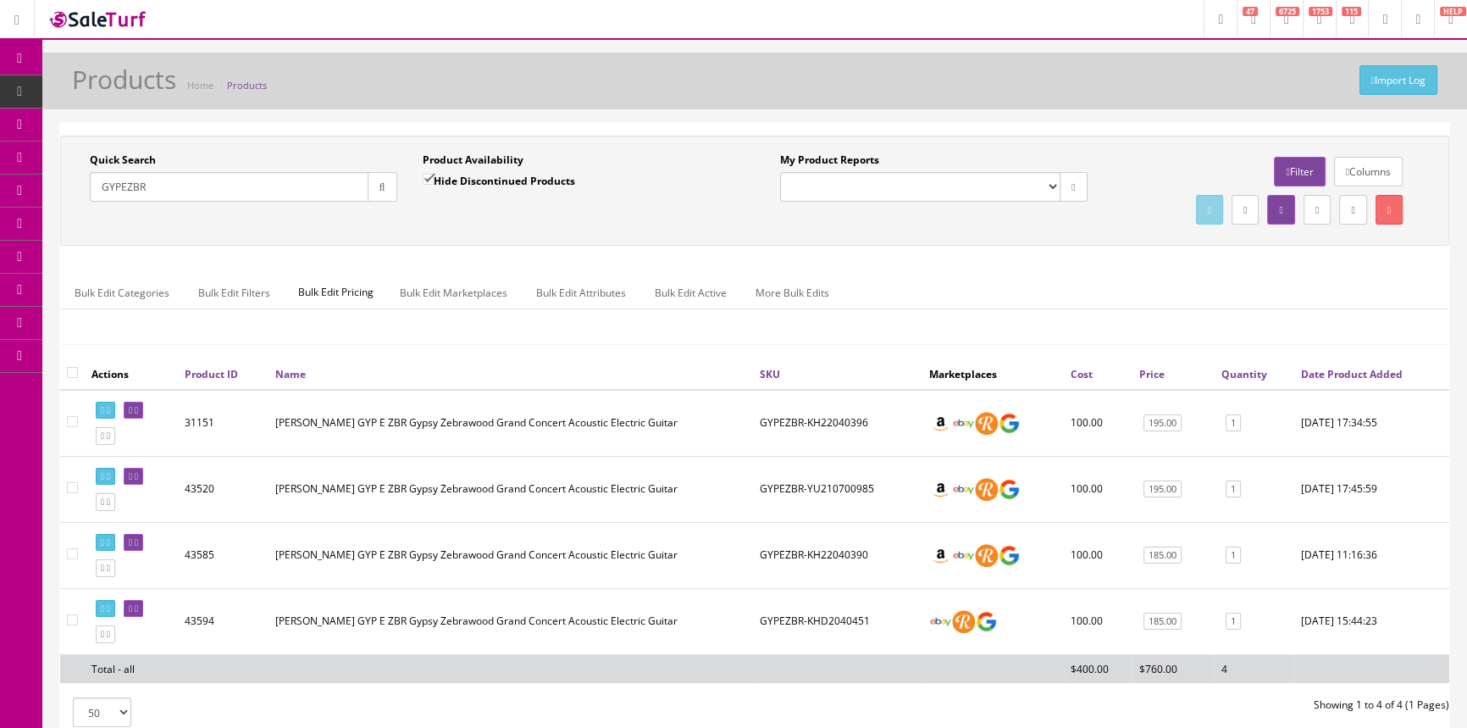
type input "GYPEZBR"
click at [35, 58] on link "Dashboard" at bounding box center [21, 58] width 42 height 33
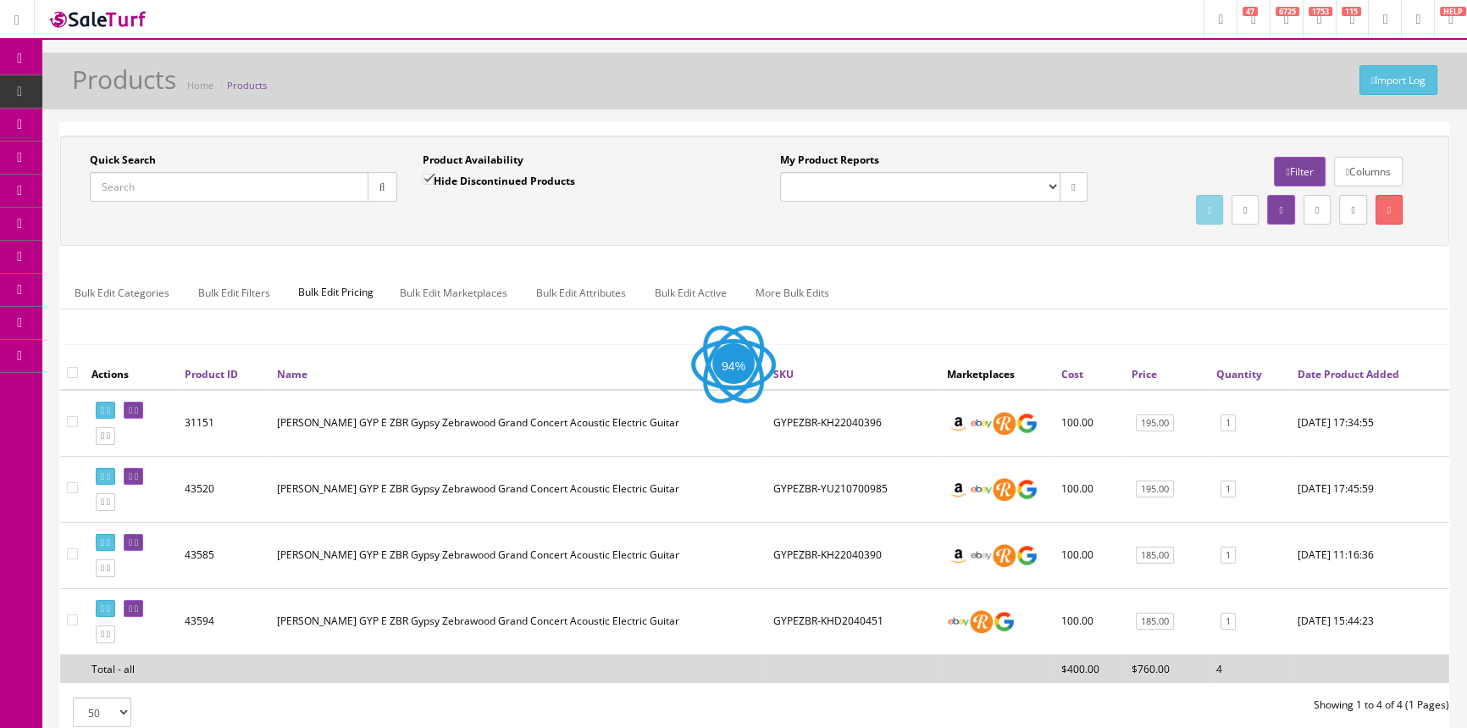
click at [227, 186] on input "Quick Search" at bounding box center [229, 187] width 279 height 30
paste input "[DATE]+bag"
click at [103, 188] on input "[DATE]+bag" at bounding box center [229, 187] width 279 height 30
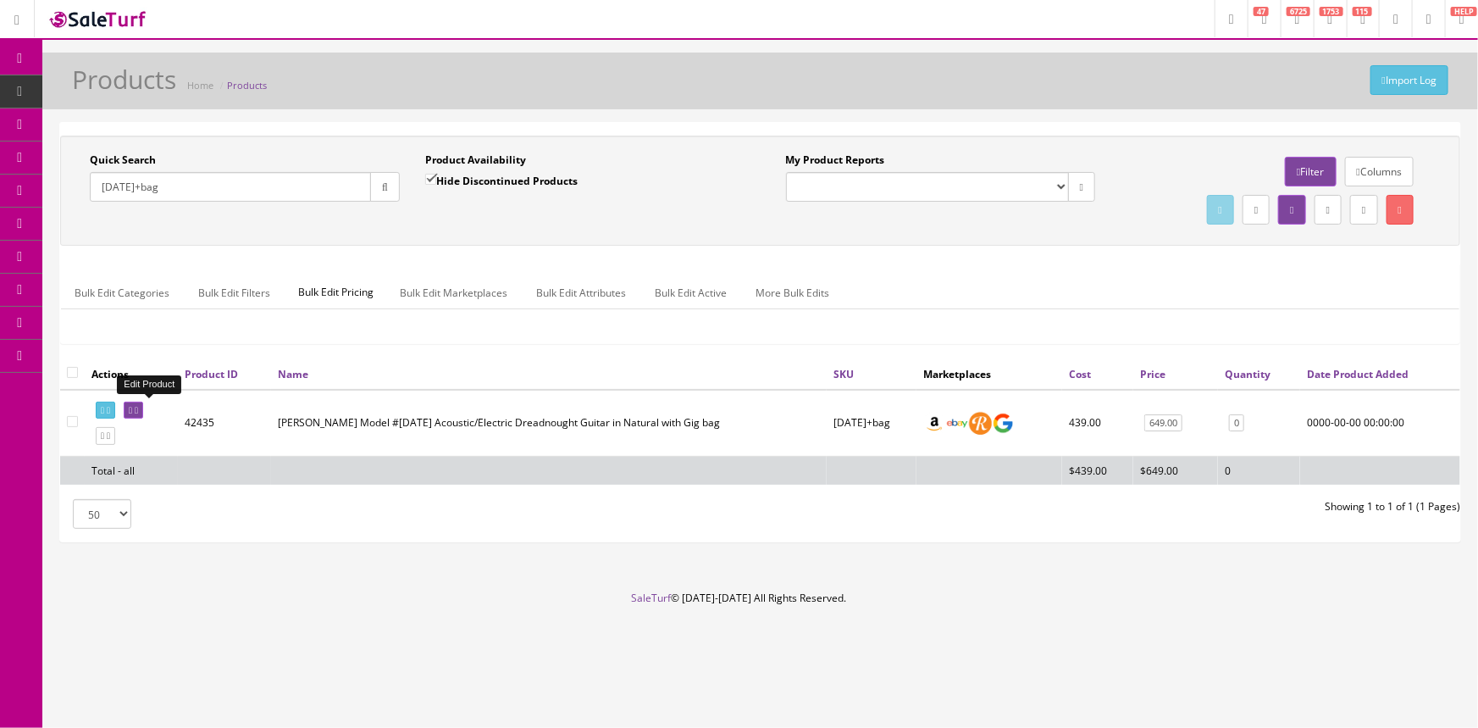
type input "[DATE]+bag"
click at [143, 412] on link at bounding box center [133, 411] width 19 height 18
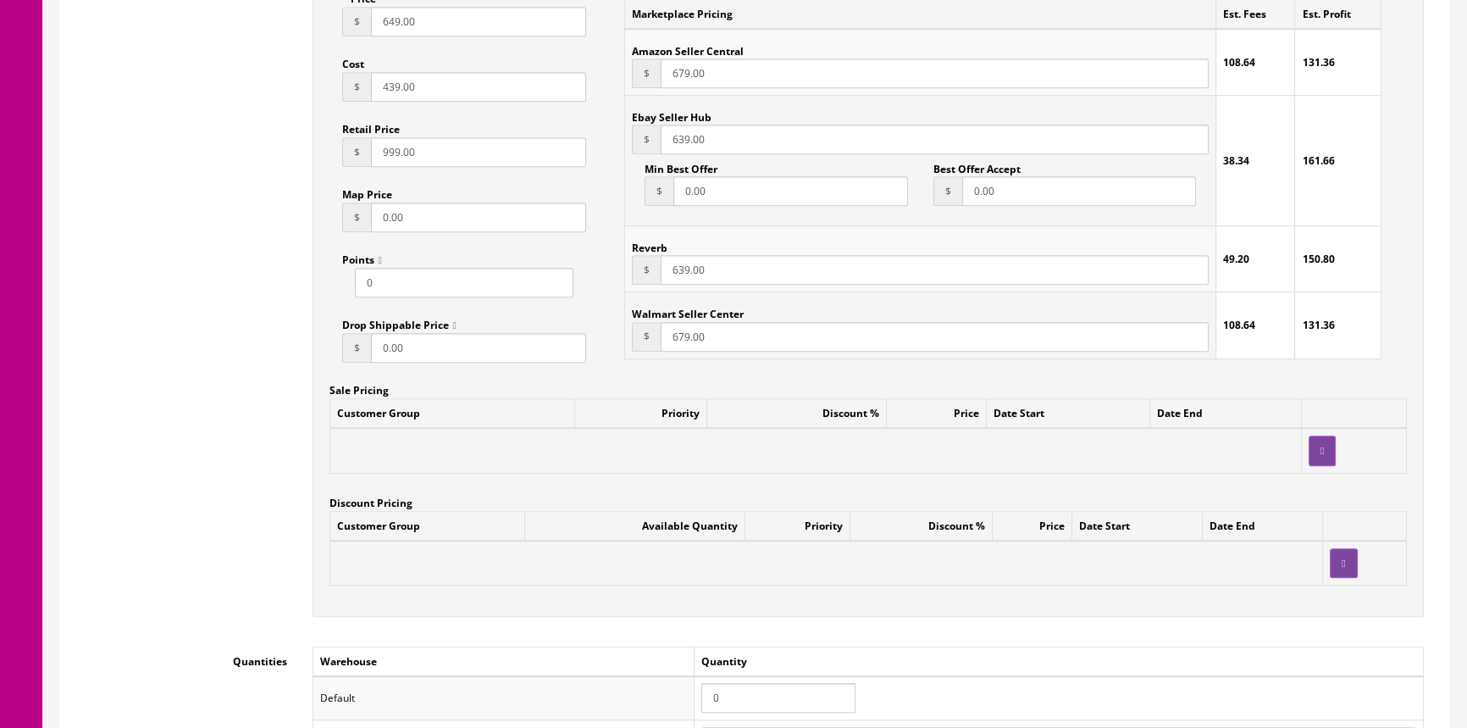
scroll to position [1695, 0]
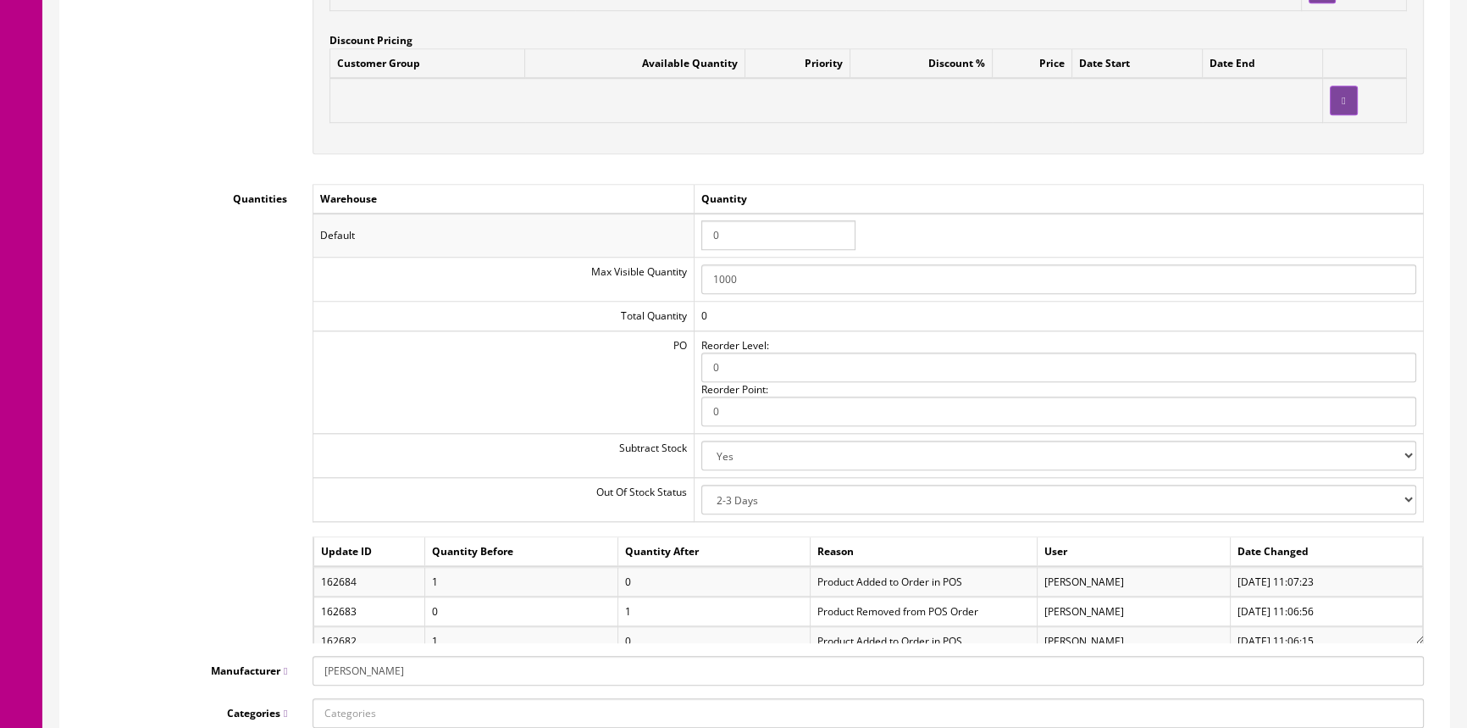
click at [757, 494] on select "2-3 Days Discontinued (Hide From Search) In Stock Out Of Stock Out Of Stock (Hi…" at bounding box center [1059, 500] width 715 height 30
select select "5"
click at [704, 485] on select "2-3 Days Discontinued (Hide From Search) In Stock Out Of Stock Out Of Stock (Hi…" at bounding box center [1059, 500] width 715 height 30
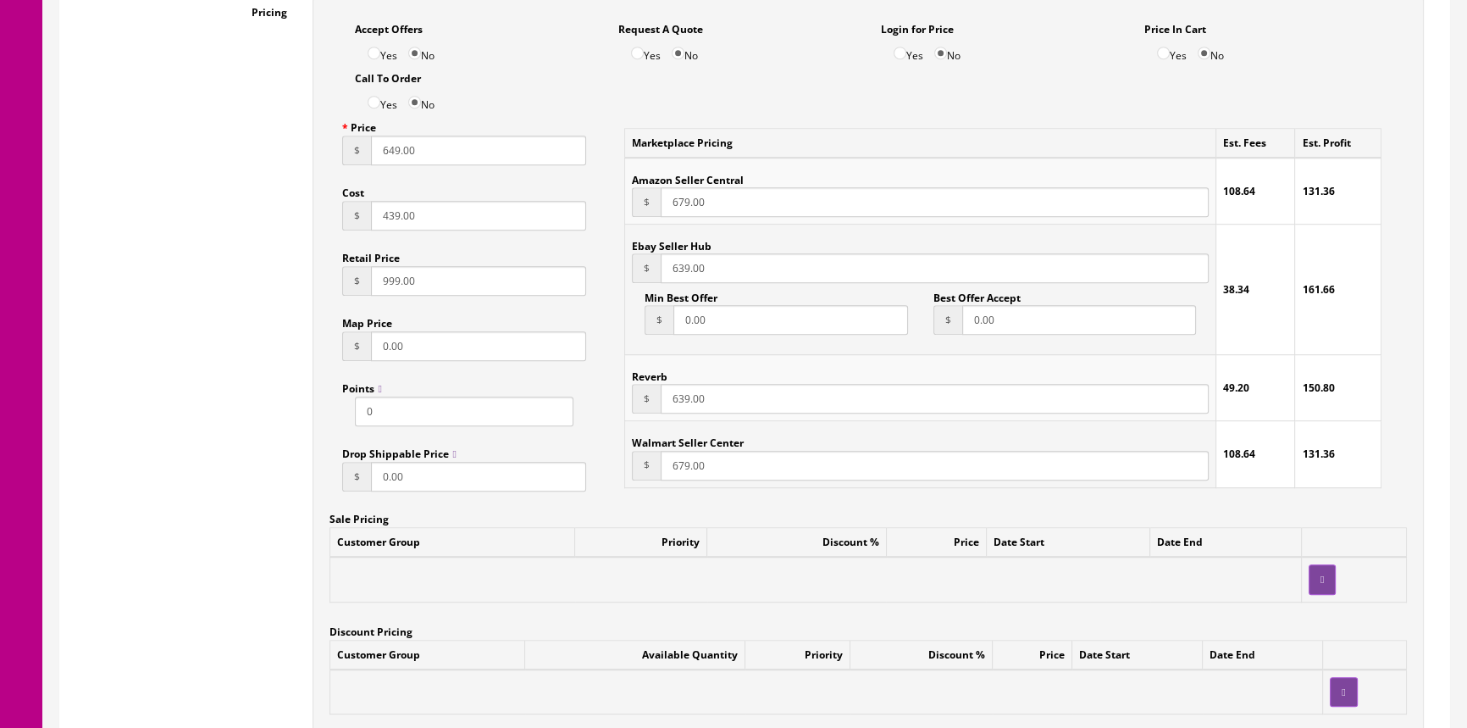
scroll to position [847, 0]
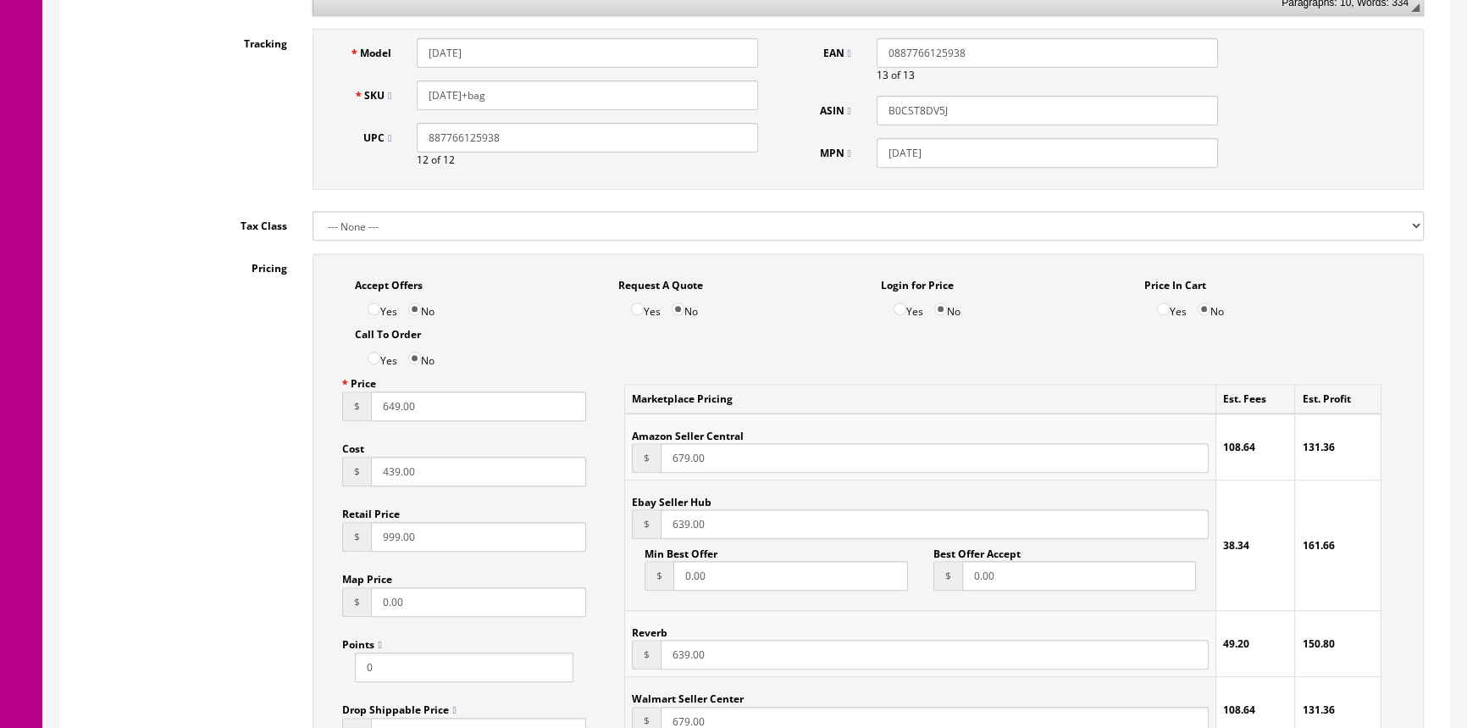
click at [460, 237] on select "--- None --- Taxable Goods Downloadable Products" at bounding box center [869, 226] width 1112 height 30
select select "9"
click at [313, 211] on select "--- None --- Taxable Goods Downloadable Products" at bounding box center [869, 226] width 1112 height 30
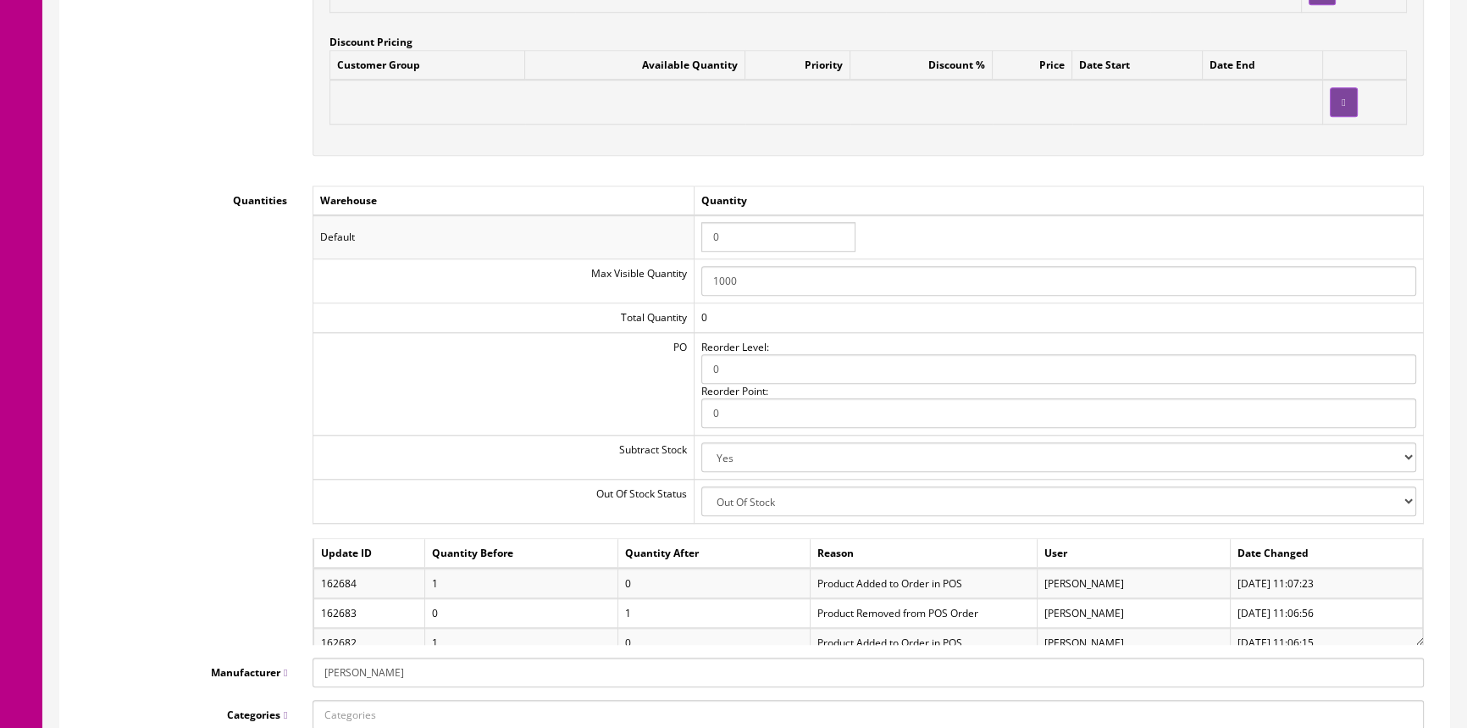
scroll to position [1695, 0]
click at [768, 497] on select "2-3 Days Discontinued (Hide From Search) In Stock Out Of Stock Out Of Stock (Hi…" at bounding box center [1059, 500] width 715 height 30
select select "10"
click at [704, 485] on select "2-3 Days Discontinued (Hide From Search) In Stock Out Of Stock Out Of Stock (Hi…" at bounding box center [1059, 500] width 715 height 30
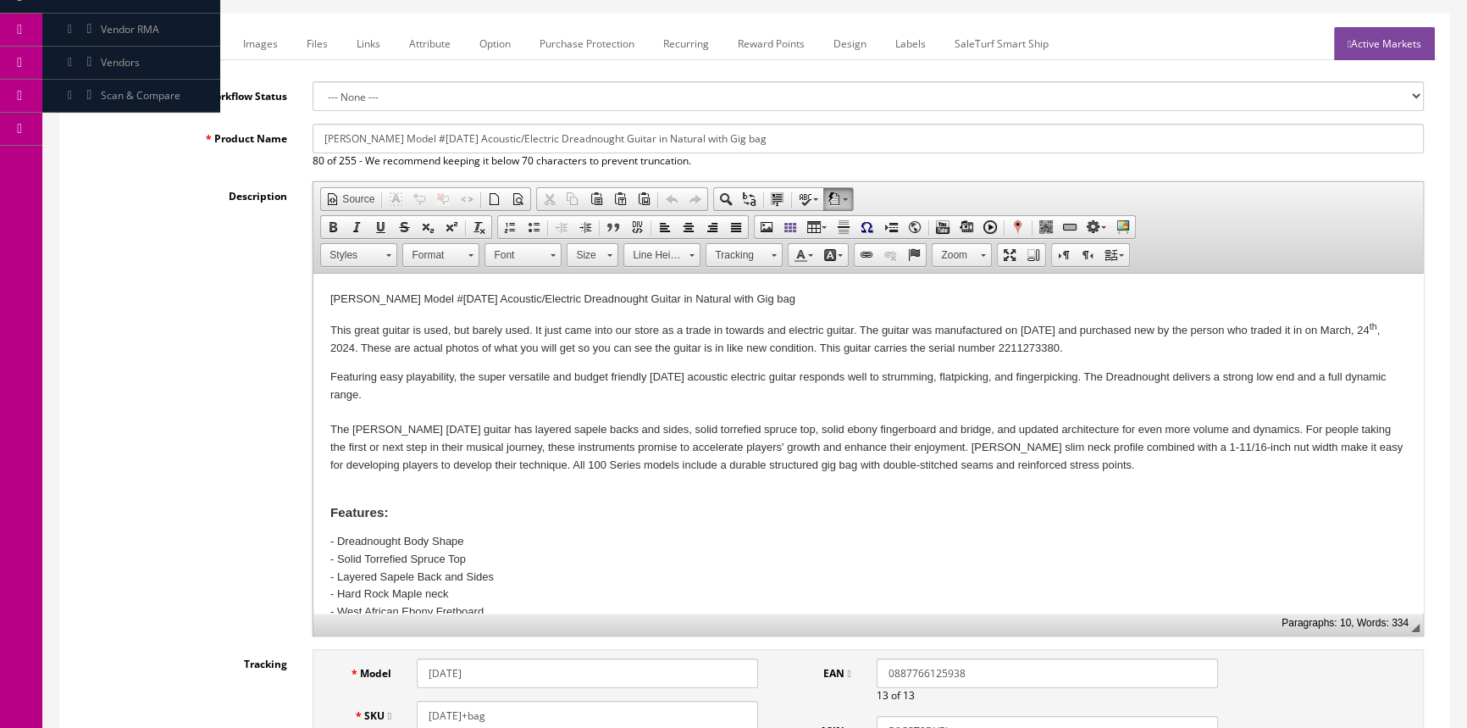
scroll to position [0, 0]
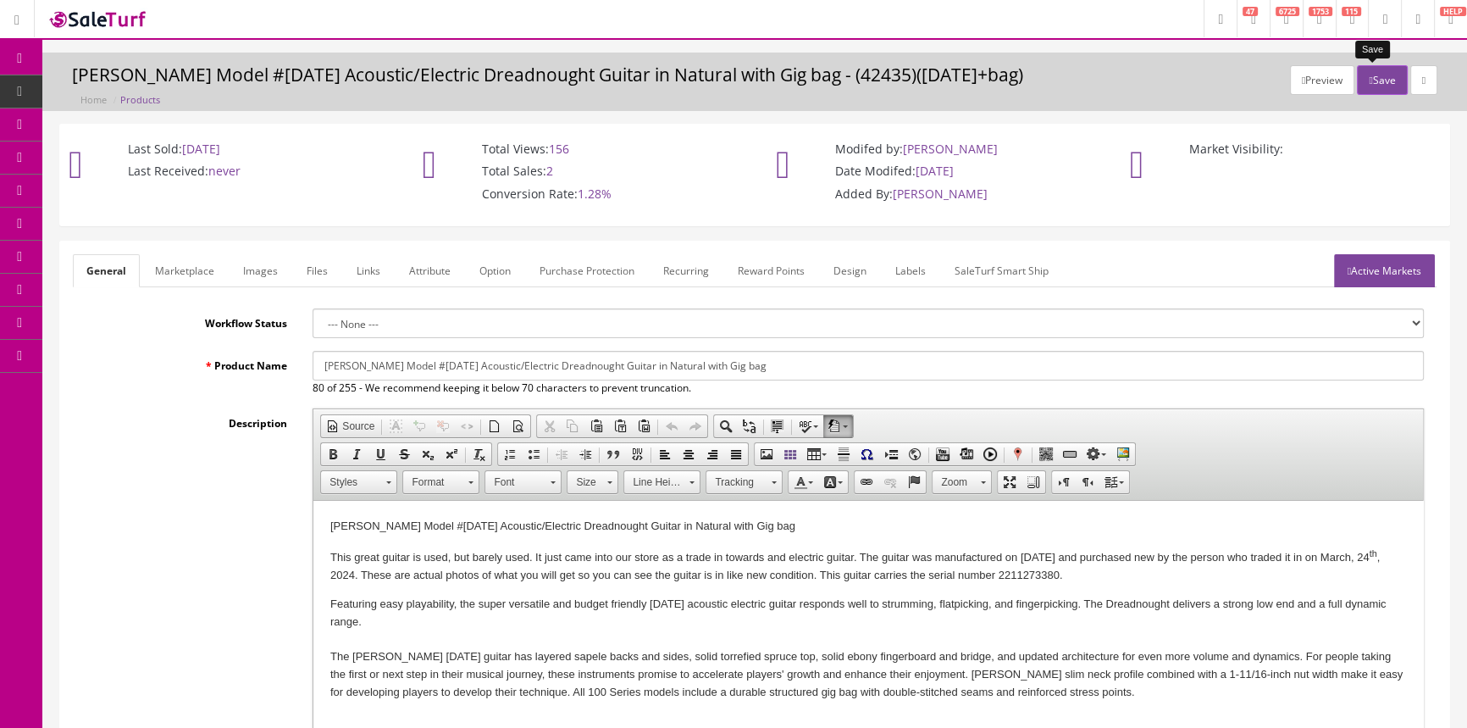
click at [1382, 86] on button "Save" at bounding box center [1382, 80] width 50 height 30
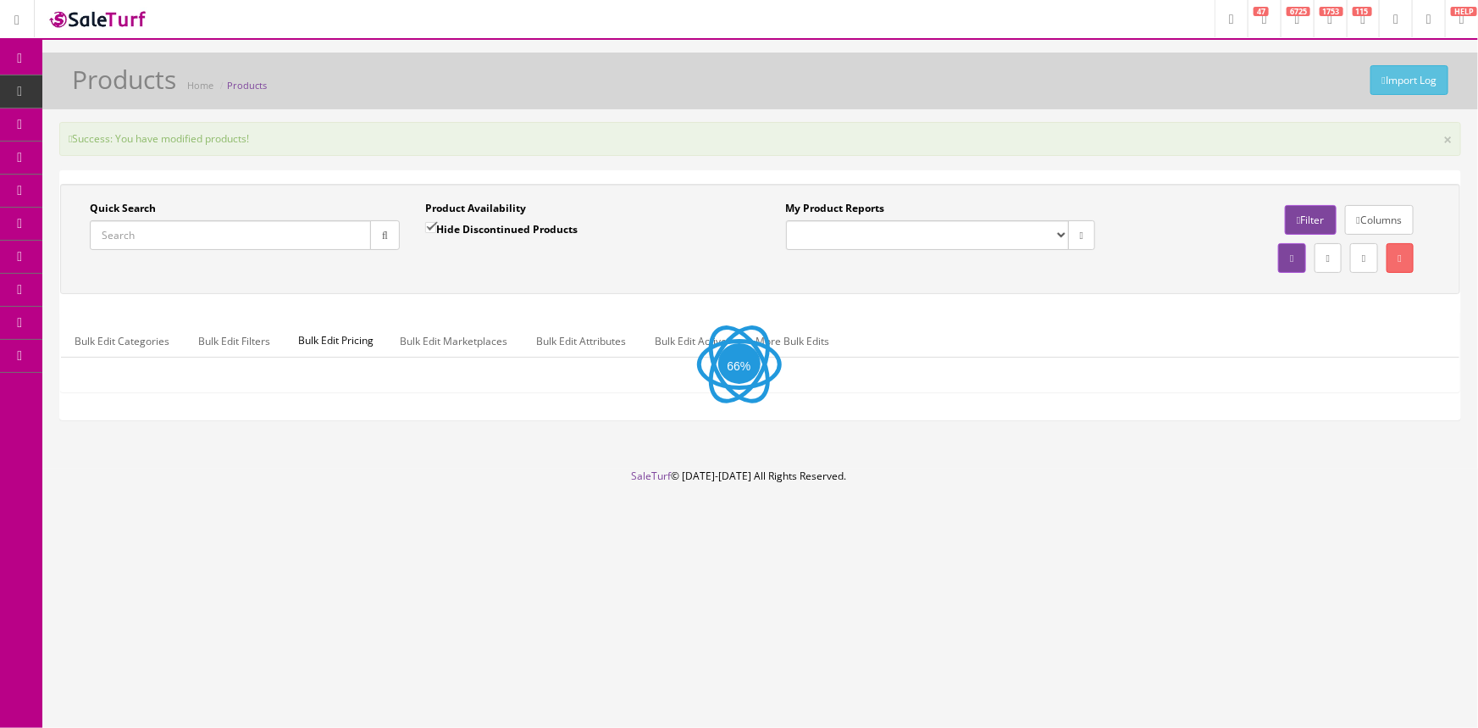
drag, startPoint x: 390, startPoint y: 138, endPoint x: 397, endPoint y: 143, distance: 9.2
click at [393, 143] on div "Success: You have modified products! ×" at bounding box center [760, 139] width 1402 height 34
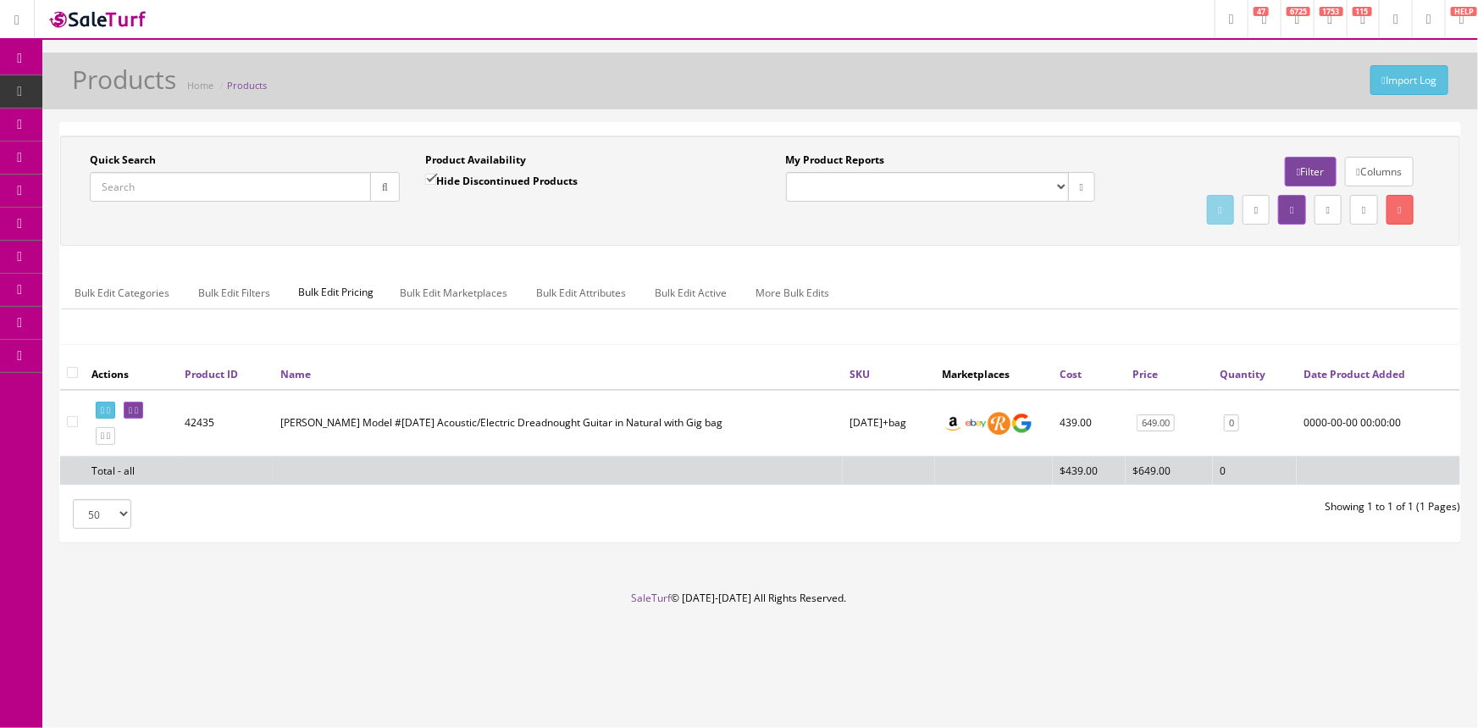
click at [103, 104] on link "Products" at bounding box center [131, 91] width 178 height 33
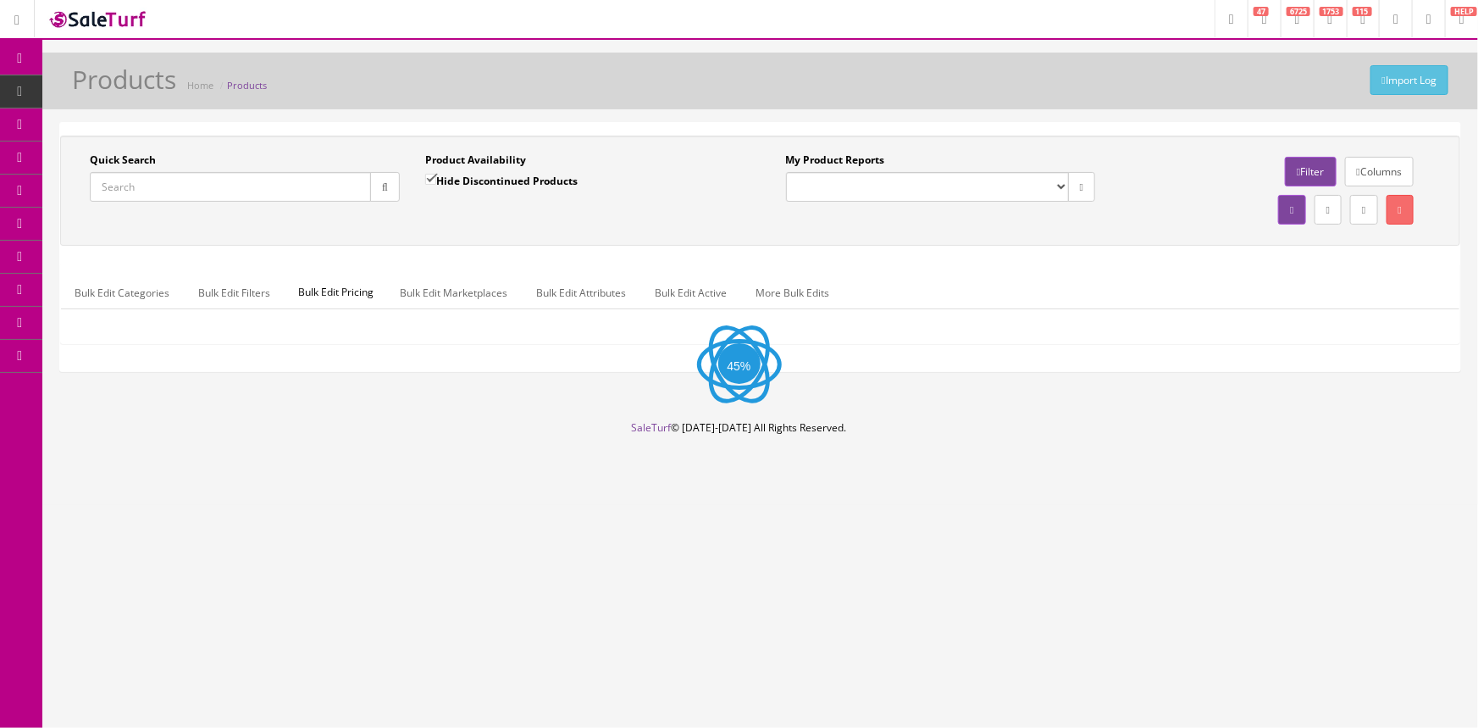
click at [343, 141] on div "Quick Search Date From Product Availability Hide Discontinued Products Date To …" at bounding box center [760, 191] width 1401 height 110
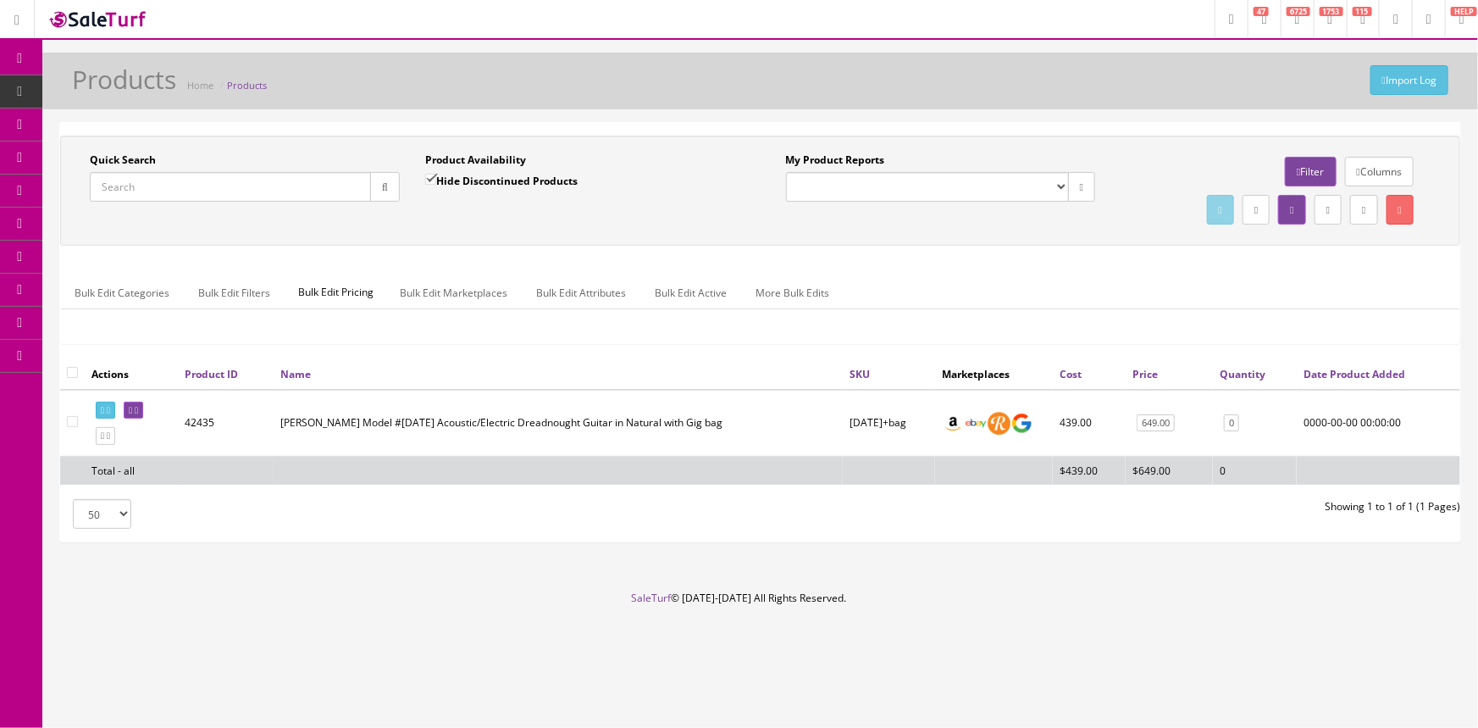
click at [586, 79] on div "Import Log Products Home Products" at bounding box center [760, 85] width 1411 height 41
click at [25, 64] on icon at bounding box center [20, 59] width 18 height 14
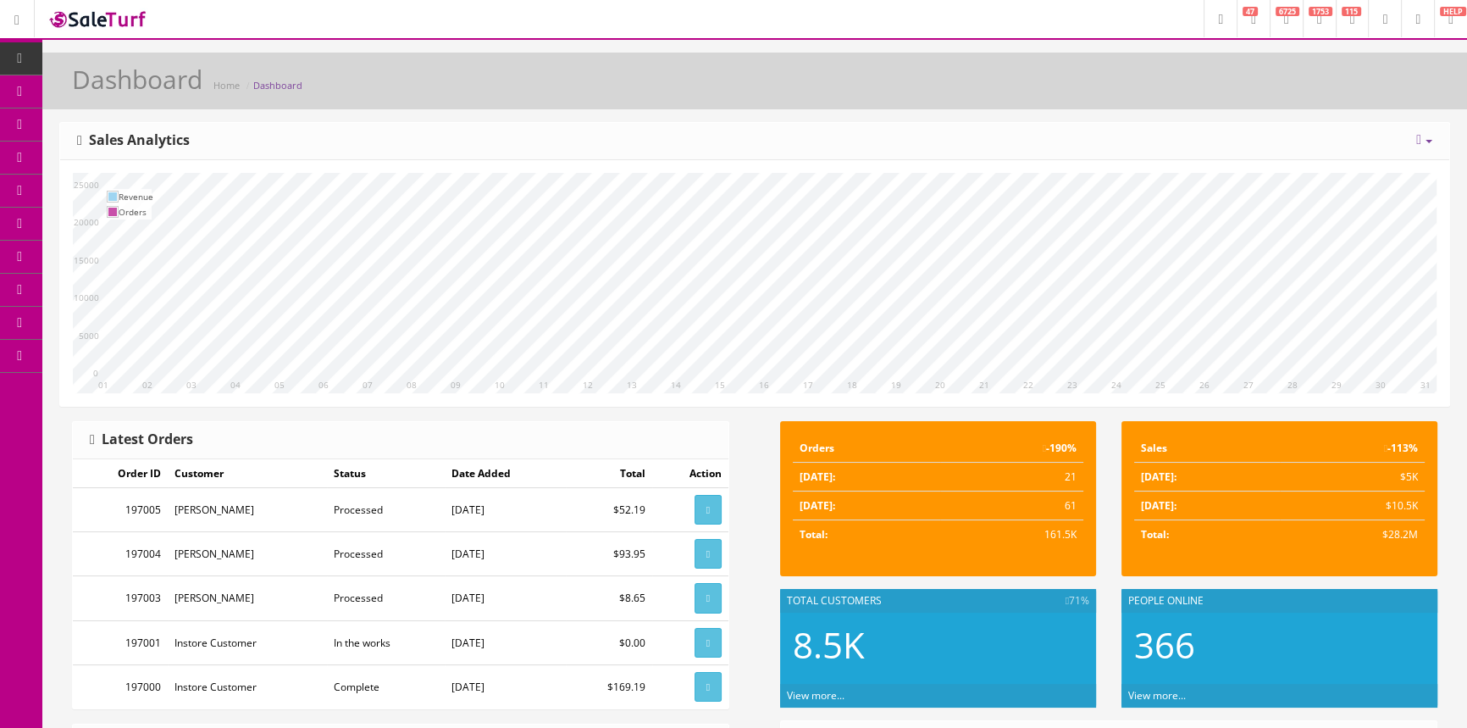
click at [76, 172] on link "POS Console" at bounding box center [131, 157] width 178 height 33
click at [79, 192] on link "Order List" at bounding box center [131, 191] width 178 height 33
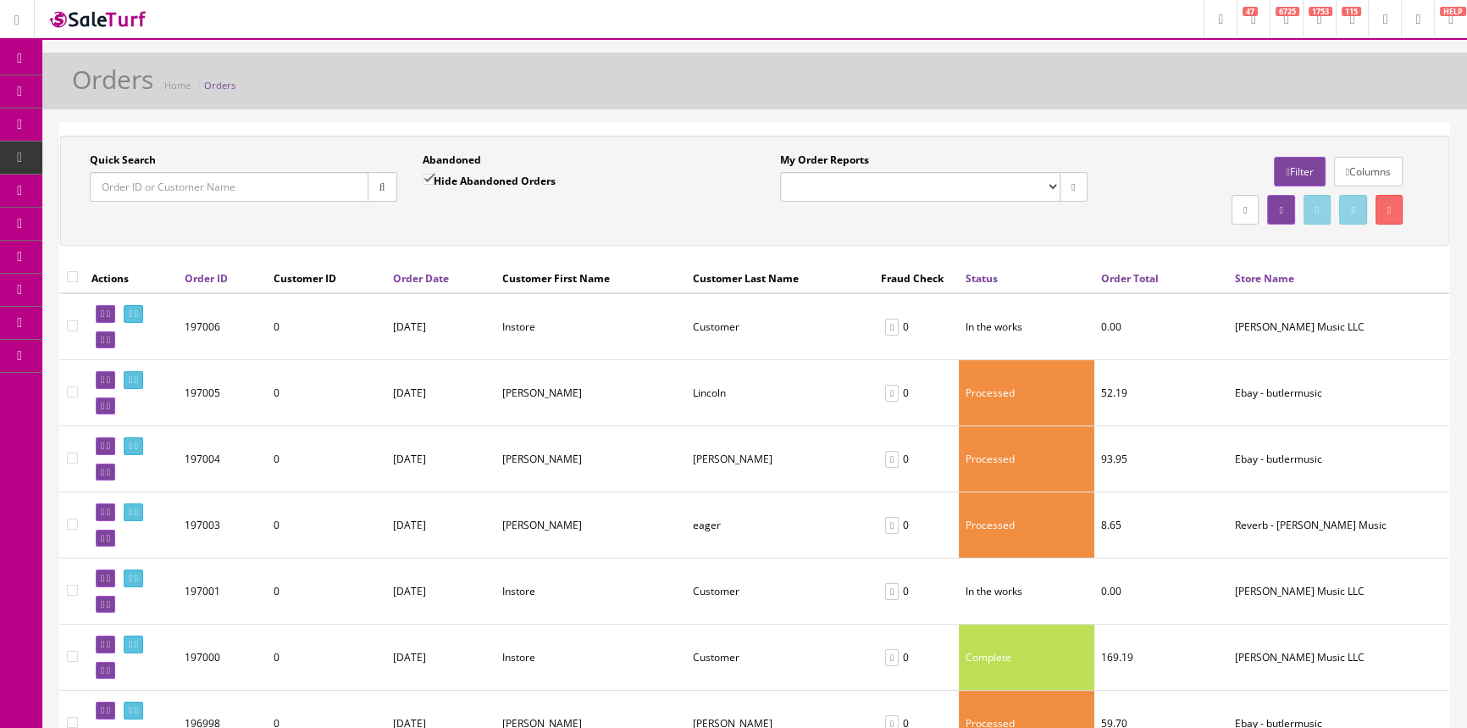
click at [827, 188] on select "My Order Reports" at bounding box center [920, 187] width 280 height 30
click at [772, 232] on div "Quick Search Date From Abandoned Hide Abandoned Orders Date To My Order Reports…" at bounding box center [755, 191] width 1390 height 110
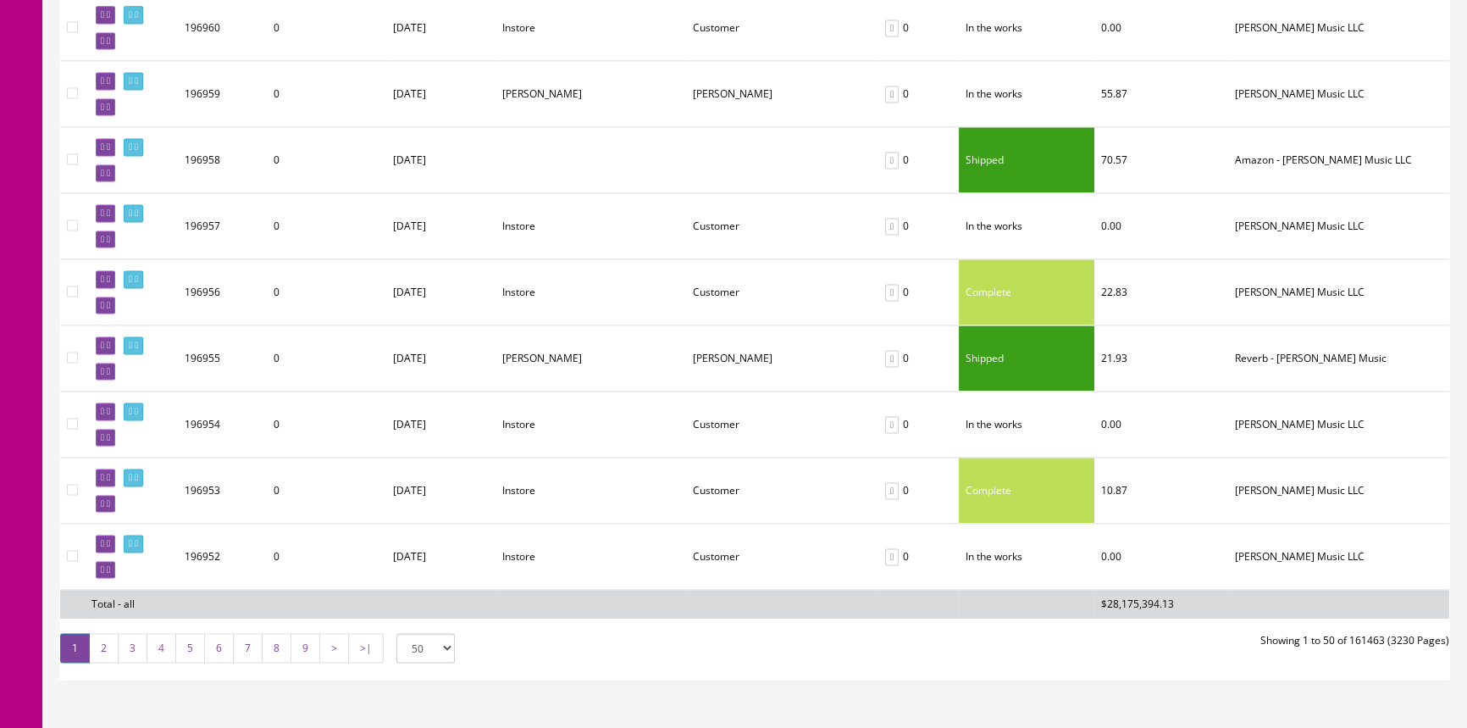
scroll to position [3071, 0]
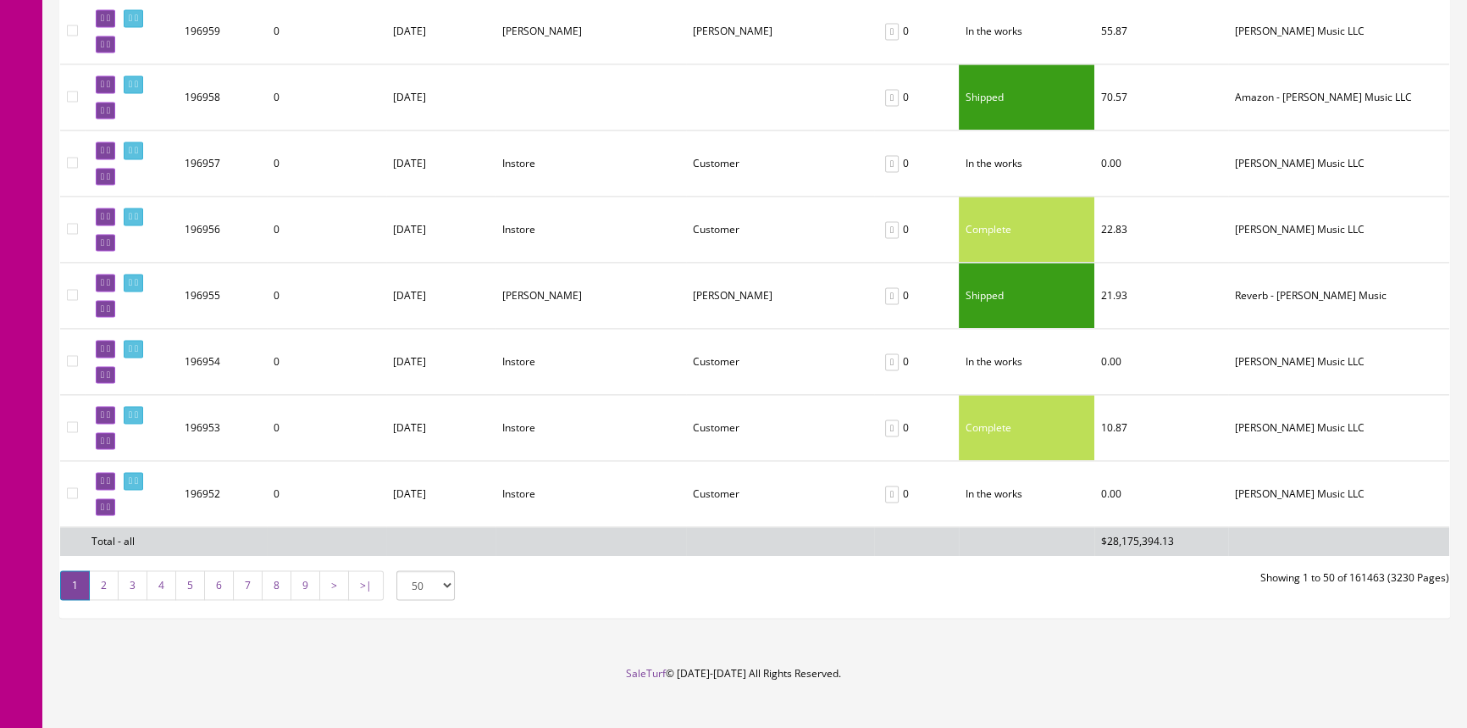
drag, startPoint x: 114, startPoint y: 560, endPoint x: 202, endPoint y: 530, distance: 93.0
click at [114, 570] on link "2" at bounding box center [104, 585] width 30 height 30
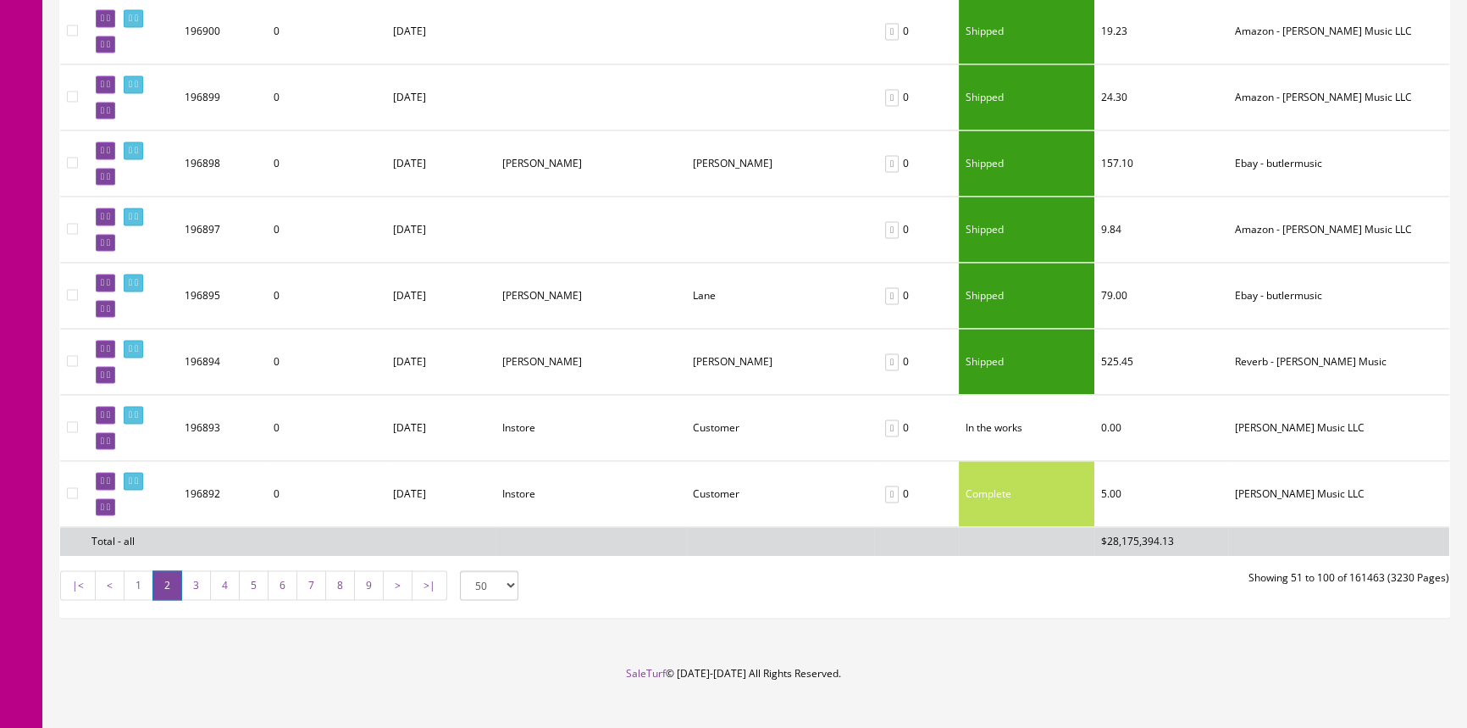
click at [197, 570] on link "3" at bounding box center [196, 585] width 30 height 30
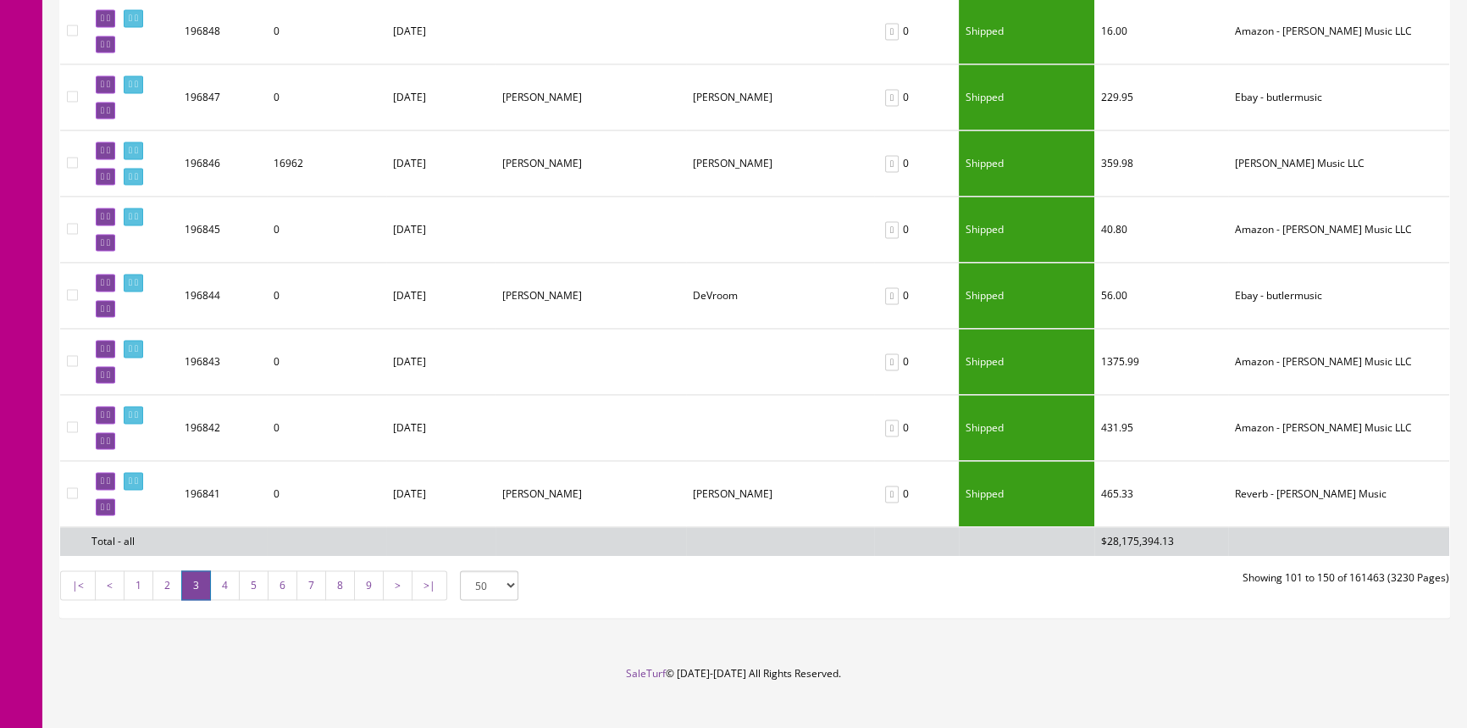
click at [846, 570] on div "|< < 1 2 3 4 5 6 7 8 9 > >| 50 50 100 250 500 Showing 101 to 150 of 161463 (323…" at bounding box center [754, 587] width 1415 height 34
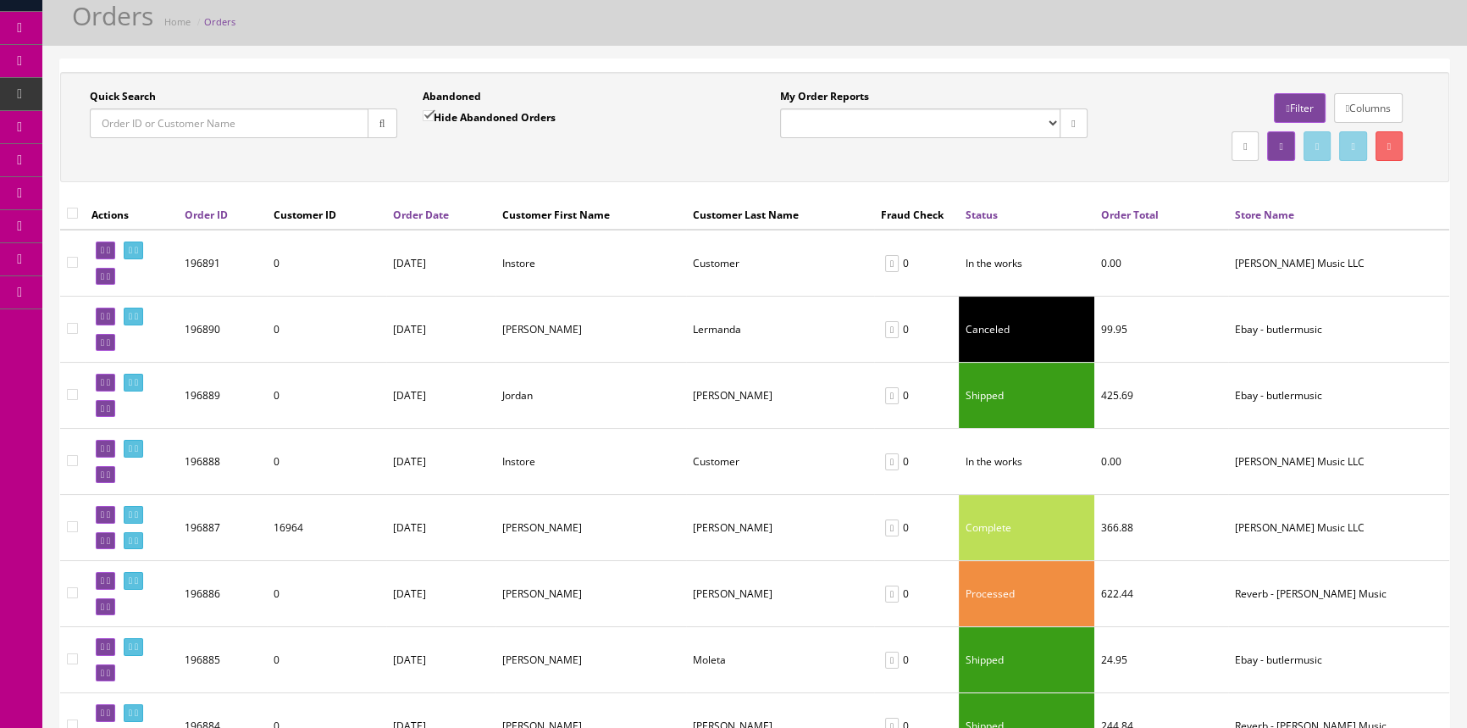
scroll to position [0, 0]
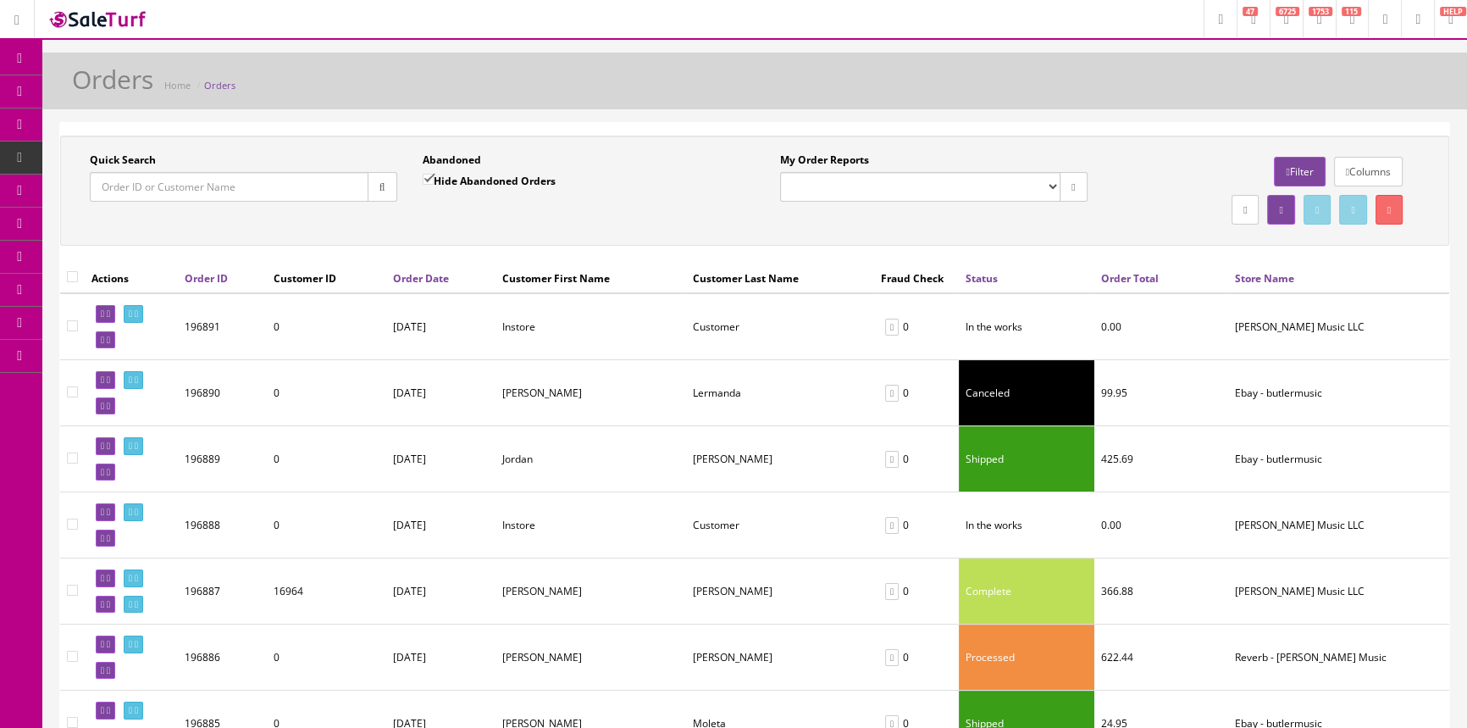
click at [601, 244] on div "Quick Search Date From Abandoned Hide Abandoned Orders Date To My Order Reports…" at bounding box center [755, 191] width 1390 height 110
drag, startPoint x: 601, startPoint y: 245, endPoint x: 588, endPoint y: 234, distance: 16.8
drag, startPoint x: 588, startPoint y: 234, endPoint x: 608, endPoint y: 106, distance: 129.5
click at [608, 106] on div "Orders Home Orders" at bounding box center [754, 81] width 1425 height 57
click at [30, 48] on link "Dashboard" at bounding box center [21, 58] width 42 height 33
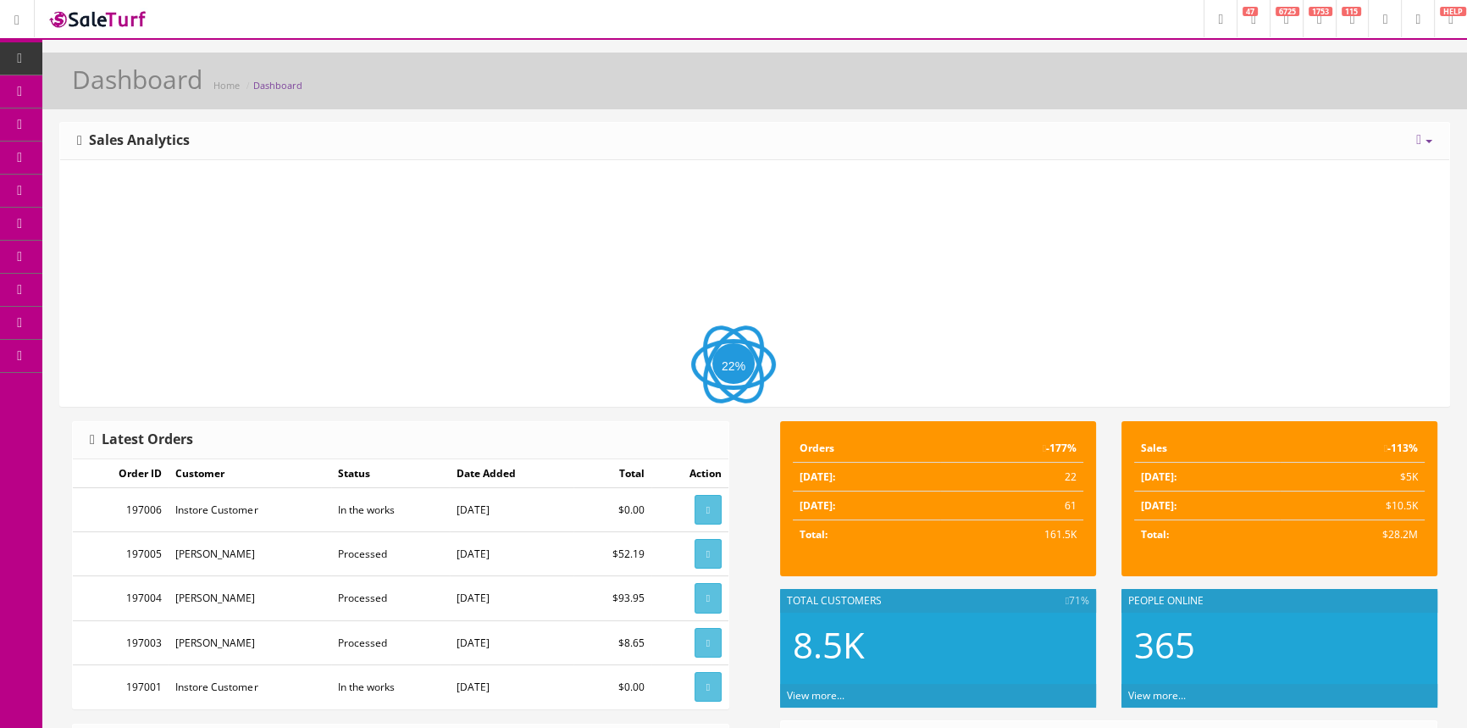
click at [731, 116] on div "Dashboard Home Dashboard Today Week Month Year Year over Year Last Year over Pr…" at bounding box center [754, 700] width 1425 height 1295
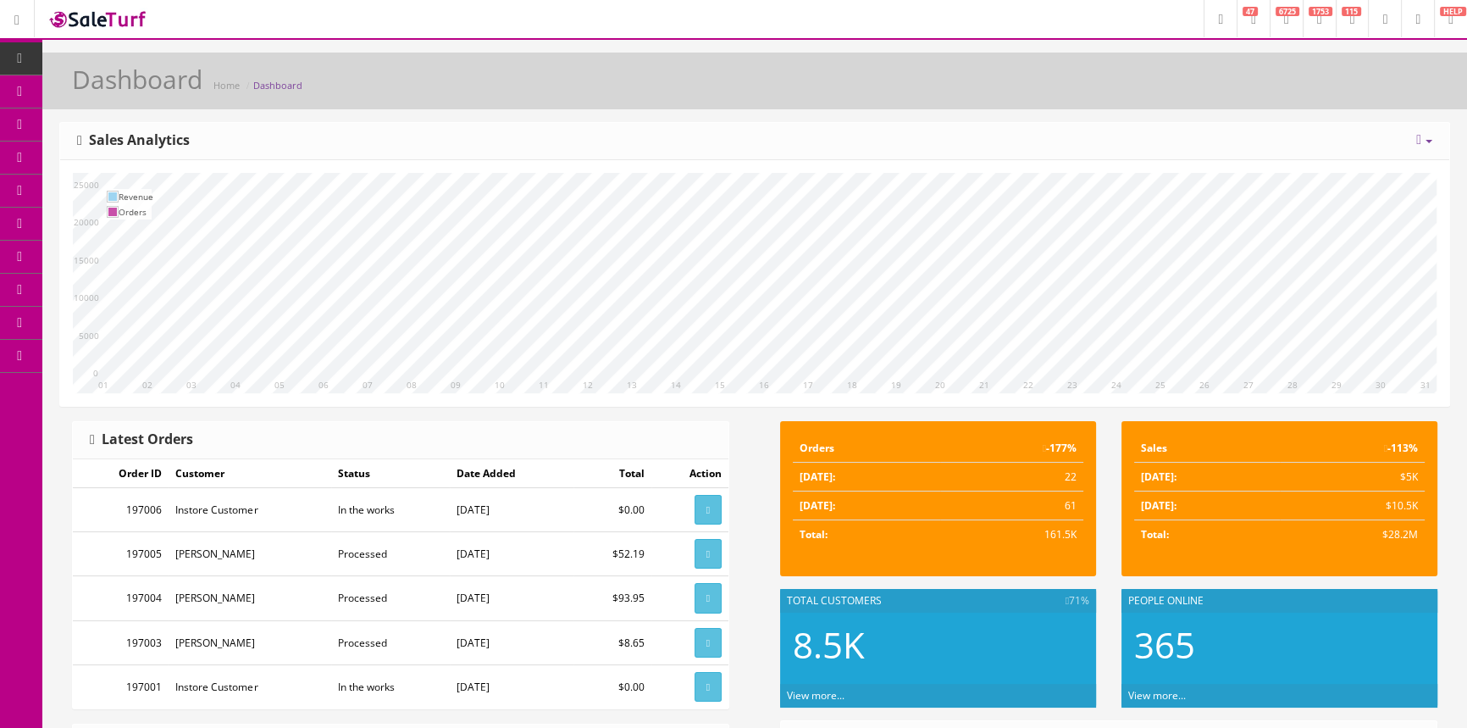
click at [1060, 169] on div "10 11 12 13 14 15 16 17 18 19 20 21 22 23 24 25 26 27 28 29 30 31 01 02 03 04 0…" at bounding box center [755, 283] width 1390 height 246
click at [771, 107] on div "Dashboard Home Dashboard" at bounding box center [754, 81] width 1425 height 57
click at [607, 110] on div "Dashboard Home Dashboard Today Week Month Year Year over Year Last Year over Pr…" at bounding box center [754, 700] width 1425 height 1295
click at [161, 83] on link "Products" at bounding box center [131, 91] width 178 height 33
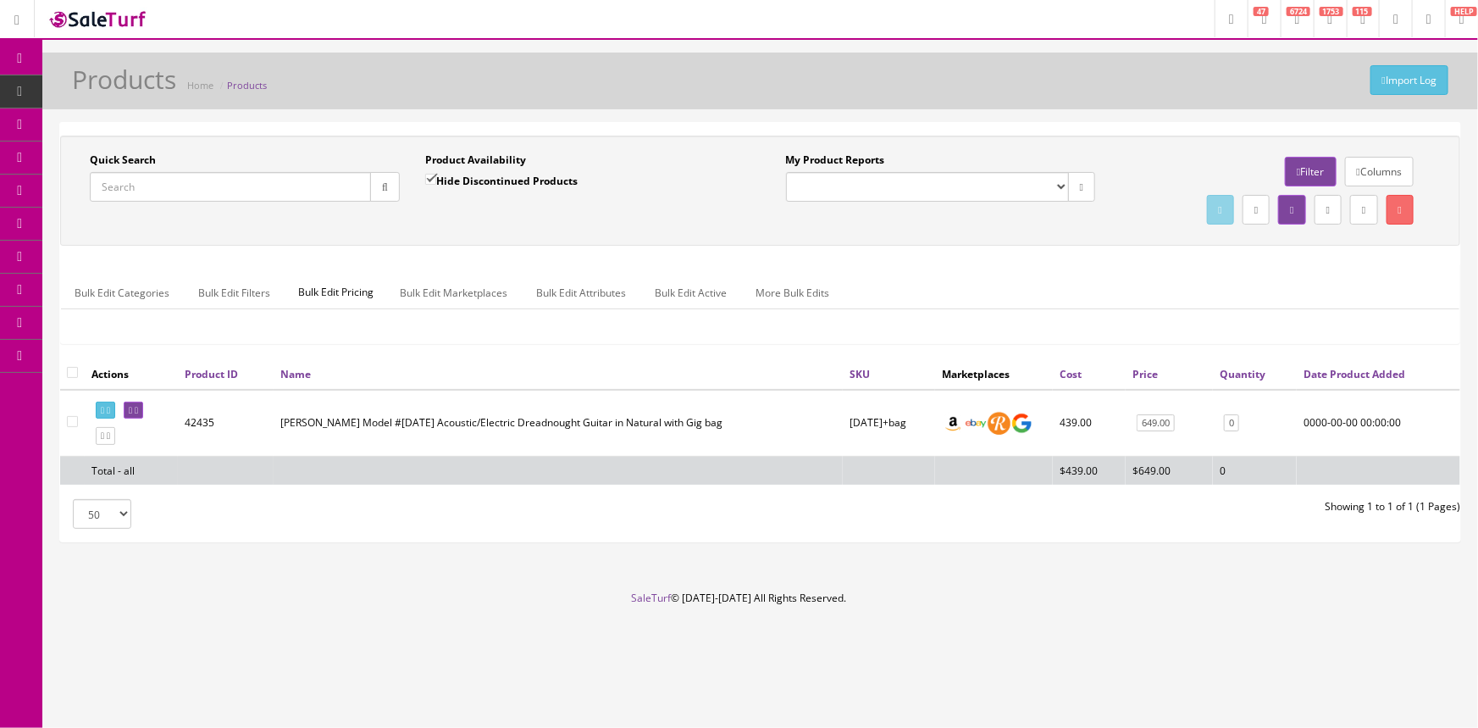
click at [245, 189] on input "Quick Search" at bounding box center [230, 187] width 281 height 30
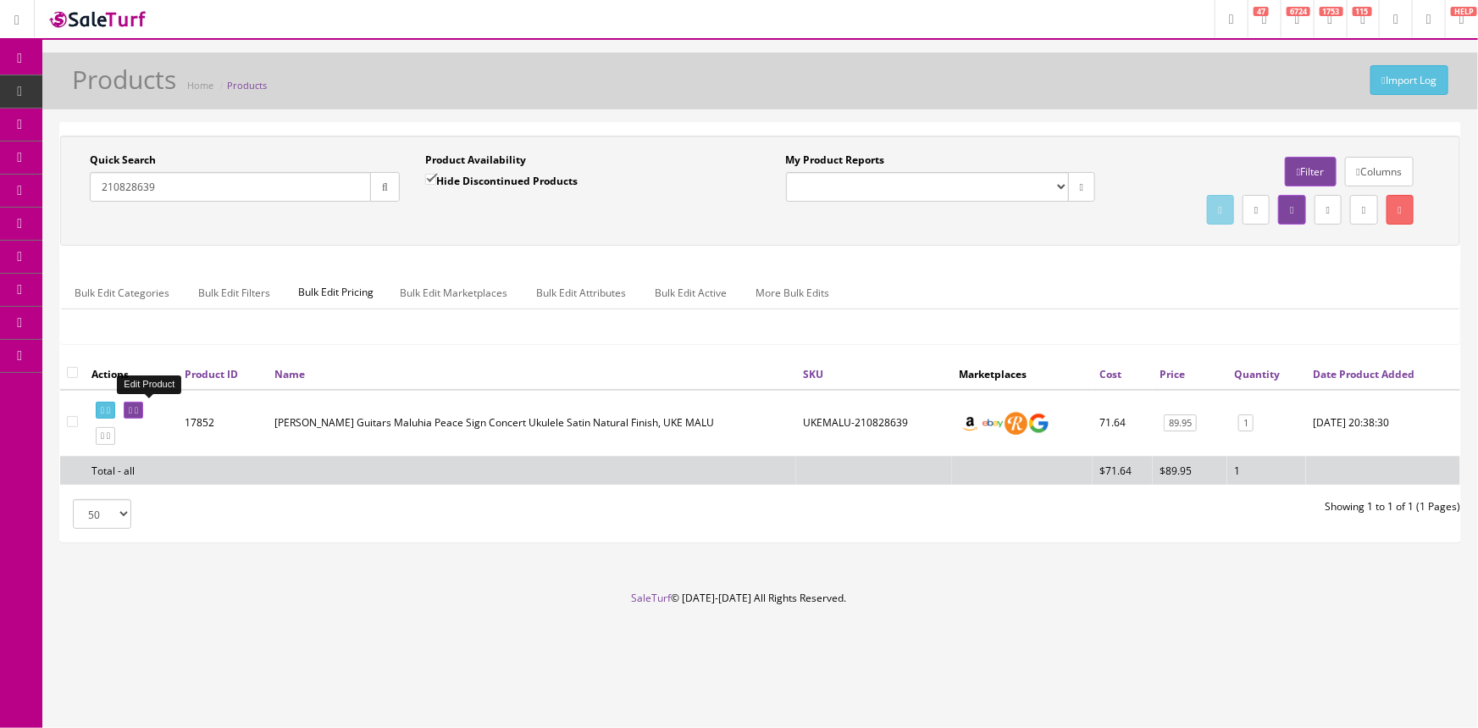
type input "210828639"
click at [132, 408] on icon at bounding box center [130, 410] width 3 height 9
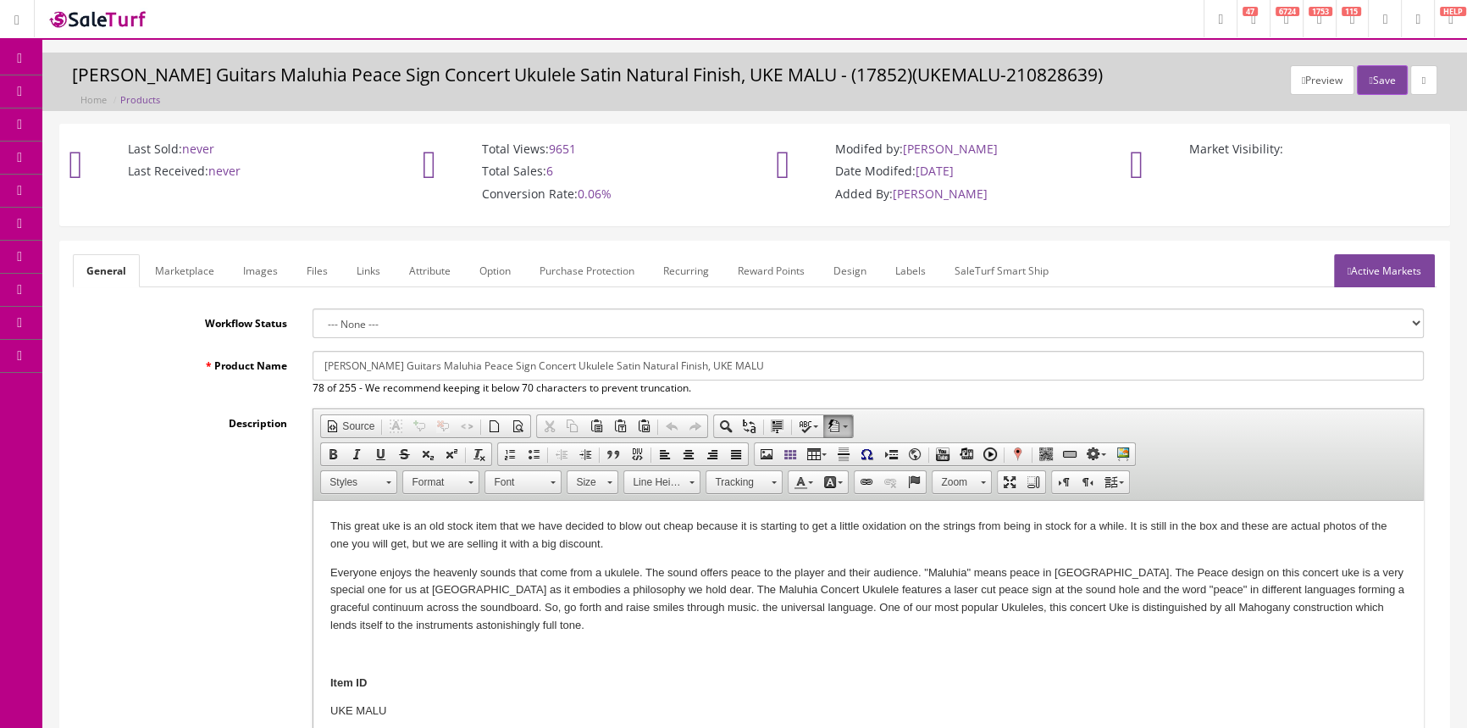
click at [122, 85] on span "Products" at bounding box center [122, 91] width 42 height 14
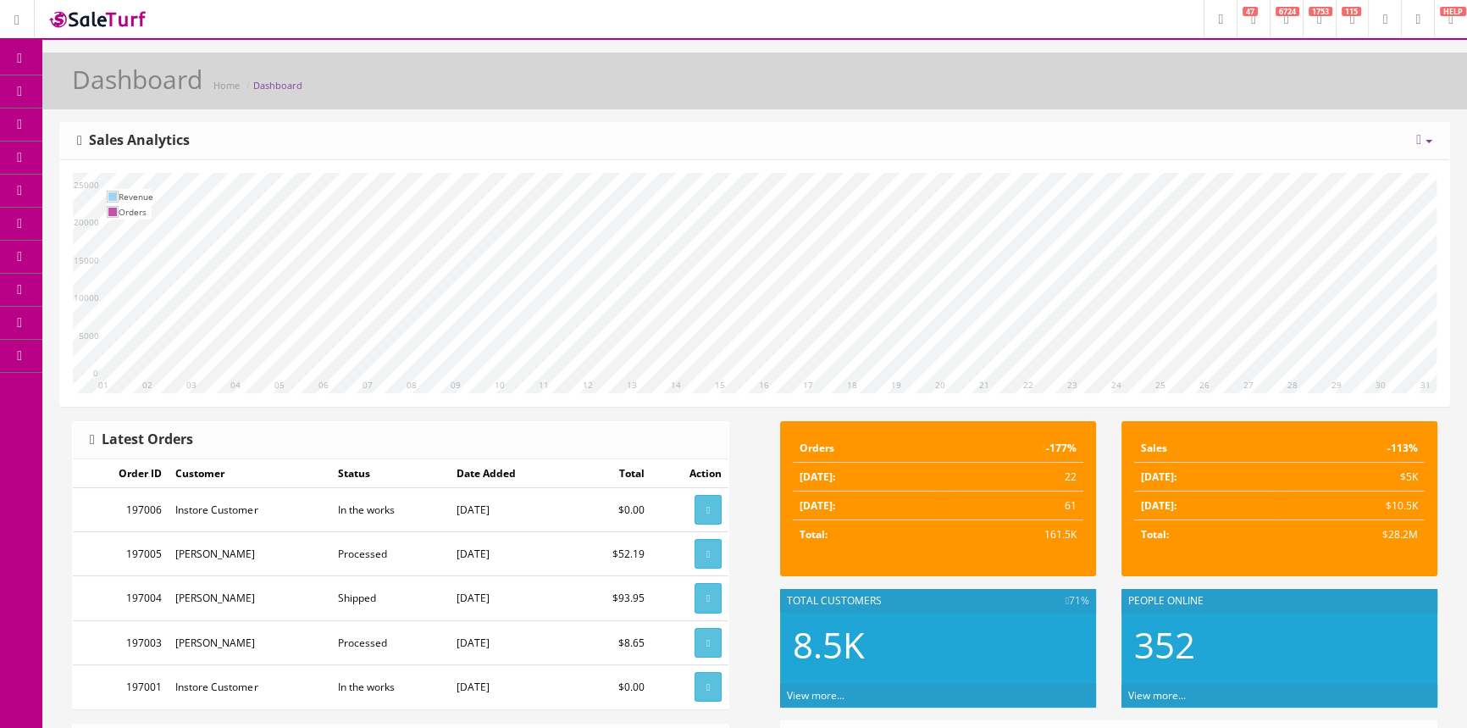
click at [127, 92] on span "Products" at bounding box center [122, 91] width 42 height 14
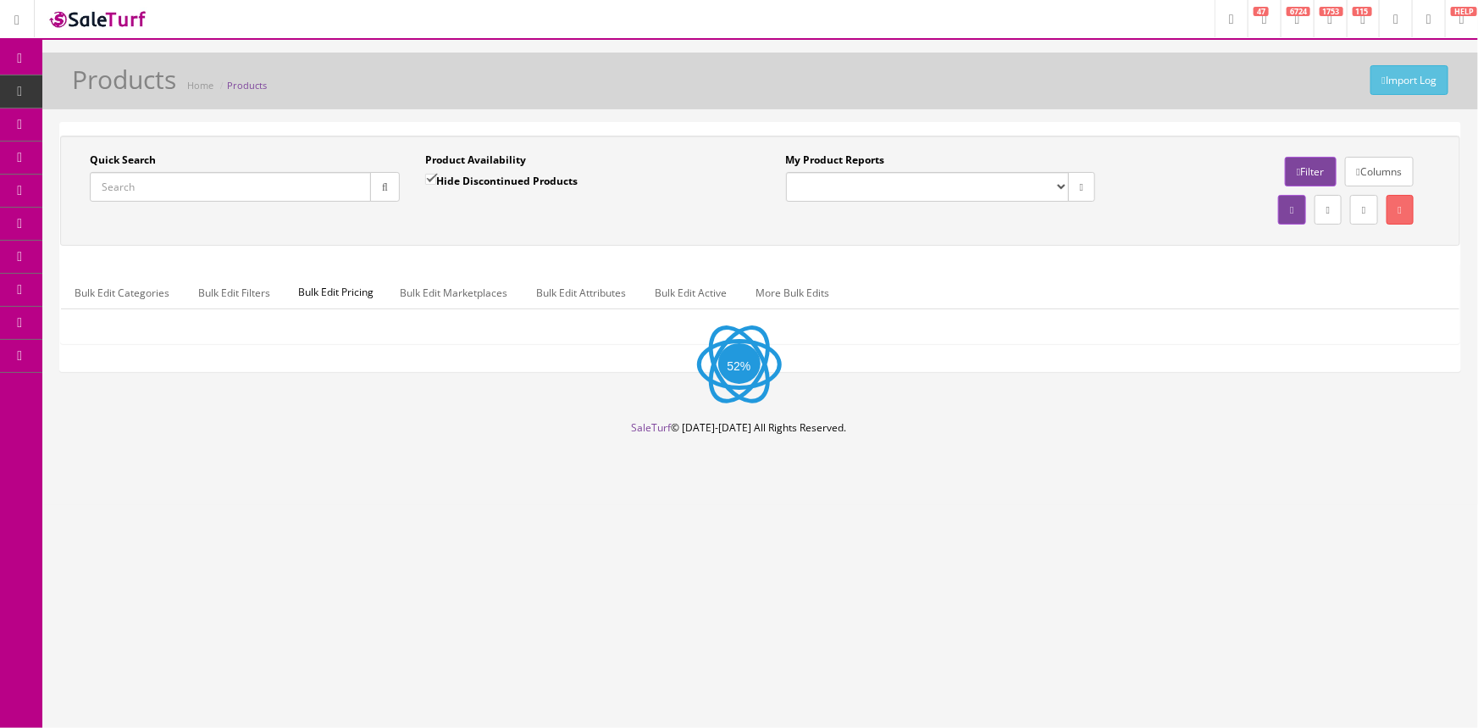
drag, startPoint x: 202, startPoint y: 184, endPoint x: 309, endPoint y: 136, distance: 117.2
click at [202, 184] on input "Quick Search" at bounding box center [230, 187] width 281 height 30
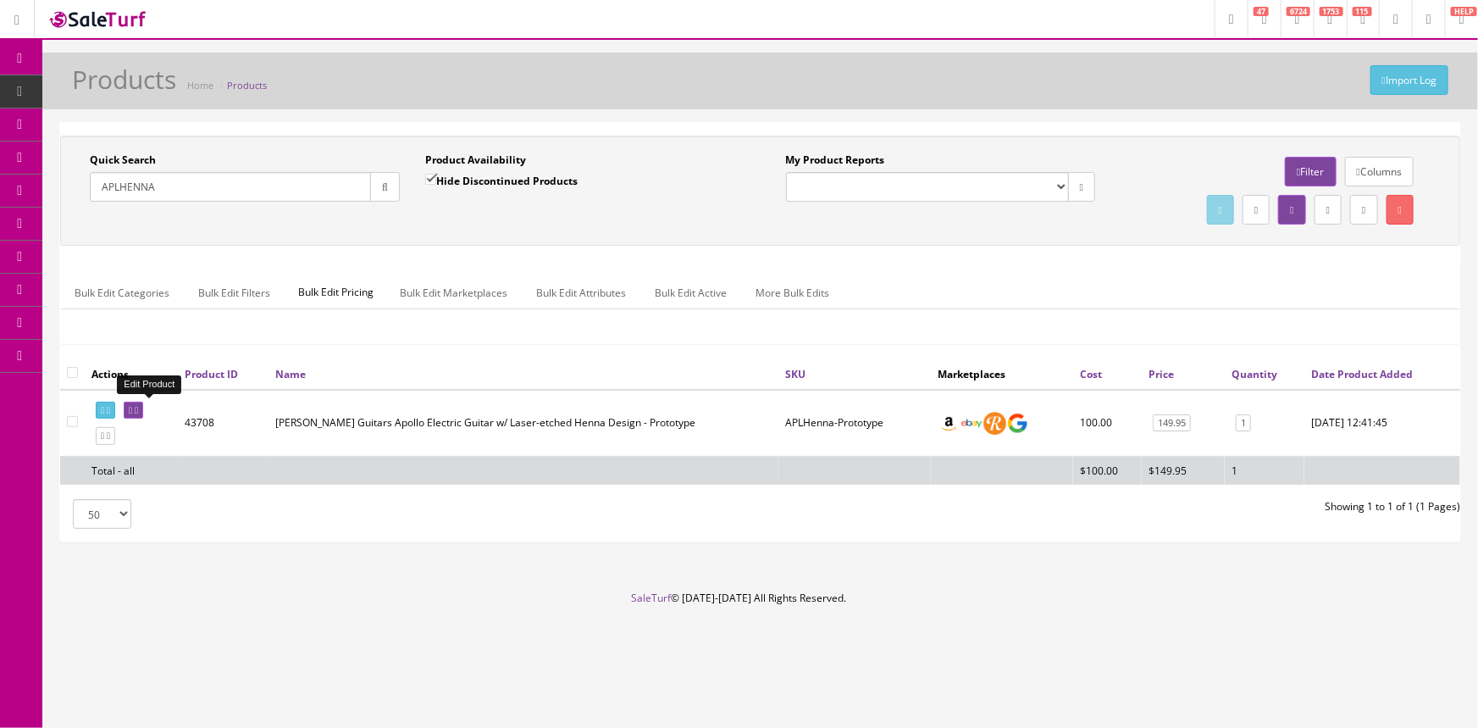
type input "APLHENNA"
click at [132, 408] on icon at bounding box center [130, 410] width 3 height 9
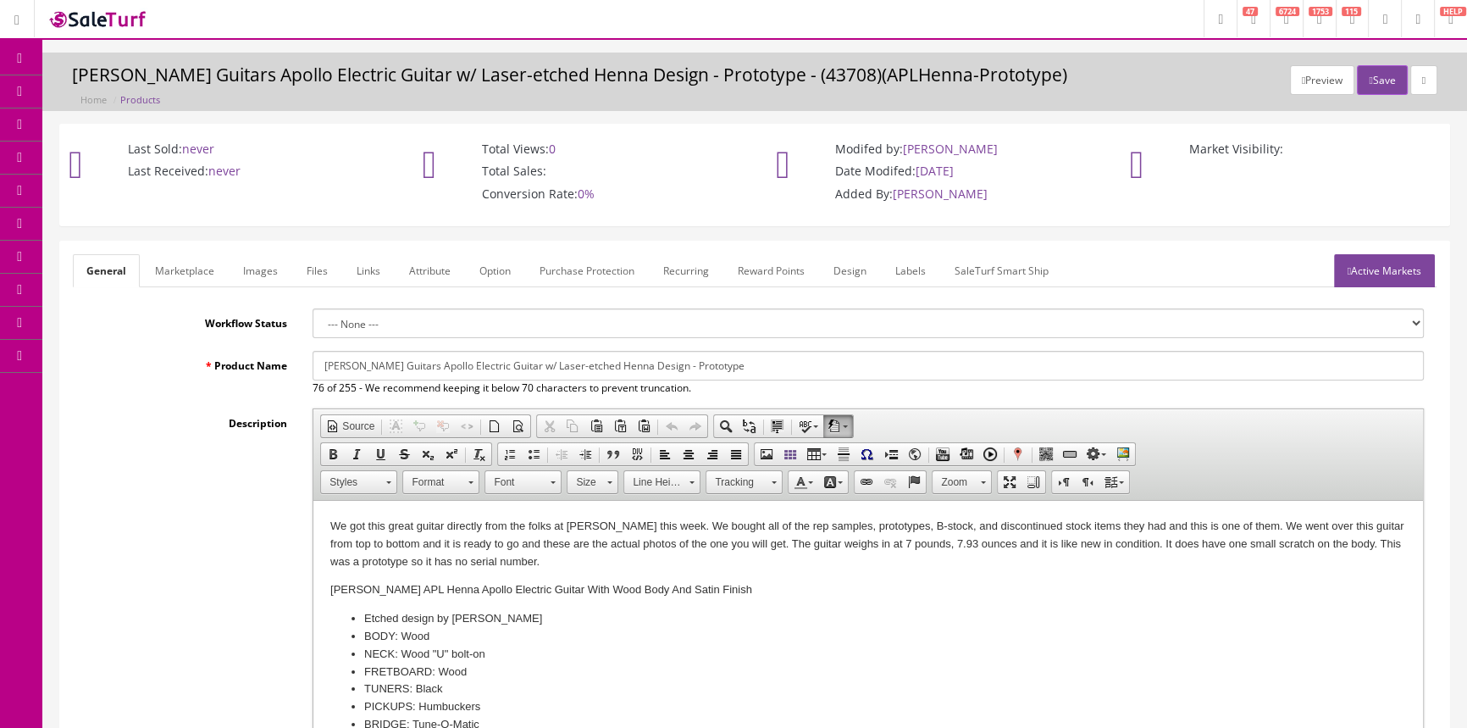
click at [910, 269] on link "Labels" at bounding box center [911, 270] width 58 height 33
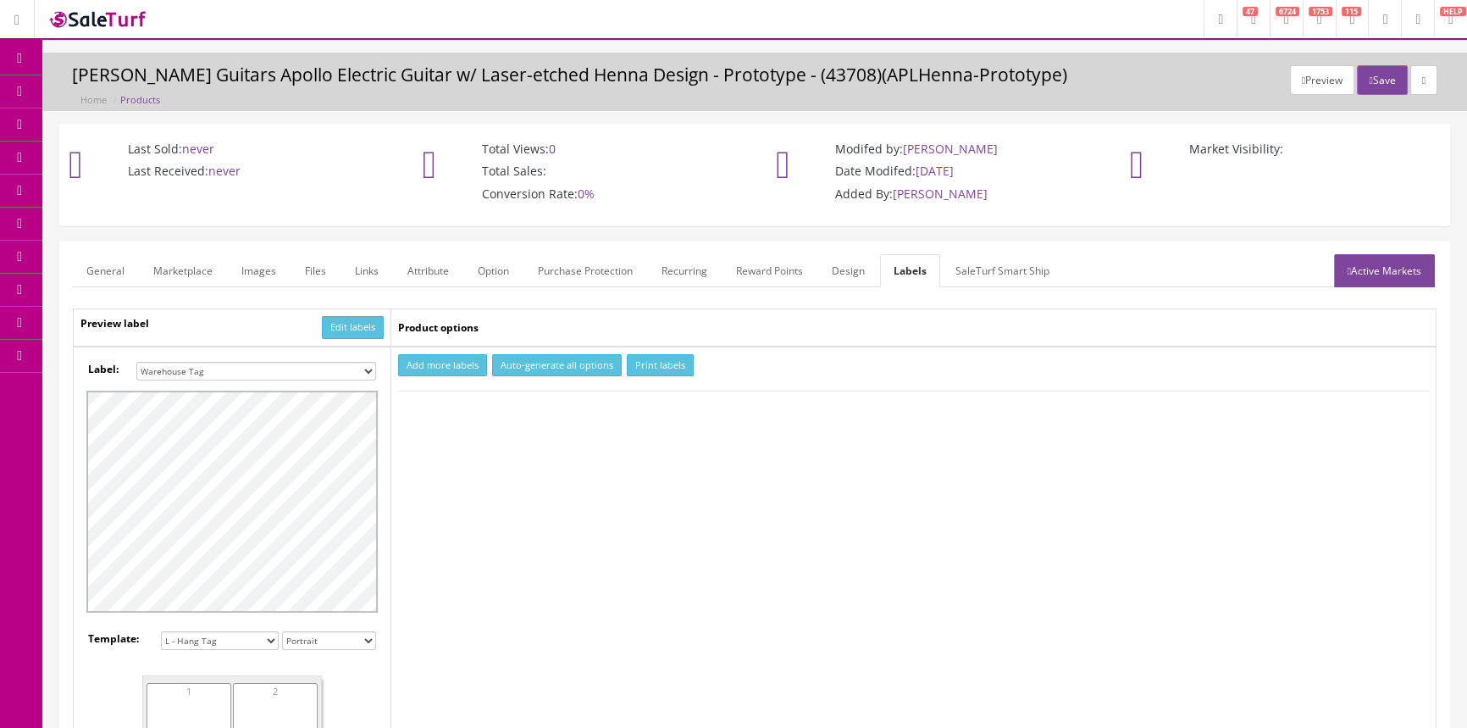
click at [290, 366] on select "Small Label 2 x 1 Label Shoe label 100 barcodes Dymo Label 2 X 1 Sticker Labels…" at bounding box center [256, 371] width 240 height 19
select select "16"
click at [136, 362] on select "Small Label 2 x 1 Label Shoe label 100 barcodes Dymo Label 2 X 1 Sticker Labels…" at bounding box center [256, 371] width 240 height 19
click at [418, 359] on button "Add more labels" at bounding box center [442, 365] width 89 height 23
type input "1"
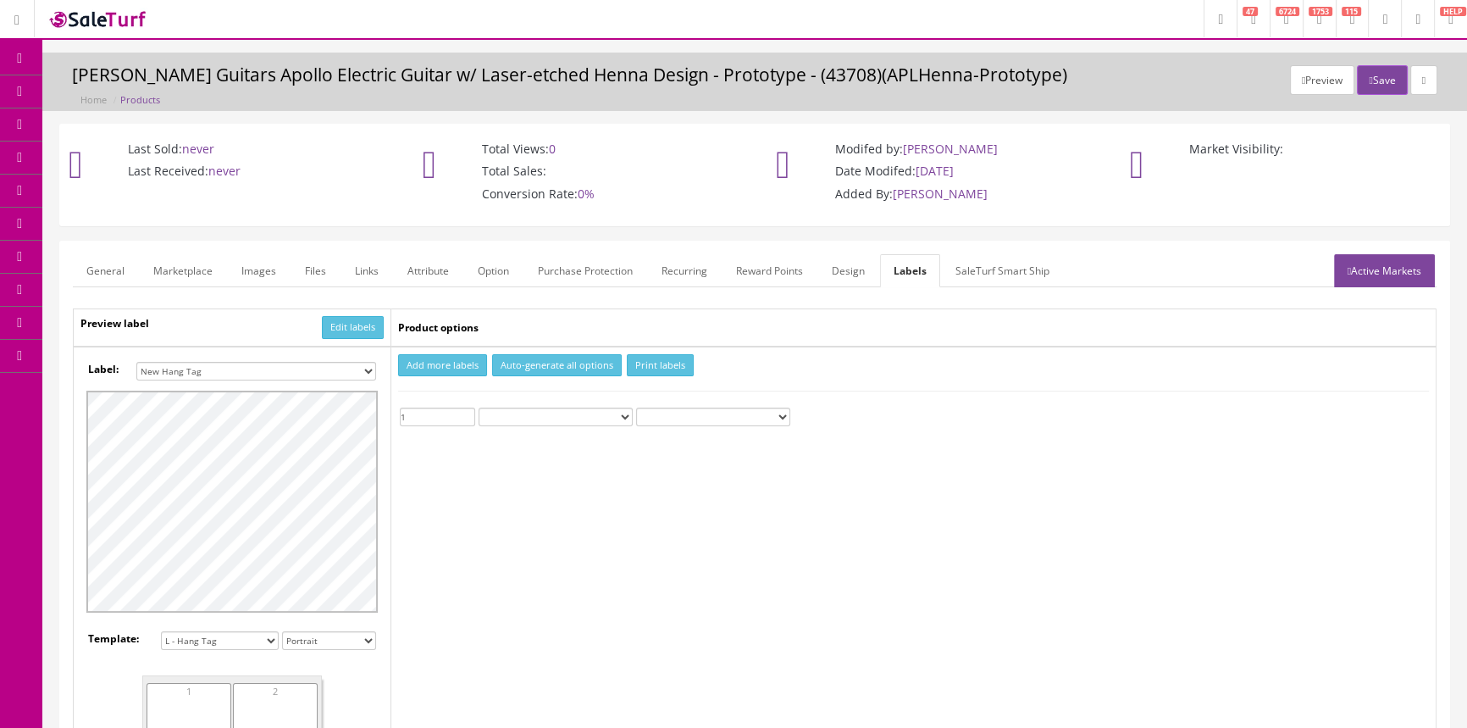
click at [469, 410] on input "1" at bounding box center [437, 417] width 75 height 19
click at [675, 363] on button "Print labels" at bounding box center [660, 365] width 67 height 23
